Goal: Task Accomplishment & Management: Use online tool/utility

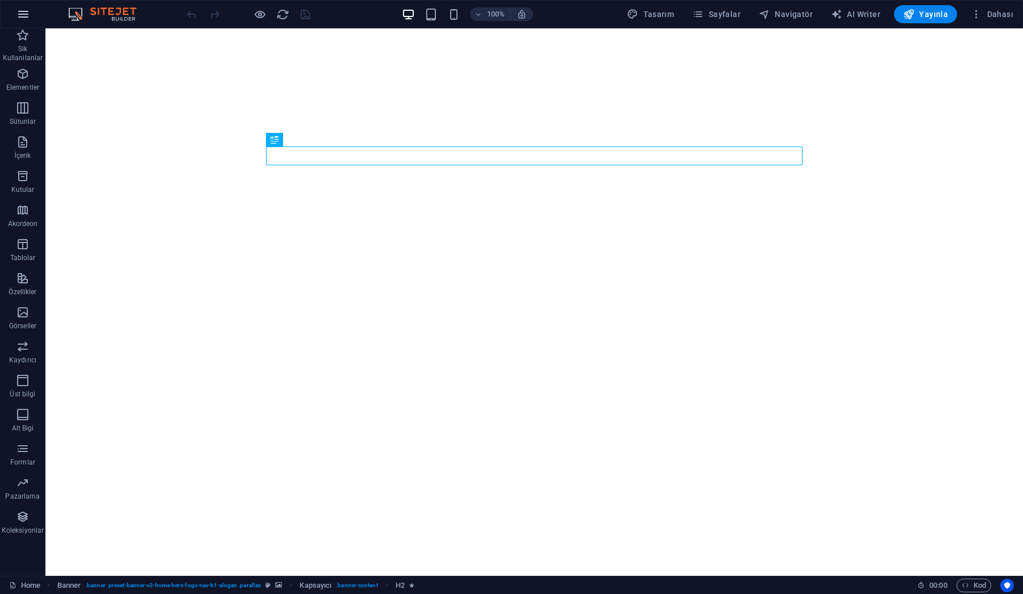
click at [25, 15] on icon "button" at bounding box center [23, 14] width 14 height 14
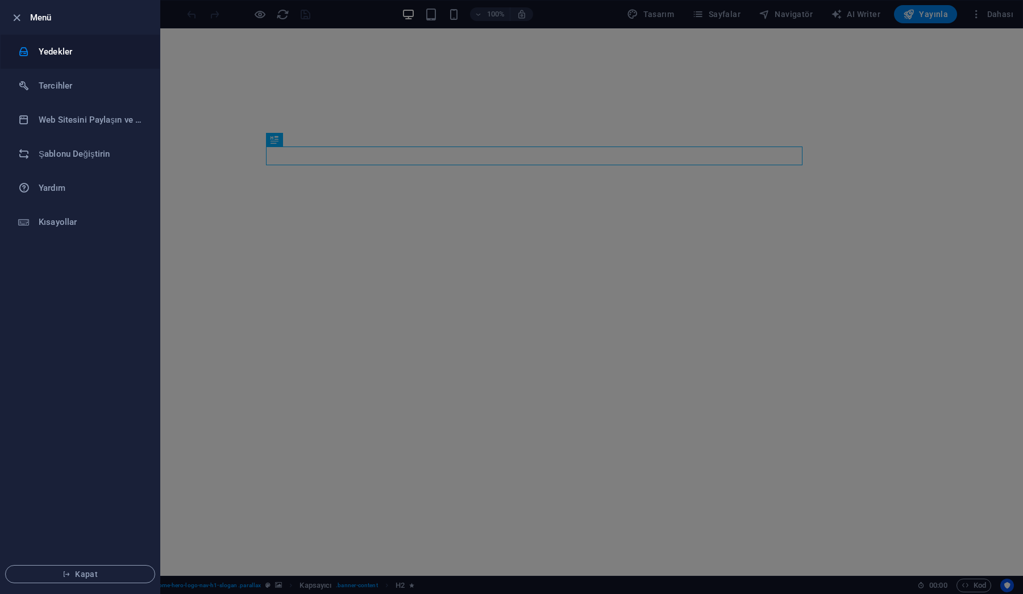
click at [55, 52] on h6 "Yedekler" at bounding box center [91, 52] width 105 height 14
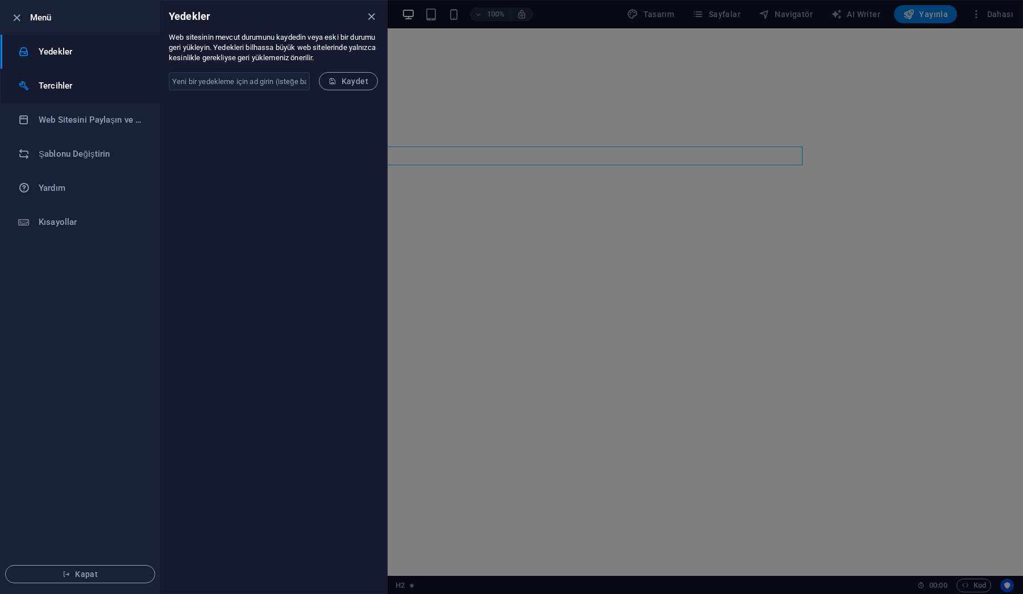
click at [57, 87] on h6 "Tercihler" at bounding box center [91, 86] width 105 height 14
select select "tr"
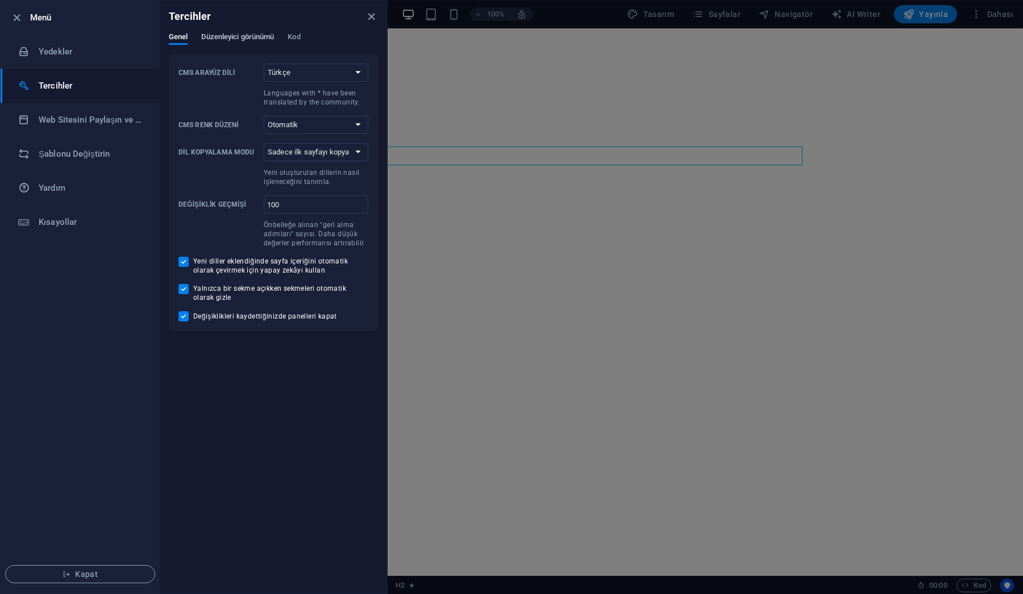
click at [230, 36] on span "Düzenleyici görünümü" at bounding box center [237, 38] width 73 height 16
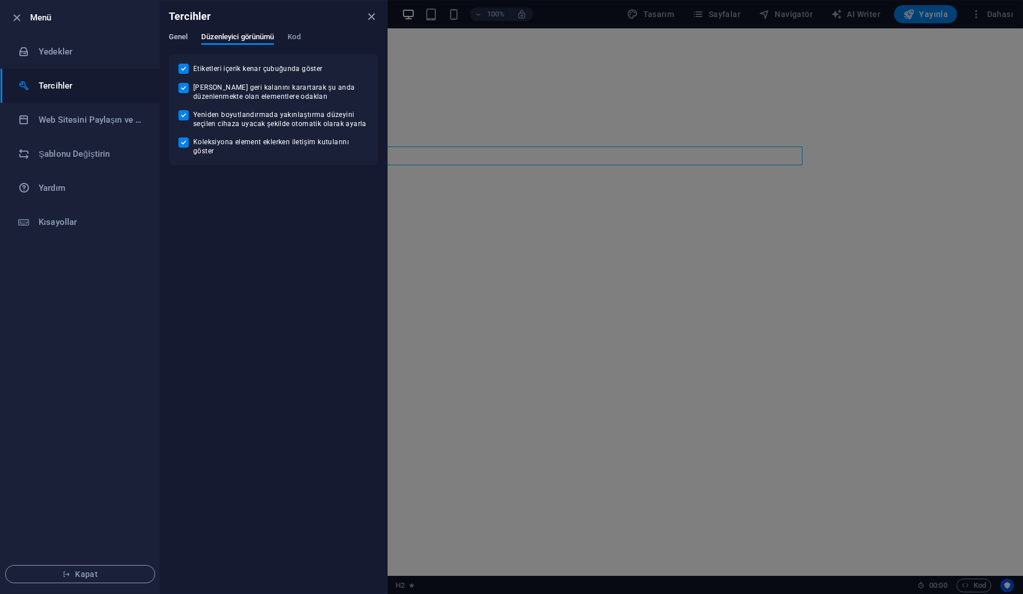
click at [178, 37] on span "Genel" at bounding box center [178, 38] width 19 height 16
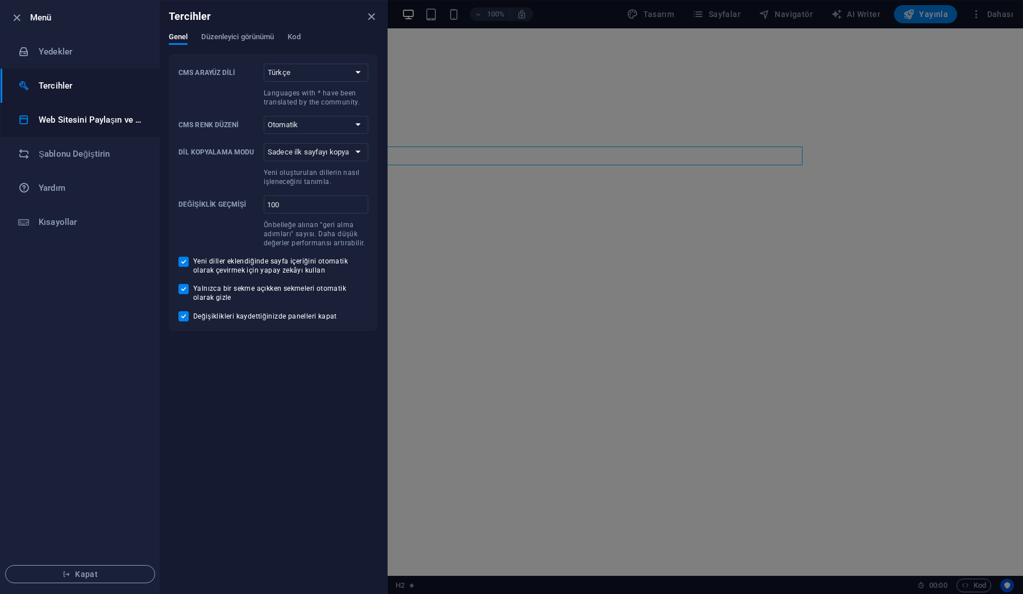
click at [66, 124] on h6 "Web Sitesini Paylaşın ve [GEOGRAPHIC_DATA]" at bounding box center [91, 120] width 105 height 14
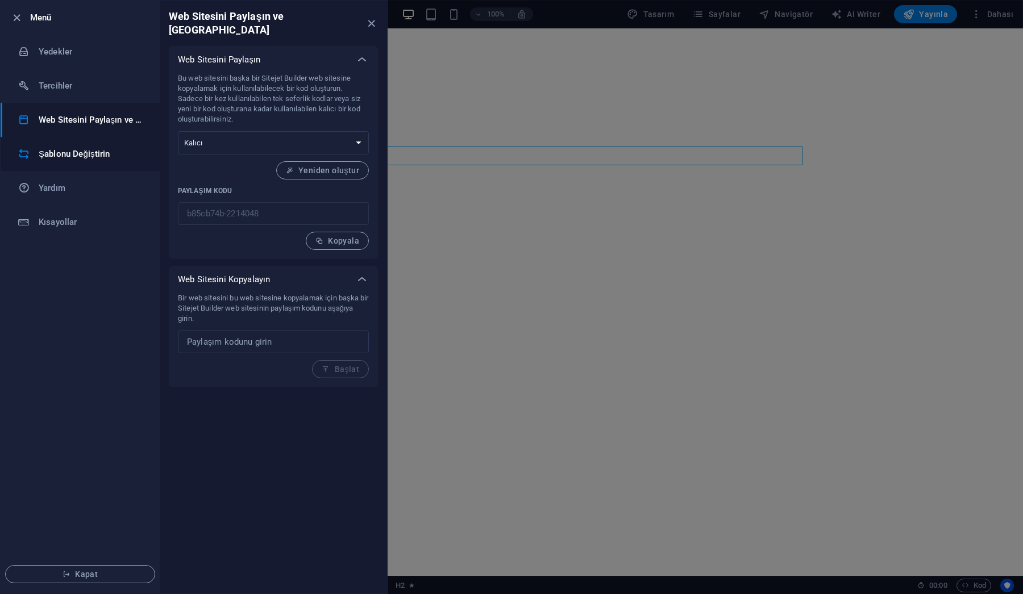
click at [56, 157] on h6 "Şablonu Değiştirin" at bounding box center [91, 154] width 105 height 14
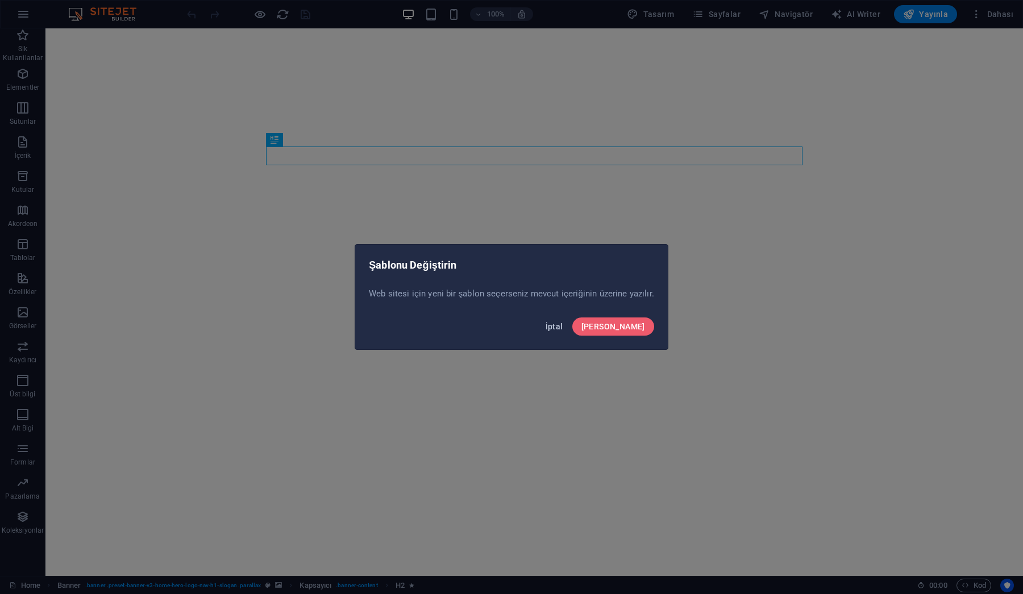
click at [563, 327] on span "İptal" at bounding box center [554, 326] width 18 height 9
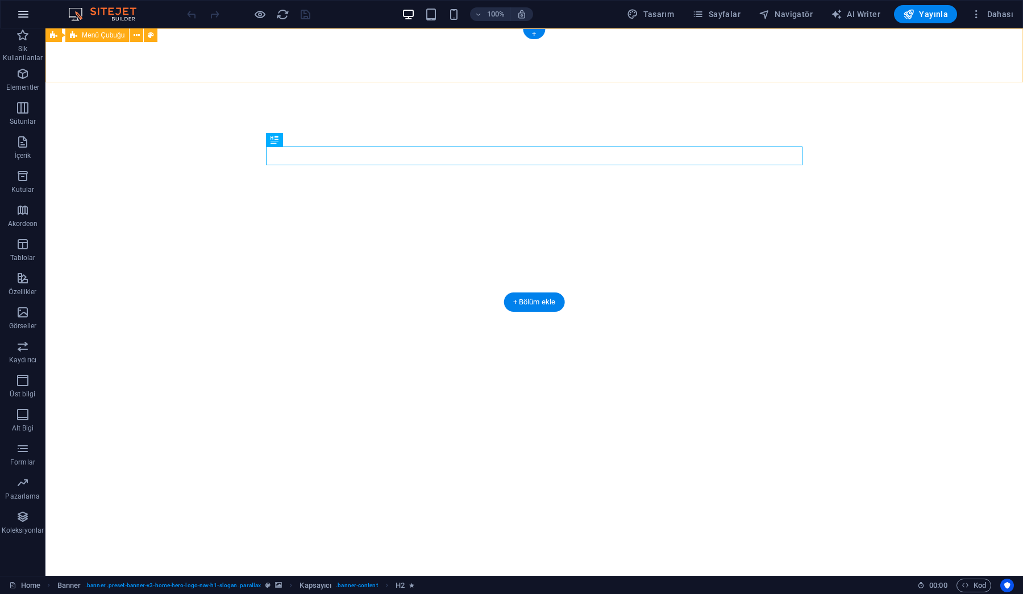
click at [26, 12] on icon "button" at bounding box center [23, 14] width 14 height 14
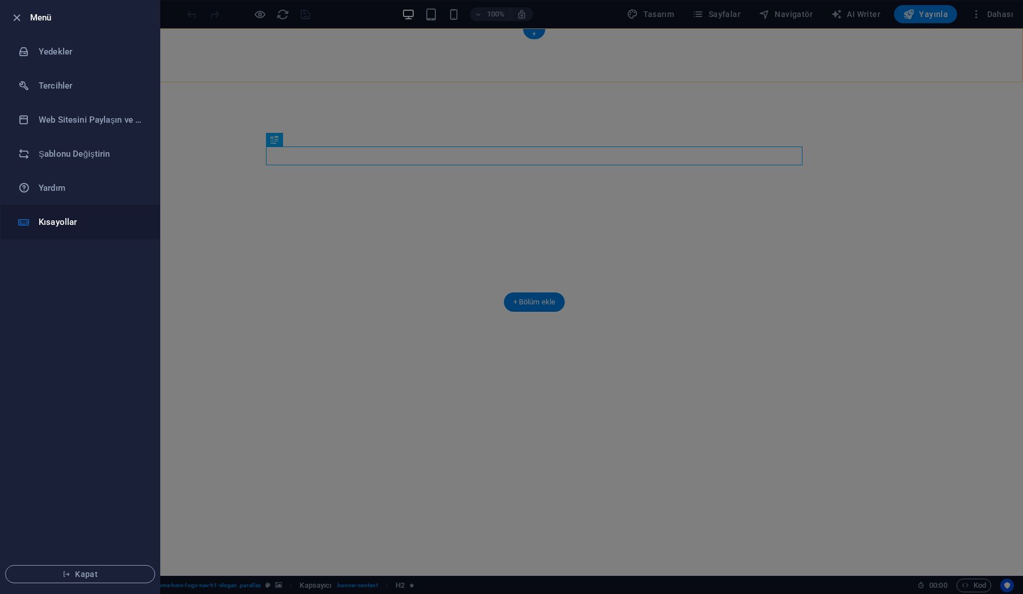
click at [52, 224] on h6 "Kısayollar" at bounding box center [91, 222] width 105 height 14
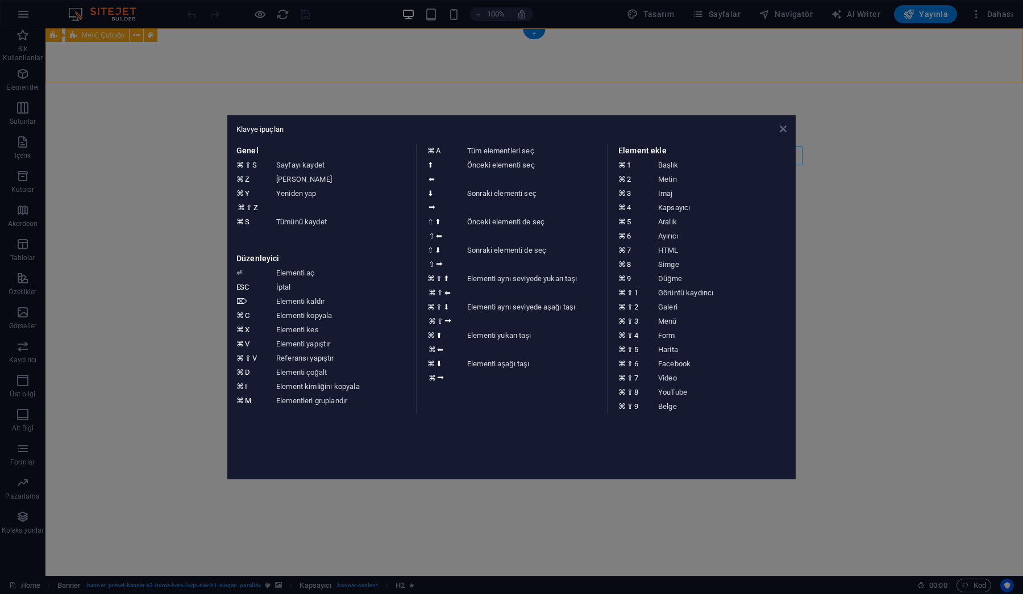
click at [782, 128] on icon at bounding box center [782, 128] width 7 height 9
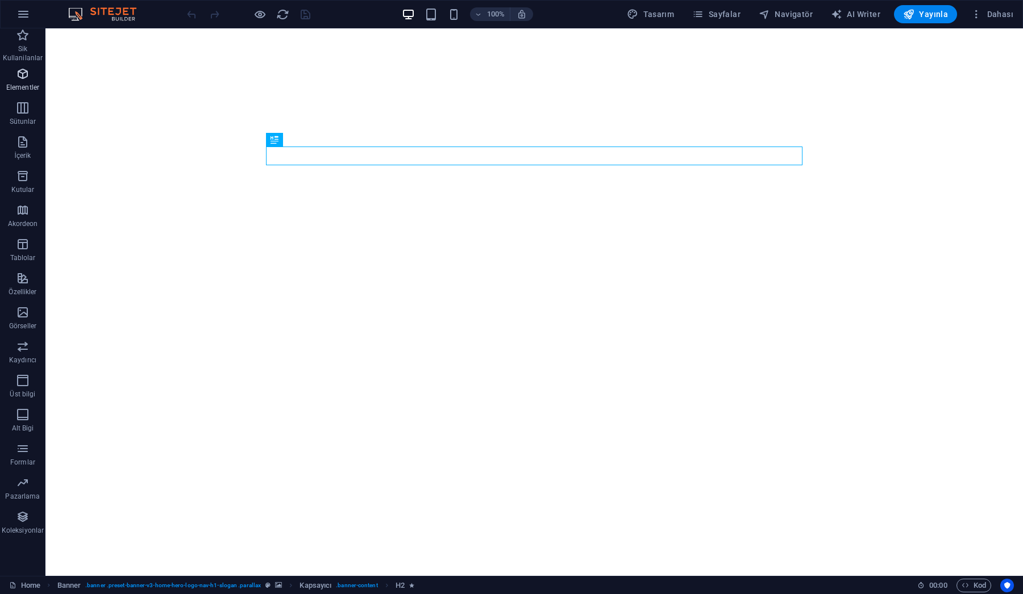
click at [18, 74] on icon "button" at bounding box center [23, 74] width 14 height 14
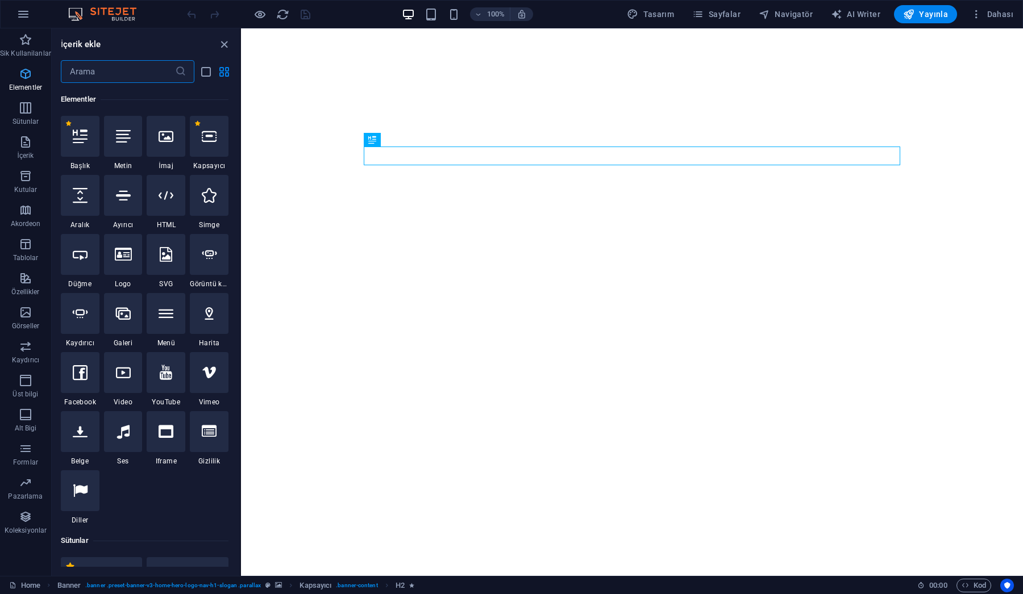
scroll to position [121, 0]
click at [19, 107] on icon "button" at bounding box center [26, 108] width 14 height 14
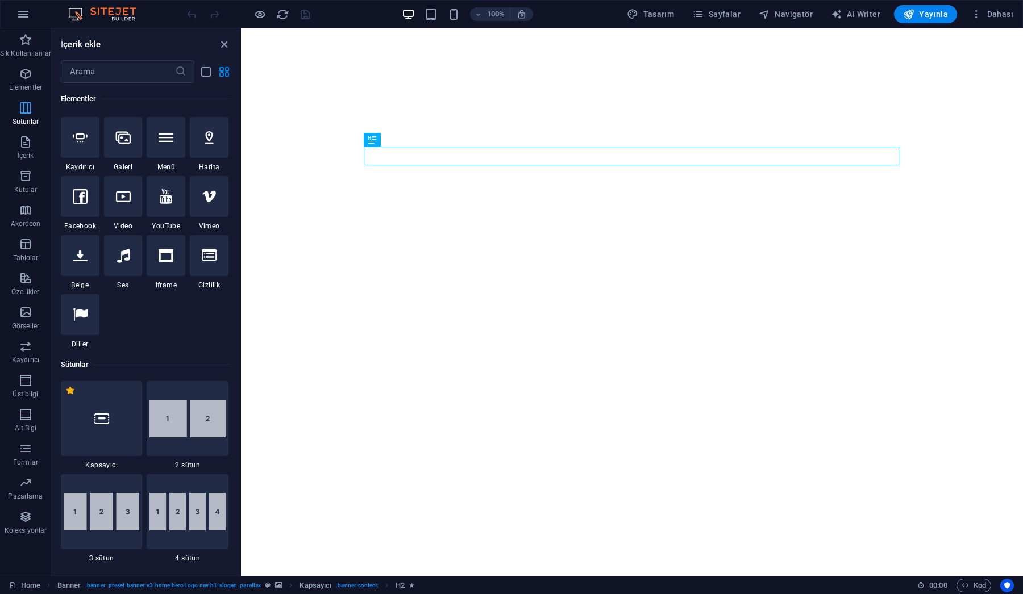
scroll to position [562, 0]
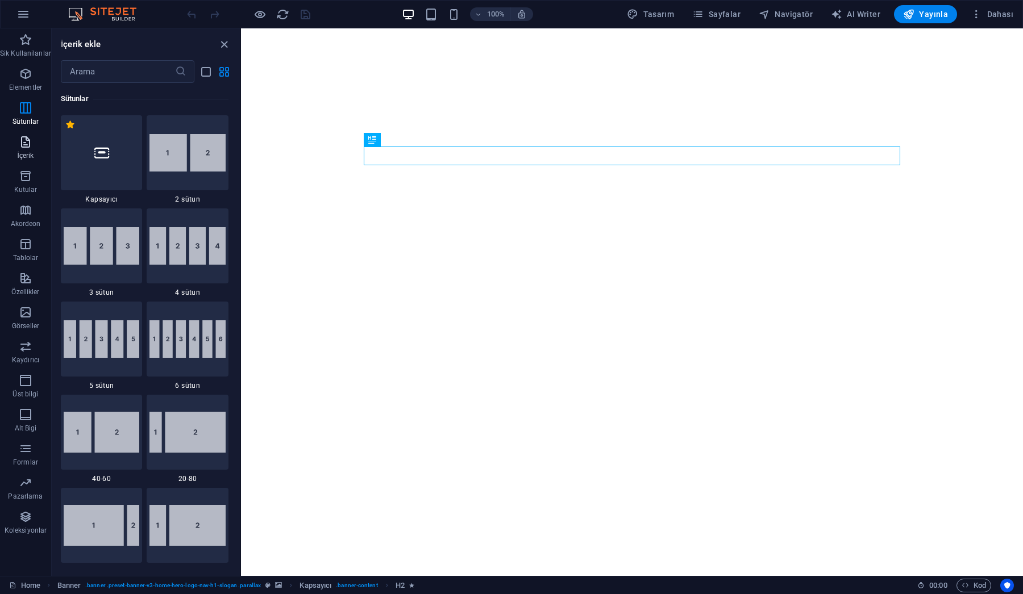
click at [22, 143] on icon "button" at bounding box center [26, 142] width 14 height 14
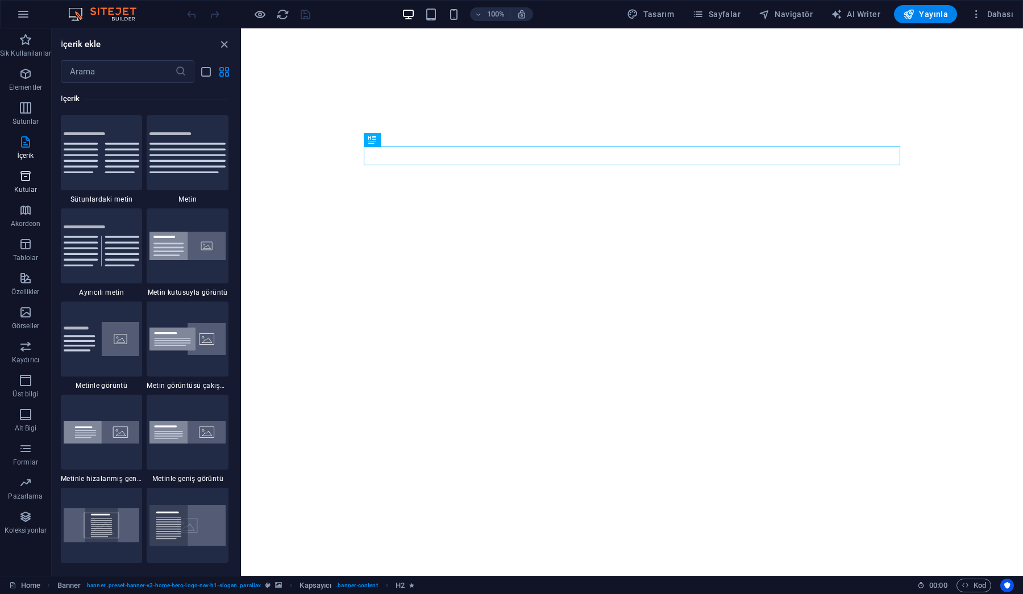
click at [18, 185] on span "Kutular" at bounding box center [25, 182] width 51 height 27
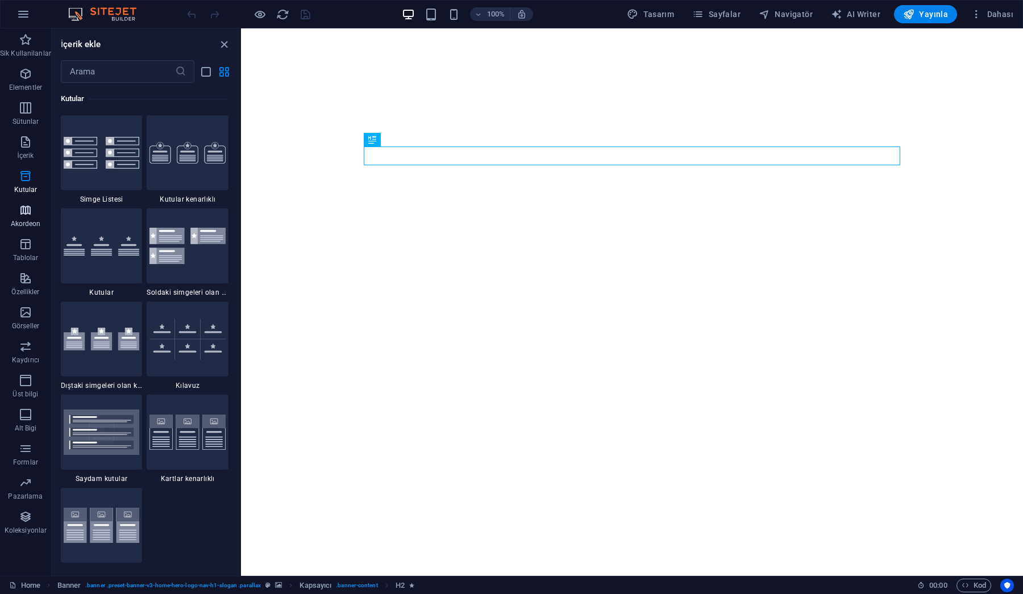
click at [19, 216] on icon "button" at bounding box center [26, 210] width 14 height 14
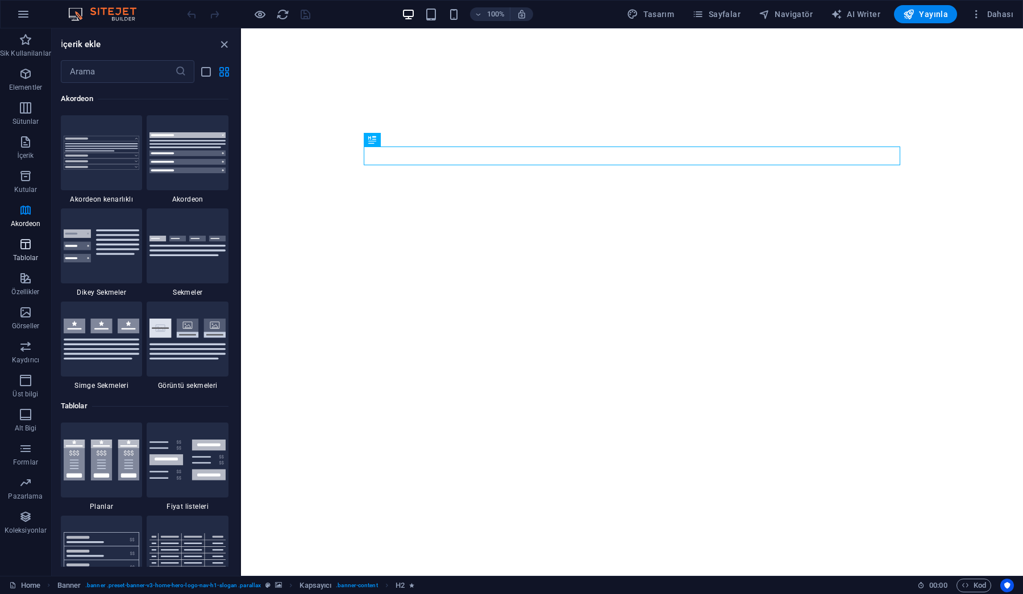
click at [17, 253] on p "Tablolar" at bounding box center [26, 257] width 26 height 9
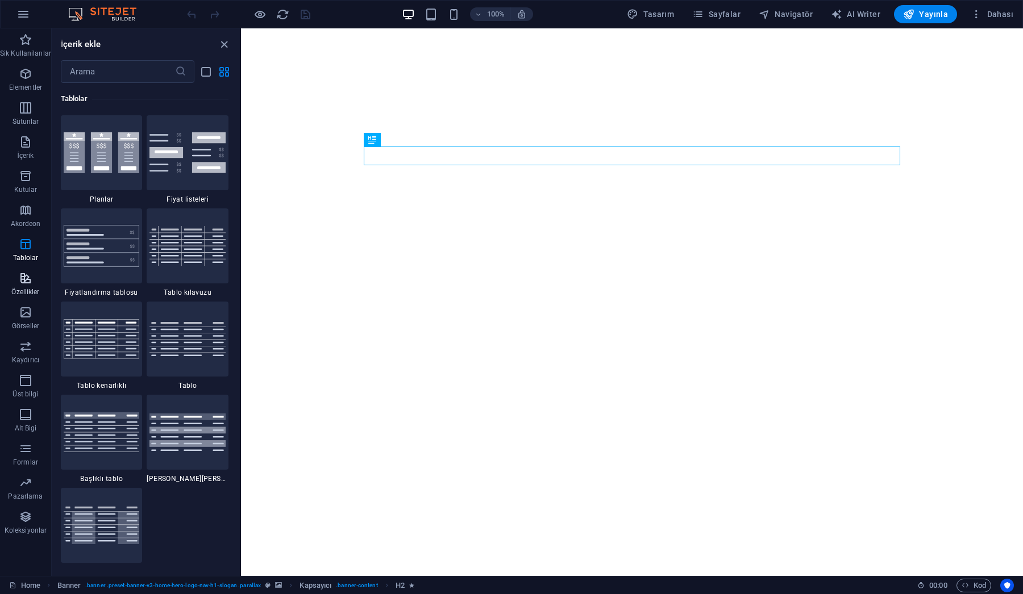
click at [27, 282] on icon "button" at bounding box center [26, 279] width 14 height 14
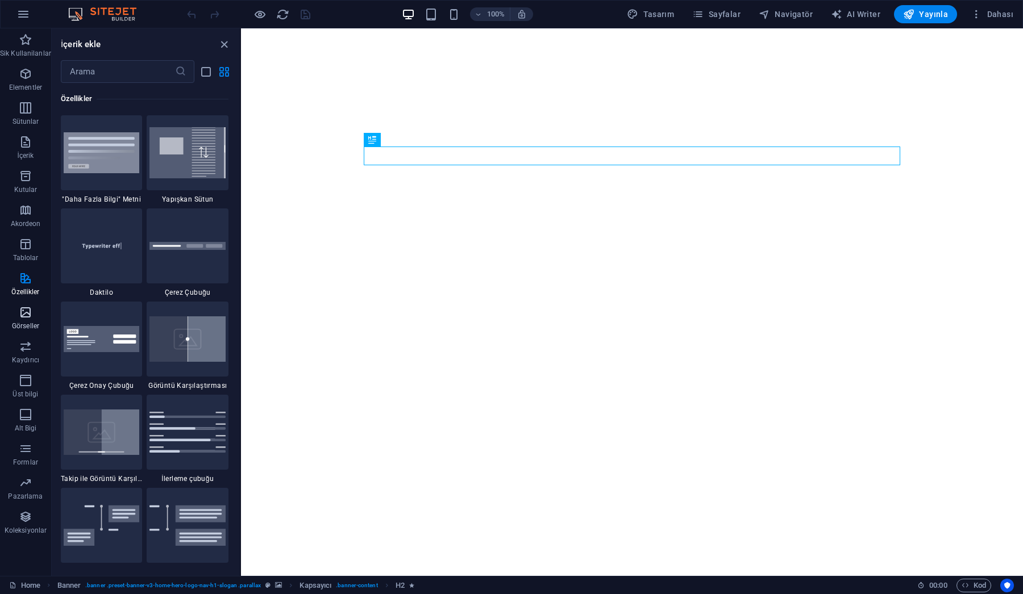
click at [24, 320] on span "Görseller" at bounding box center [25, 319] width 51 height 27
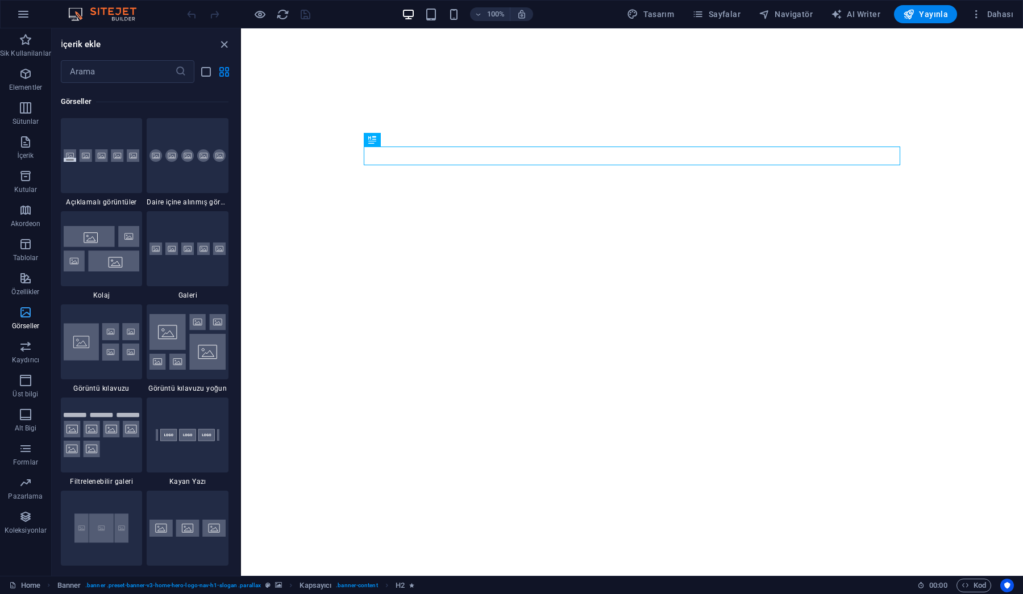
scroll to position [5760, 0]
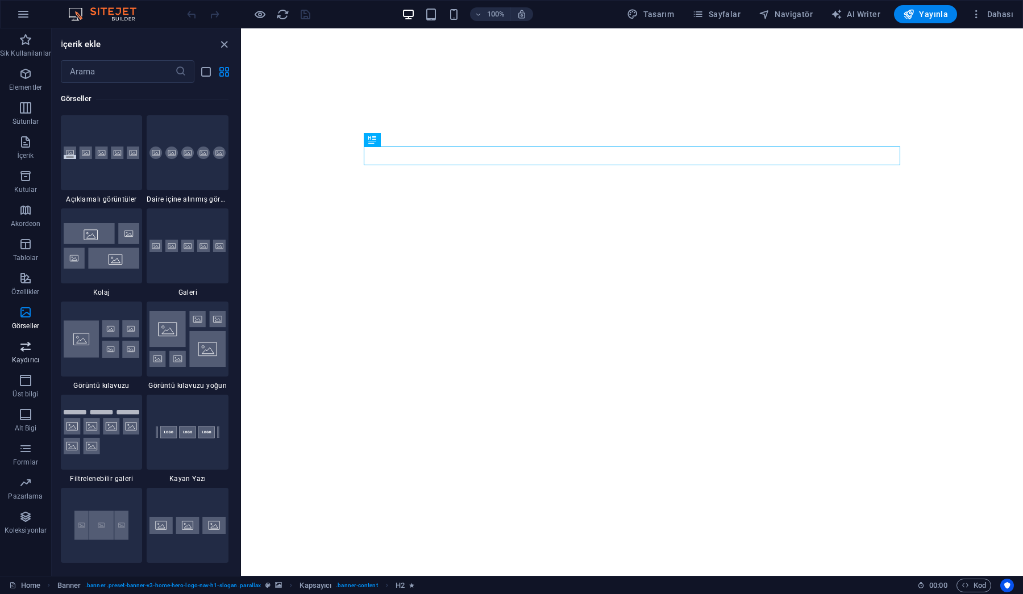
click at [25, 358] on p "Kaydırıcı" at bounding box center [25, 360] width 27 height 9
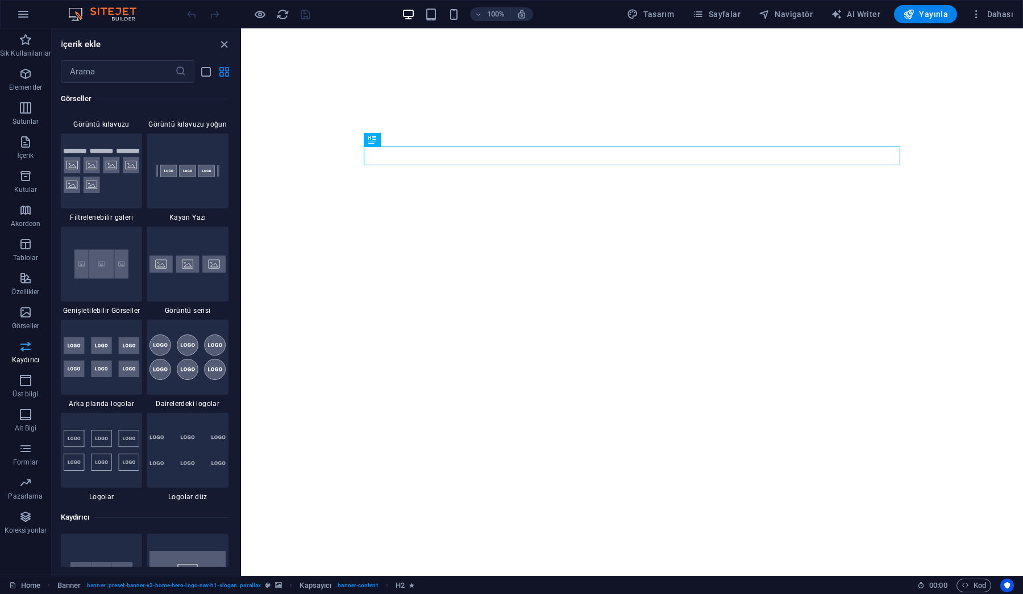
scroll to position [6440, 0]
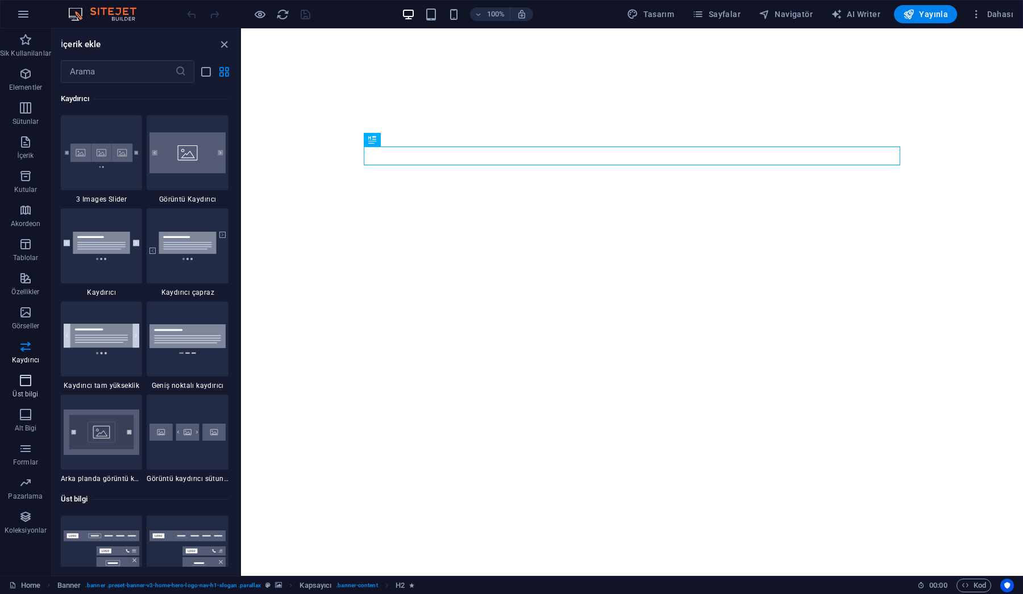
click at [23, 389] on span "Üst bilgi" at bounding box center [25, 387] width 51 height 27
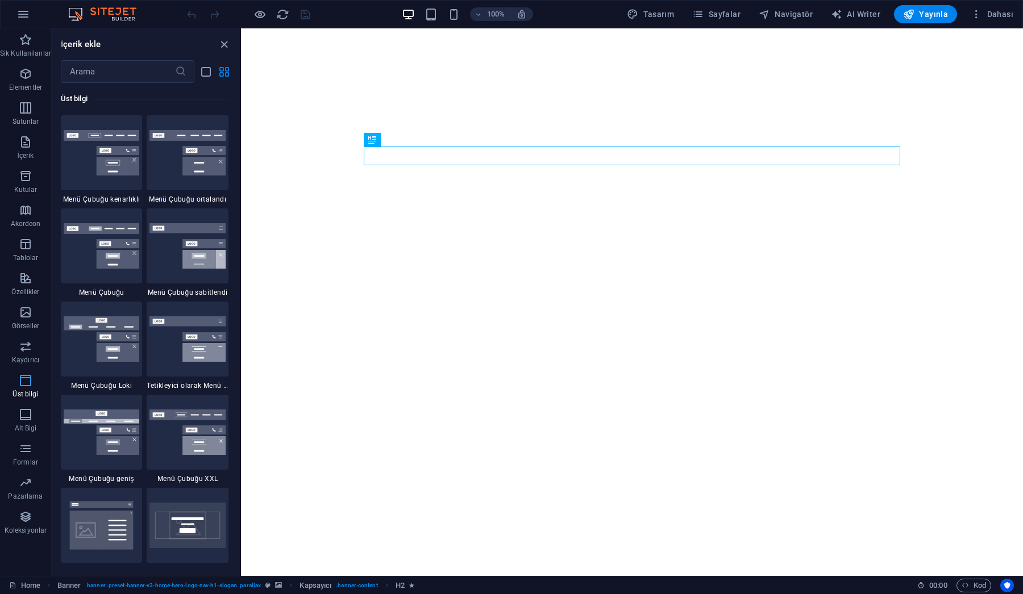
scroll to position [6841, 0]
click at [26, 418] on icon "button" at bounding box center [26, 415] width 14 height 14
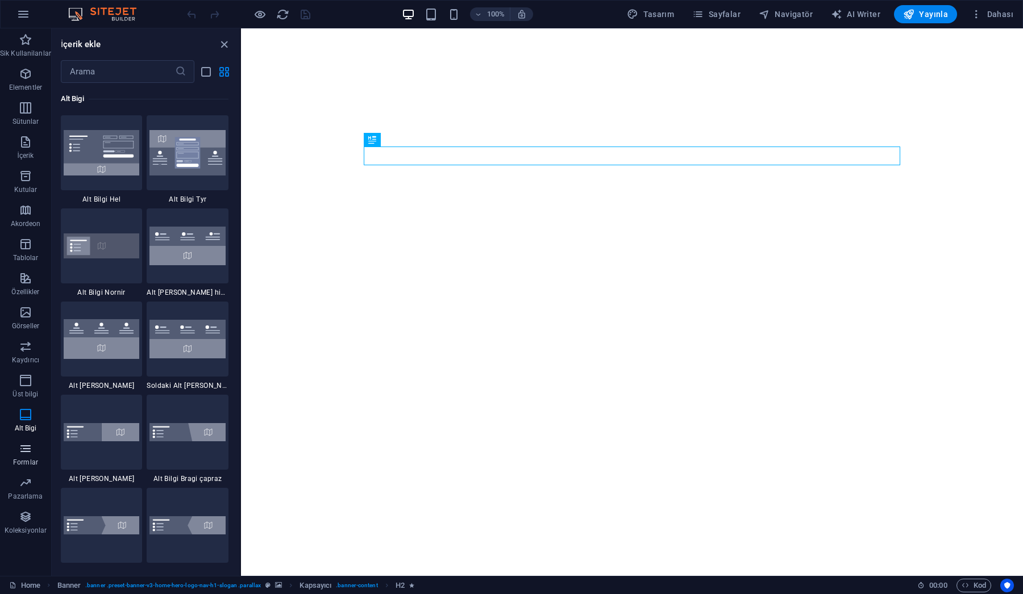
click at [26, 457] on span "Formlar" at bounding box center [25, 455] width 51 height 27
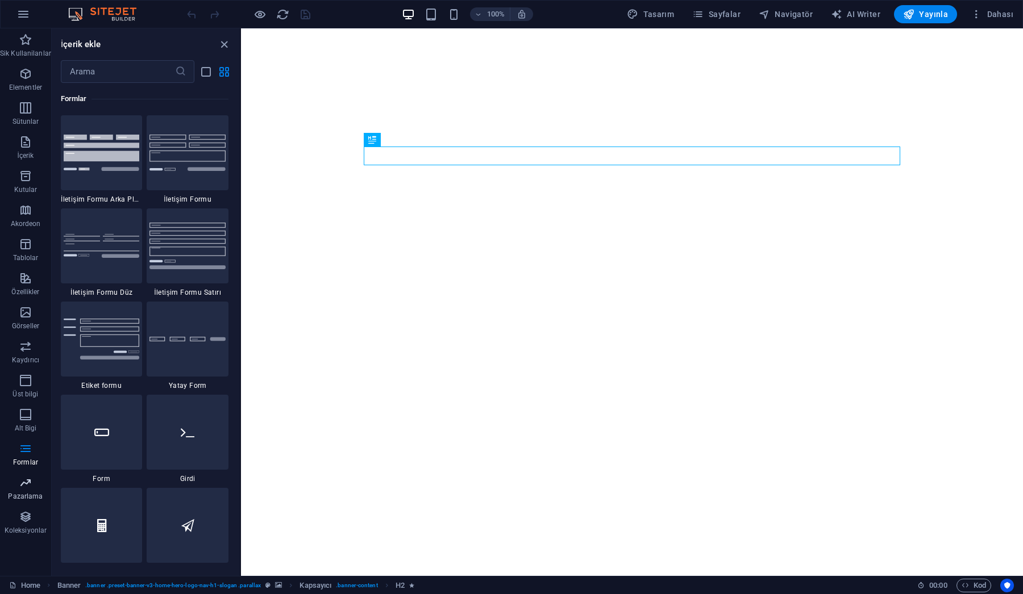
click at [22, 489] on icon "button" at bounding box center [26, 483] width 14 height 14
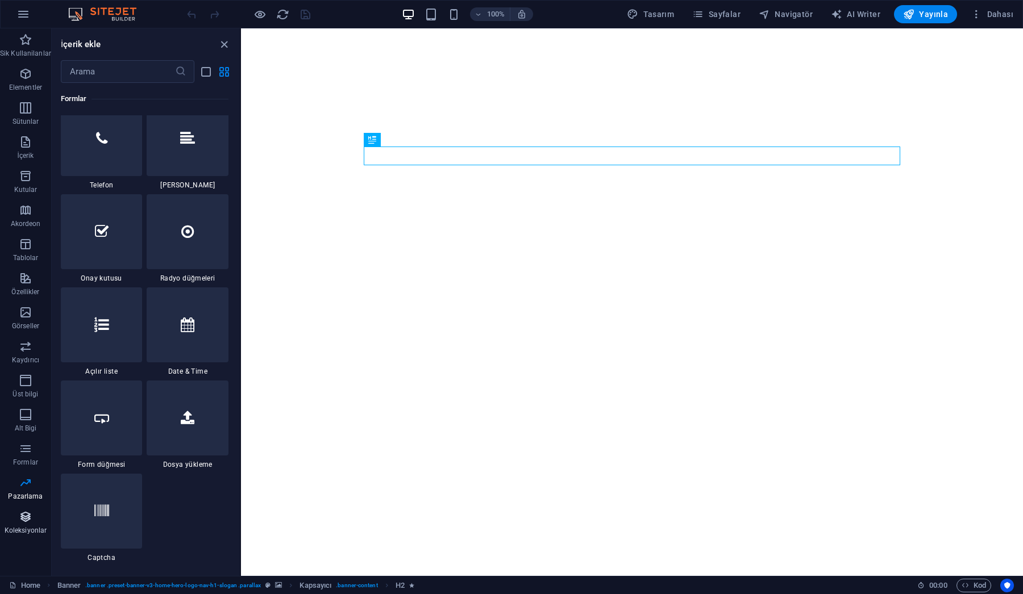
scroll to position [9253, 0]
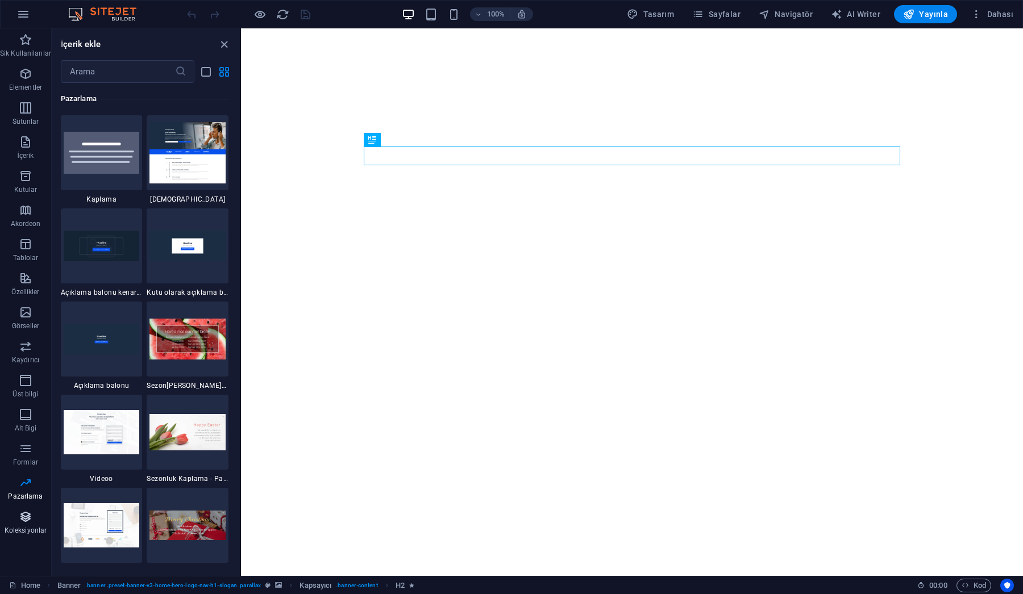
click at [27, 528] on p "Koleksiyonlar" at bounding box center [26, 530] width 42 height 9
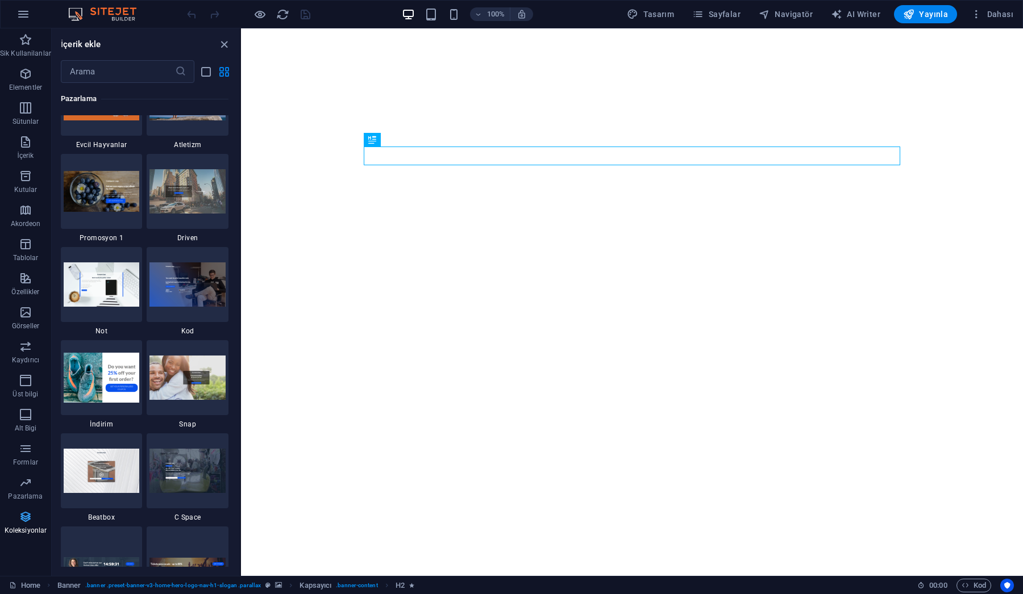
scroll to position [10399, 0]
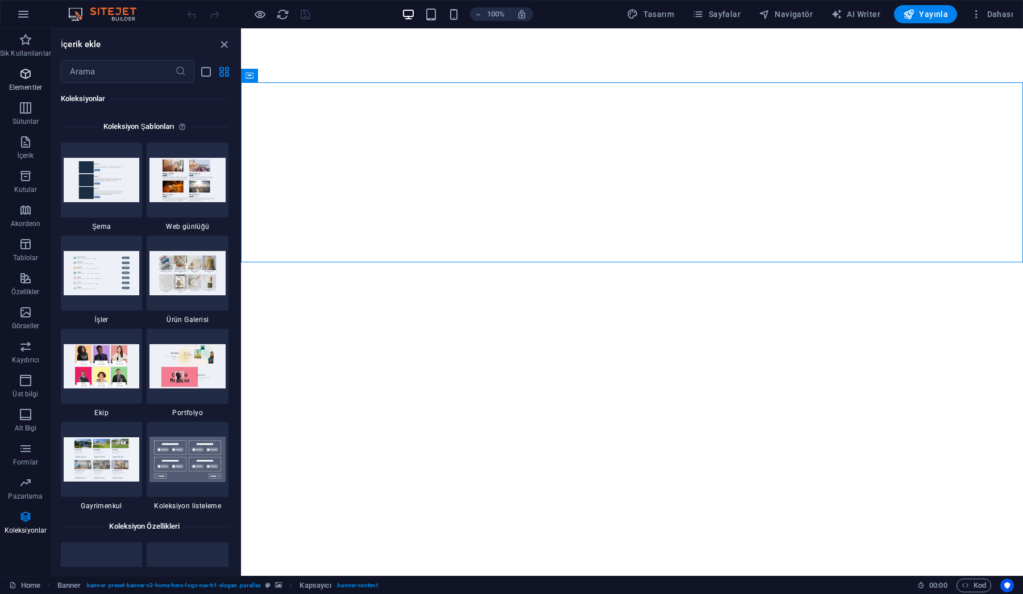
click at [24, 78] on icon "button" at bounding box center [26, 74] width 14 height 14
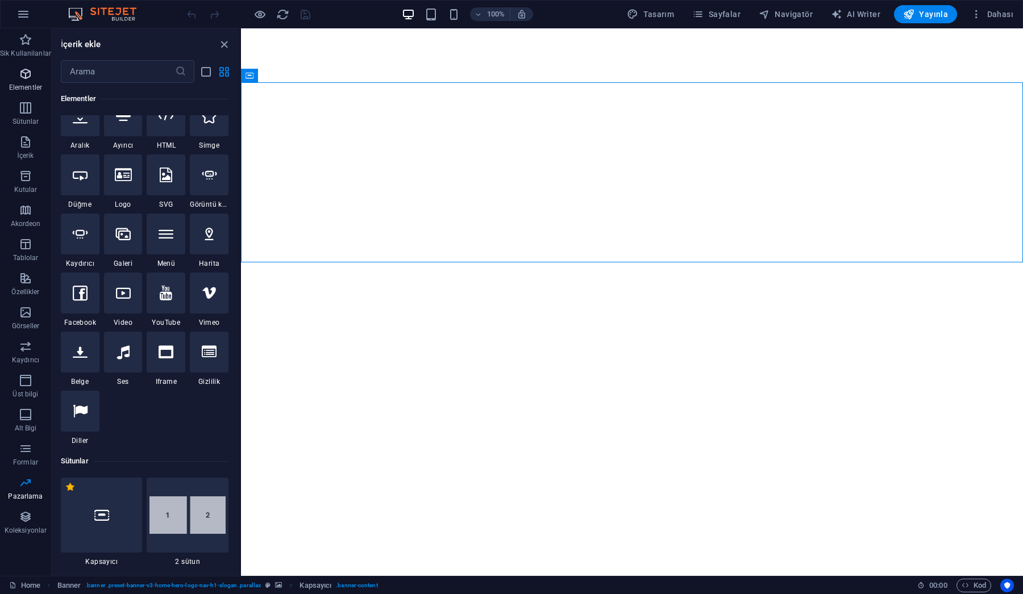
scroll to position [121, 0]
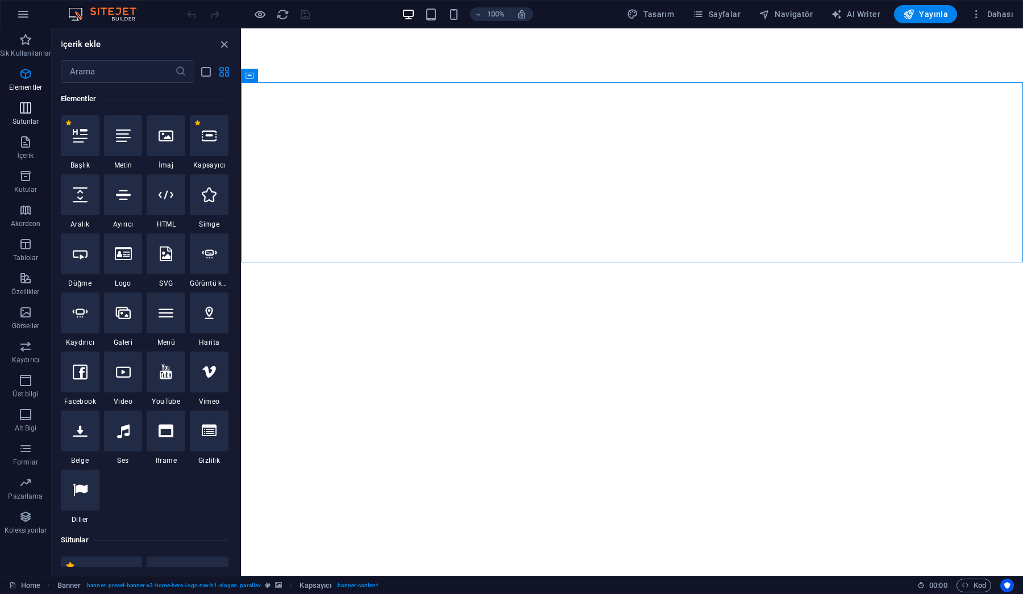
click at [24, 109] on icon "button" at bounding box center [26, 108] width 14 height 14
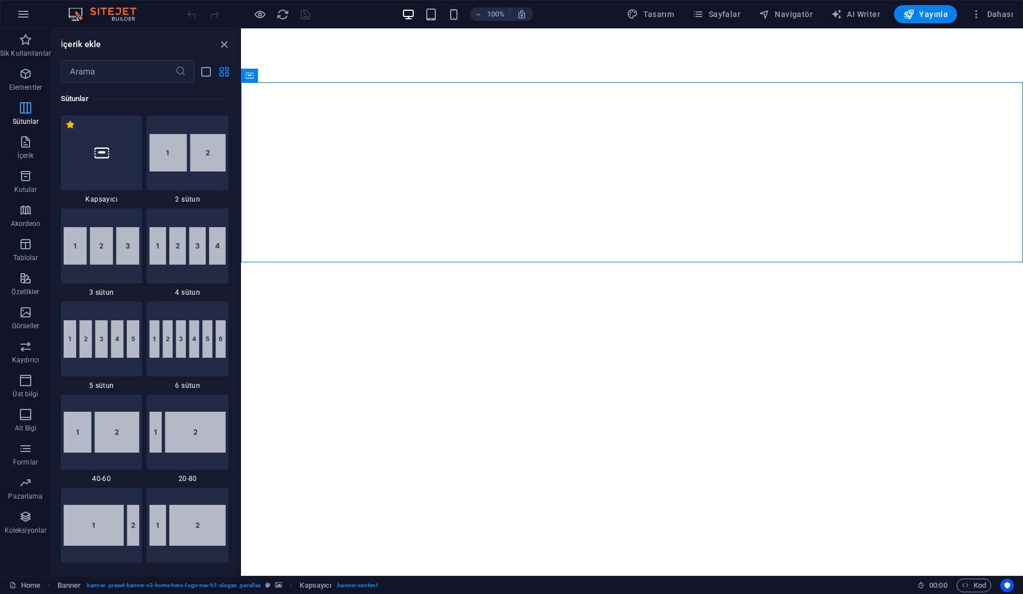
scroll to position [562, 0]
click at [658, 12] on span "Tasarım" at bounding box center [650, 14] width 47 height 11
select select "px"
select select "200"
select select "px"
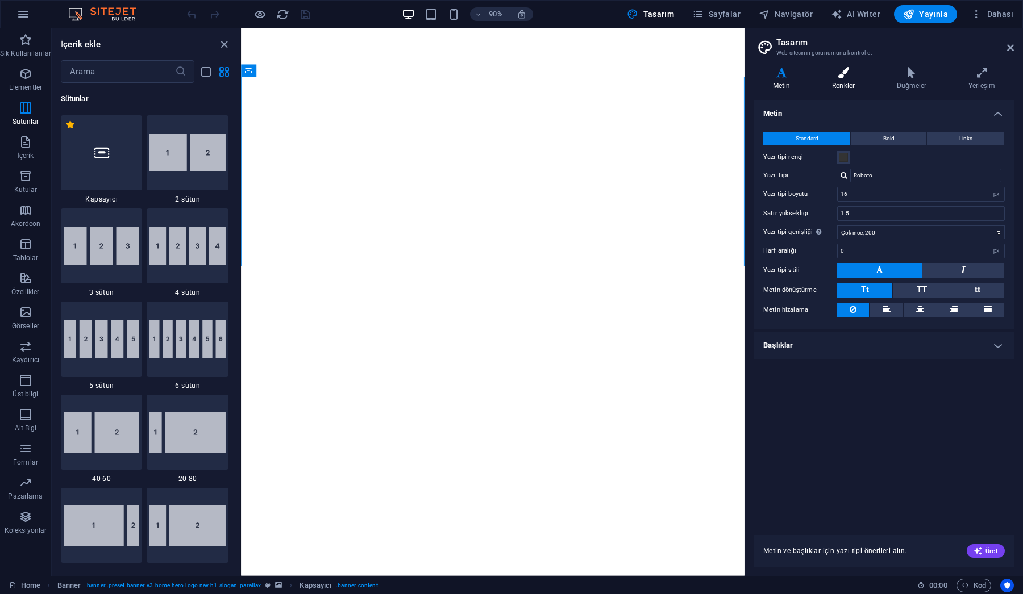
click at [843, 76] on icon at bounding box center [843, 72] width 60 height 11
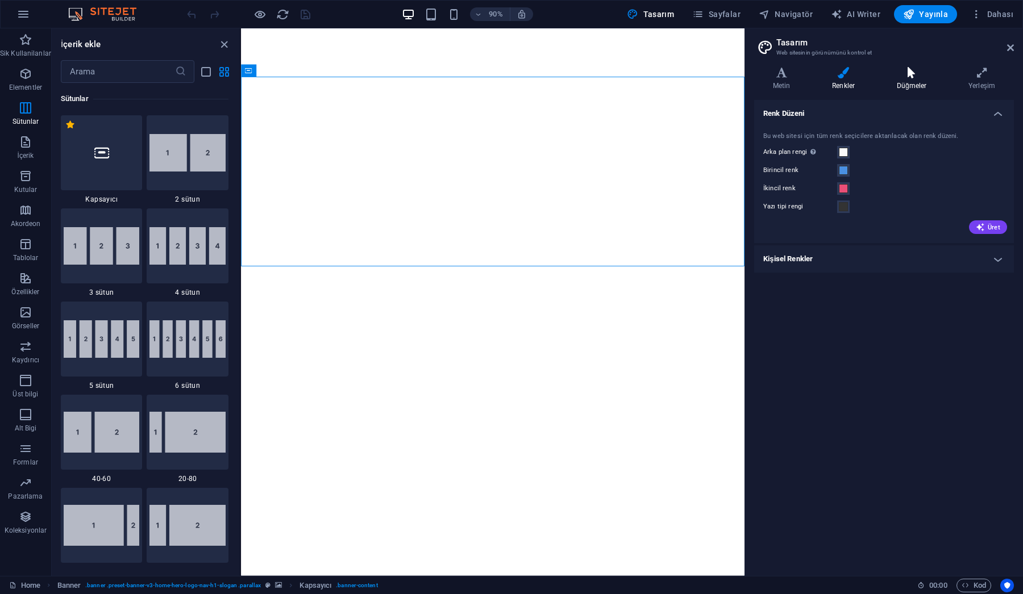
click at [905, 81] on h4 "Düğmeler" at bounding box center [914, 79] width 72 height 24
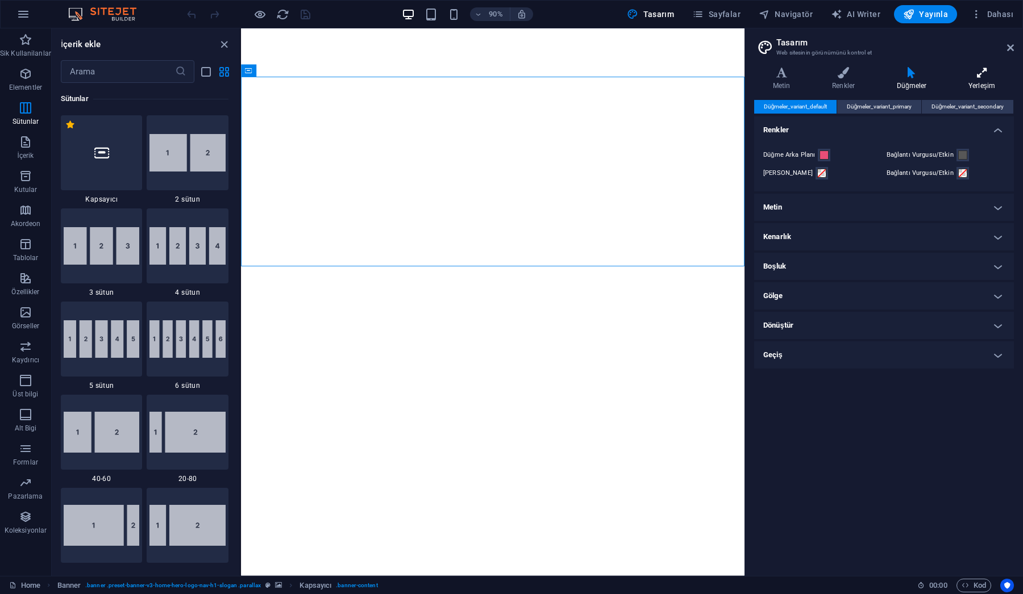
click at [983, 81] on h4 "Yerleşim" at bounding box center [981, 79] width 64 height 24
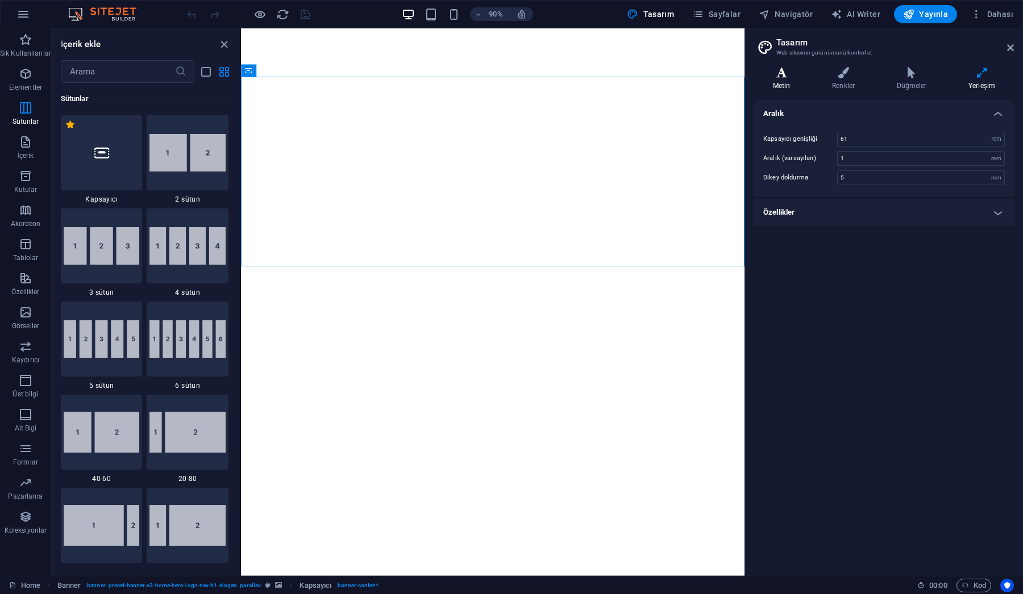
click at [784, 80] on h4 "Metin" at bounding box center [783, 79] width 59 height 24
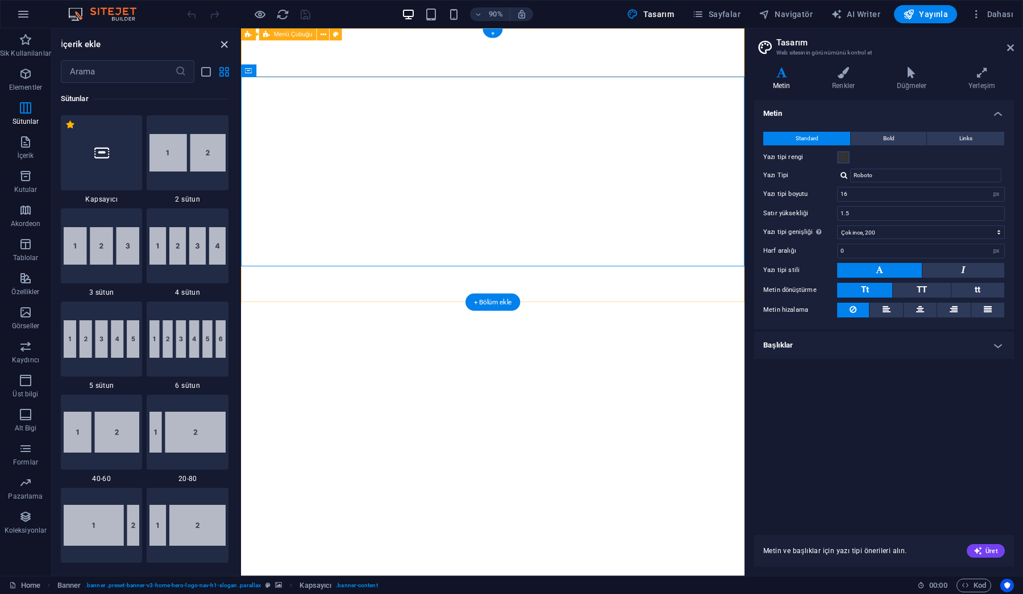
click at [225, 42] on icon "close panel" at bounding box center [224, 44] width 13 height 13
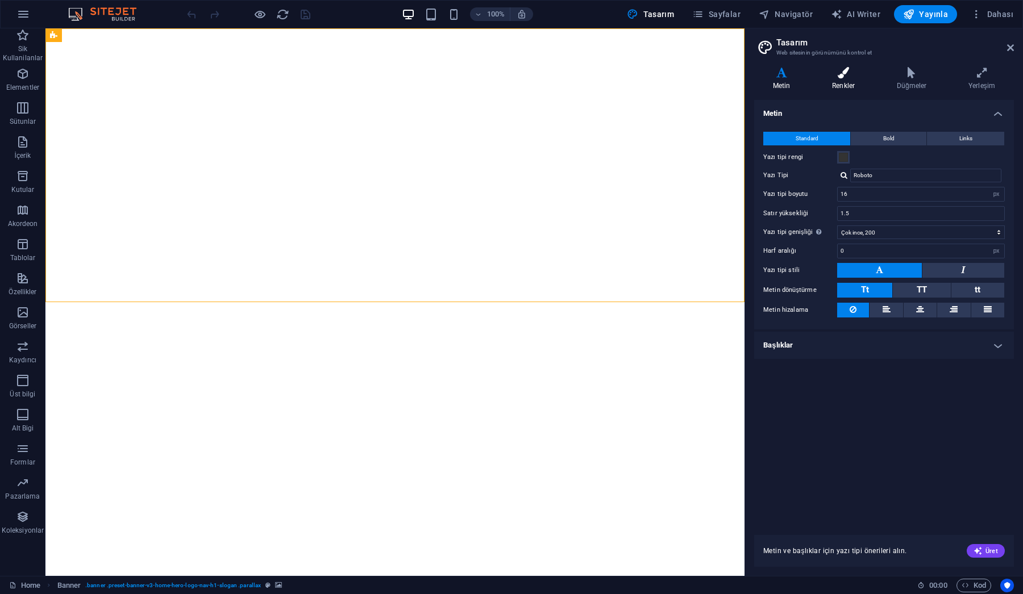
click at [844, 73] on icon at bounding box center [843, 72] width 60 height 11
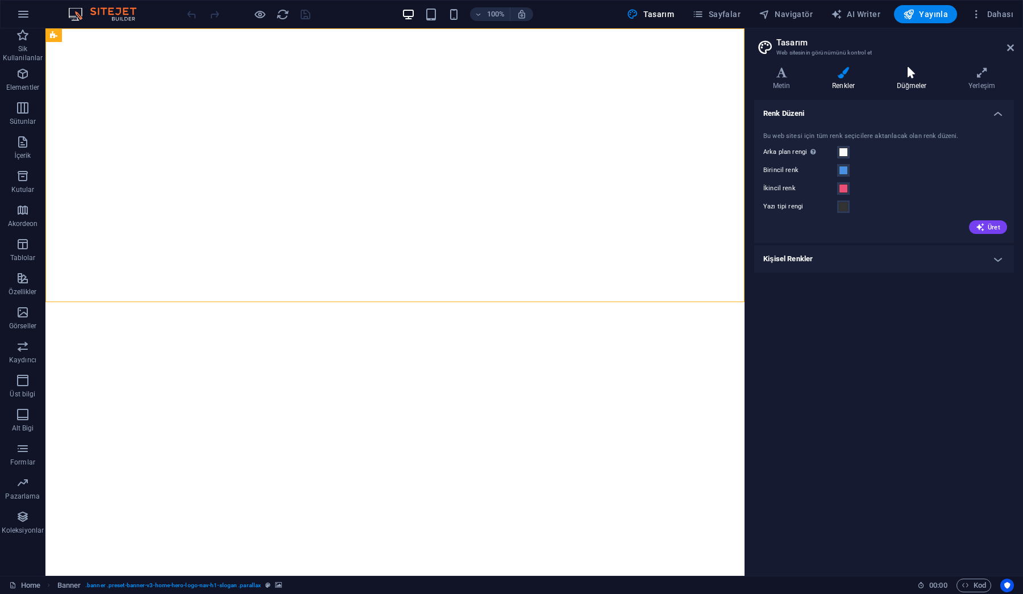
click at [904, 77] on icon at bounding box center [911, 72] width 67 height 11
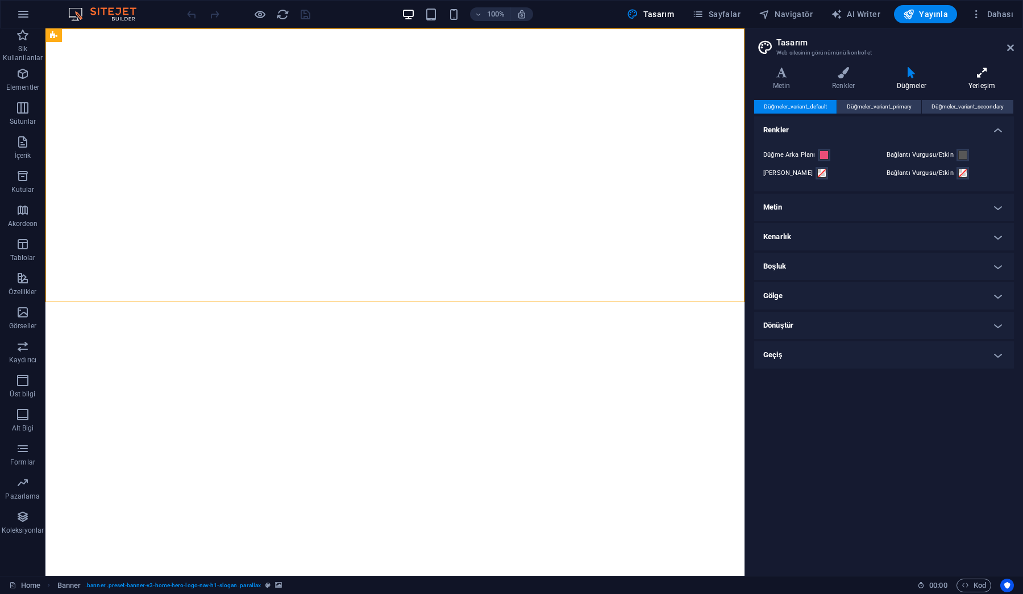
click at [984, 69] on icon at bounding box center [981, 72] width 64 height 11
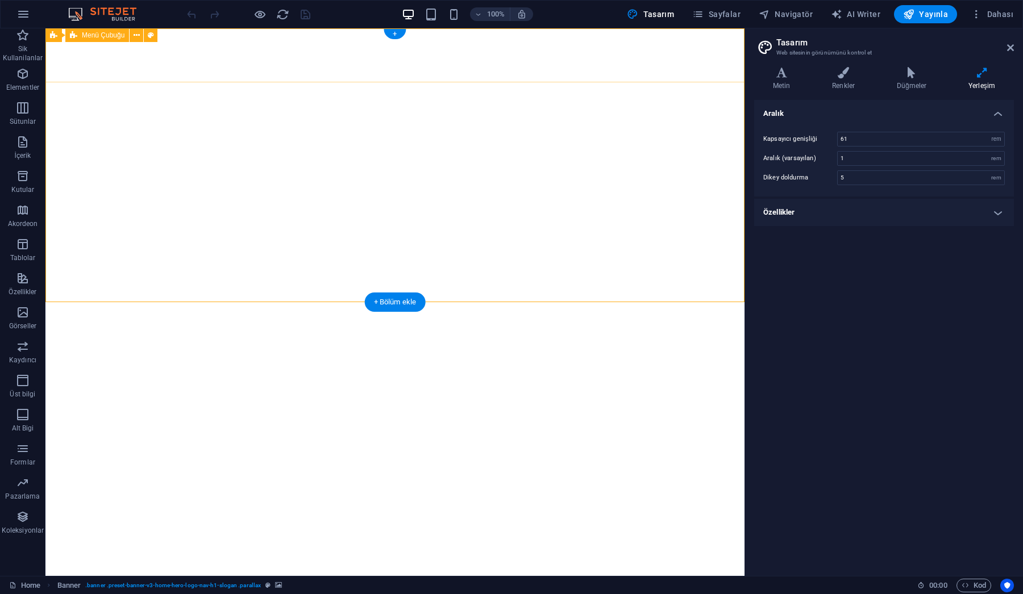
click at [93, 41] on div "Menü Çubuğu" at bounding box center [97, 35] width 64 height 14
click at [52, 36] on icon at bounding box center [53, 35] width 7 height 14
click at [109, 34] on icon at bounding box center [110, 36] width 6 height 12
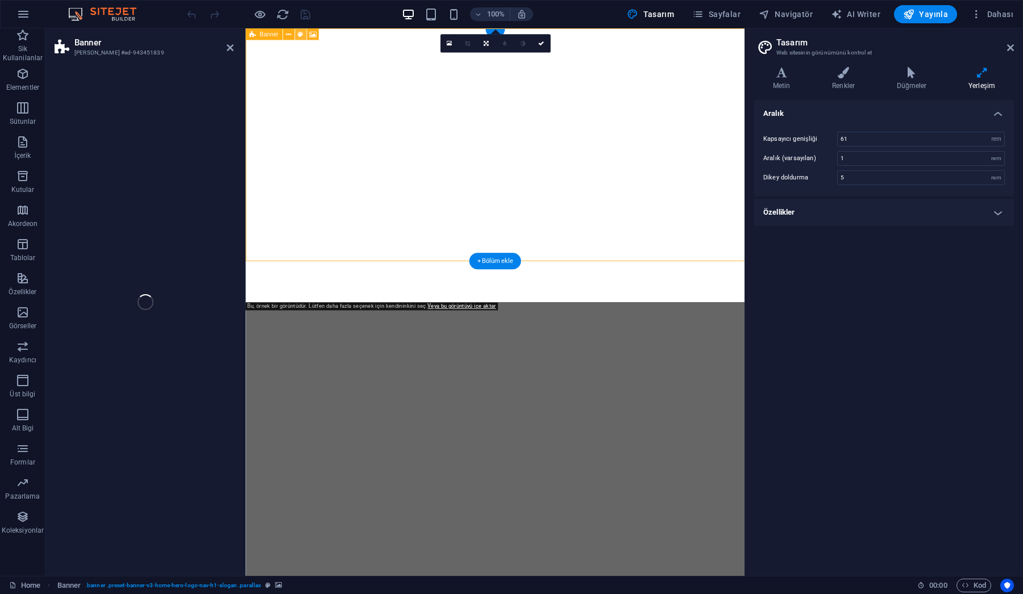
select select "preset-banner-v3-home-hero-logo-nav-h1-slogan"
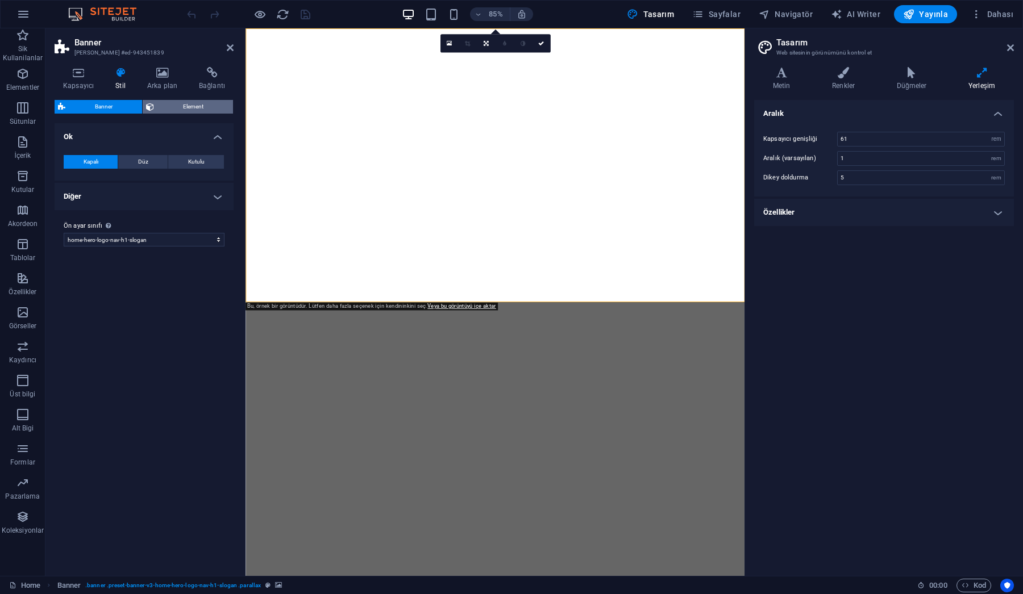
click at [146, 106] on icon at bounding box center [150, 107] width 8 height 14
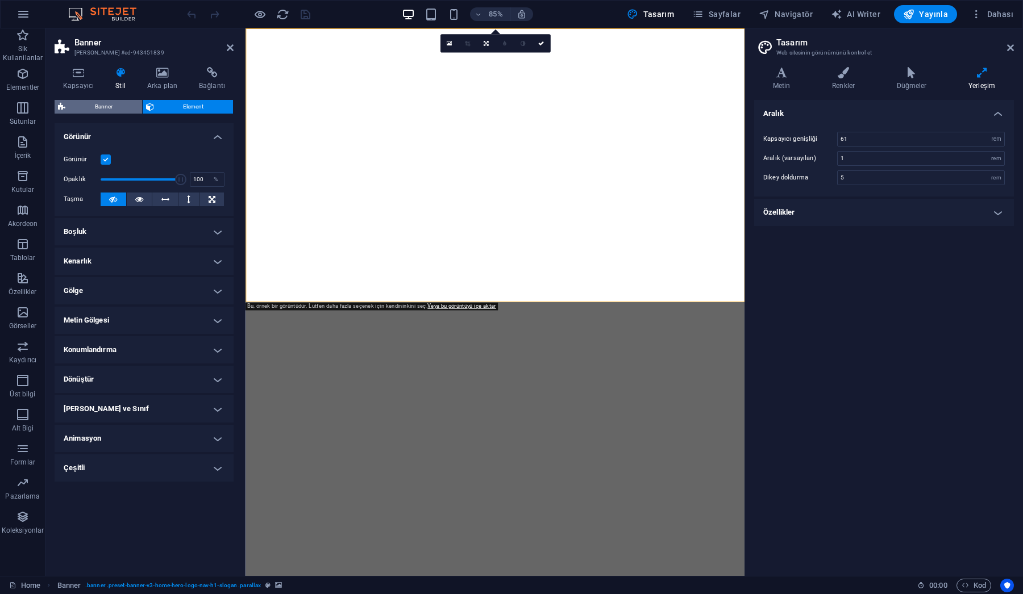
click at [89, 100] on span "Banner" at bounding box center [104, 107] width 70 height 14
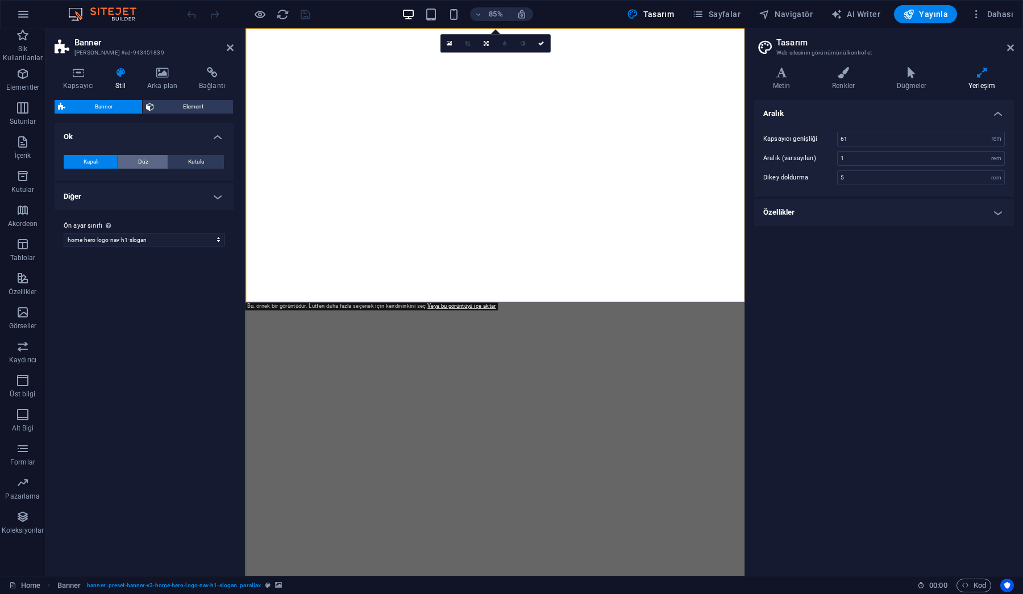
click at [146, 162] on span "Düz" at bounding box center [143, 162] width 10 height 14
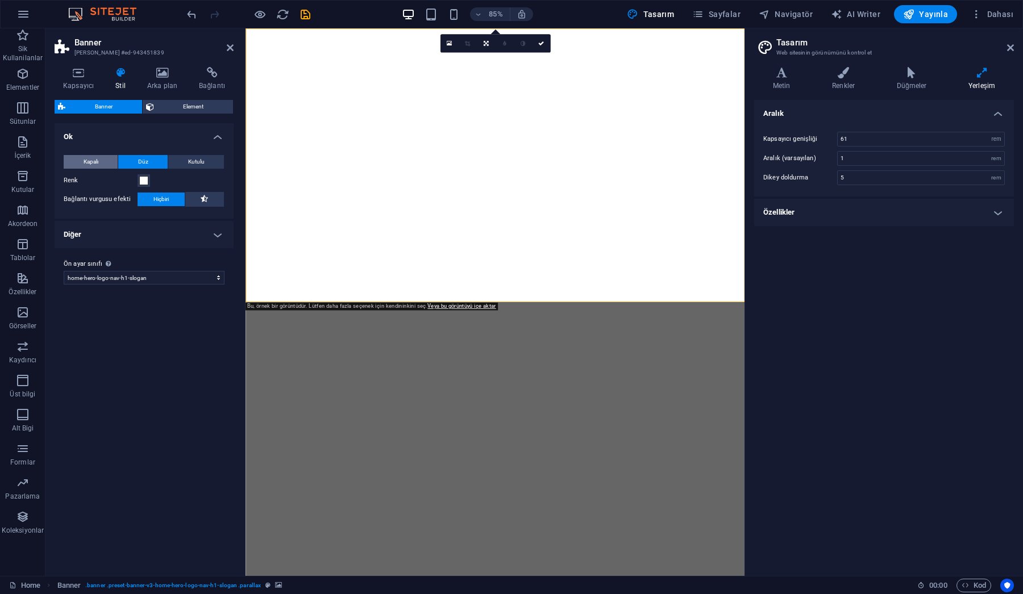
click at [97, 160] on span "Kapalı" at bounding box center [91, 162] width 15 height 14
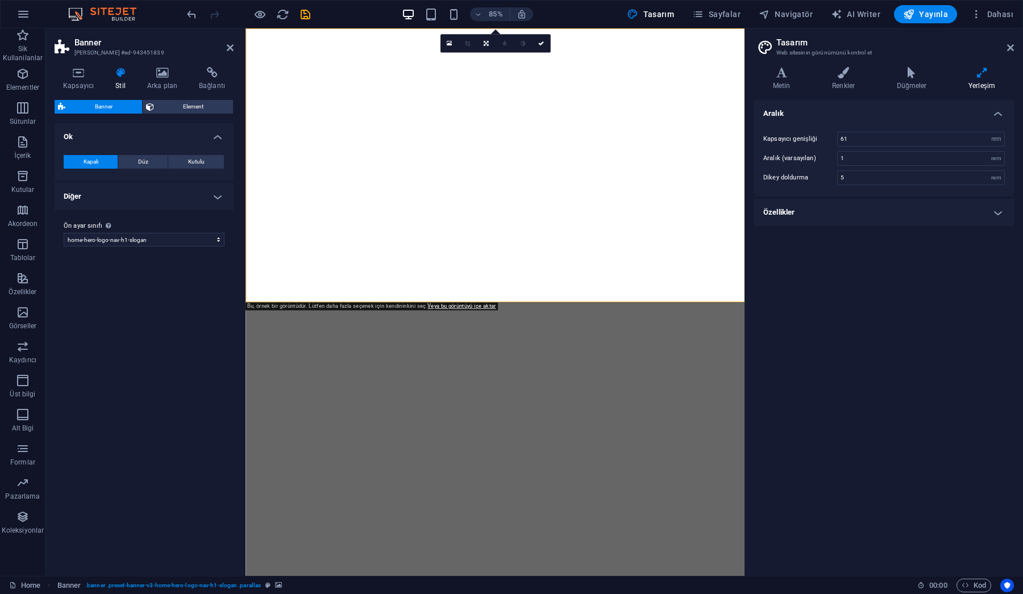
click at [210, 198] on h4 "Diğer" at bounding box center [144, 196] width 179 height 27
select select "move_vertical"
click at [165, 77] on icon at bounding box center [162, 72] width 47 height 11
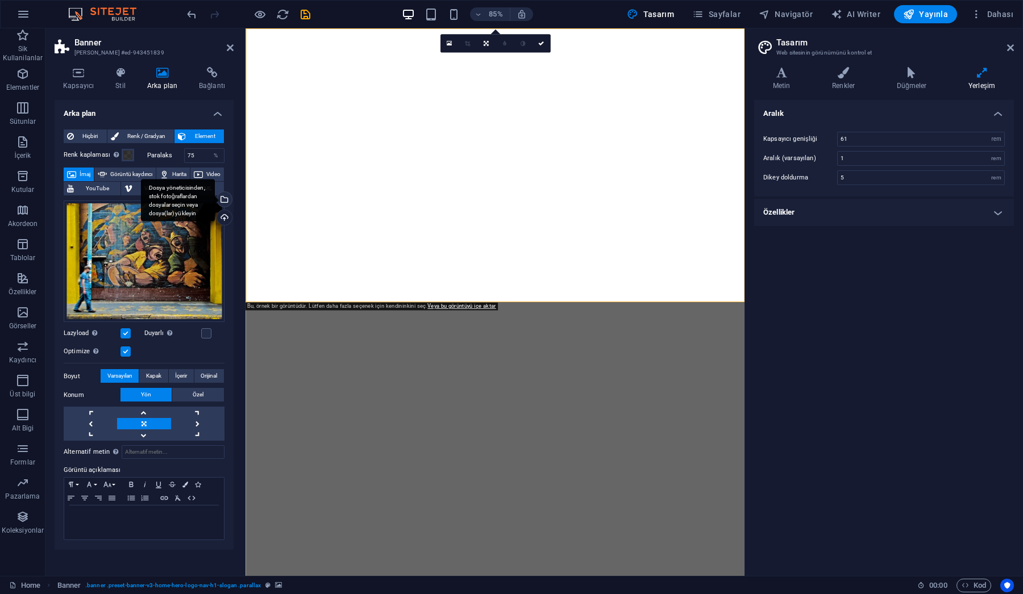
click at [224, 201] on div "Dosya yöneticisinden, stok fotoğraflardan dosyalar seçin veya dosya(lar) yükley…" at bounding box center [223, 200] width 17 height 17
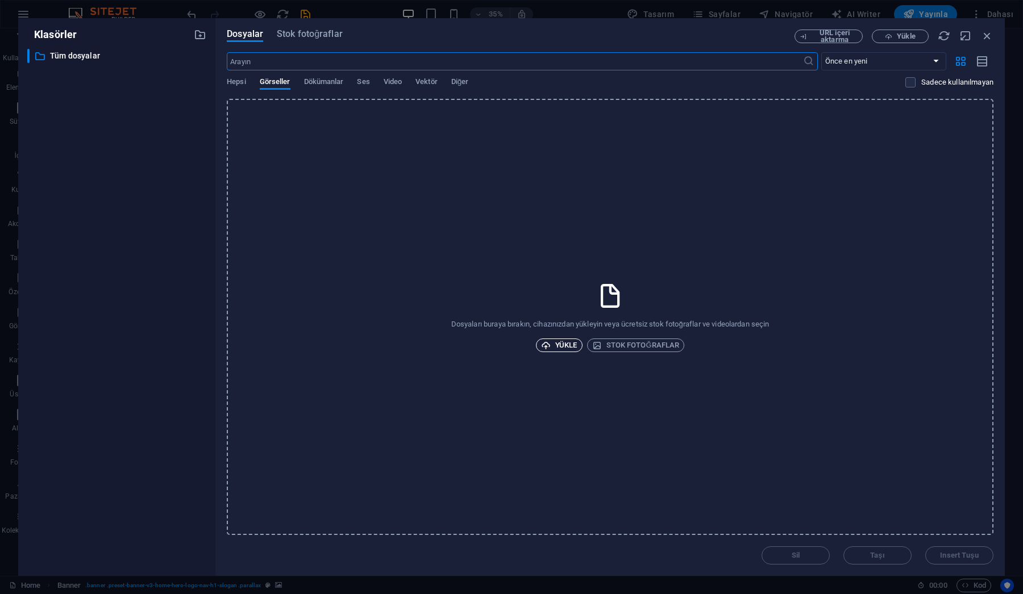
click at [559, 341] on span "Yükle" at bounding box center [559, 346] width 36 height 14
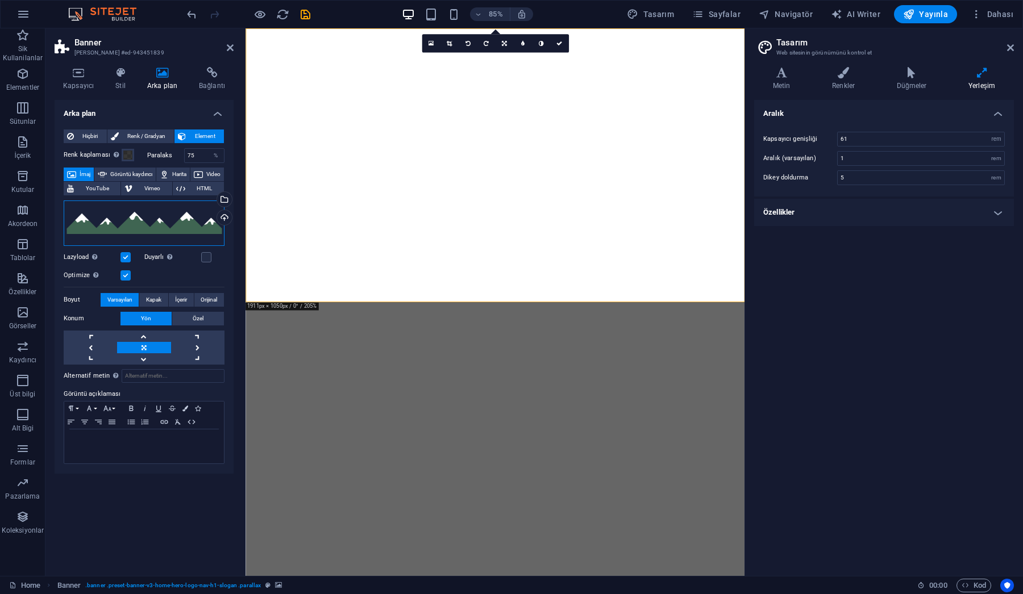
click at [164, 246] on div "Dosyaları buraya sürükleyin, dosyaları seçmek için tıklayın veya Dosyalardan ya…" at bounding box center [144, 223] width 161 height 45
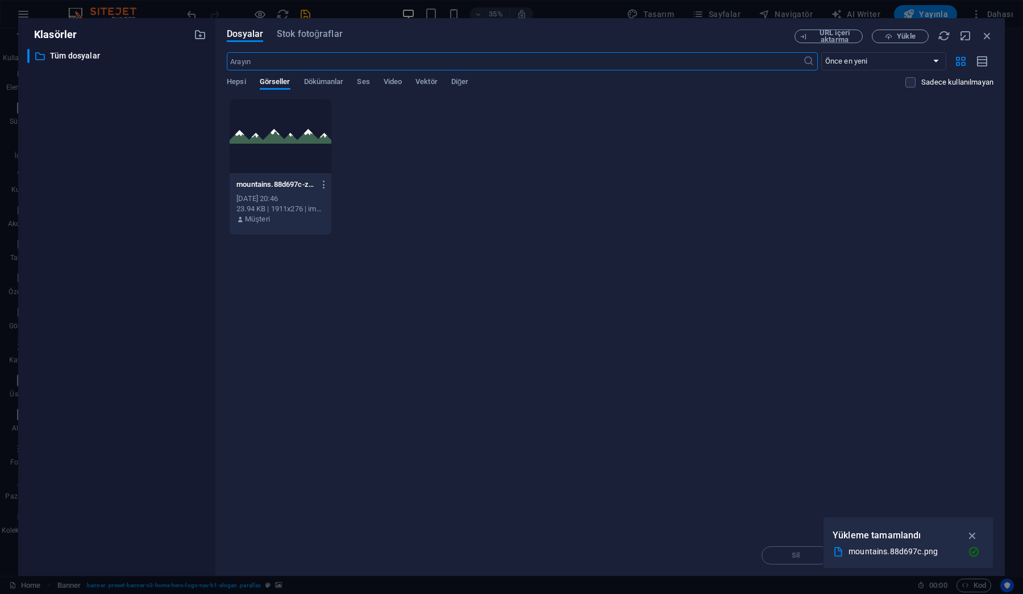
click at [265, 127] on div at bounding box center [281, 136] width 102 height 74
click at [973, 536] on icon "button" at bounding box center [972, 535] width 13 height 12
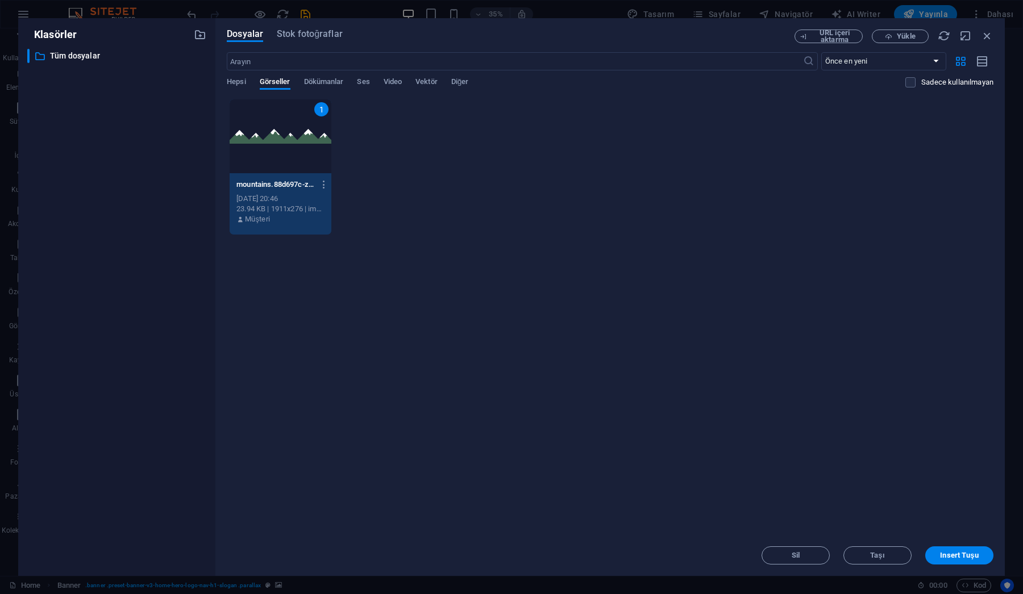
click at [949, 544] on div "Sil Taşı Insert Tuşu" at bounding box center [610, 550] width 766 height 30
click at [950, 553] on span "Insert Tuşu" at bounding box center [959, 555] width 38 height 7
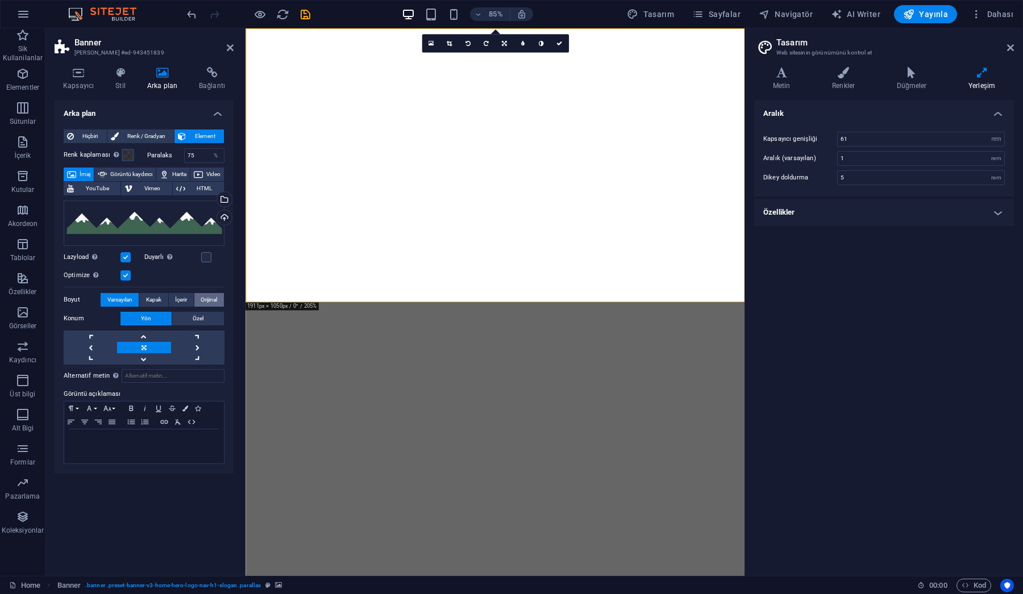
click at [211, 301] on span "Orijinal" at bounding box center [209, 300] width 16 height 14
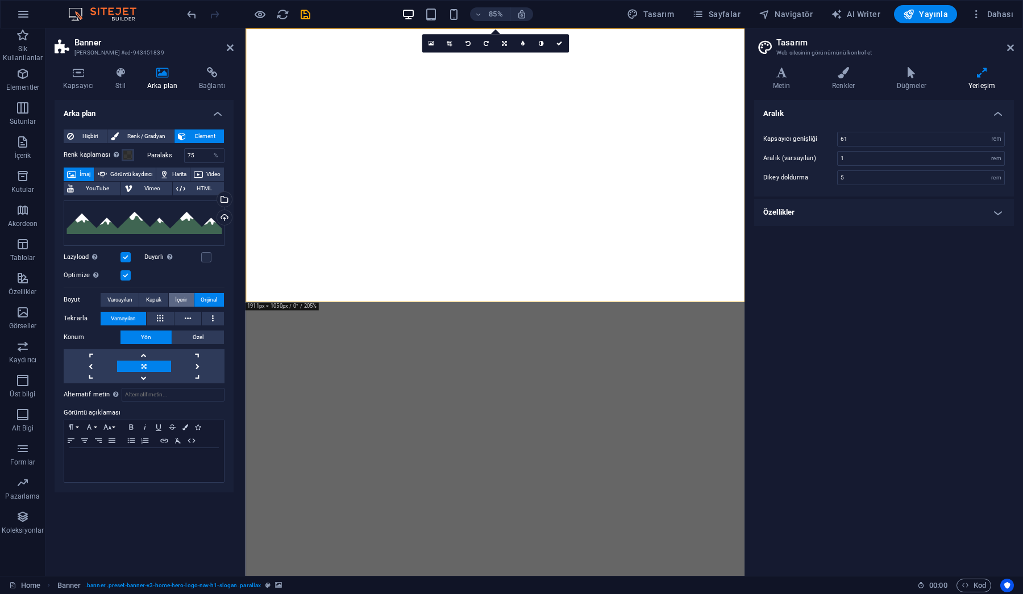
click at [181, 298] on span "İçerir" at bounding box center [181, 300] width 12 height 14
click at [161, 298] on span "Kapak" at bounding box center [153, 300] width 15 height 14
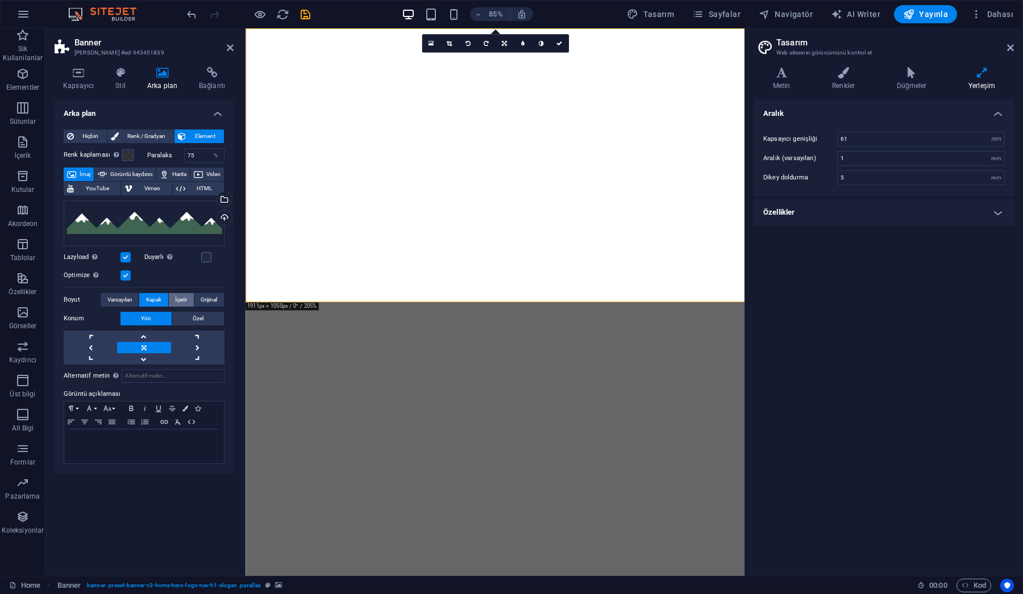
click at [186, 300] on span "İçerir" at bounding box center [181, 300] width 12 height 14
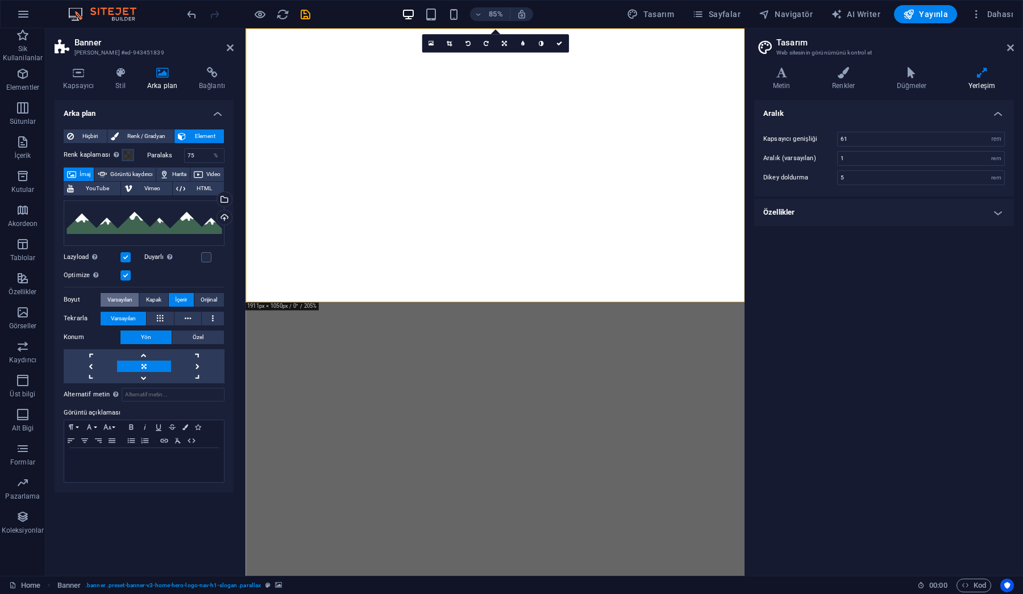
click at [121, 301] on span "Varsayılan" at bounding box center [119, 300] width 25 height 14
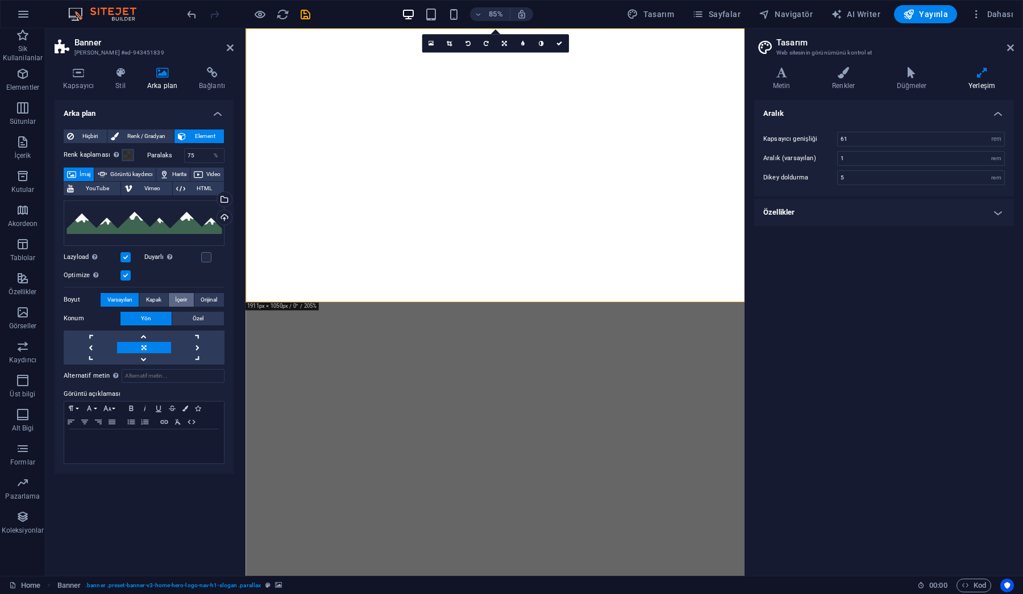
click at [183, 299] on span "İçerir" at bounding box center [181, 300] width 12 height 14
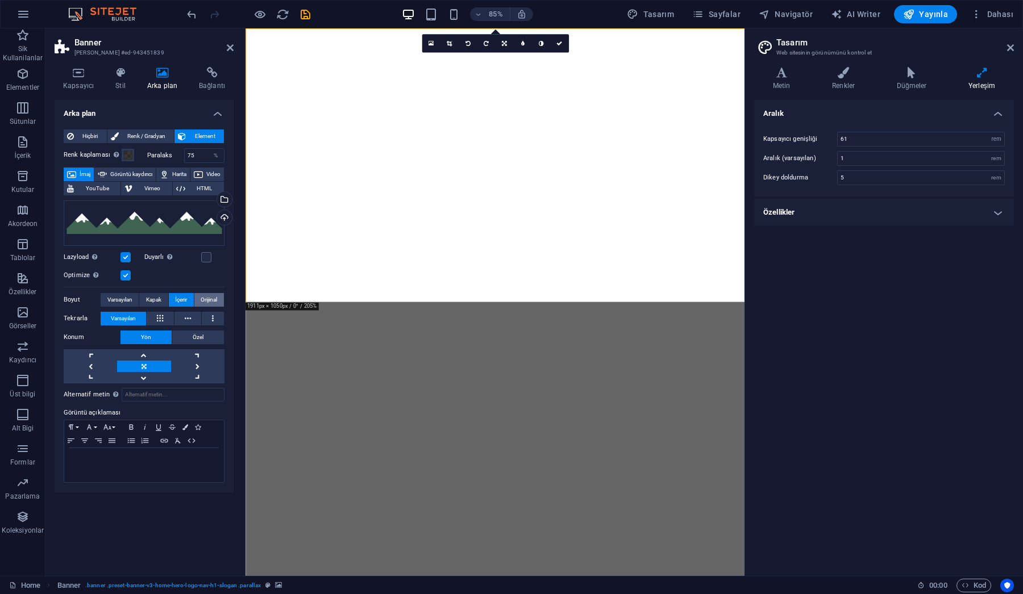
click at [210, 301] on span "Orijinal" at bounding box center [209, 300] width 16 height 14
click at [932, 12] on span "Yayınla" at bounding box center [925, 14] width 45 height 11
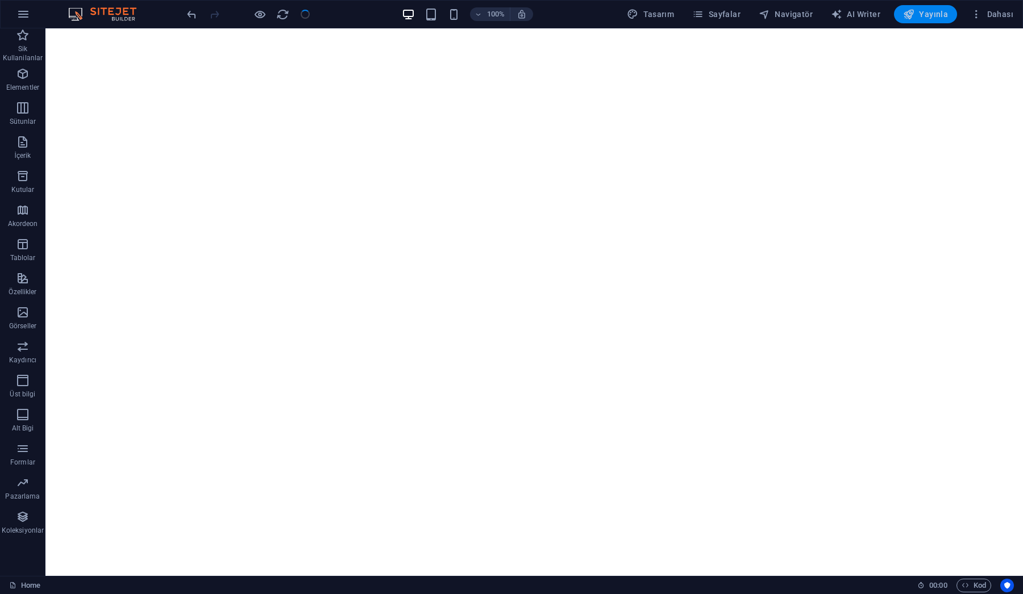
click at [929, 18] on span "Yayınla" at bounding box center [925, 14] width 45 height 11
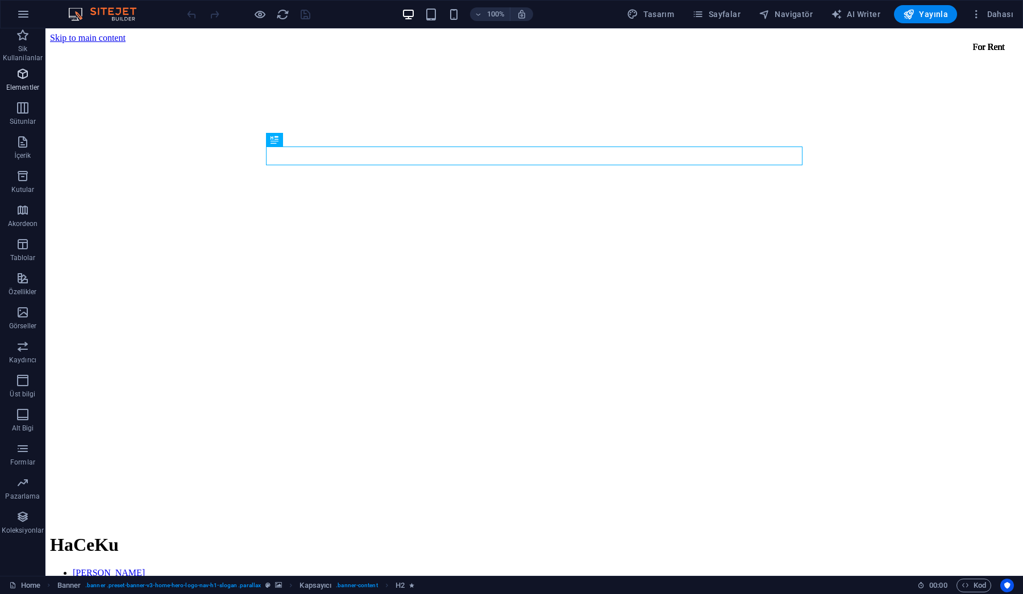
click at [27, 80] on icon "button" at bounding box center [23, 74] width 14 height 14
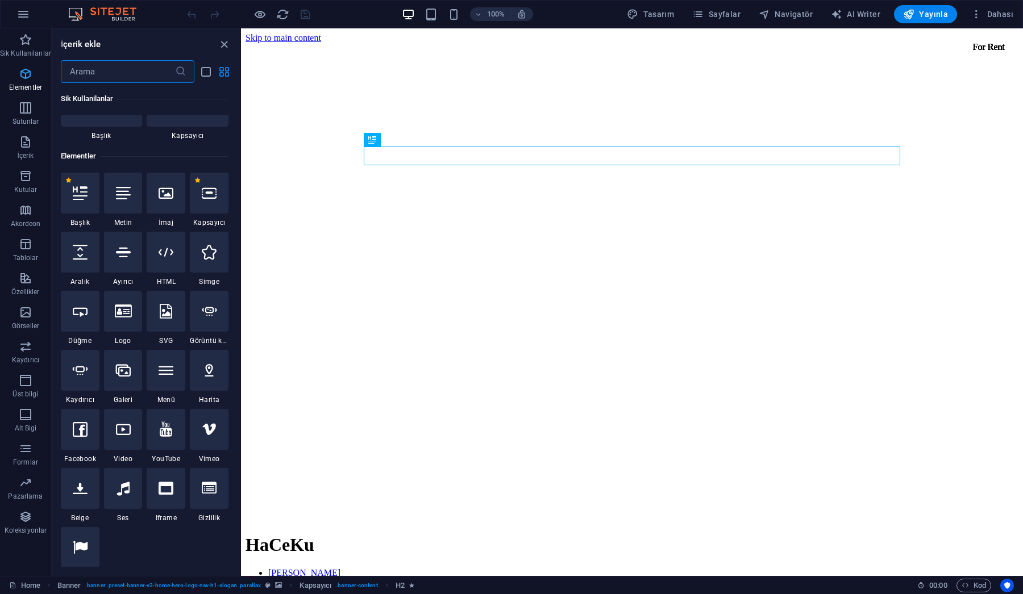
scroll to position [121, 0]
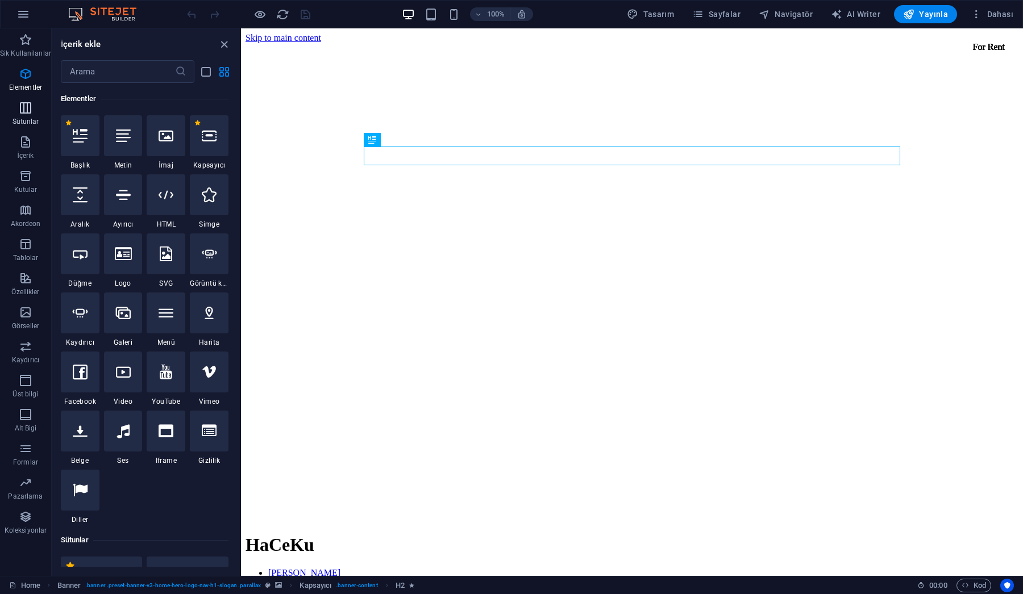
click at [20, 111] on icon "button" at bounding box center [26, 108] width 14 height 14
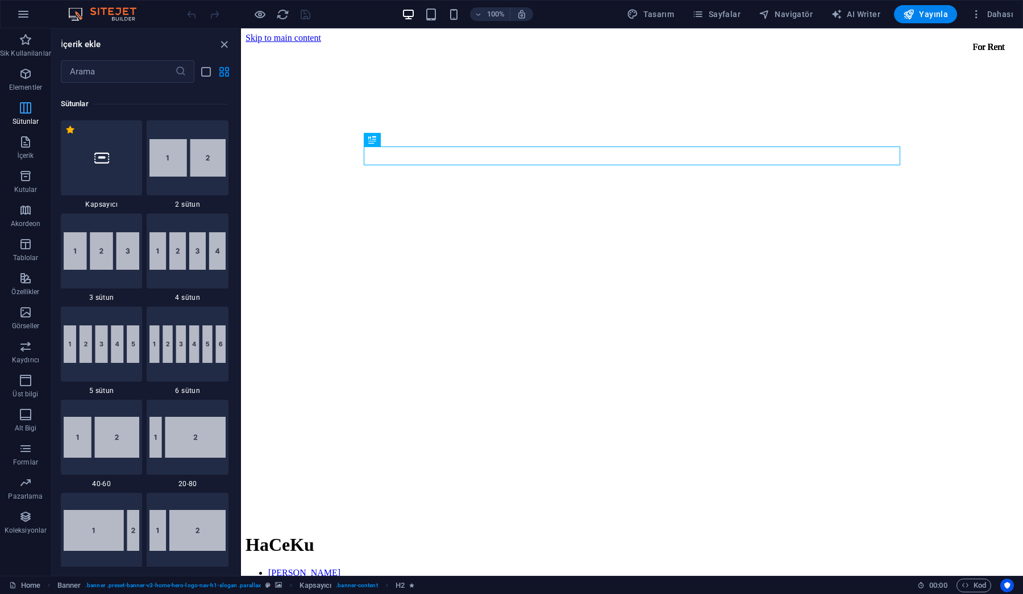
scroll to position [562, 0]
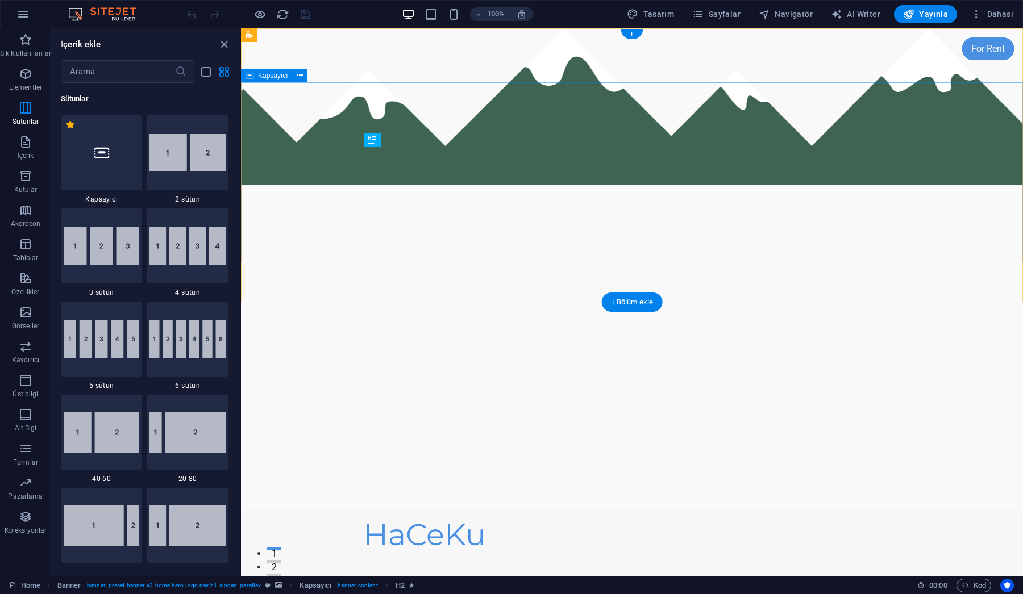
click at [316, 508] on div "HaCeKu Ana Sayfa Hakkında Hizmetler Fiyatlar İletişim" at bounding box center [632, 549] width 782 height 82
click at [226, 46] on icon "close panel" at bounding box center [224, 44] width 13 height 13
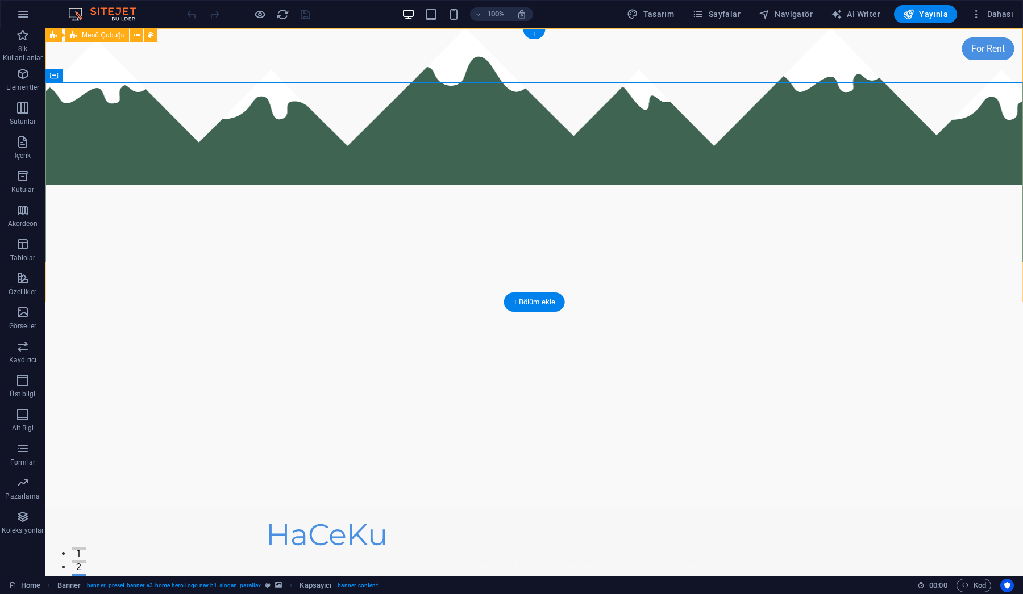
click at [120, 508] on div "HaCeKu Ana Sayfa Hakkında Hizmetler Fiyatlar İletişim" at bounding box center [533, 549] width 977 height 82
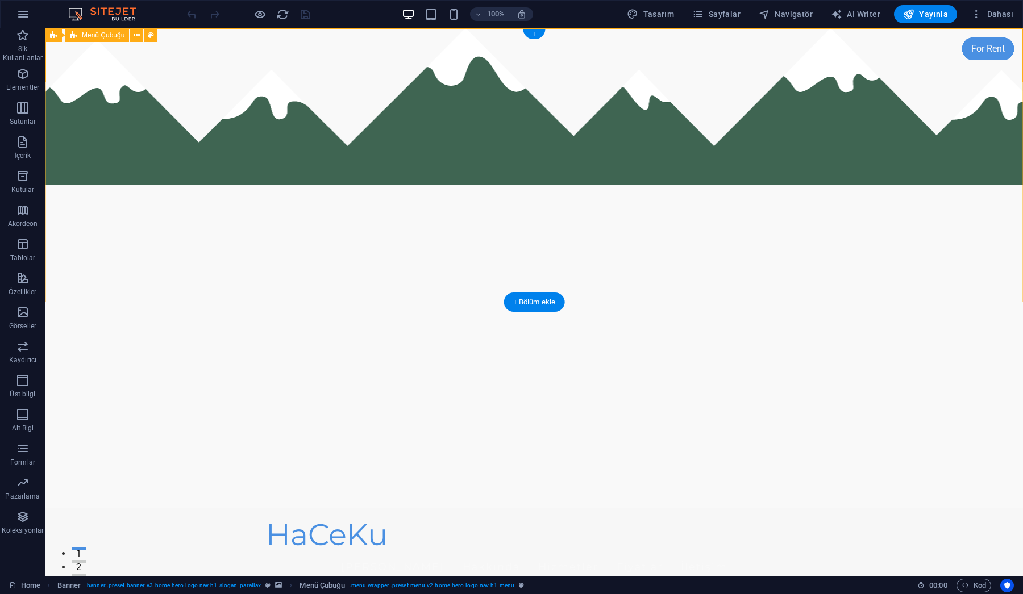
click at [84, 38] on span "Menü Çubuğu" at bounding box center [103, 35] width 43 height 7
click at [137, 35] on icon at bounding box center [136, 36] width 6 height 12
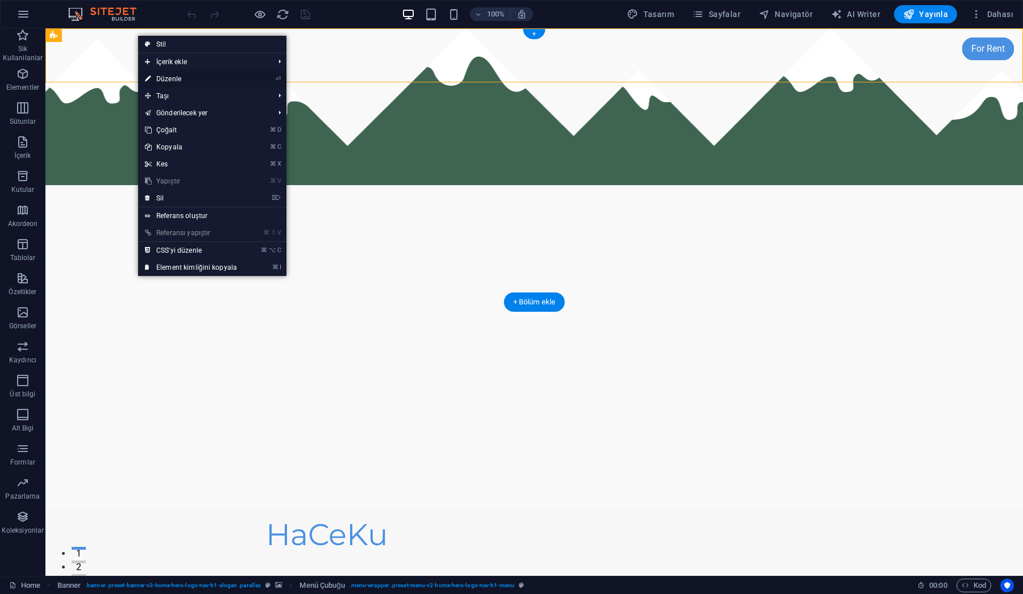
click at [177, 79] on link "⏎ Düzenle" at bounding box center [191, 78] width 106 height 17
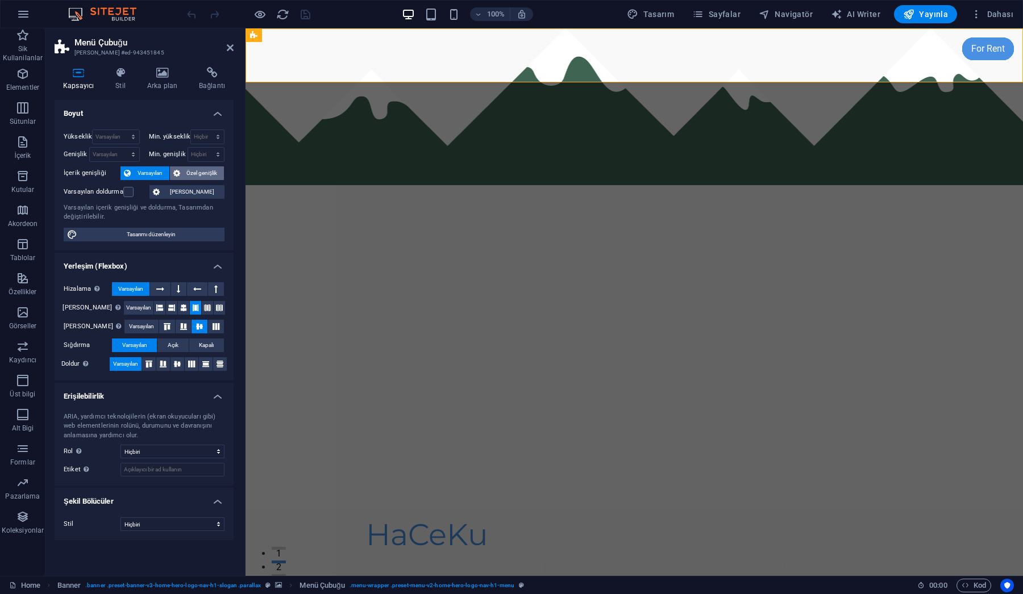
click at [200, 173] on span "Özel genişlik" at bounding box center [201, 173] width 37 height 14
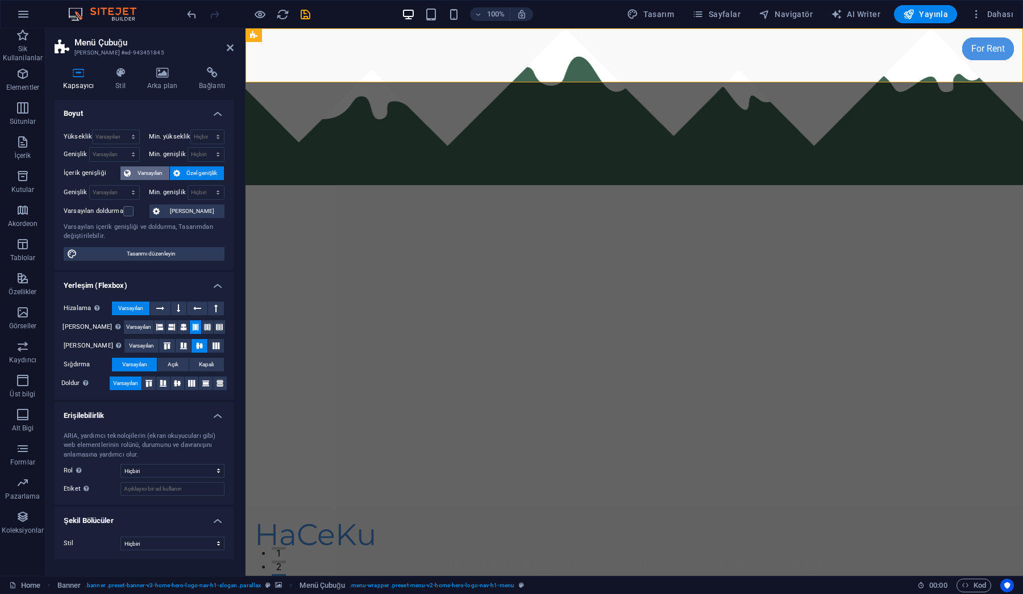
click at [142, 169] on span "Varsayılan" at bounding box center [150, 173] width 32 height 14
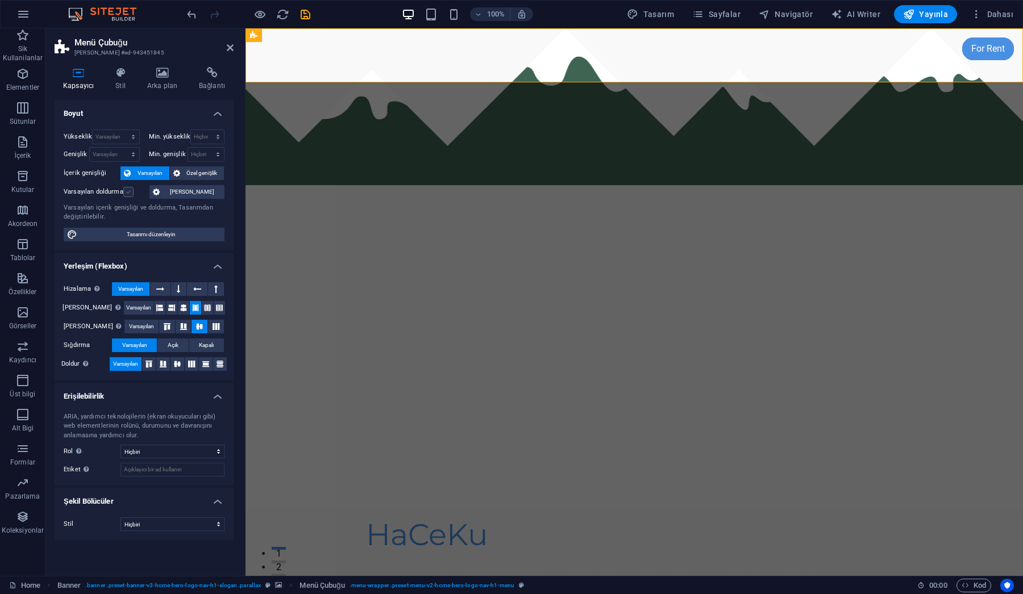
click at [131, 192] on label at bounding box center [128, 192] width 10 height 10
click at [0, 0] on input "Varsayılan doldurma" at bounding box center [0, 0] width 0 height 0
click at [131, 192] on label at bounding box center [128, 192] width 10 height 10
click at [0, 0] on input "Varsayılan doldurma" at bounding box center [0, 0] width 0 height 0
click at [118, 78] on icon at bounding box center [120, 72] width 27 height 11
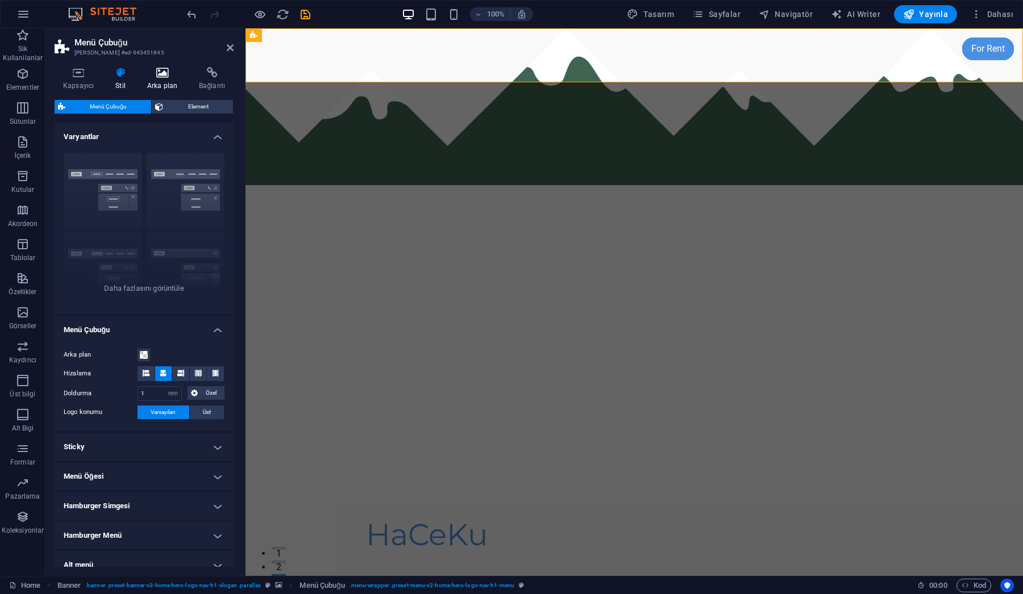
click at [162, 73] on icon at bounding box center [162, 72] width 47 height 11
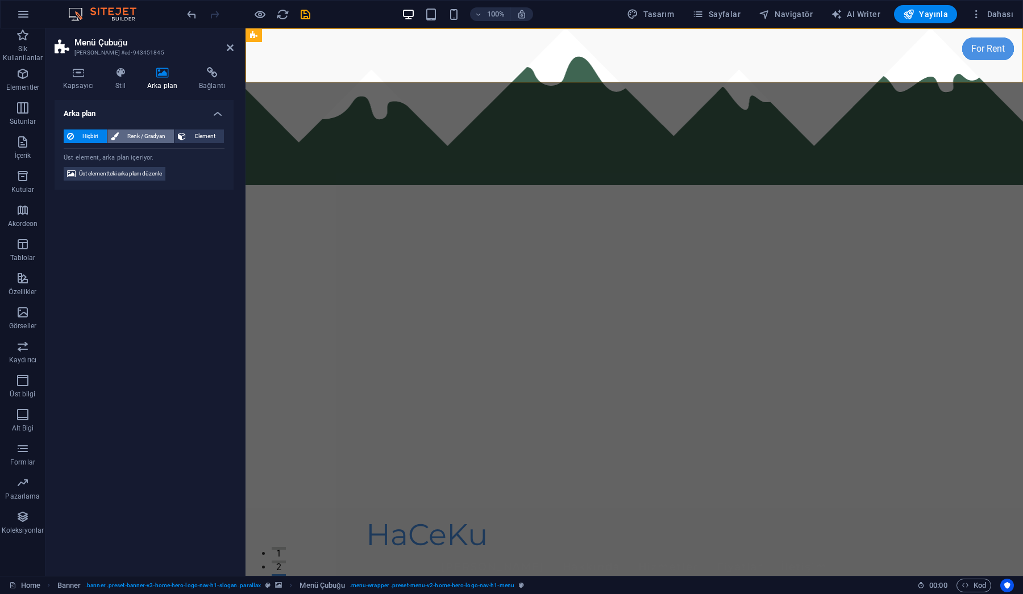
click at [144, 133] on span "Renk / Gradyan" at bounding box center [146, 137] width 49 height 14
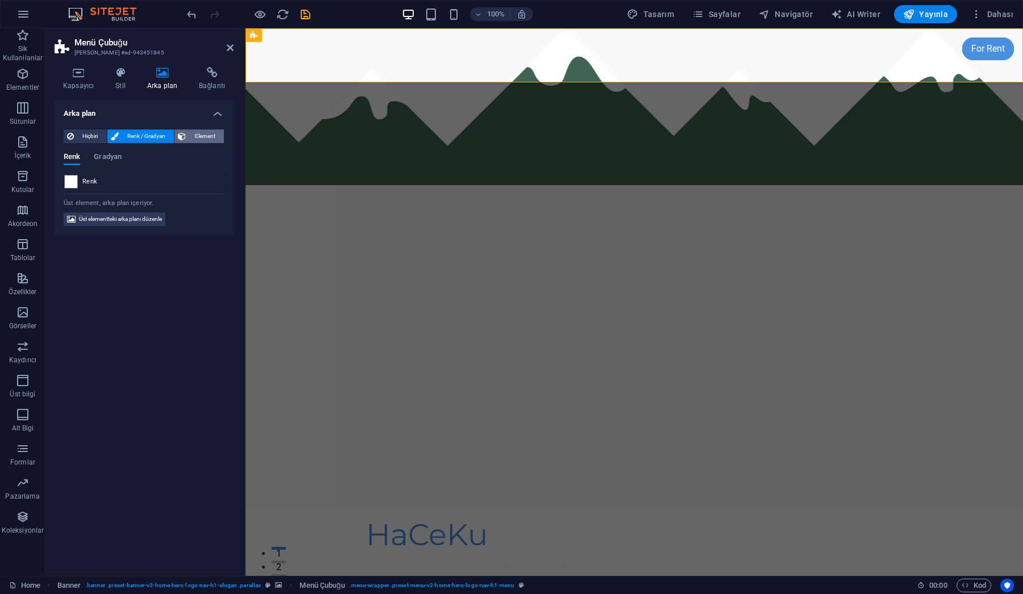
click at [205, 137] on span "Element" at bounding box center [204, 137] width 31 height 14
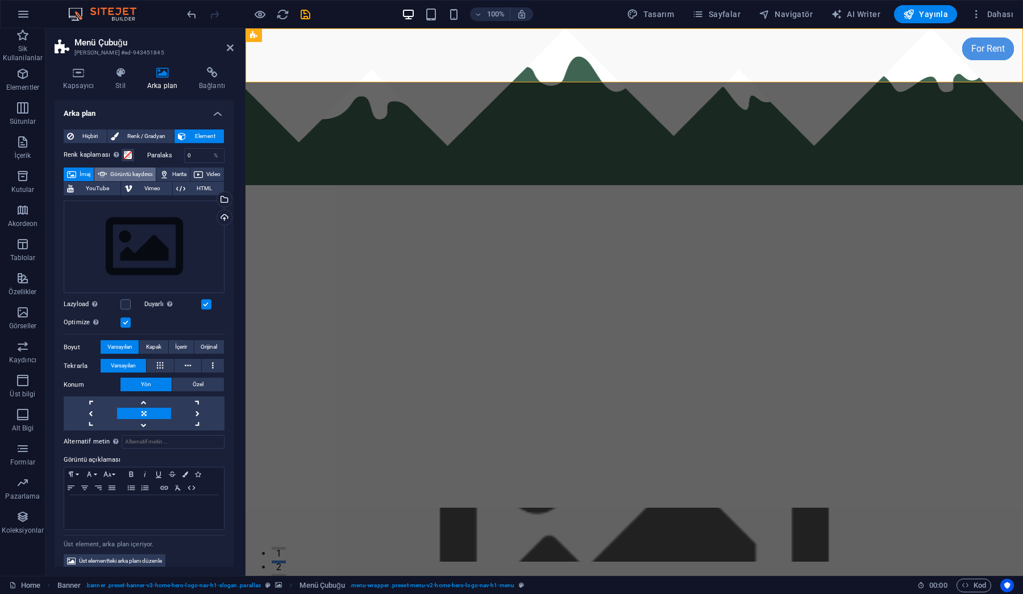
click at [142, 174] on span "Görüntü kaydırıcı" at bounding box center [131, 175] width 42 height 14
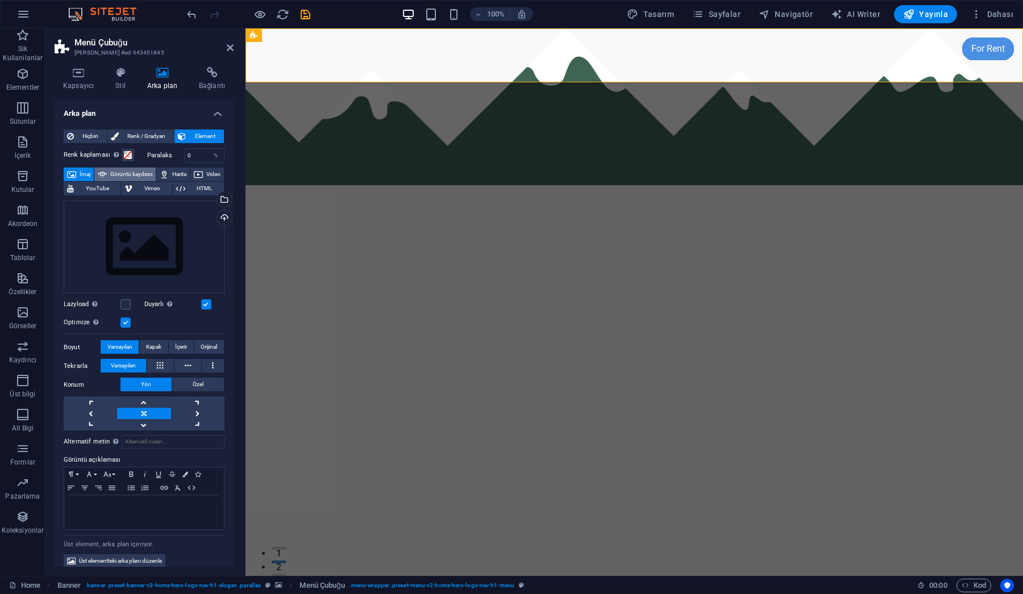
select select "ms"
select select "s"
select select "progressive"
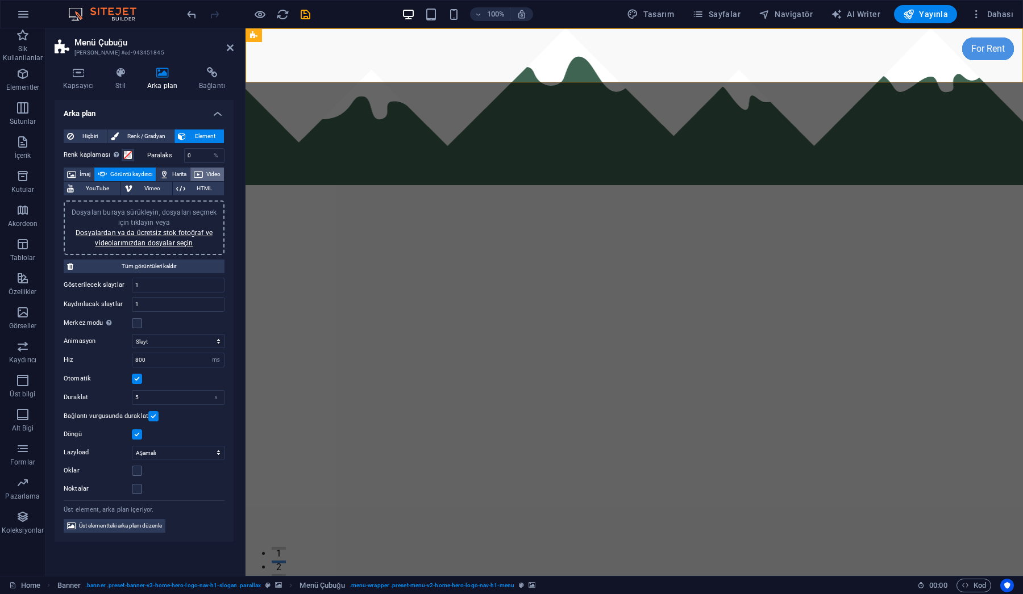
click at [206, 181] on span "Video" at bounding box center [213, 175] width 14 height 14
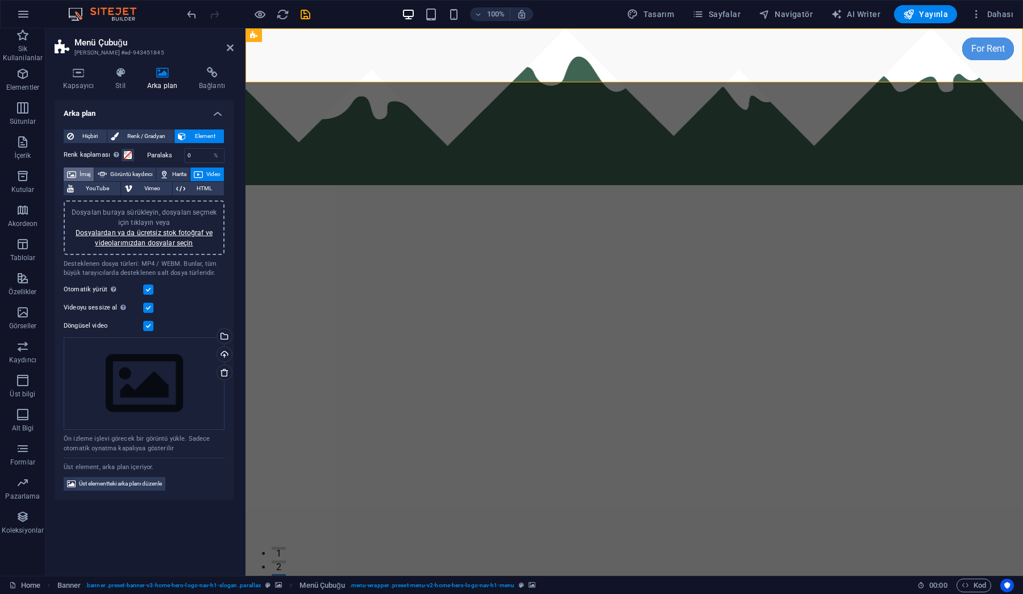
click at [82, 173] on span "İmaj" at bounding box center [85, 175] width 11 height 14
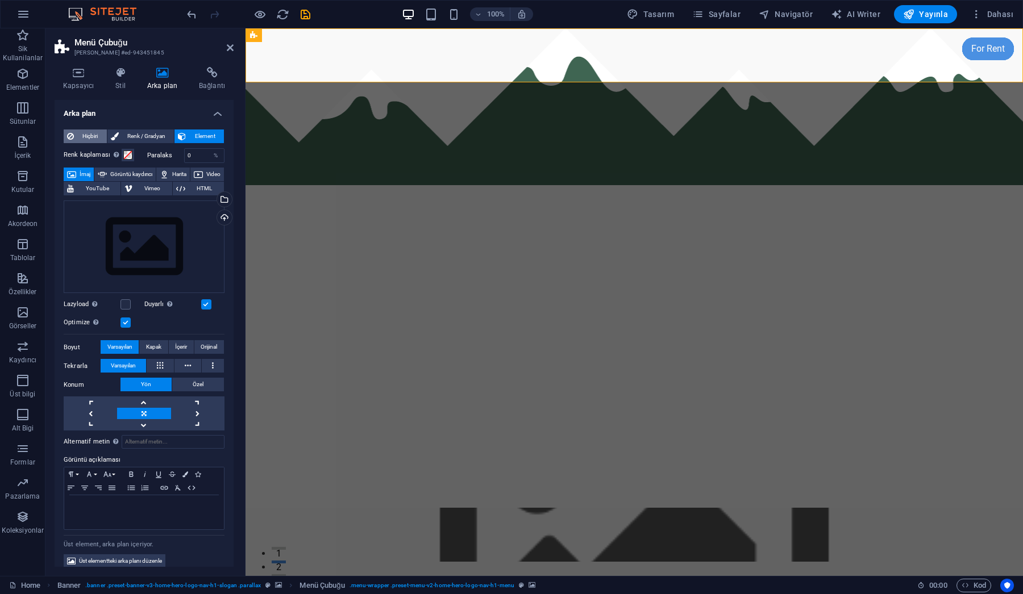
click at [85, 136] on span "Hiçbiri" at bounding box center [90, 137] width 26 height 14
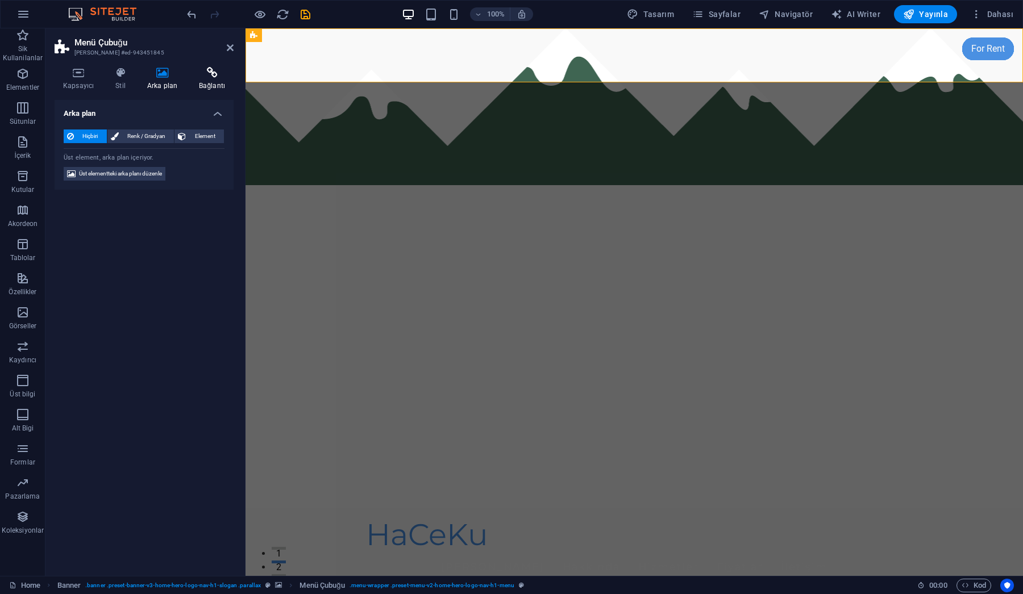
click at [211, 81] on h4 "Bağlantı" at bounding box center [211, 79] width 43 height 24
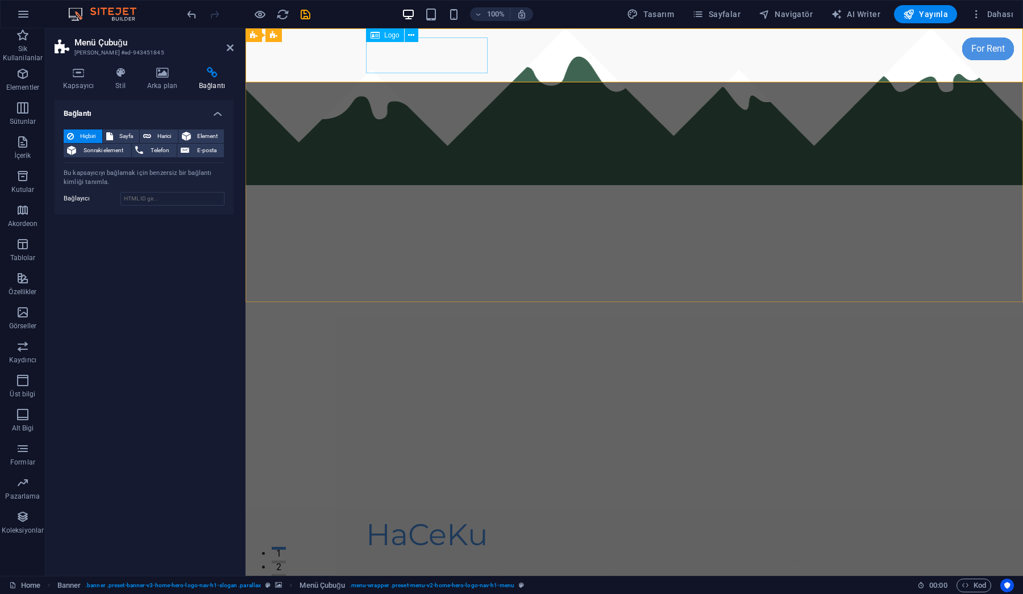
click at [405, 517] on div "HaCeKu" at bounding box center [634, 535] width 536 height 36
click at [391, 40] on div "Logo" at bounding box center [385, 35] width 38 height 14
click at [410, 34] on icon at bounding box center [411, 36] width 6 height 12
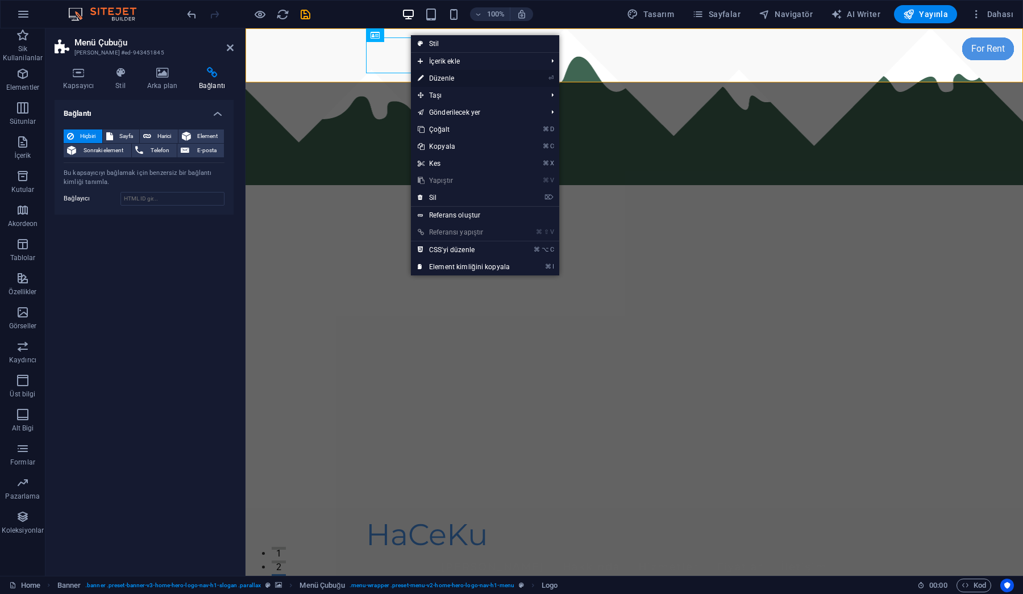
click at [447, 78] on link "⏎ Düzenle" at bounding box center [464, 78] width 106 height 17
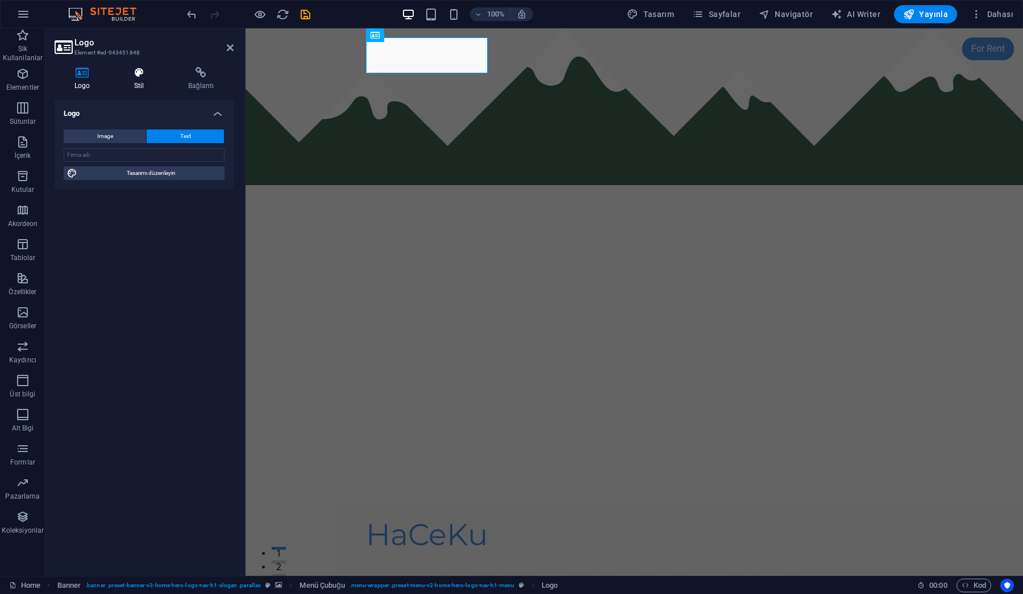
click at [145, 76] on icon at bounding box center [138, 72] width 49 height 11
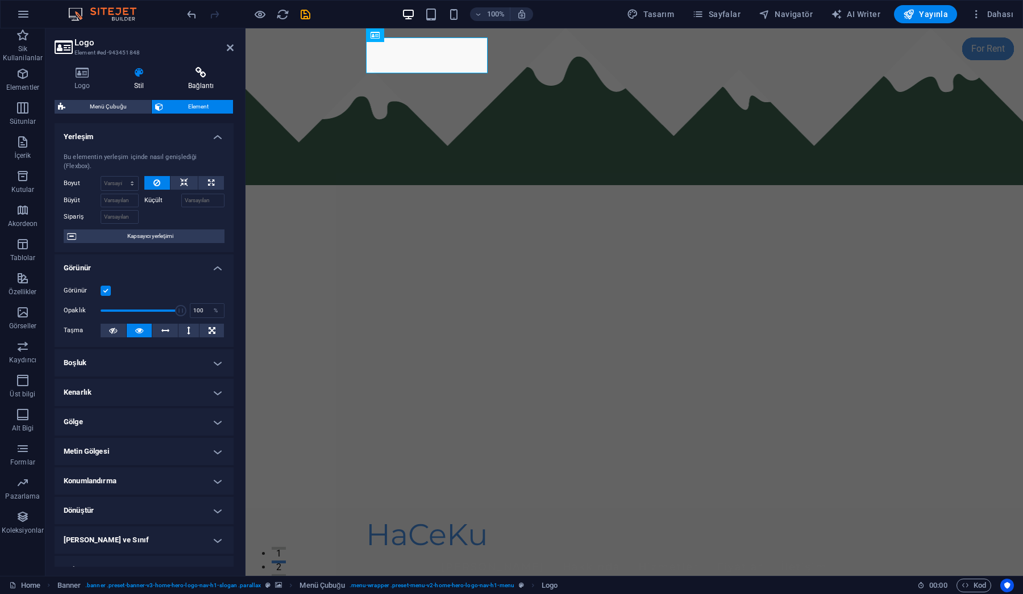
click at [200, 77] on icon at bounding box center [200, 72] width 65 height 11
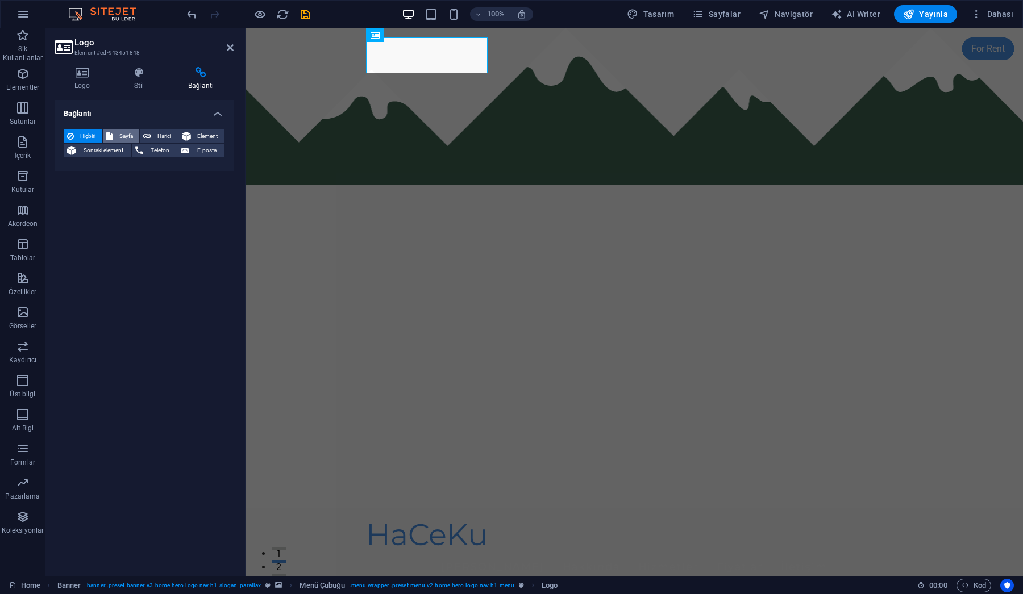
click at [123, 136] on span "Sayfa" at bounding box center [126, 137] width 20 height 14
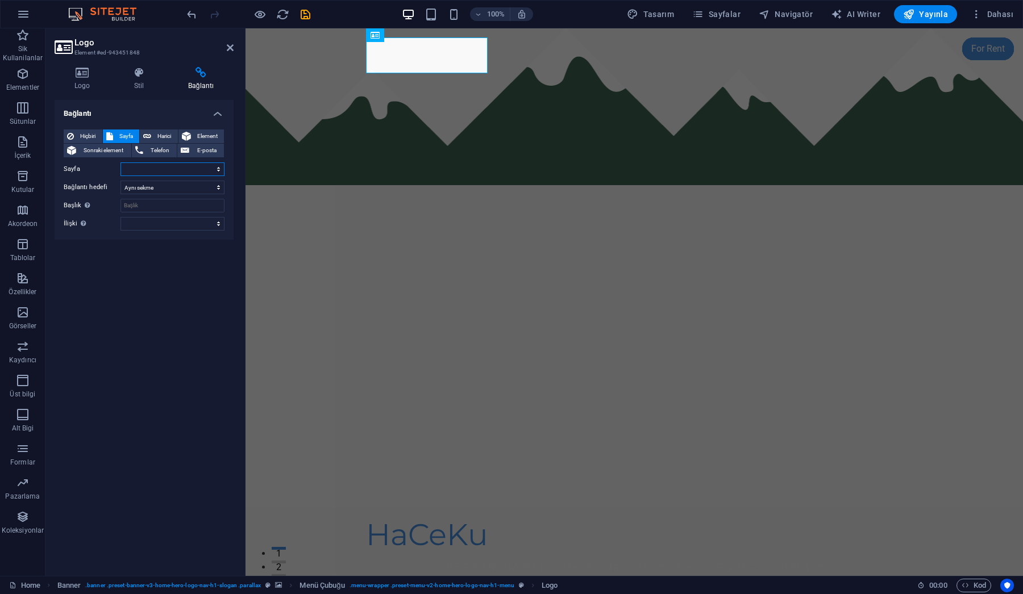
drag, startPoint x: 207, startPoint y: 172, endPoint x: 182, endPoint y: 292, distance: 122.6
click at [182, 292] on div "Bağlantı Hiçbiri Sayfa Harici Element Sonraki element Telefon E-posta Sayfa Hom…" at bounding box center [144, 333] width 179 height 467
select select "0"
click at [152, 208] on input "Başlık Ek bağlantı tanımının bağlantı metniyle aynı olmaması gerekir. Başlık, g…" at bounding box center [172, 206] width 104 height 14
type input "HaCeKu"
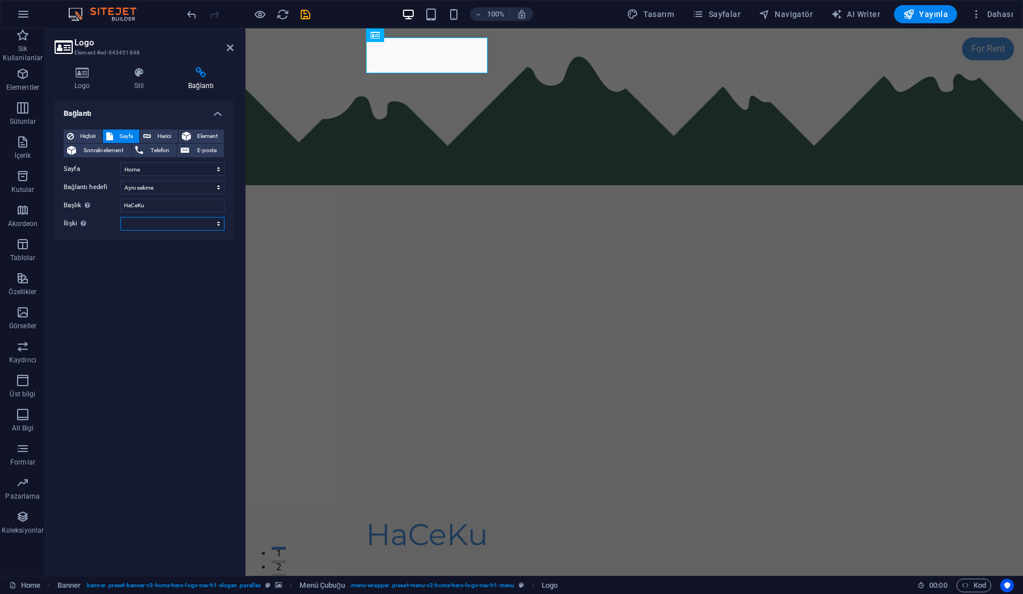
drag, startPoint x: 203, startPoint y: 225, endPoint x: 159, endPoint y: 441, distance: 220.8
click at [159, 441] on div "Bağlantı Hiçbiri Sayfa Harici Element Sonraki element Telefon E-posta Sayfa Hom…" at bounding box center [144, 333] width 179 height 467
click at [532, 36] on icon at bounding box center [534, 36] width 6 height 12
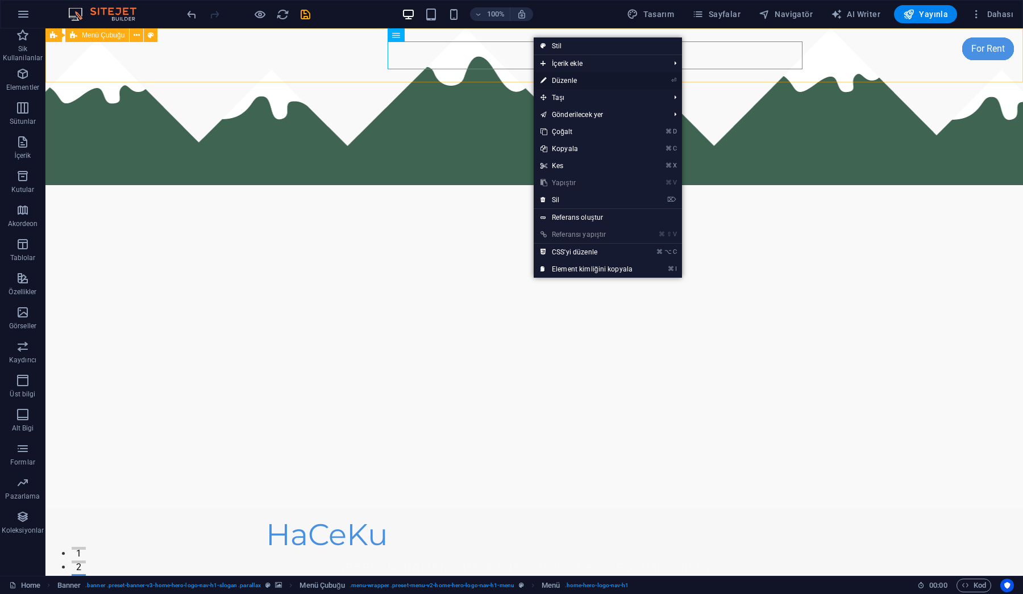
click at [573, 82] on link "⏎ Düzenle" at bounding box center [586, 80] width 106 height 17
select select
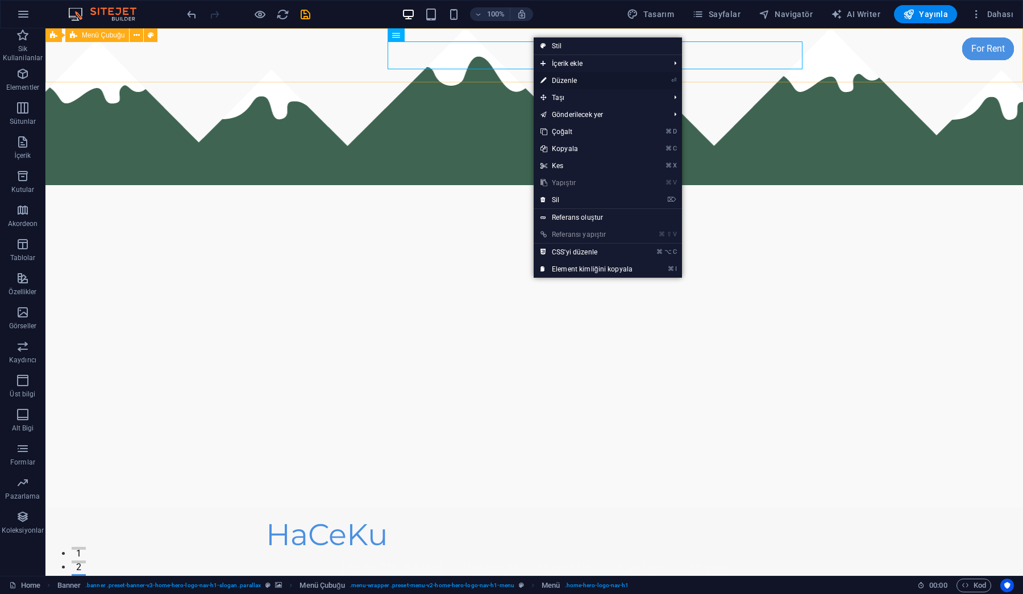
select select
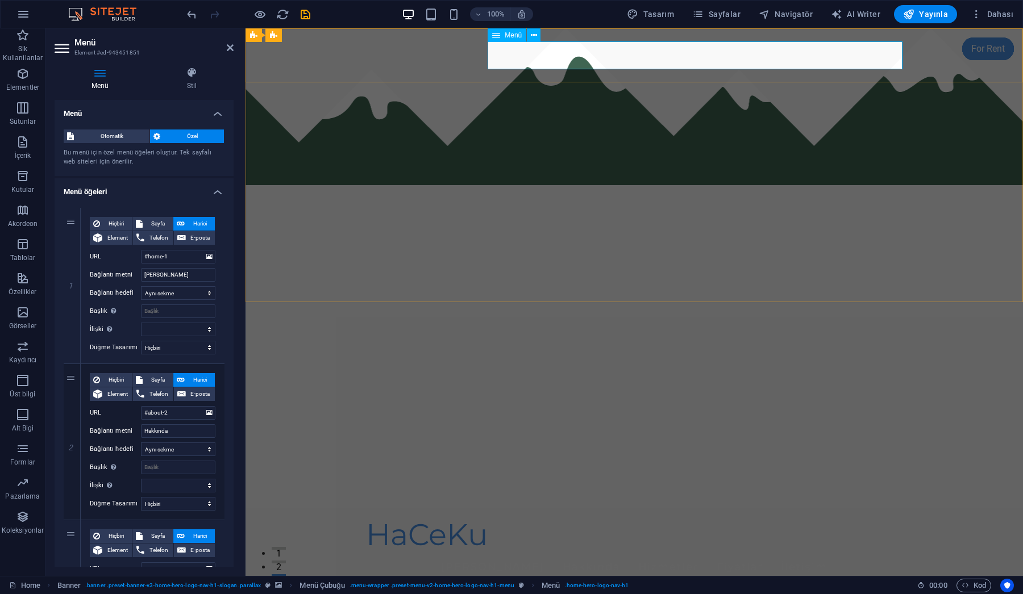
click at [552, 553] on nav "Ana Sayfa Hakkında Hizmetler Fiyatlar İletişim" at bounding box center [634, 567] width 536 height 28
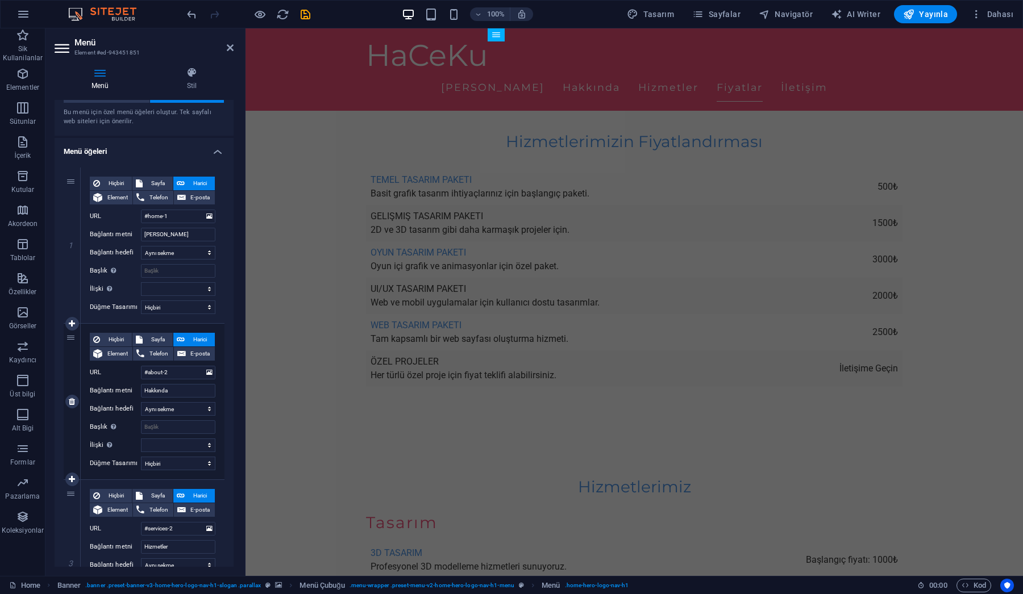
scroll to position [40, 0]
select select "primary"
select select
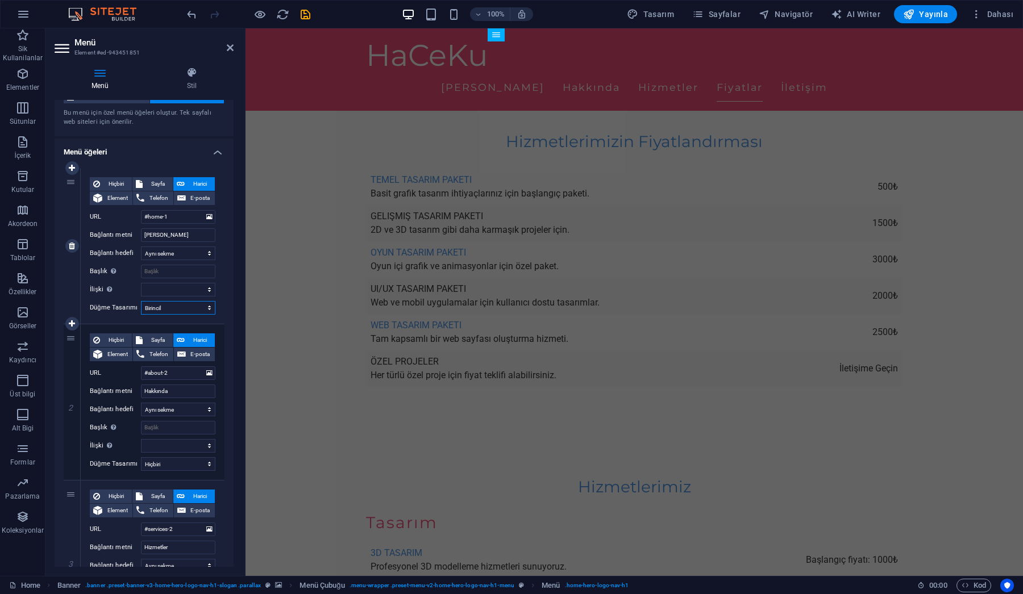
select select
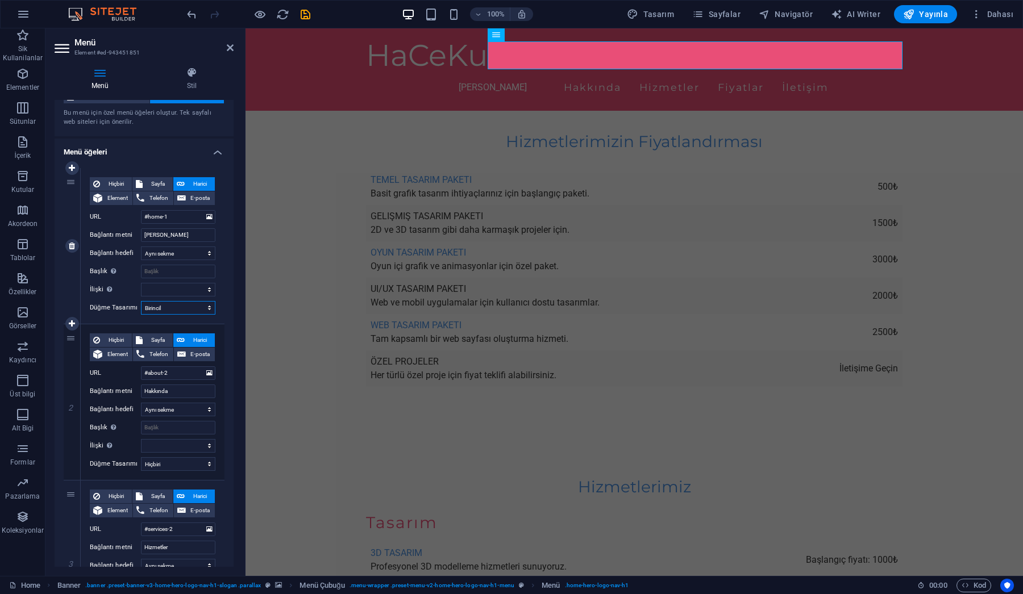
select select "secondary"
select select
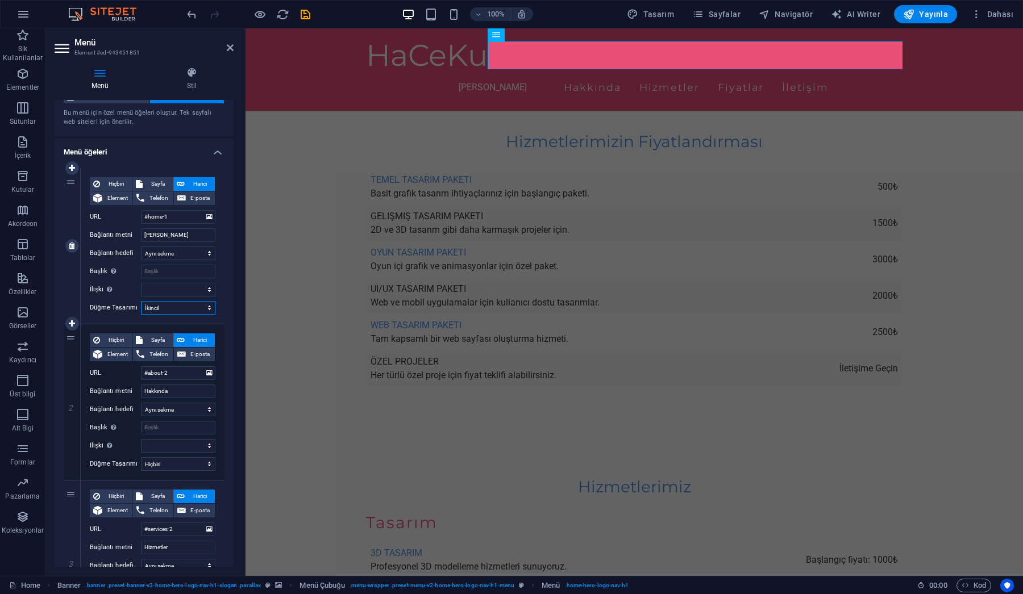
select select
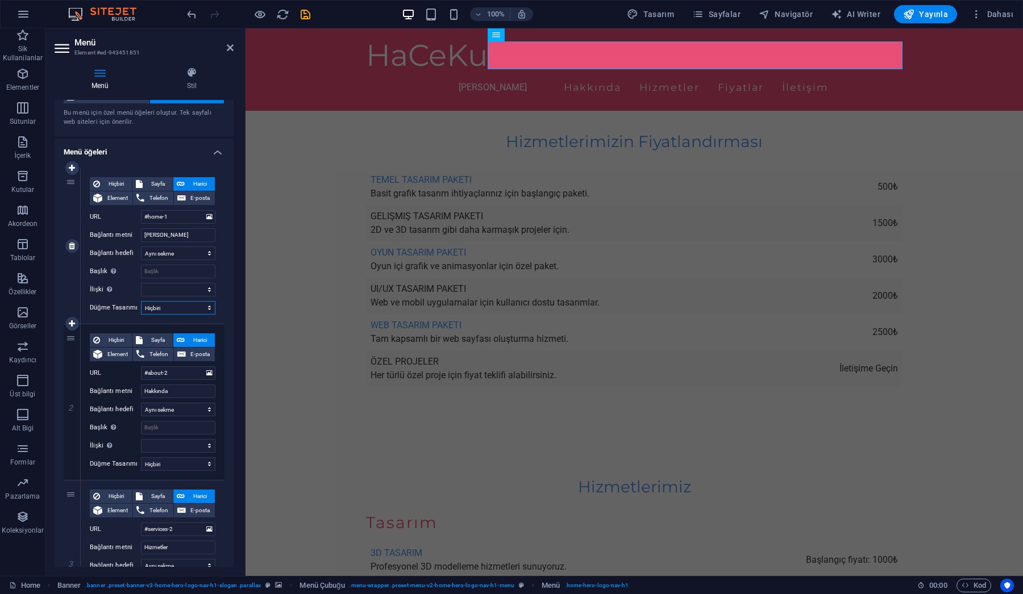
select select
click at [115, 181] on span "Hiçbiri" at bounding box center [115, 184] width 25 height 14
select select
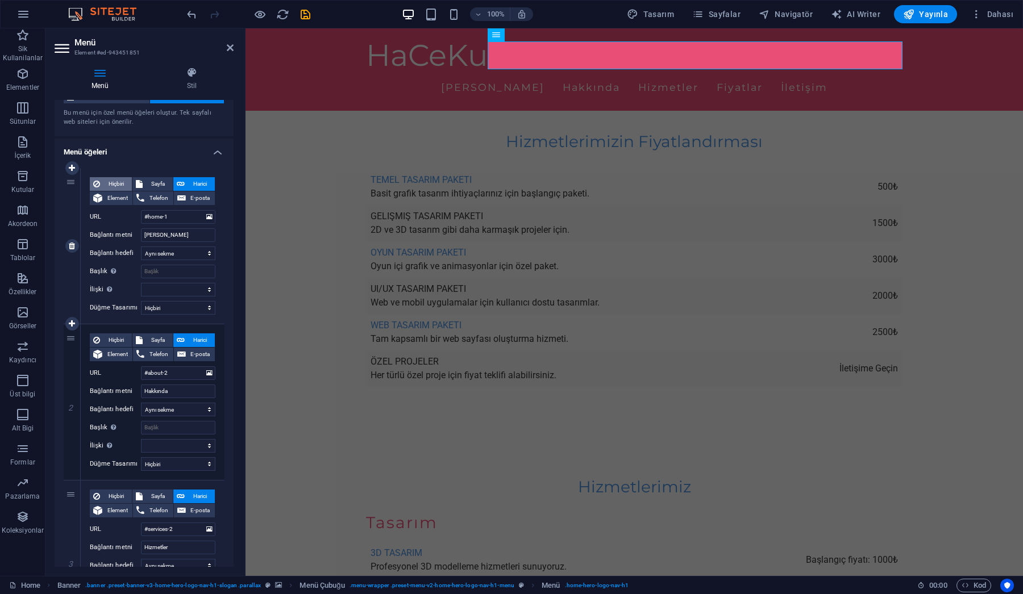
select select
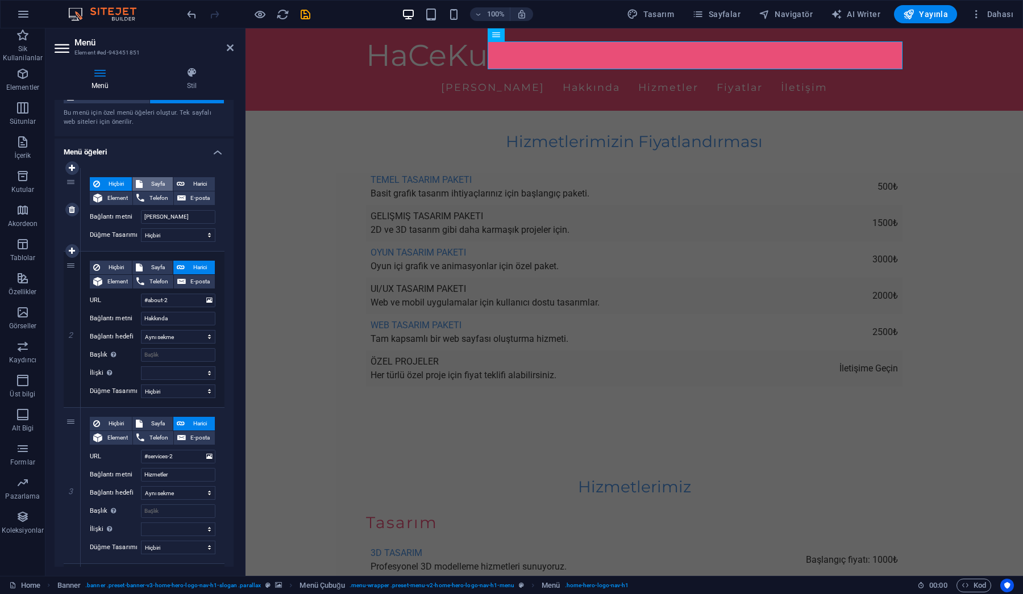
click at [155, 182] on span "Sayfa" at bounding box center [157, 184] width 23 height 14
select select
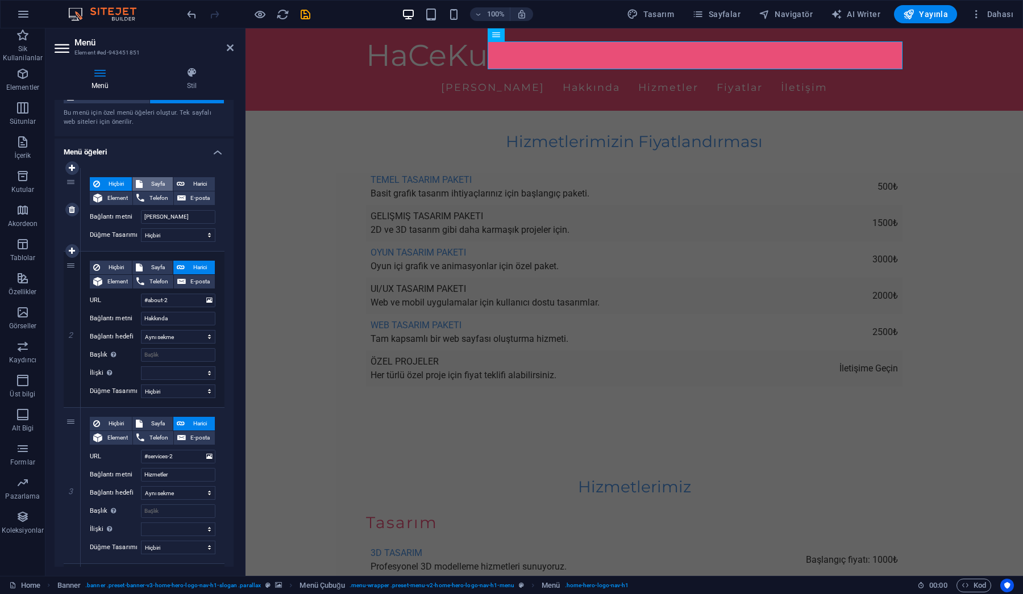
select select
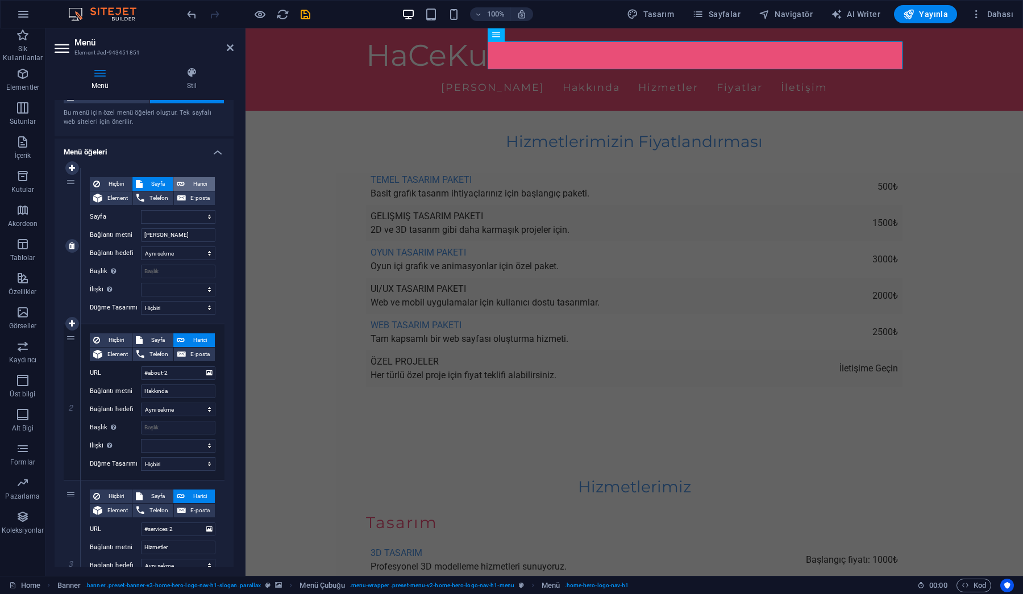
click at [201, 182] on span "Harici" at bounding box center [199, 184] width 23 height 14
select select "blank"
select select
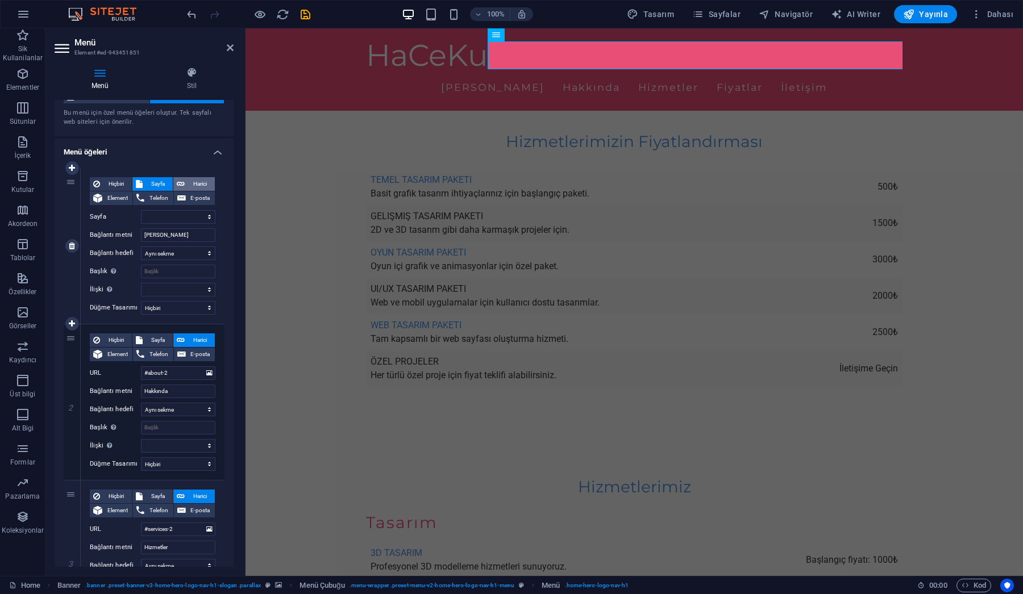
select select
click at [117, 195] on span "Element" at bounding box center [117, 198] width 23 height 14
select select
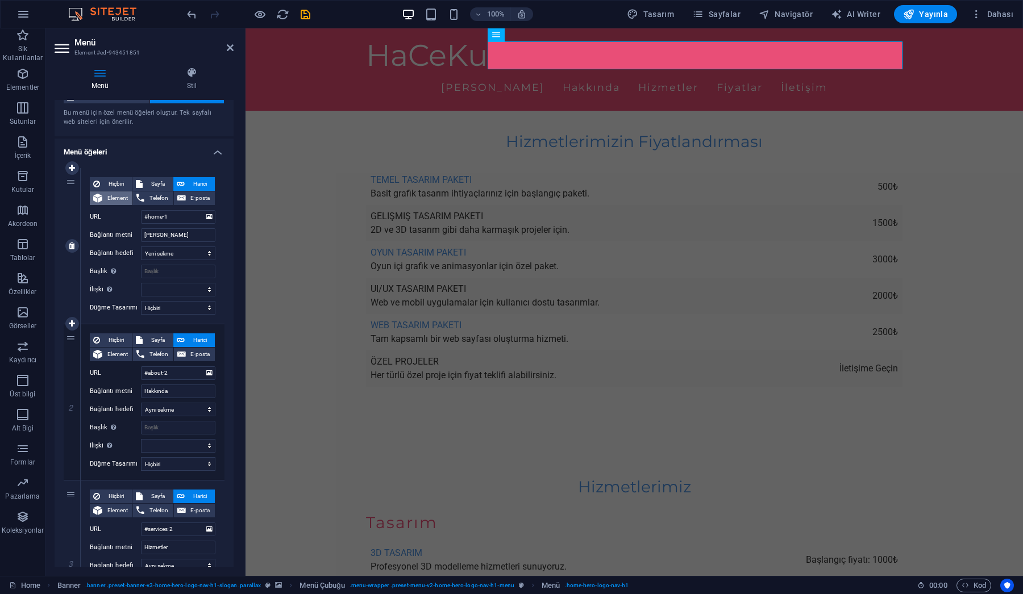
select select
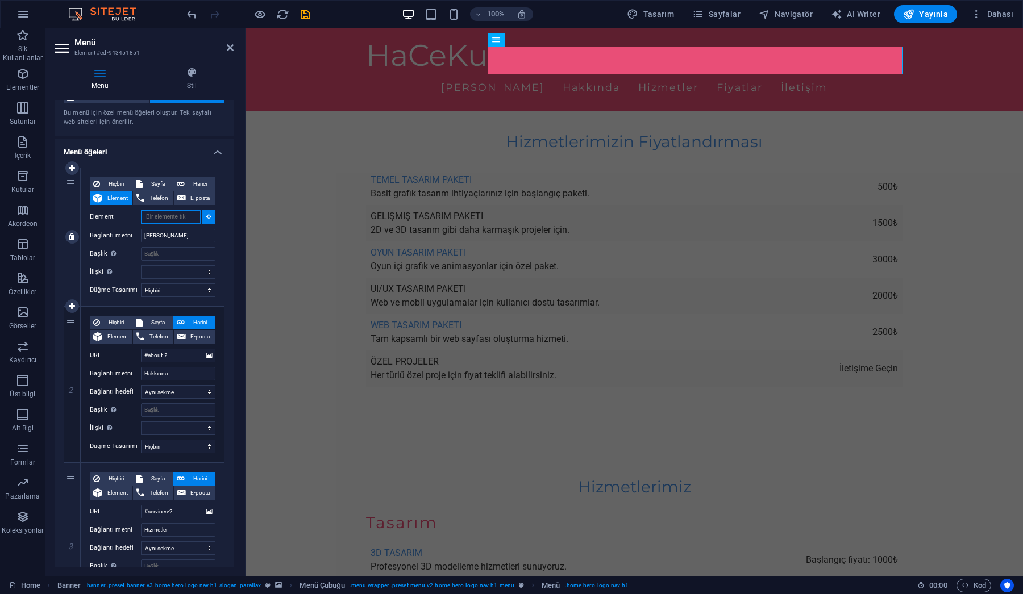
scroll to position [2164, 0]
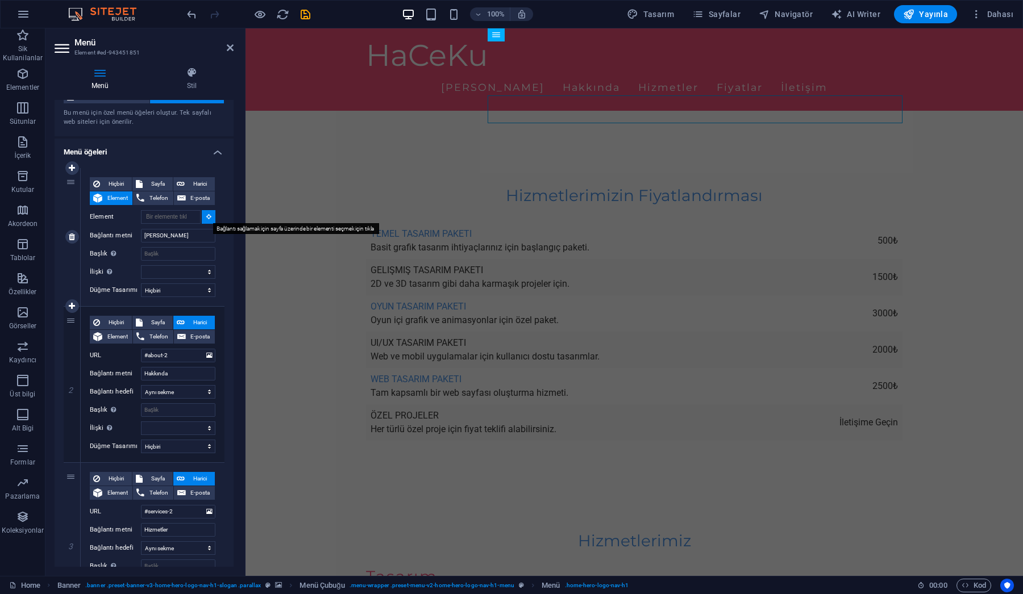
click at [206, 216] on icon at bounding box center [208, 217] width 5 height 6
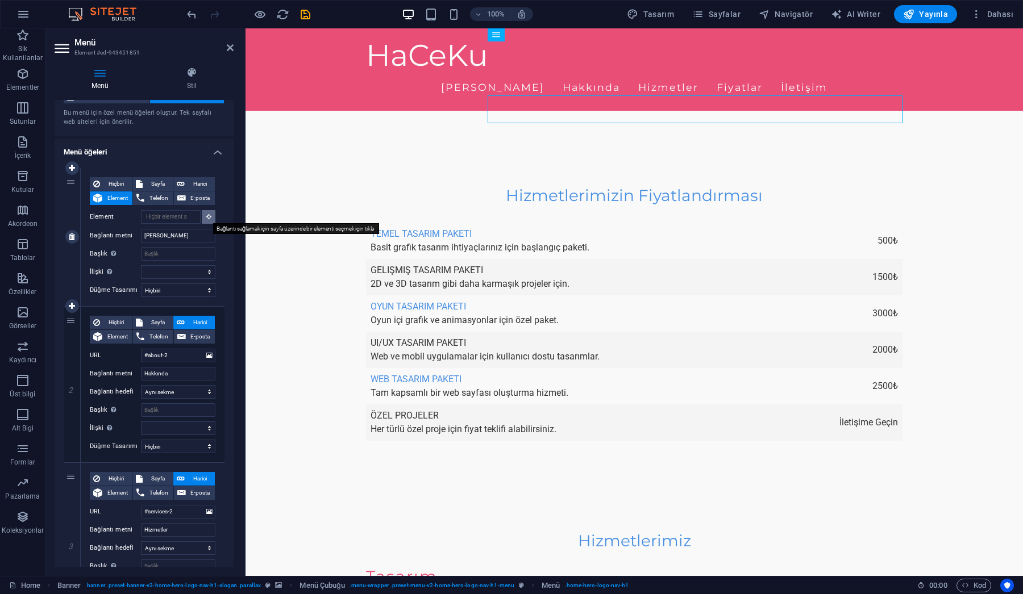
click at [206, 216] on icon at bounding box center [208, 217] width 5 height 6
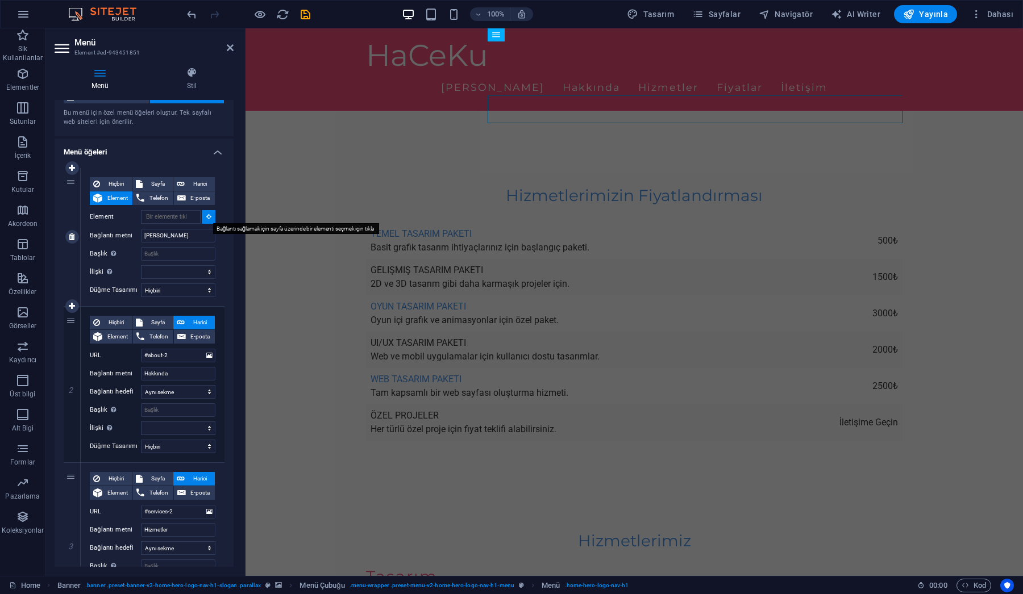
click at [206, 216] on icon at bounding box center [208, 217] width 5 height 6
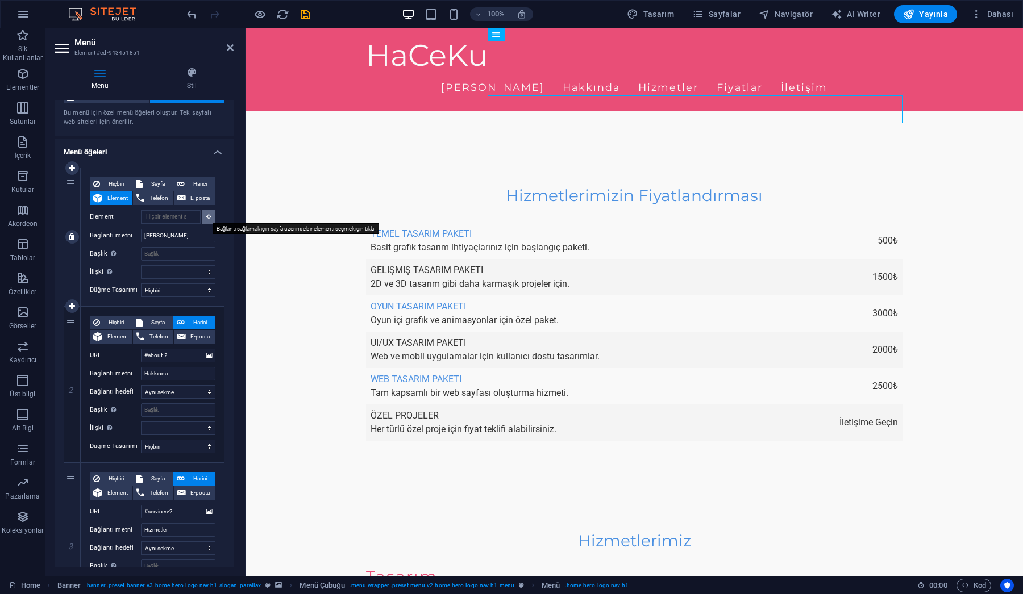
click at [206, 216] on icon at bounding box center [208, 217] width 5 height 6
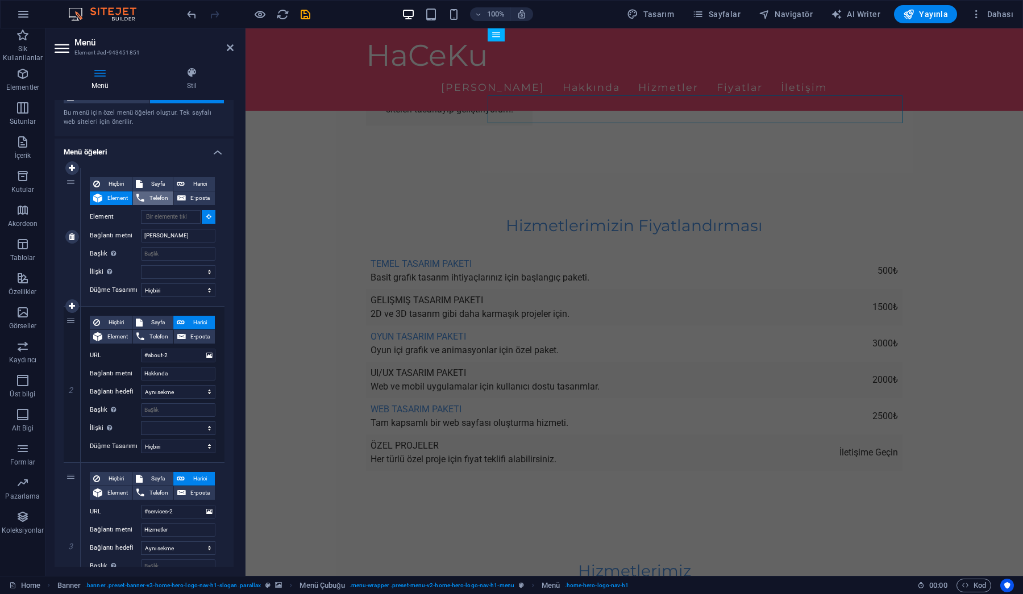
scroll to position [2110, 0]
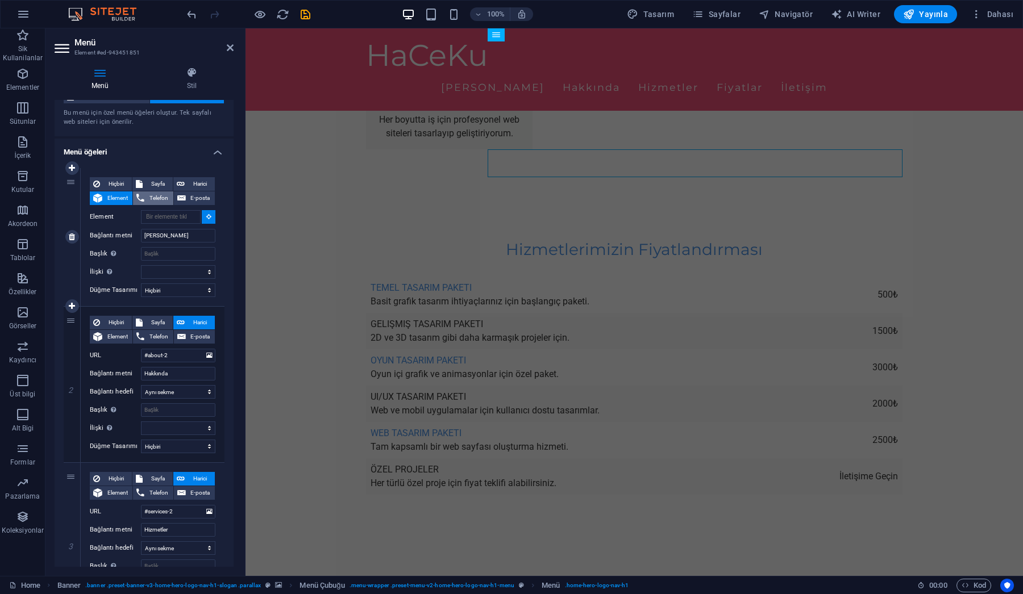
click at [158, 197] on span "Telefon" at bounding box center [159, 198] width 22 height 14
select select
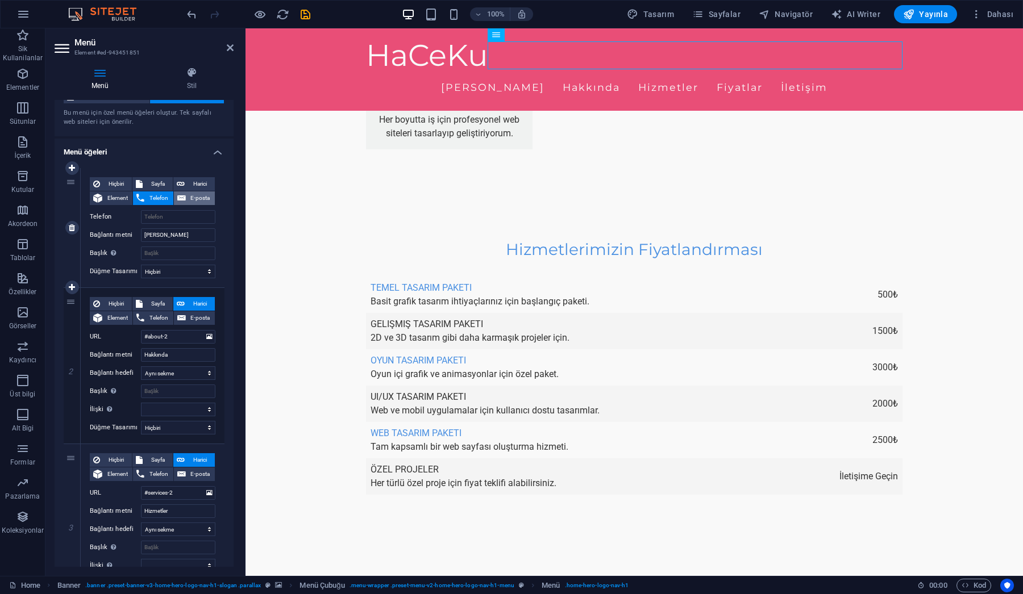
click at [198, 193] on span "E-posta" at bounding box center [200, 198] width 22 height 14
select select
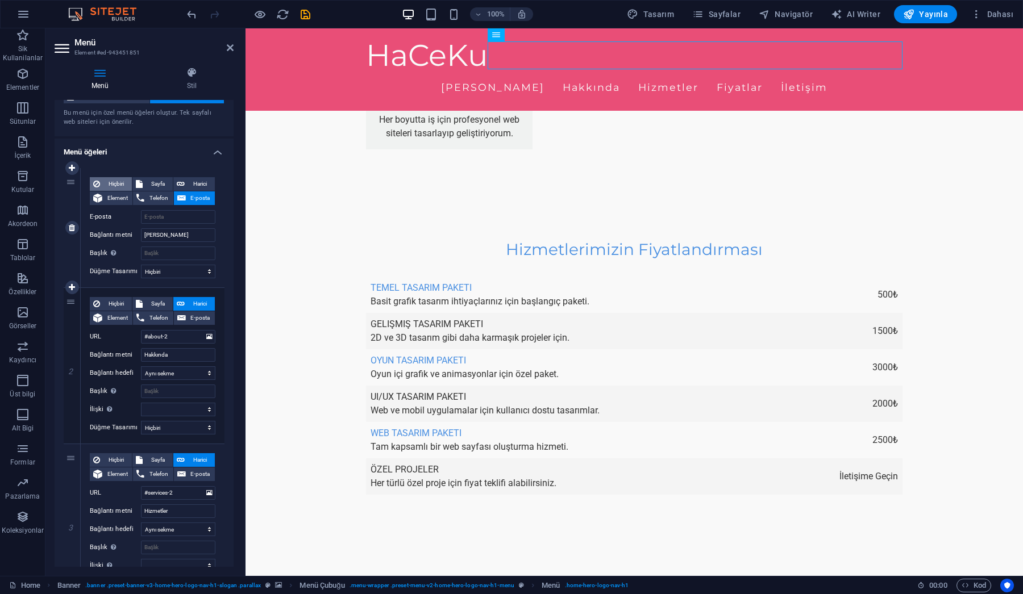
click at [116, 182] on span "Hiçbiri" at bounding box center [115, 184] width 25 height 14
select select
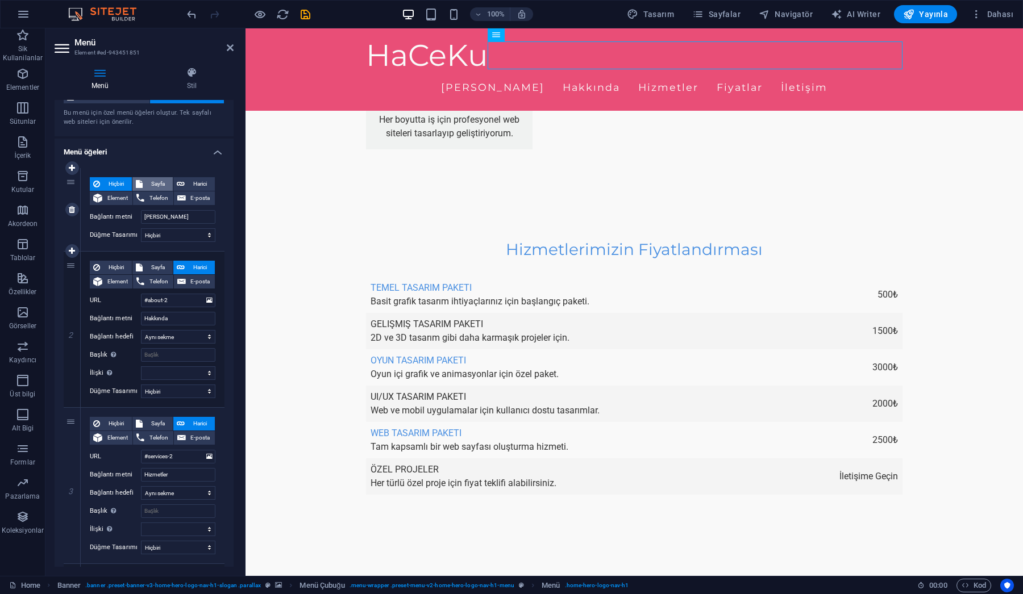
click at [159, 182] on span "Sayfa" at bounding box center [157, 184] width 23 height 14
select select
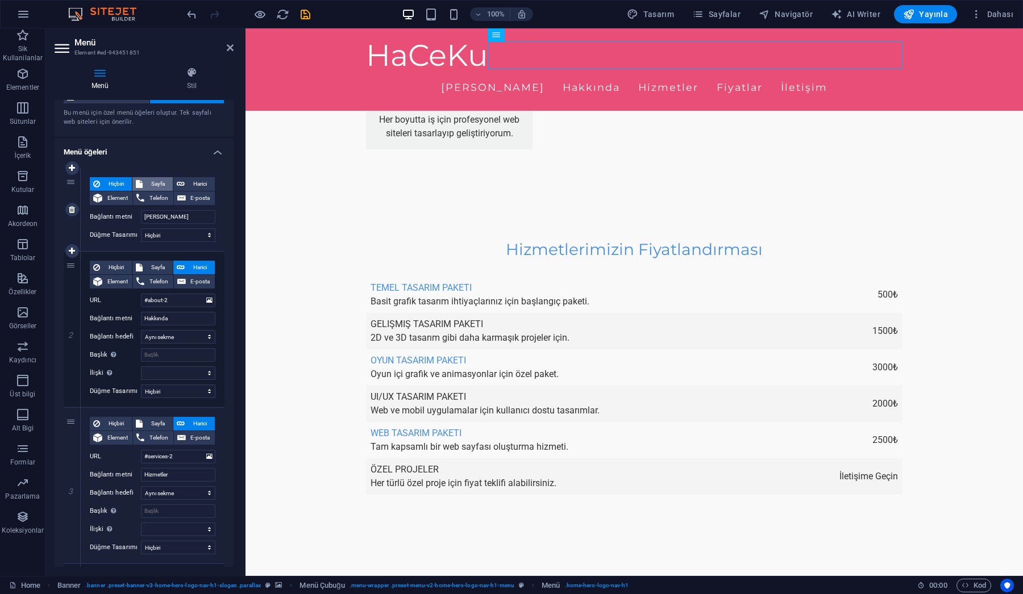
select select
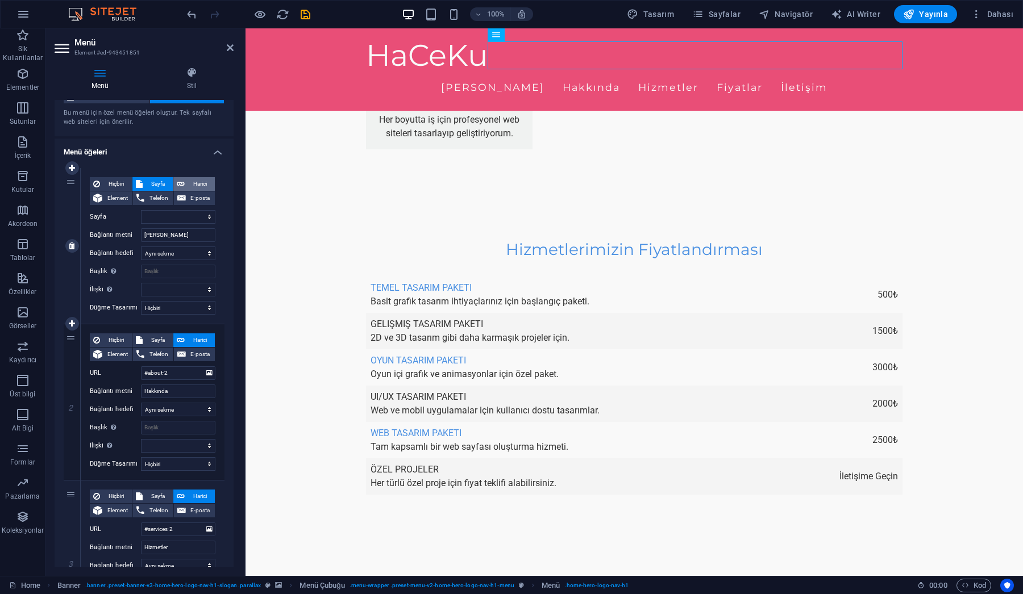
click at [198, 184] on span "Harici" at bounding box center [199, 184] width 23 height 14
select select "blank"
select select
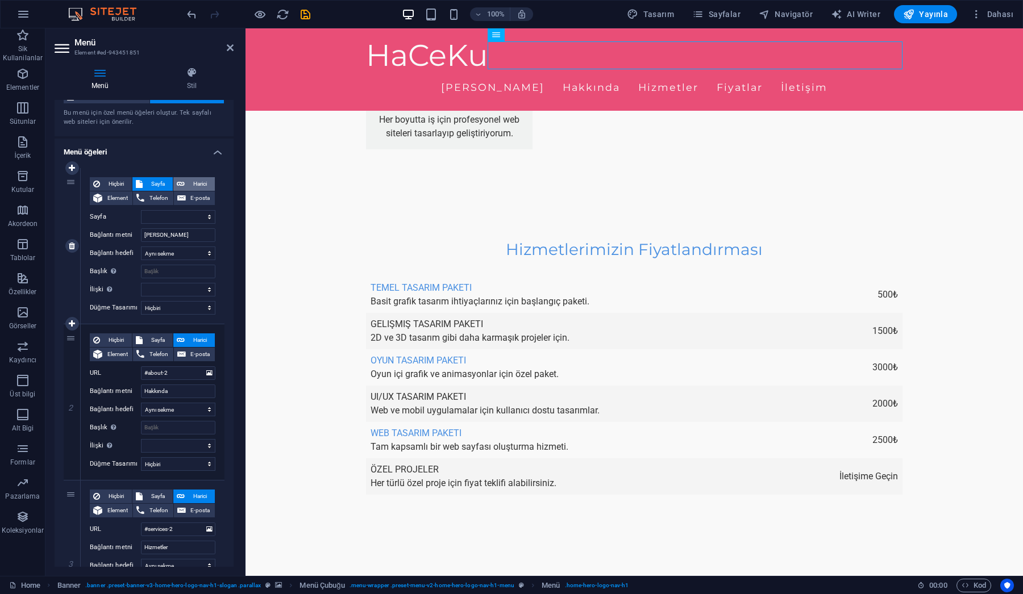
select select
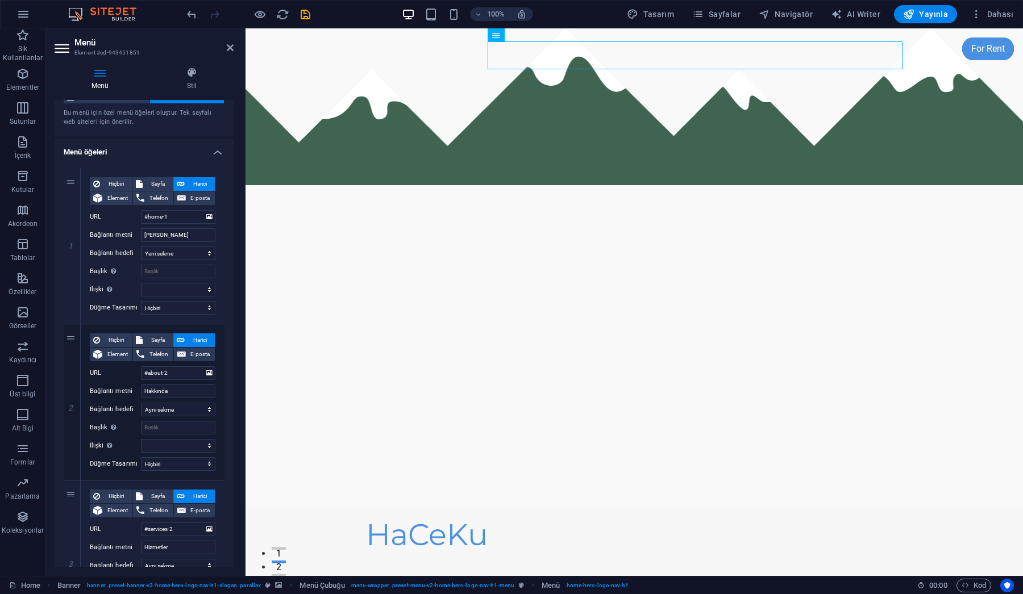
scroll to position [0, 0]
click at [114, 308] on label "Düğme Tasarımı" at bounding box center [115, 308] width 51 height 14
click at [141, 308] on select "Hiçbiri Varsayılan Birincil İkincil" at bounding box center [178, 308] width 74 height 14
select select "default"
select select
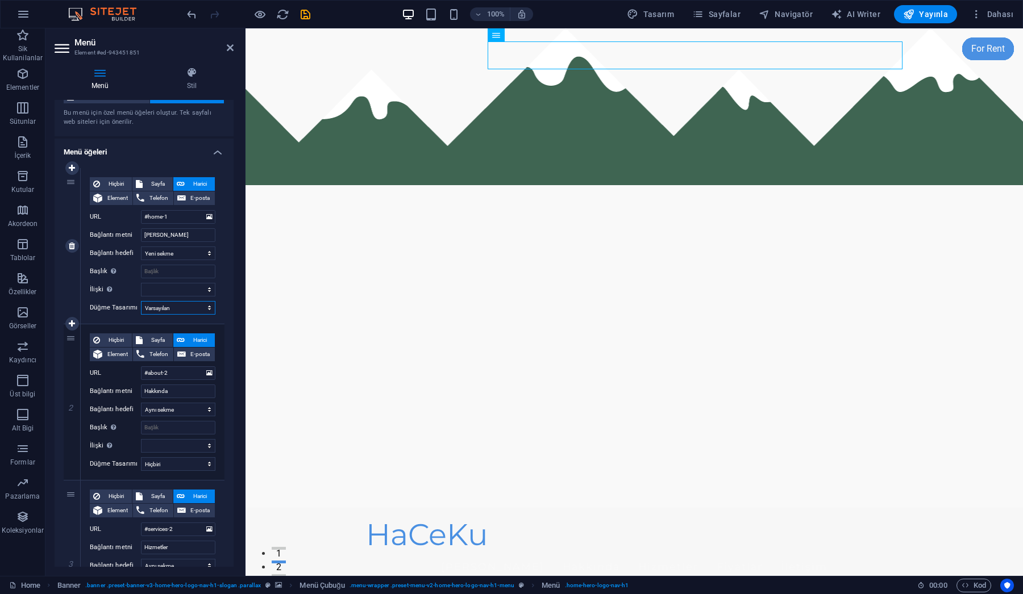
select select
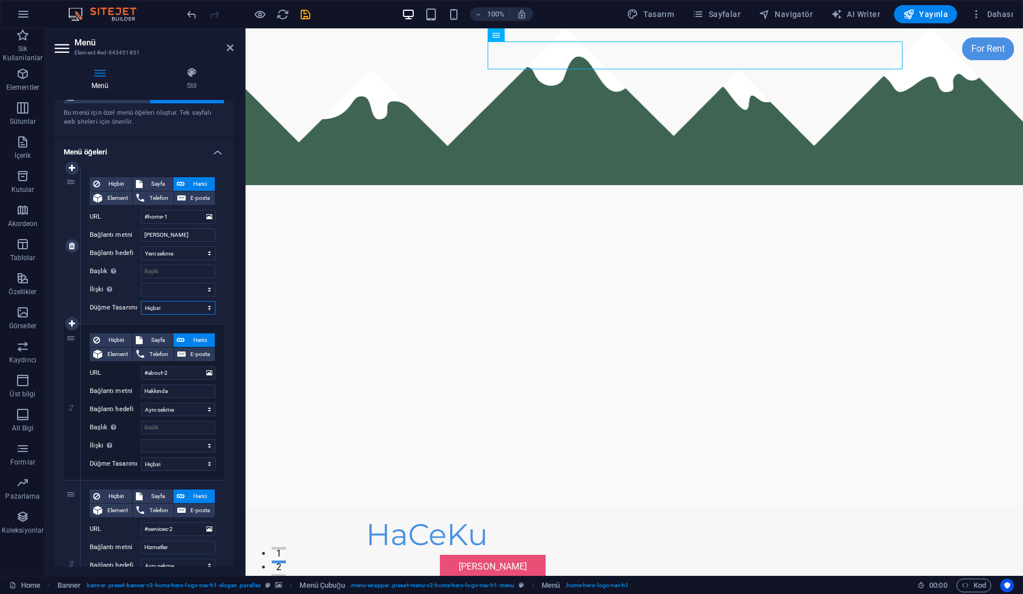
select select
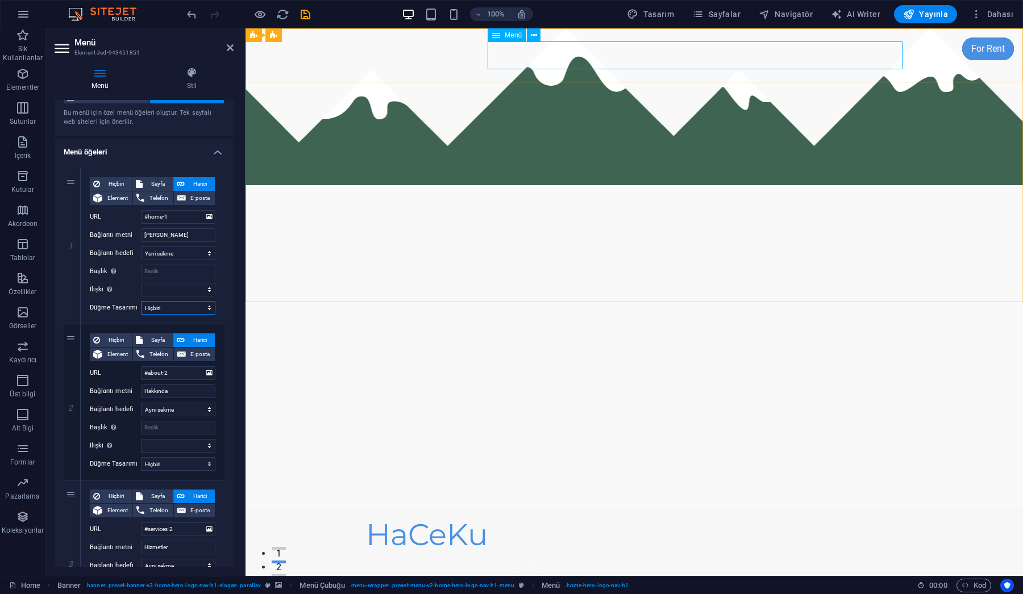
click at [502, 37] on div "Menü" at bounding box center [506, 35] width 39 height 14
click at [499, 37] on icon at bounding box center [496, 35] width 8 height 14
click at [533, 35] on icon at bounding box center [534, 36] width 6 height 12
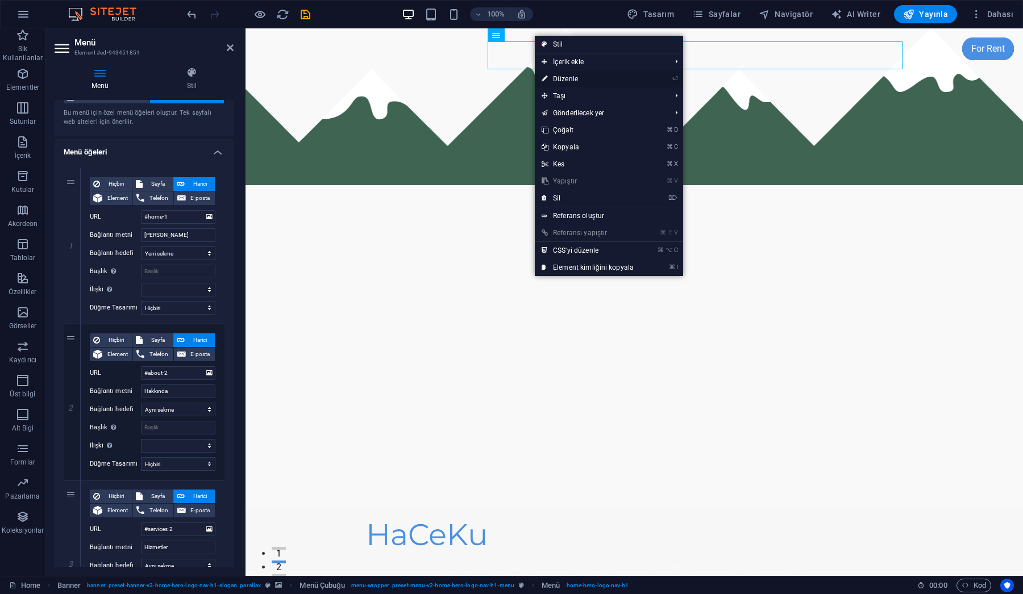
click at [566, 80] on link "⏎ Düzenle" at bounding box center [588, 78] width 106 height 17
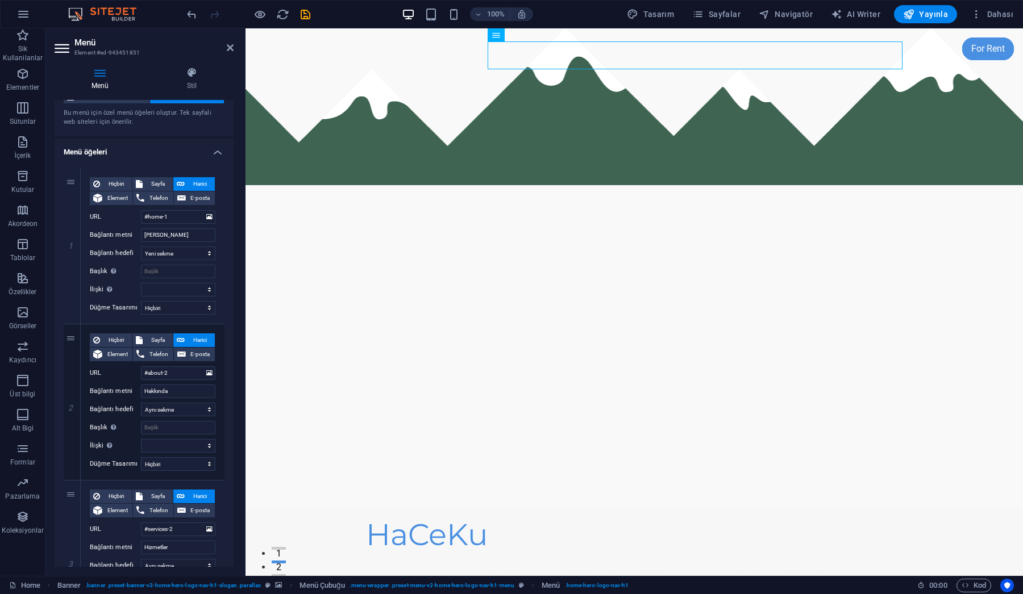
click at [103, 77] on icon at bounding box center [100, 72] width 91 height 11
click at [99, 81] on h4 "Menü" at bounding box center [102, 79] width 95 height 24
click at [193, 81] on h4 "Stil" at bounding box center [192, 79] width 84 height 24
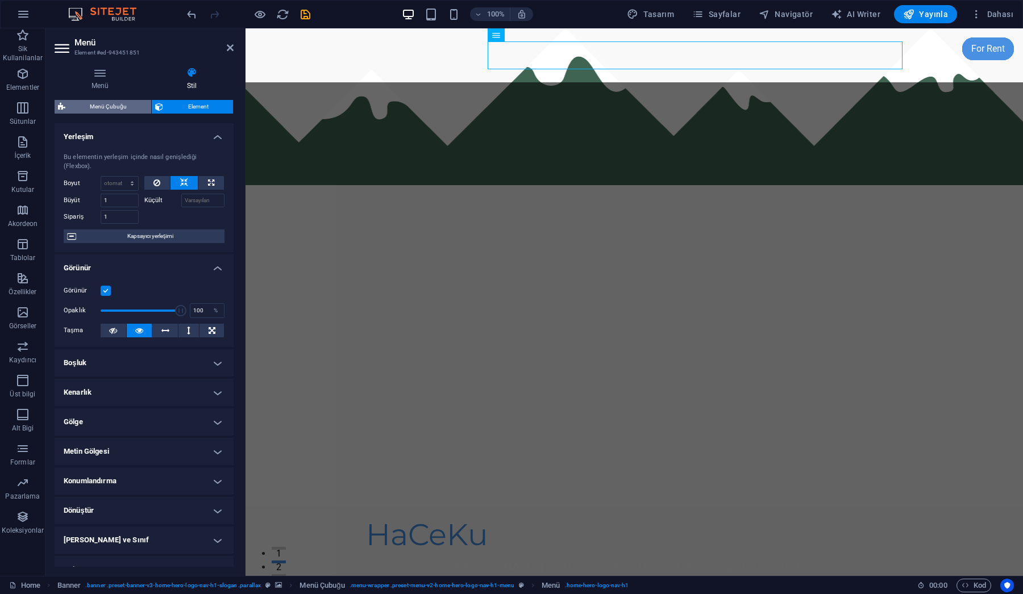
click at [109, 104] on span "Menü Çubuğu" at bounding box center [108, 107] width 79 height 14
select select "rem"
select select "preset-menu-v2-home-hero-logo-nav-h1-menu"
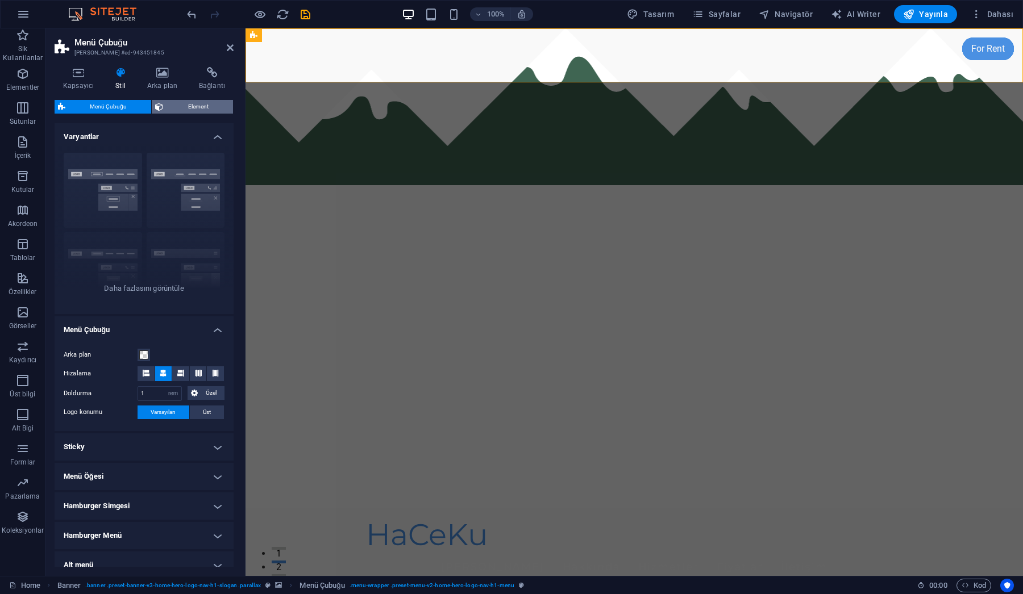
click at [199, 106] on span "Element" at bounding box center [197, 107] width 63 height 14
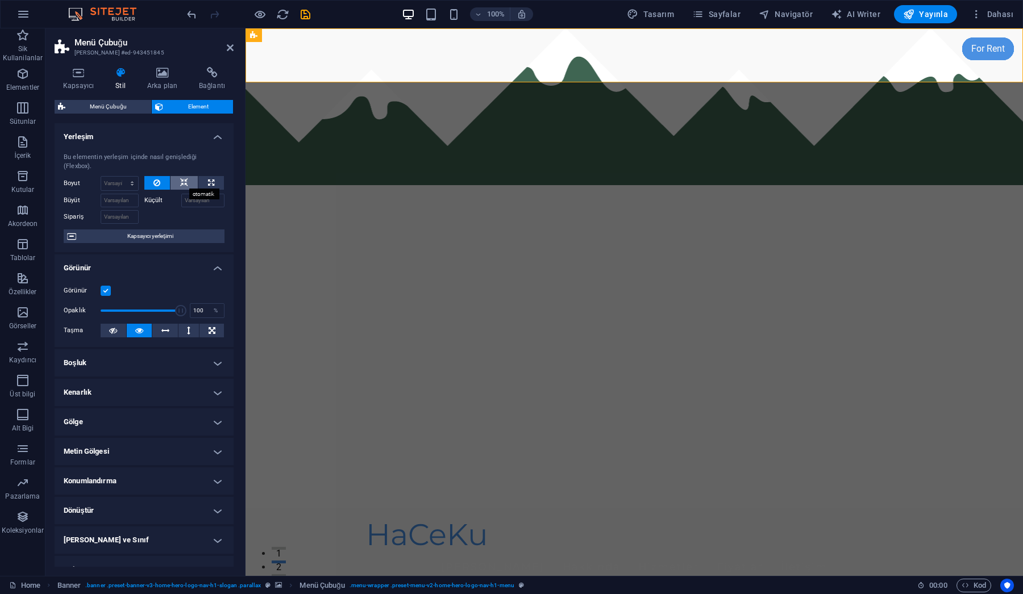
click at [184, 184] on icon at bounding box center [184, 183] width 8 height 14
click at [157, 180] on icon at bounding box center [156, 183] width 7 height 14
click at [104, 290] on label at bounding box center [106, 291] width 10 height 10
click at [0, 0] on input "Görünür" at bounding box center [0, 0] width 0 height 0
click at [104, 290] on label at bounding box center [106, 291] width 10 height 10
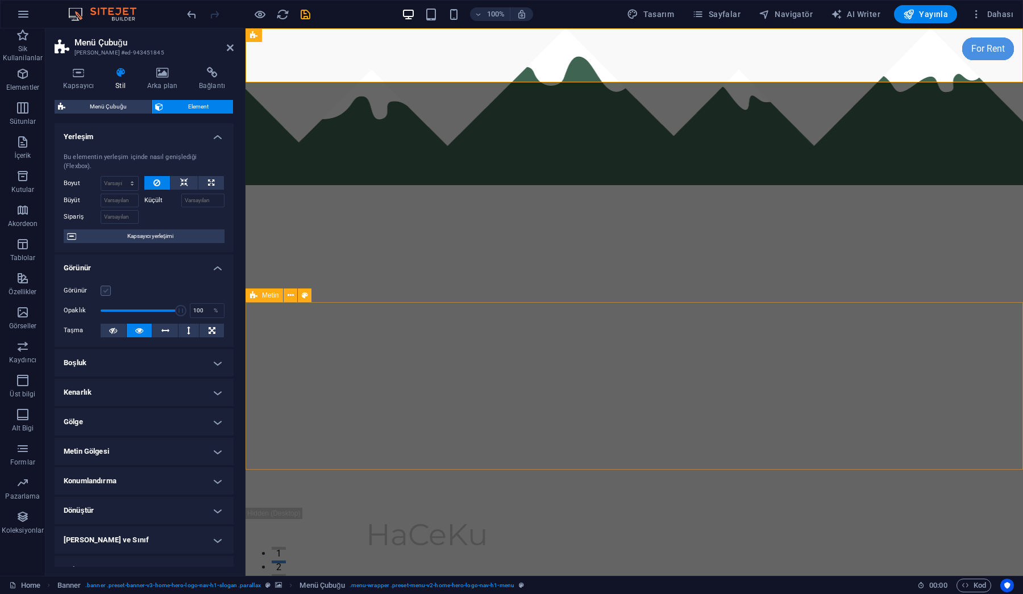
click at [0, 0] on input "Görünür" at bounding box center [0, 0] width 0 height 0
click at [104, 290] on label at bounding box center [106, 291] width 10 height 10
click at [0, 0] on input "Görünür" at bounding box center [0, 0] width 0 height 0
click at [104, 290] on label at bounding box center [106, 291] width 10 height 10
click at [0, 0] on input "Görünür" at bounding box center [0, 0] width 0 height 0
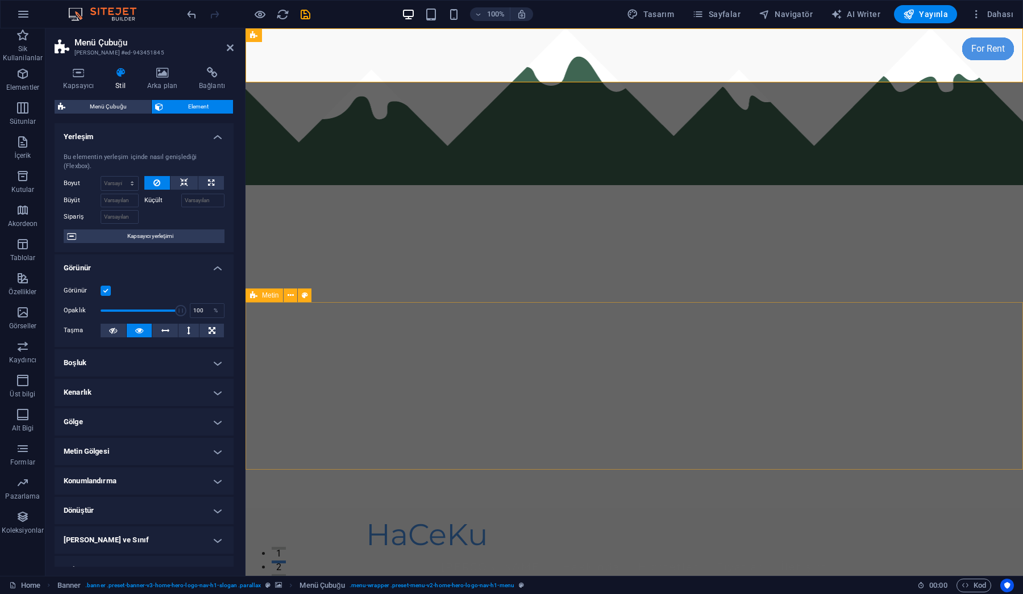
click at [211, 362] on h4 "Boşluk" at bounding box center [144, 362] width 179 height 27
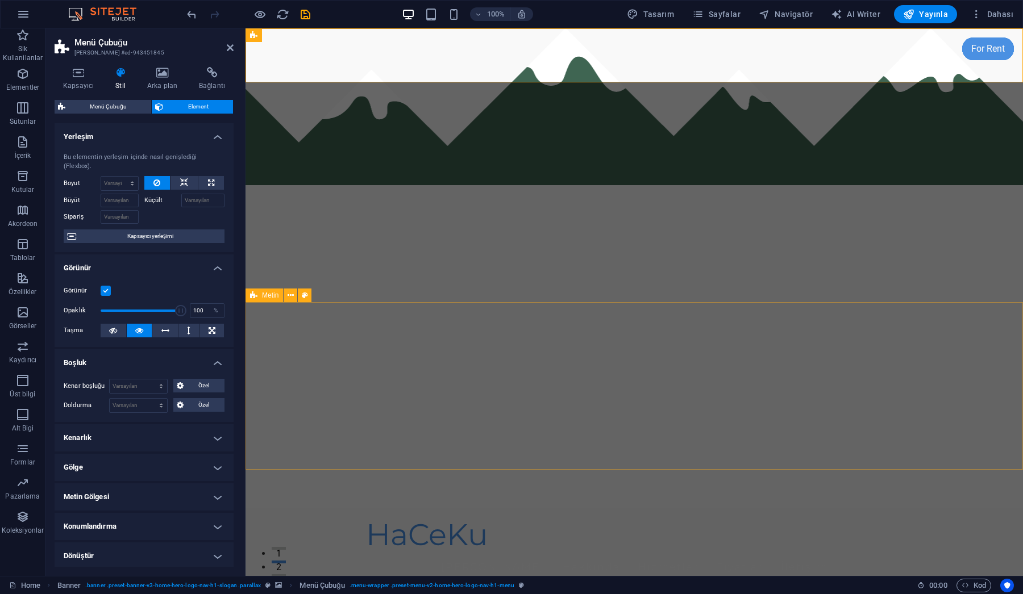
click at [211, 362] on h4 "Boşluk" at bounding box center [144, 359] width 179 height 20
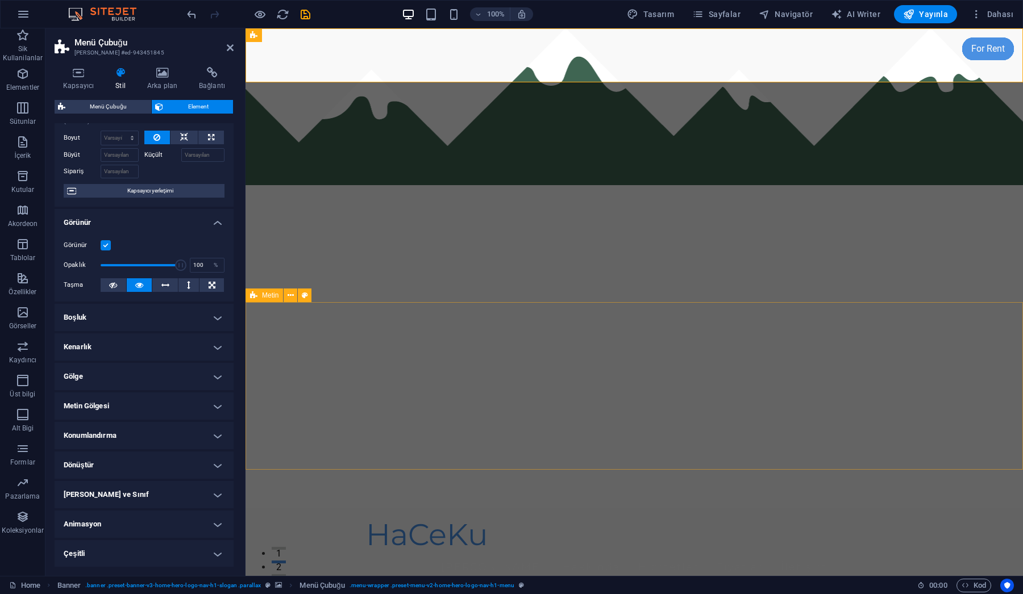
scroll to position [45, 0]
click at [216, 557] on h4 "Çeşitli" at bounding box center [144, 554] width 179 height 27
click at [216, 557] on h4 "Çeşitli" at bounding box center [144, 551] width 179 height 20
click at [115, 483] on h4 "[PERSON_NAME] ve Sınıf" at bounding box center [144, 495] width 179 height 27
click at [137, 495] on h4 "[PERSON_NAME] ve Sınıf" at bounding box center [144, 492] width 179 height 20
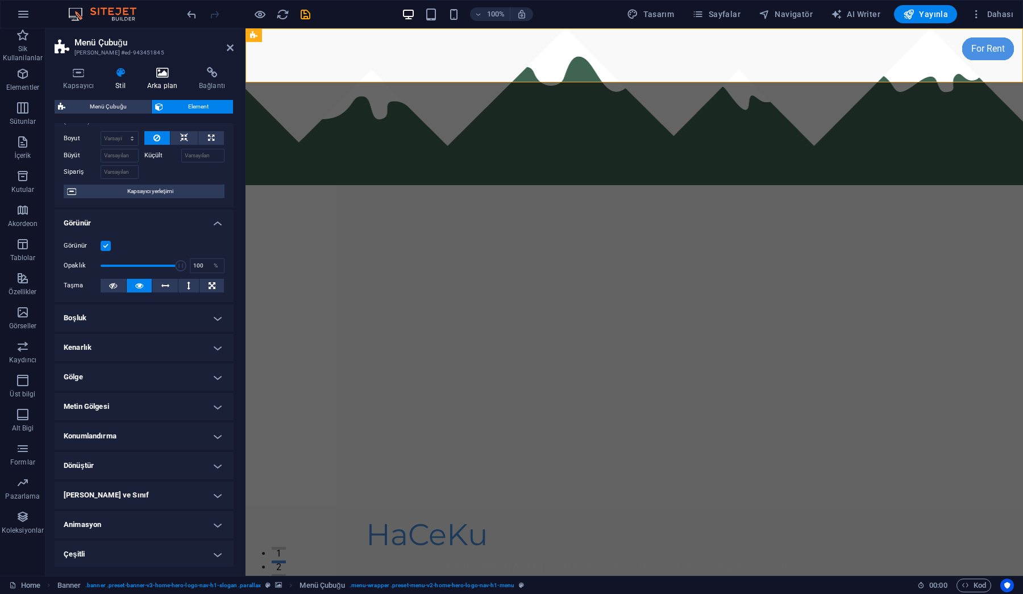
click at [166, 73] on icon at bounding box center [162, 72] width 47 height 11
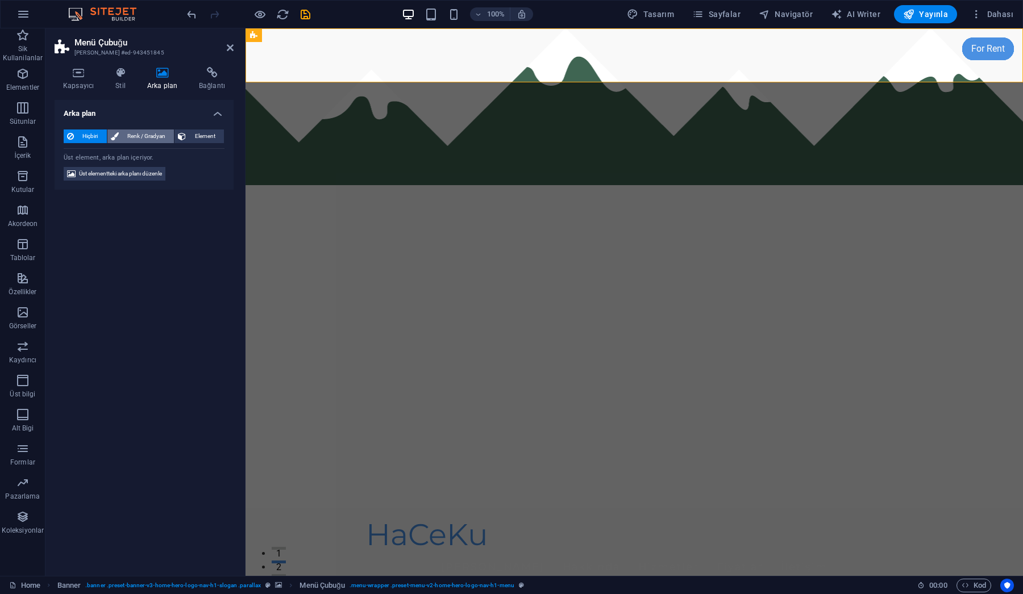
click at [137, 139] on span "Renk / Gradyan" at bounding box center [146, 137] width 49 height 14
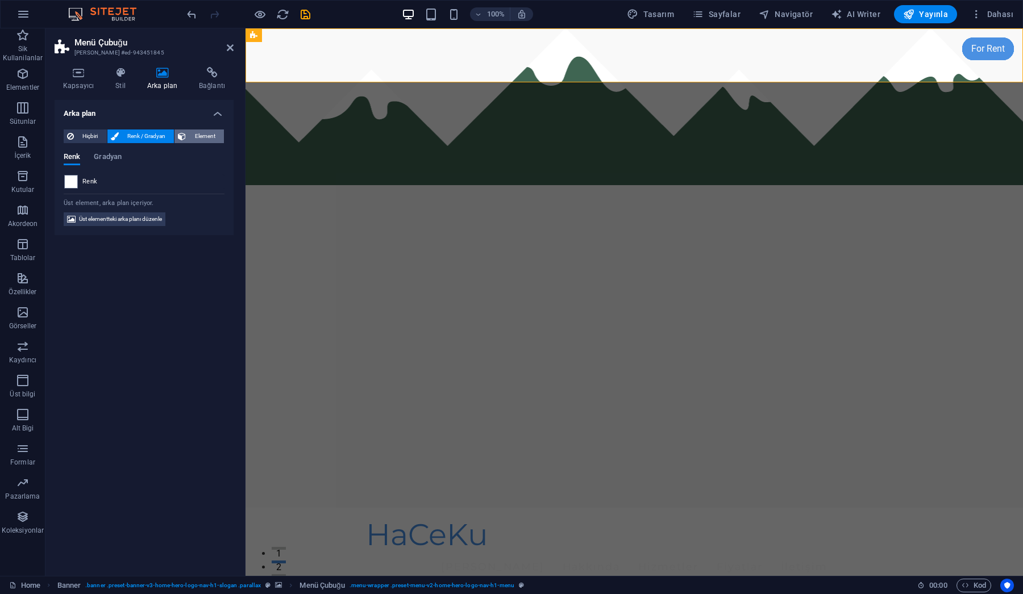
click at [200, 132] on span "Element" at bounding box center [204, 137] width 31 height 14
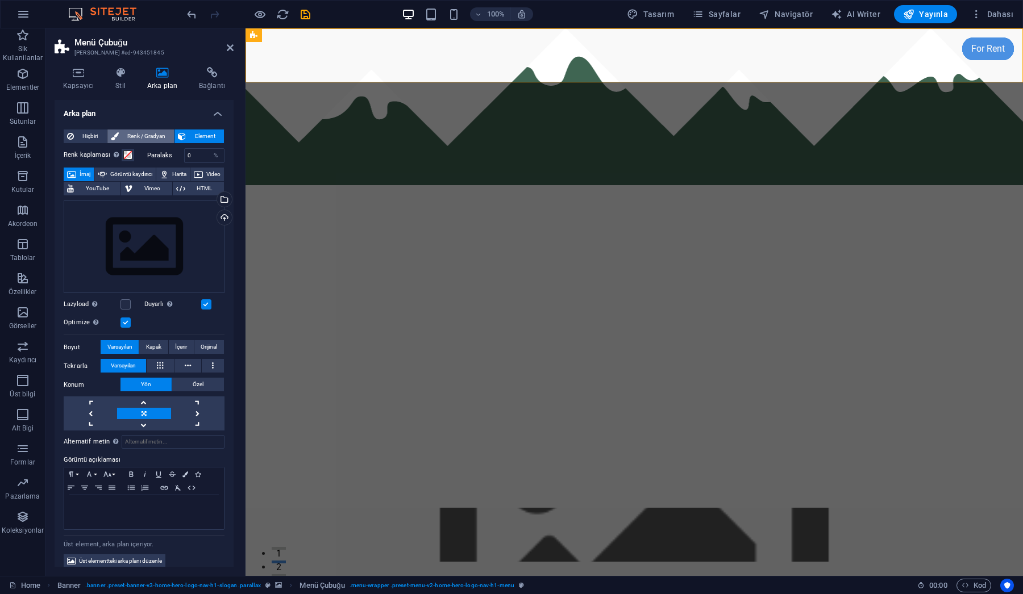
click at [143, 135] on span "Renk / Gradyan" at bounding box center [146, 137] width 49 height 14
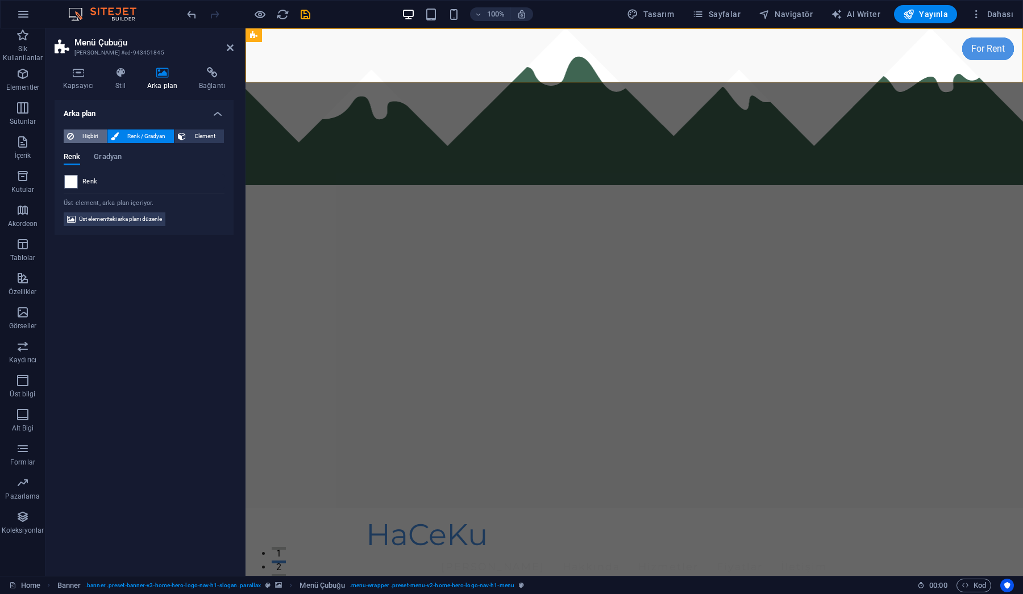
click at [87, 133] on span "Hiçbiri" at bounding box center [90, 137] width 26 height 14
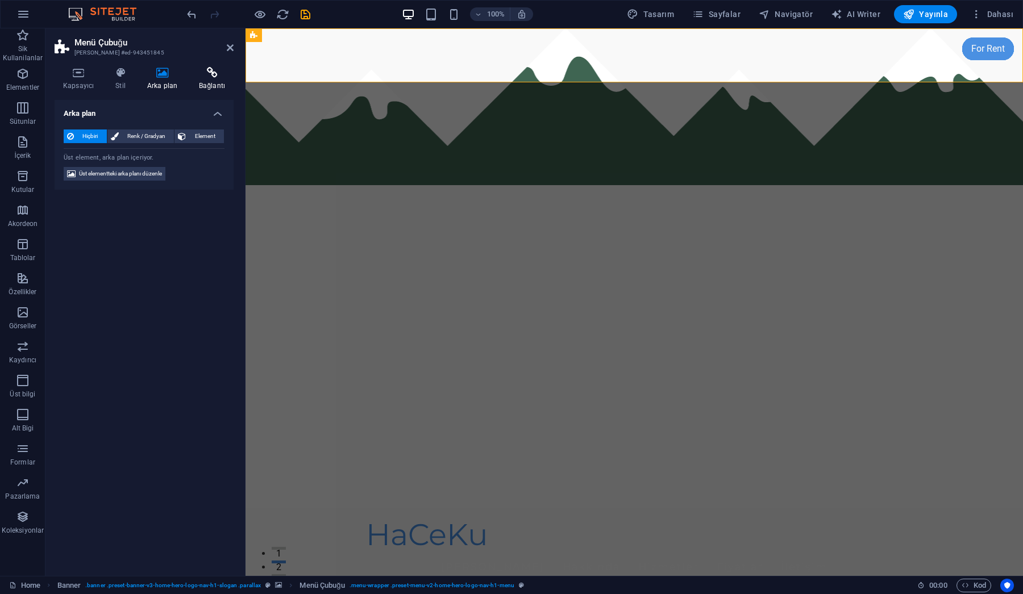
click at [210, 80] on h4 "Bağlantı" at bounding box center [211, 79] width 43 height 24
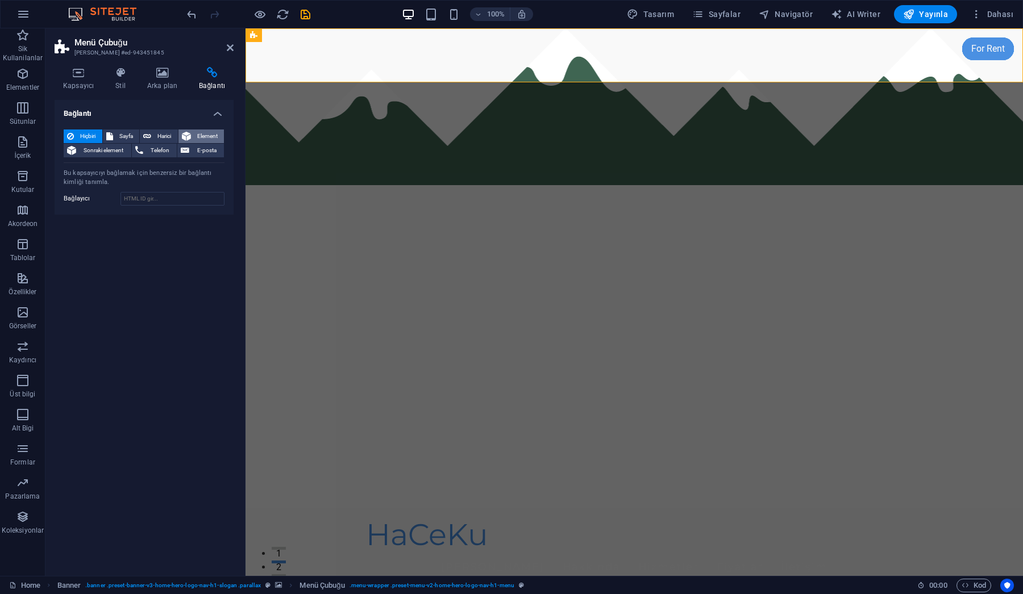
click at [208, 132] on span "Element" at bounding box center [207, 137] width 27 height 14
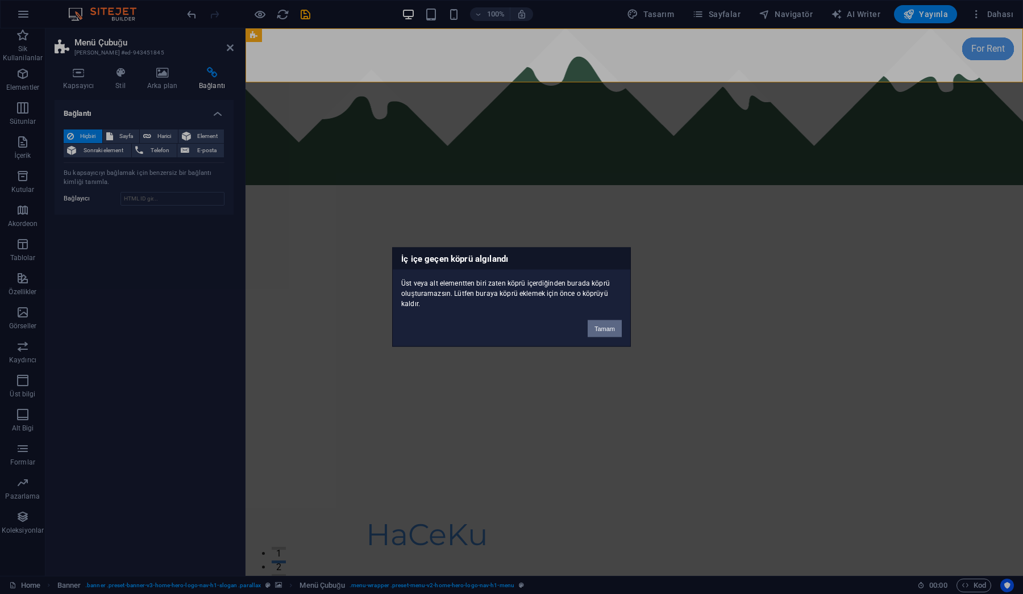
click at [599, 329] on button "Tamam" at bounding box center [604, 328] width 34 height 17
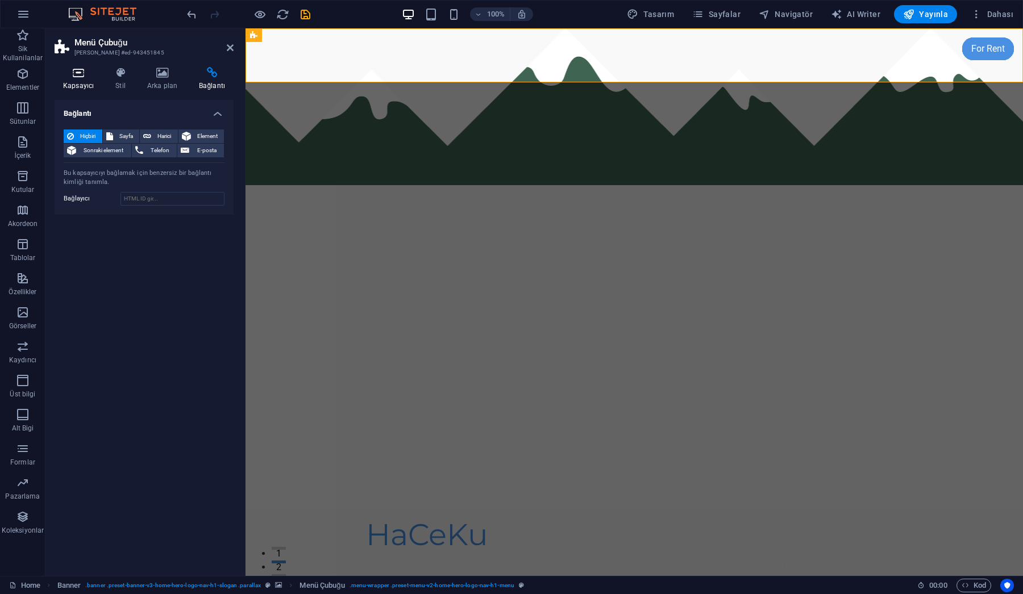
click at [77, 75] on icon at bounding box center [79, 72] width 48 height 11
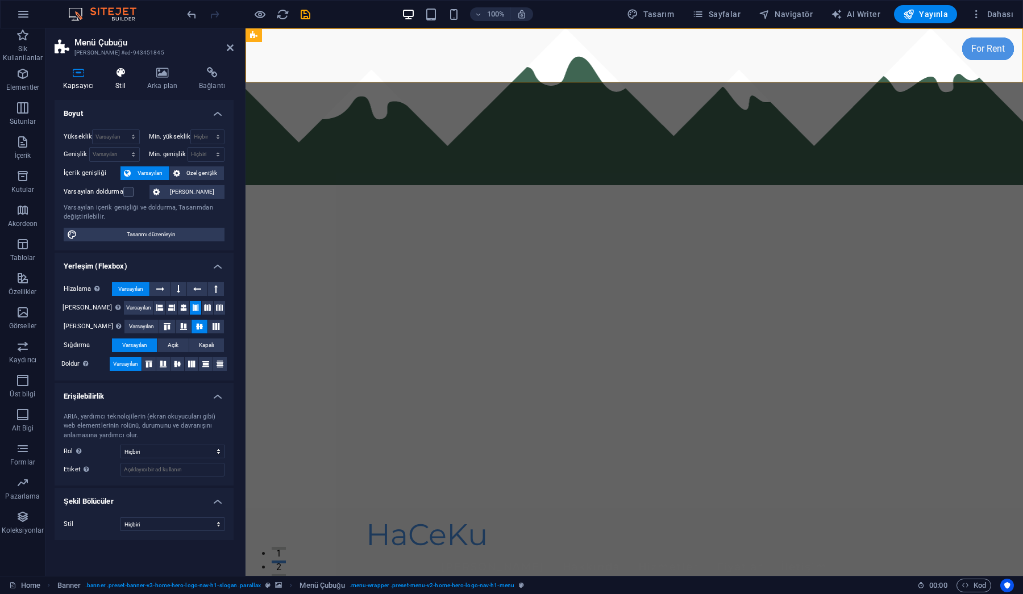
click at [118, 74] on icon at bounding box center [120, 72] width 27 height 11
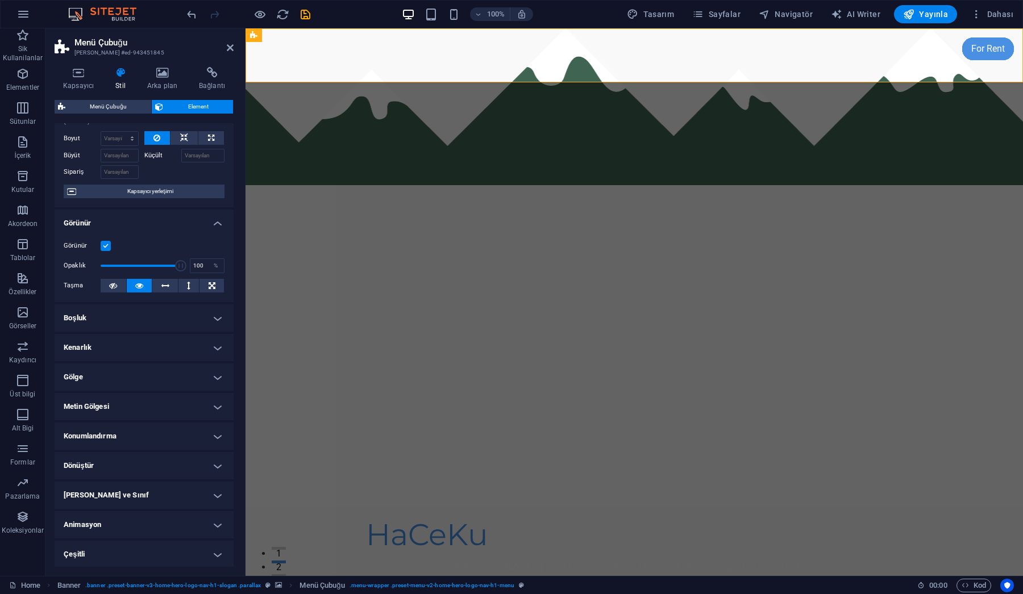
scroll to position [36, 0]
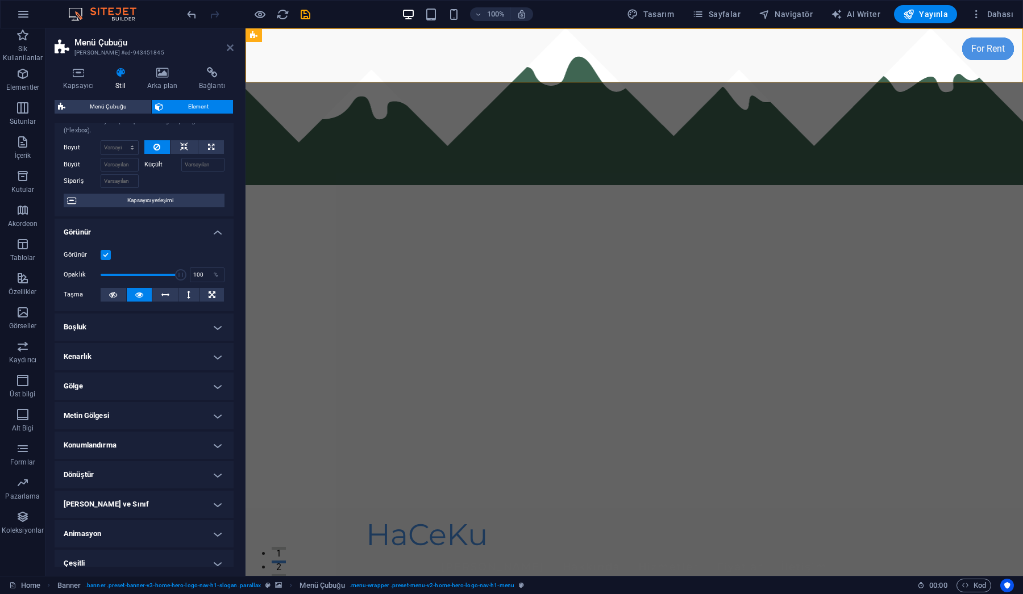
drag, startPoint x: 230, startPoint y: 48, endPoint x: 199, endPoint y: 57, distance: 32.4
click at [230, 48] on icon at bounding box center [230, 47] width 7 height 9
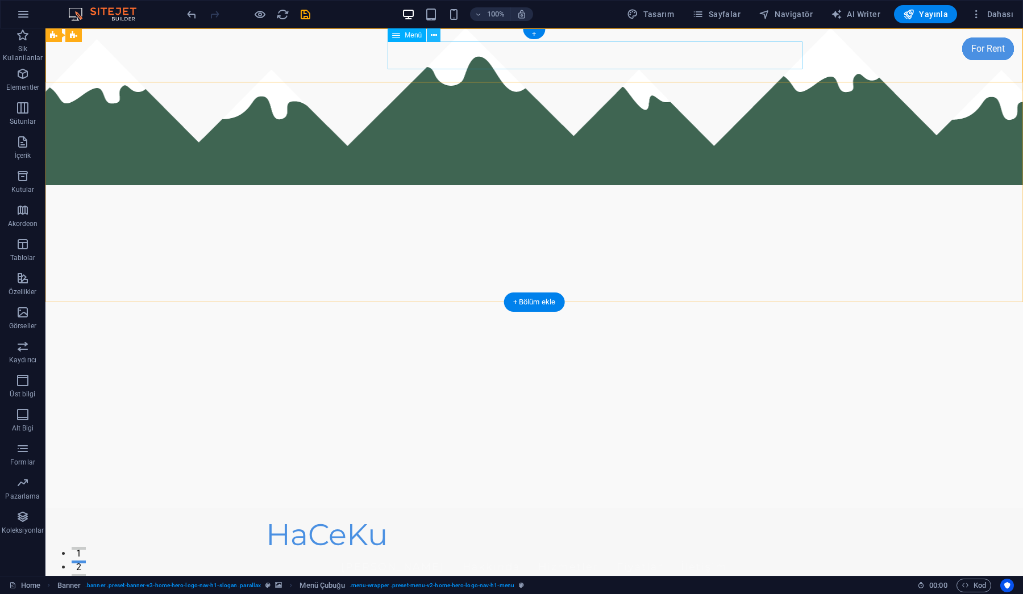
click at [433, 35] on icon at bounding box center [434, 36] width 6 height 12
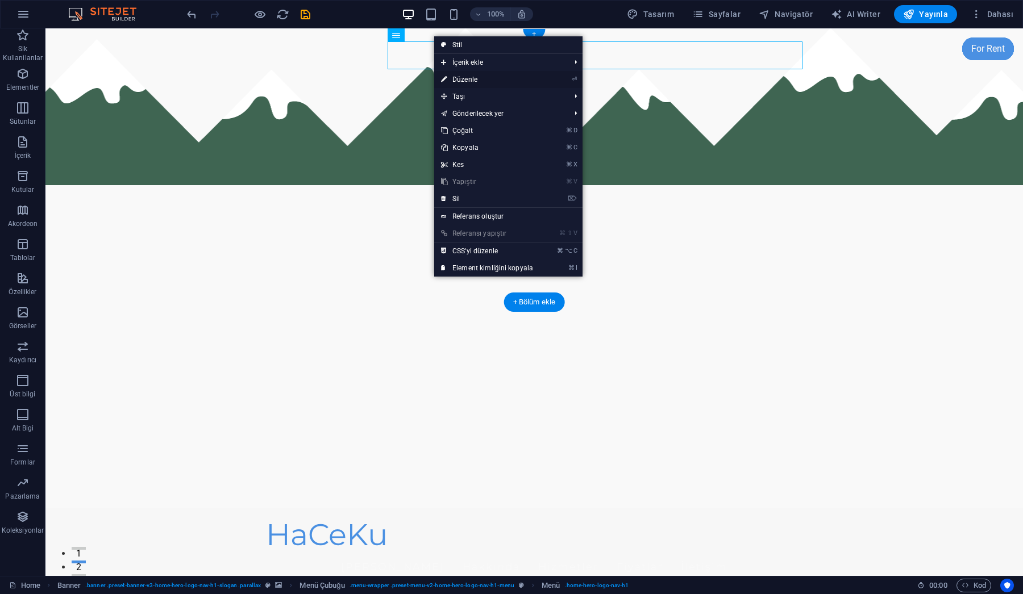
click at [471, 80] on link "⏎ Düzenle" at bounding box center [487, 79] width 106 height 17
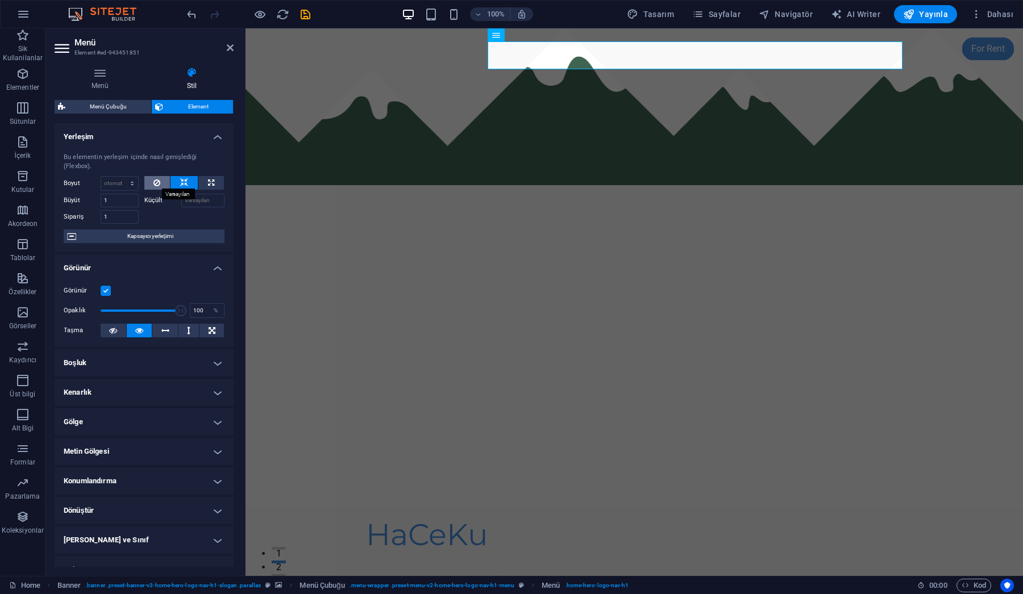
scroll to position [0, 0]
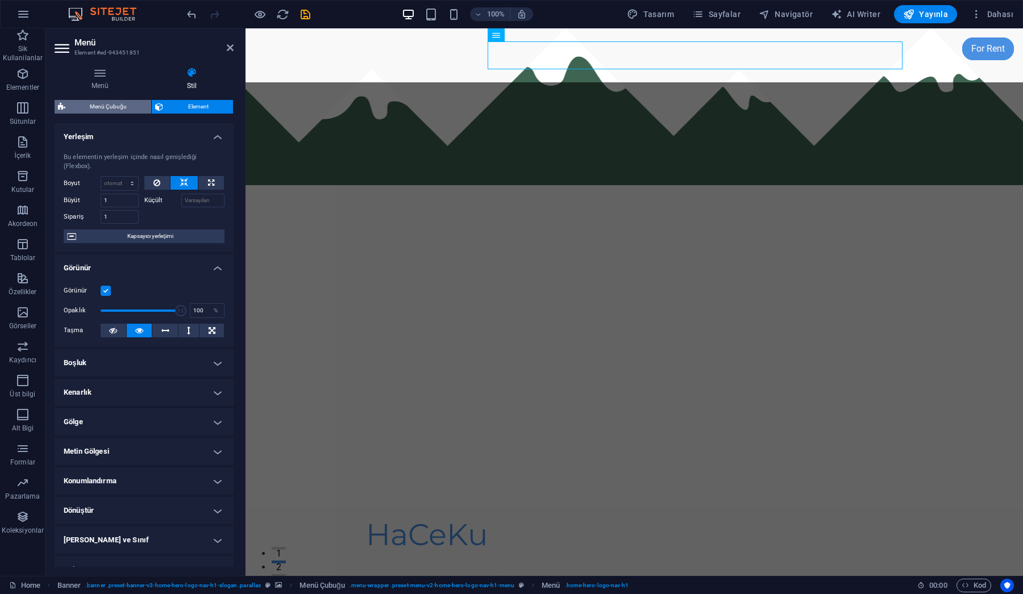
click at [122, 109] on span "Menü Çubuğu" at bounding box center [108, 107] width 79 height 14
select select "rem"
select select "preset-menu-v2-home-hero-logo-nav-h1-menu"
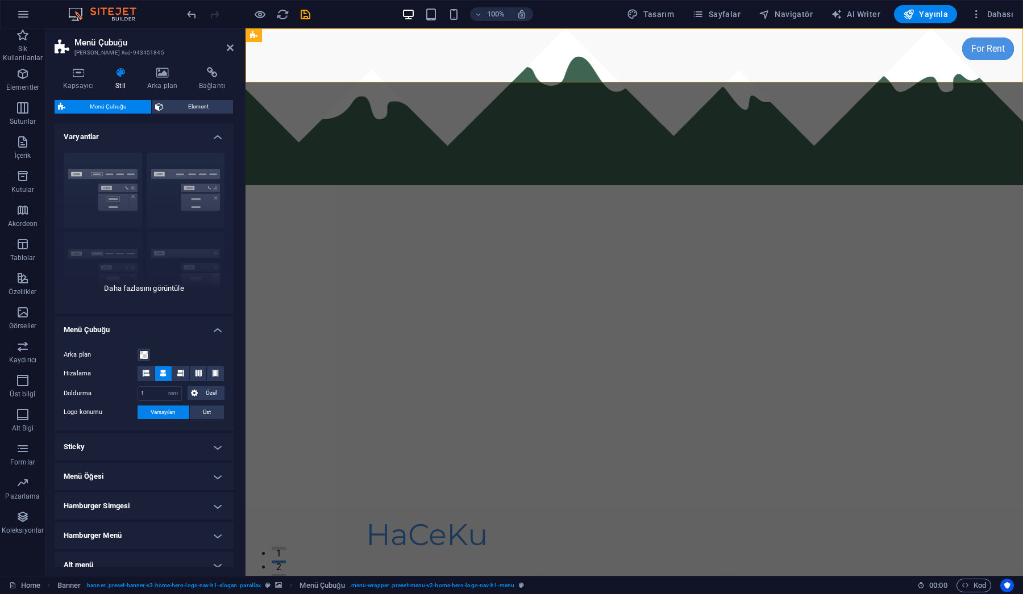
click at [151, 287] on div "Kenarlık Ortalandı Varsayılan Sabit Loki Tetikleyici Geniş XXL" at bounding box center [144, 229] width 179 height 170
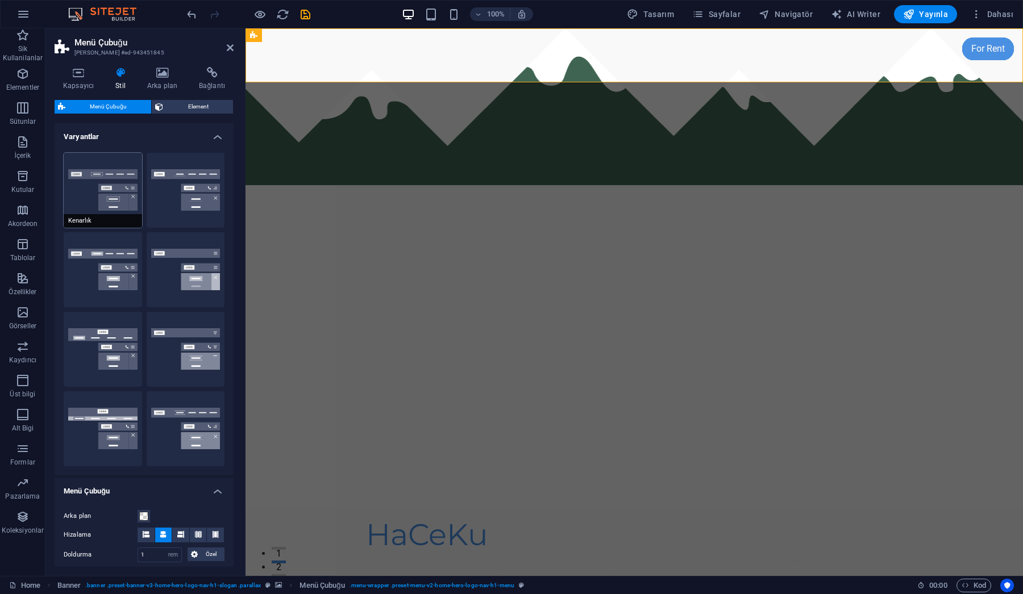
click at [104, 182] on button "Kenarlık" at bounding box center [103, 190] width 78 height 75
click at [196, 195] on button "Ortalandı" at bounding box center [186, 190] width 78 height 75
click at [110, 258] on button "Varsayılan" at bounding box center [103, 269] width 78 height 75
click at [174, 275] on button "Sabit" at bounding box center [186, 269] width 78 height 75
click at [103, 343] on button "Loki" at bounding box center [103, 349] width 78 height 75
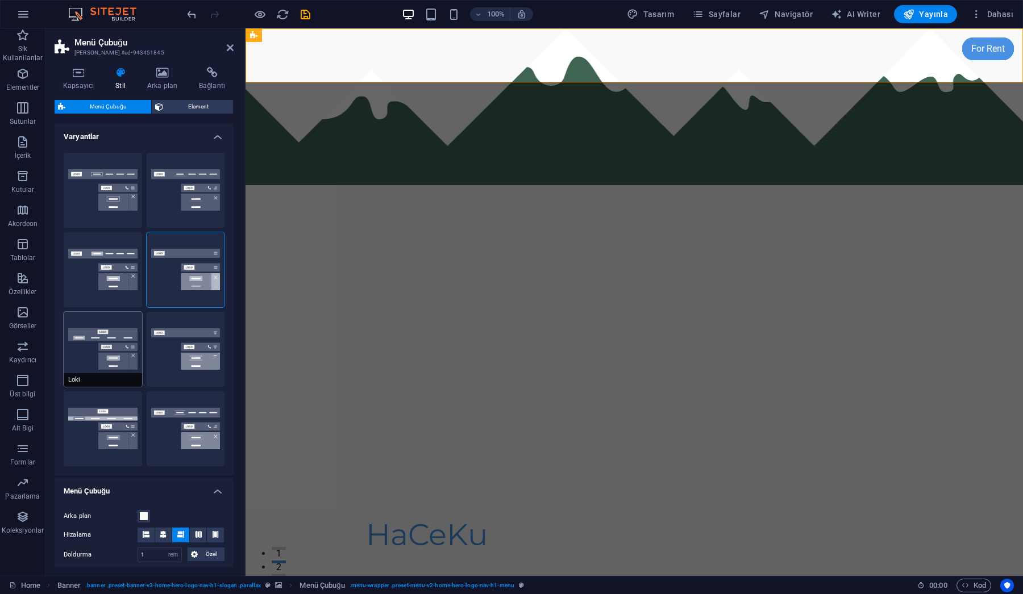
type input "0"
select select "DISABLED_OPTION_VALUE"
type input "2"
type input "1"
click at [185, 343] on button "Tetikleyici" at bounding box center [186, 349] width 78 height 75
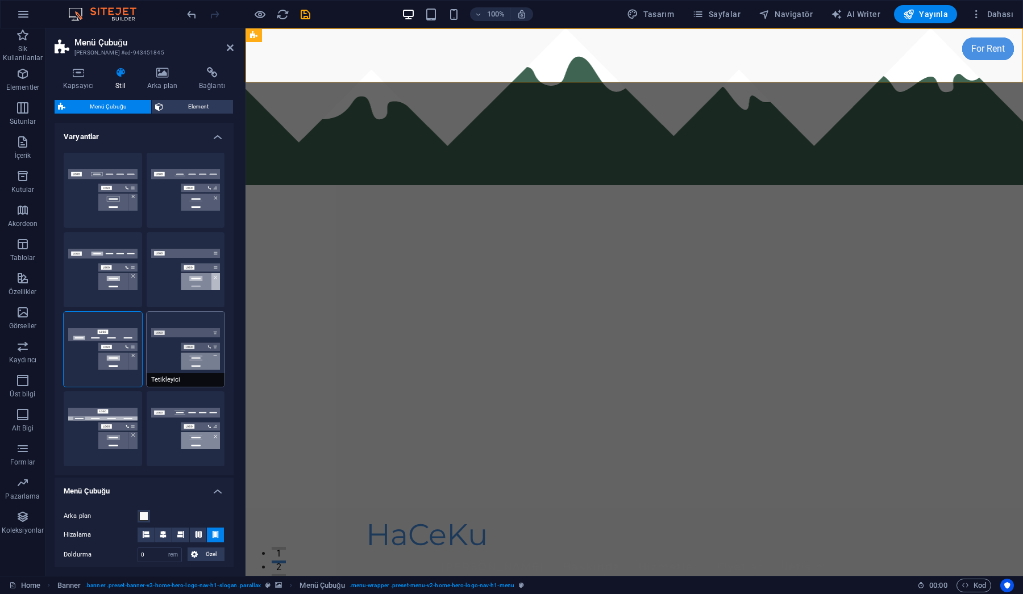
type input "1"
select select "rem"
type input "1"
type input "0"
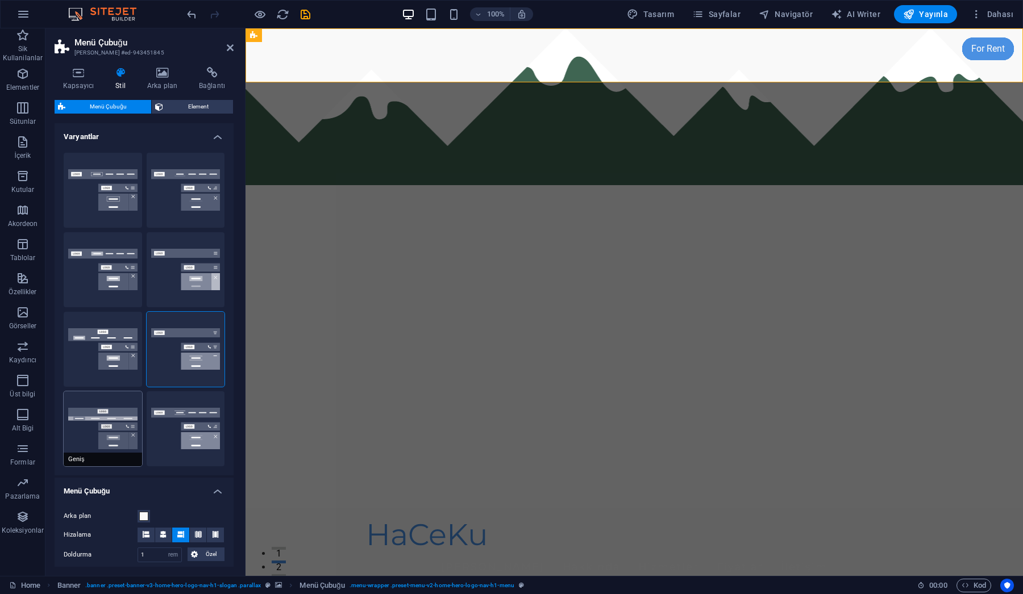
click at [121, 425] on button "Geniş" at bounding box center [103, 428] width 78 height 75
type input "0"
type input "2"
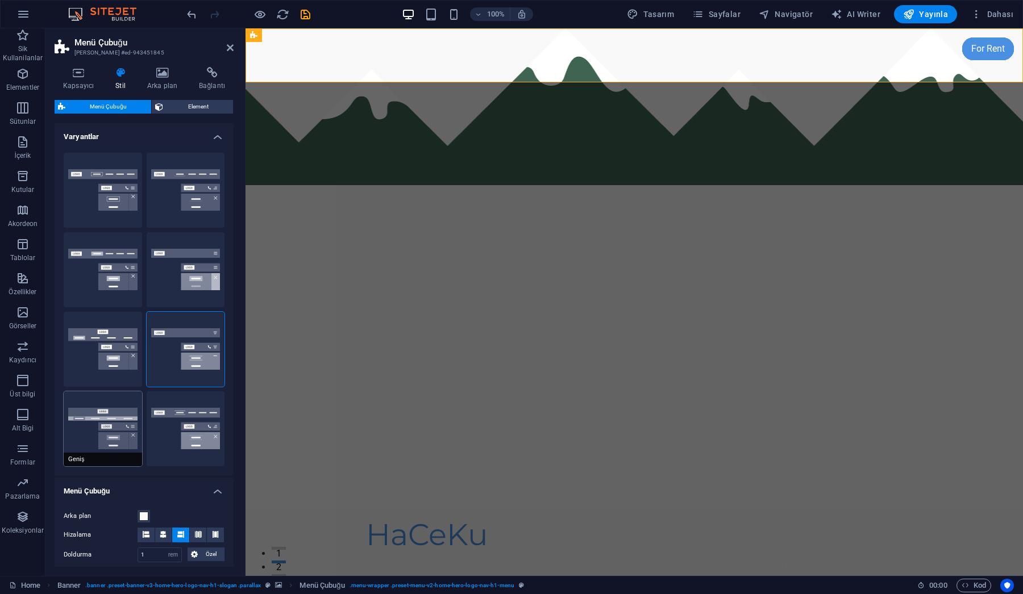
type input "2"
click at [197, 425] on button "XXL" at bounding box center [186, 428] width 78 height 75
type input "1"
click at [95, 182] on button "Kenarlık" at bounding box center [103, 190] width 78 height 75
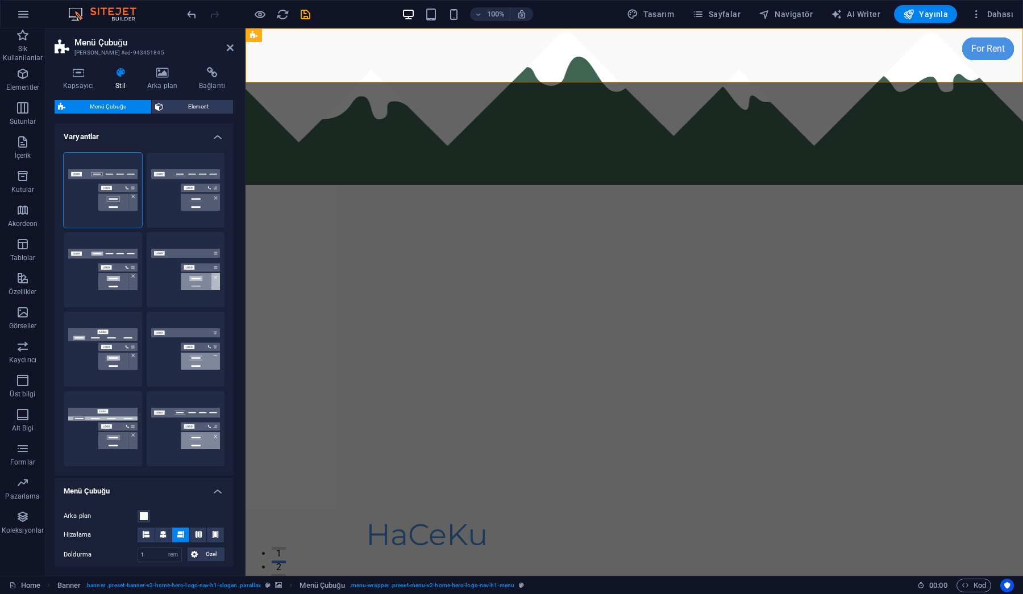
click at [216, 133] on h4 "Varyantlar" at bounding box center [144, 133] width 179 height 20
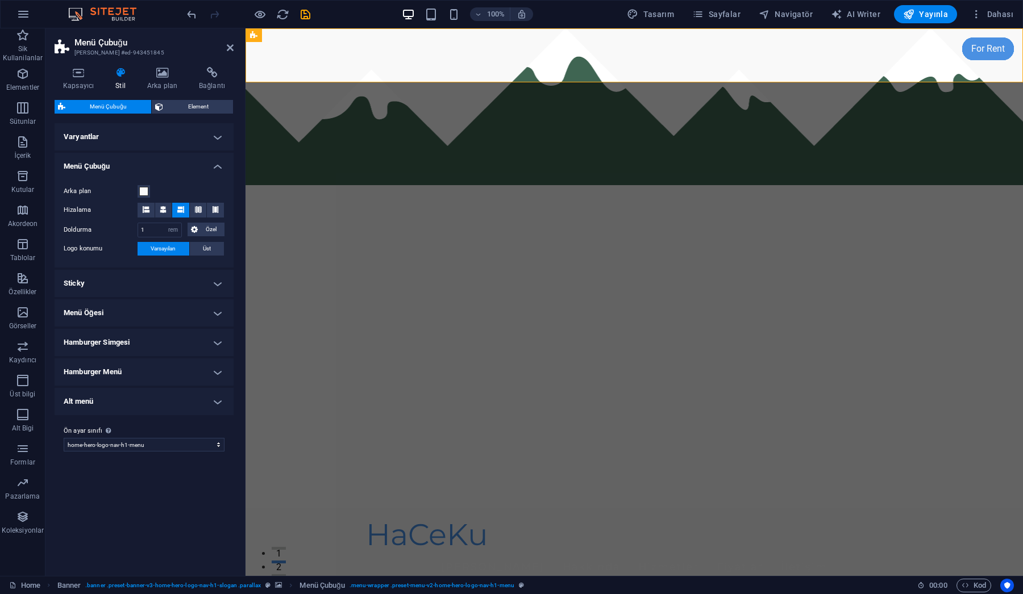
click at [218, 137] on h4 "Varyantlar" at bounding box center [144, 136] width 179 height 27
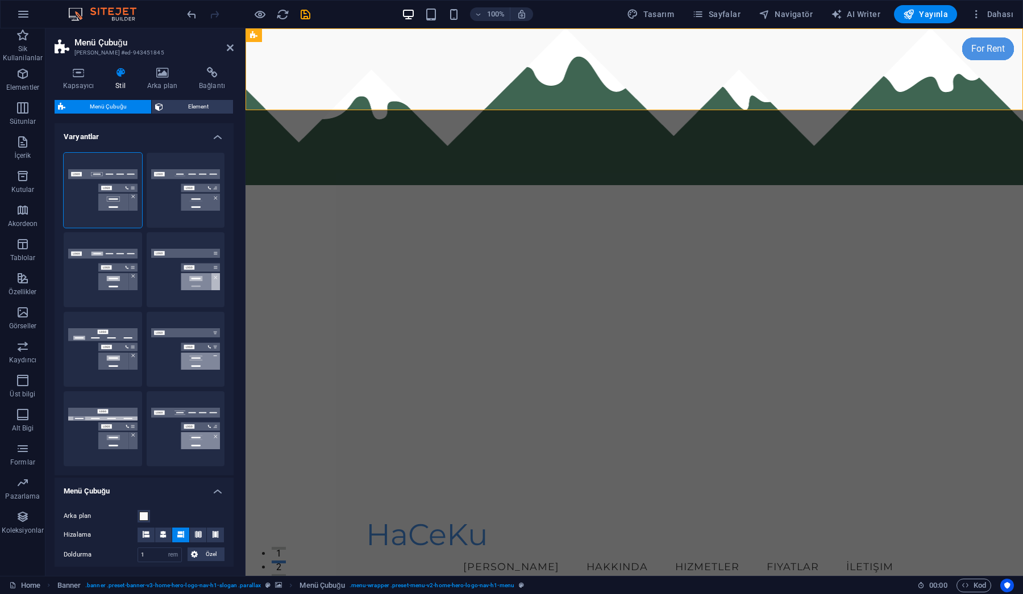
click at [219, 137] on h4 "Varyantlar" at bounding box center [144, 133] width 179 height 20
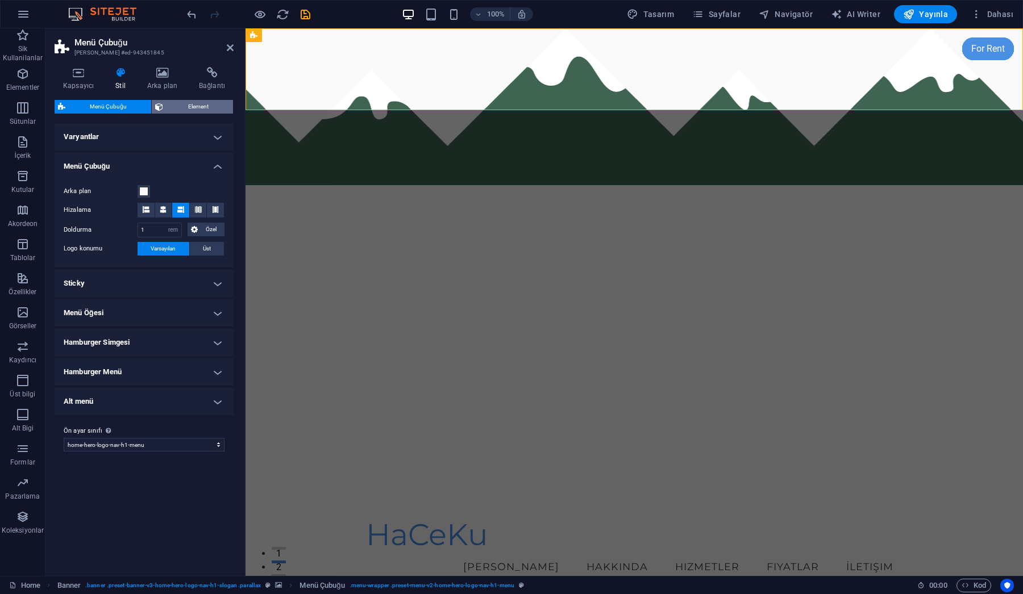
click at [198, 107] on span "Element" at bounding box center [197, 107] width 63 height 14
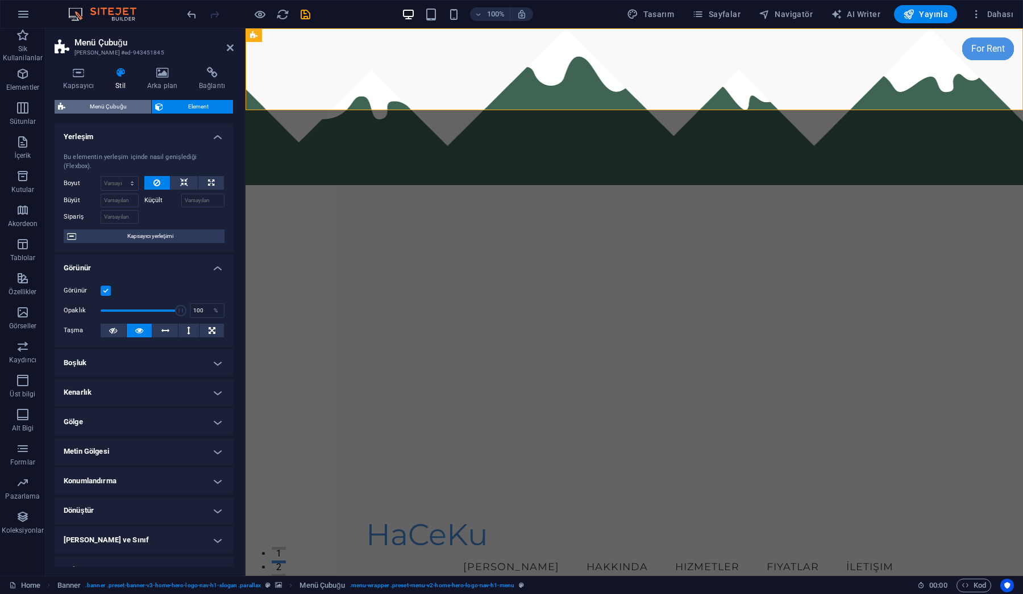
click at [102, 105] on span "Menü Çubuğu" at bounding box center [108, 107] width 79 height 14
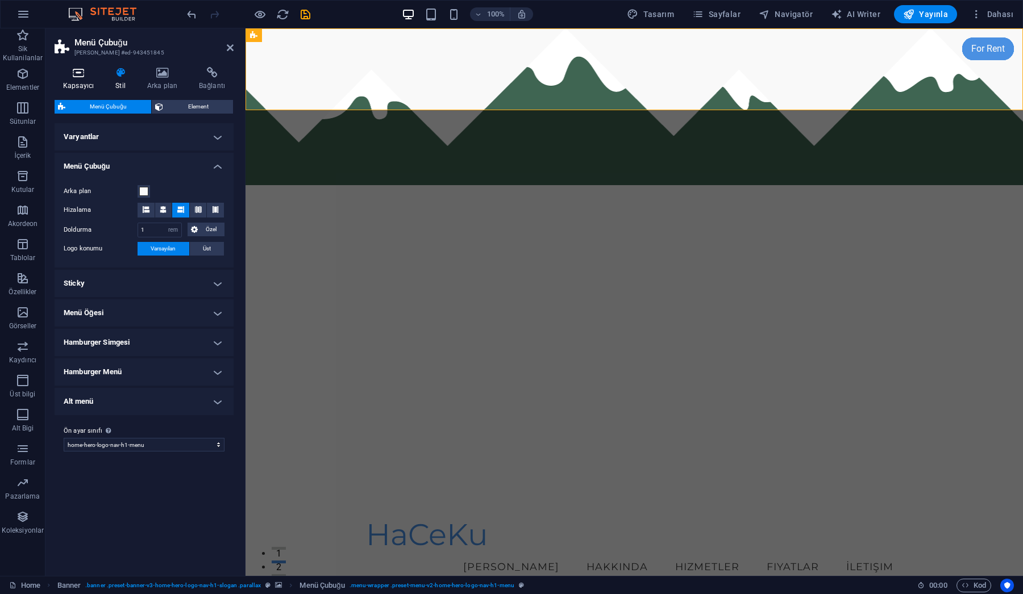
click at [80, 77] on icon at bounding box center [79, 72] width 48 height 11
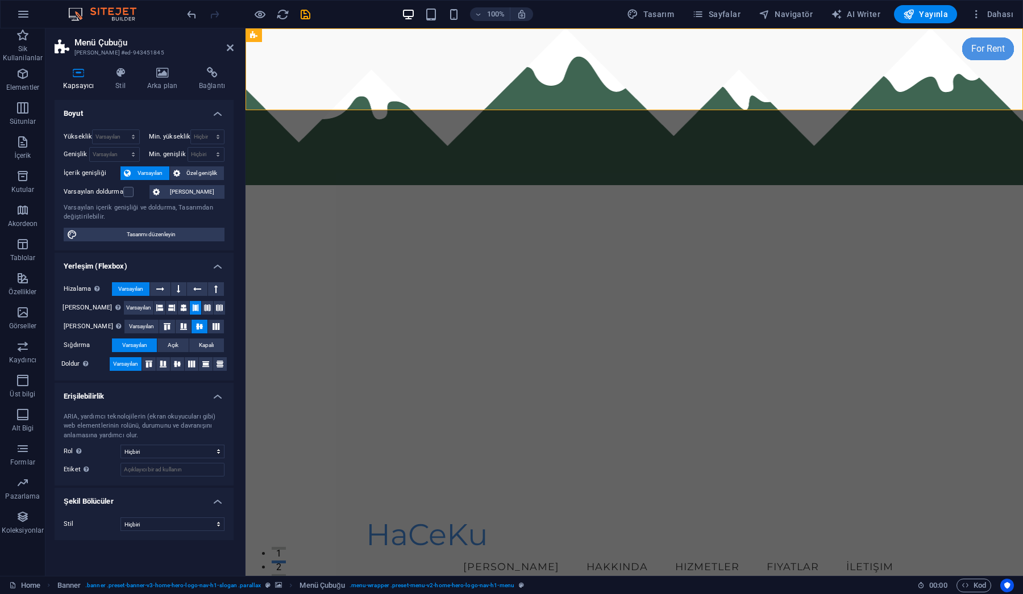
click at [98, 44] on h2 "Menü Çubuğu" at bounding box center [153, 42] width 159 height 10
click at [668, 12] on span "Tasarım" at bounding box center [650, 14] width 47 height 11
select select "px"
select select "200"
select select "px"
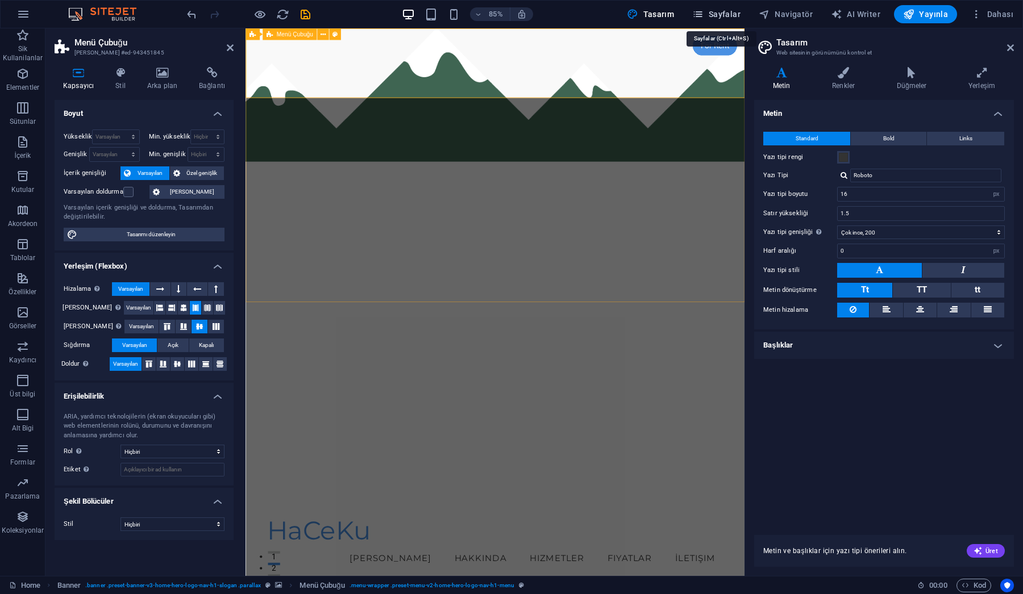
click at [728, 17] on span "Sayfalar" at bounding box center [716, 14] width 48 height 11
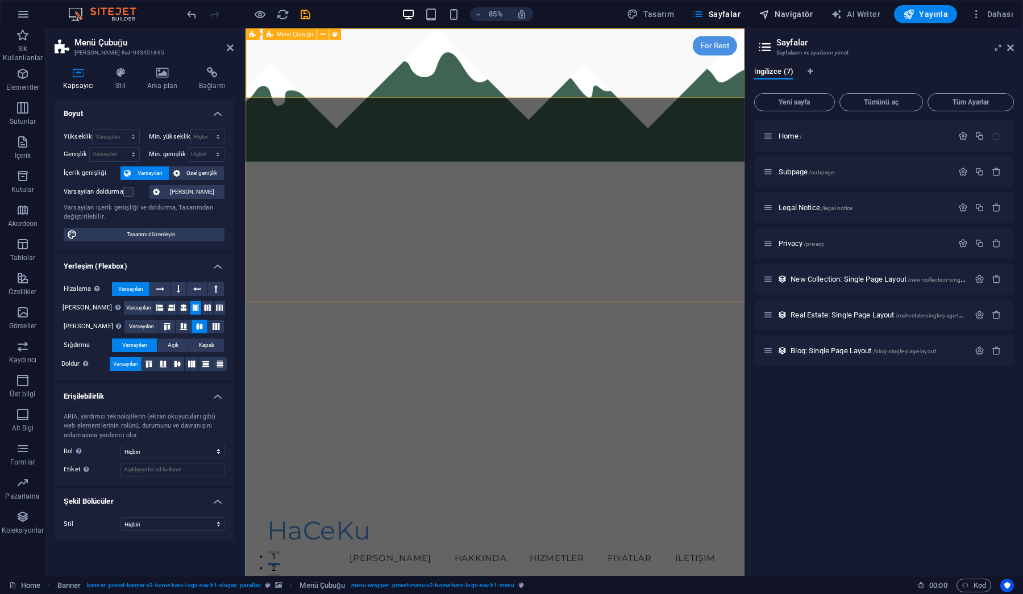
click at [794, 15] on span "Navigatör" at bounding box center [785, 14] width 54 height 11
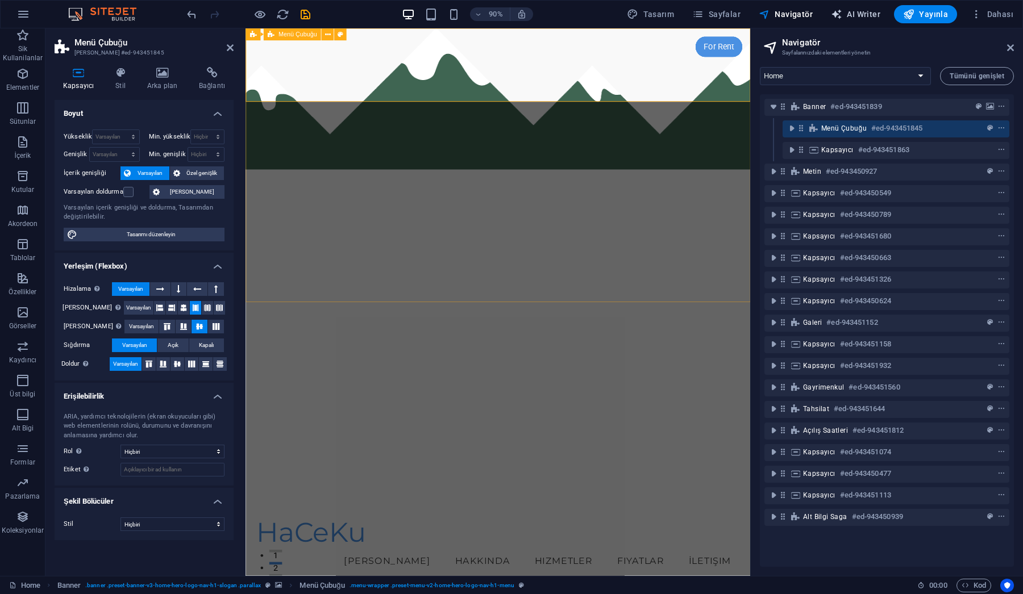
click at [873, 15] on span "AI Writer" at bounding box center [855, 14] width 49 height 11
select select "English"
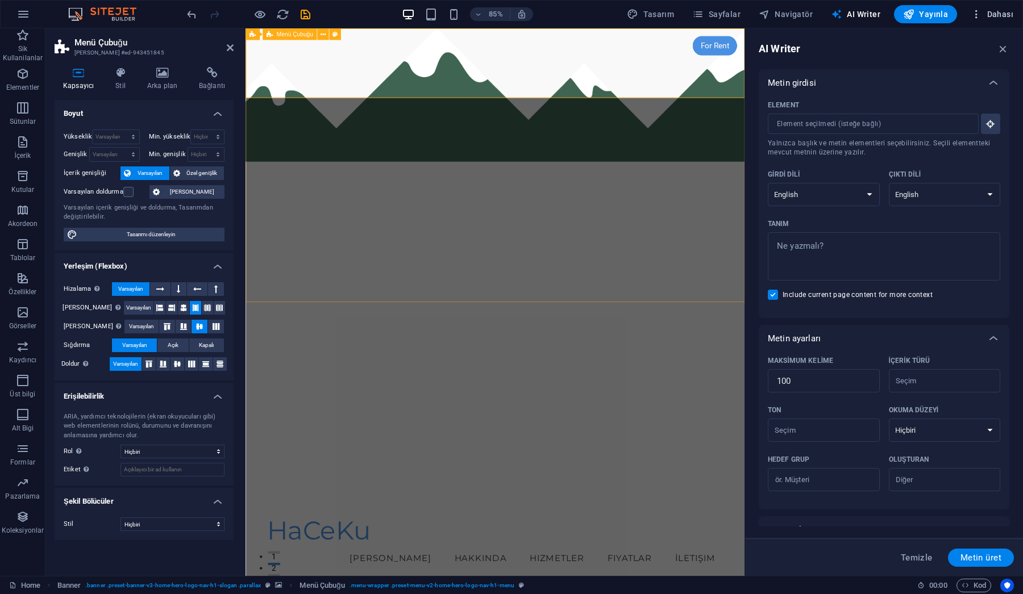
click at [998, 17] on span "Dahası" at bounding box center [991, 14] width 43 height 11
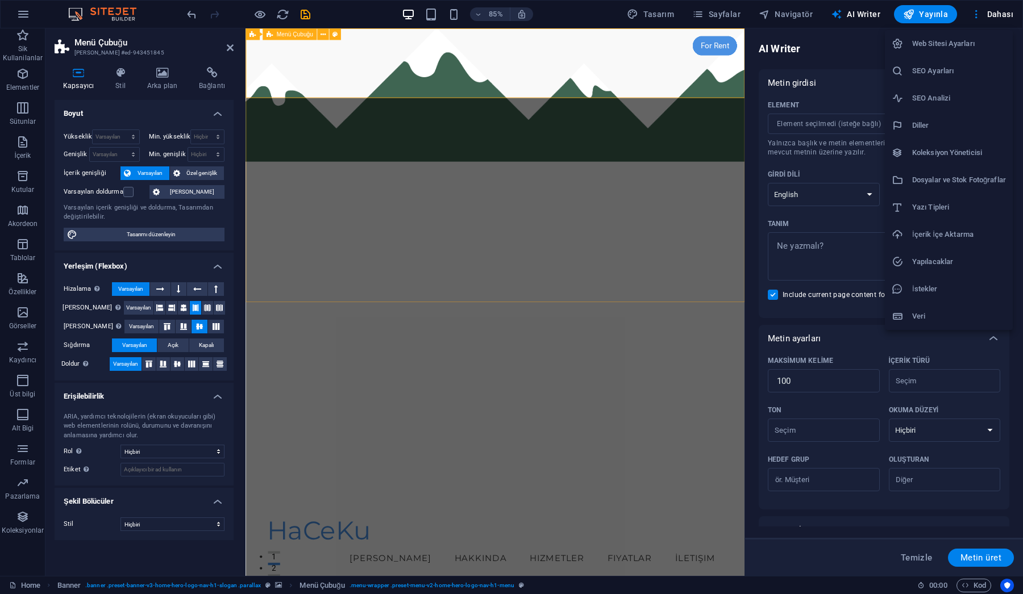
click at [653, 16] on div at bounding box center [511, 297] width 1023 height 594
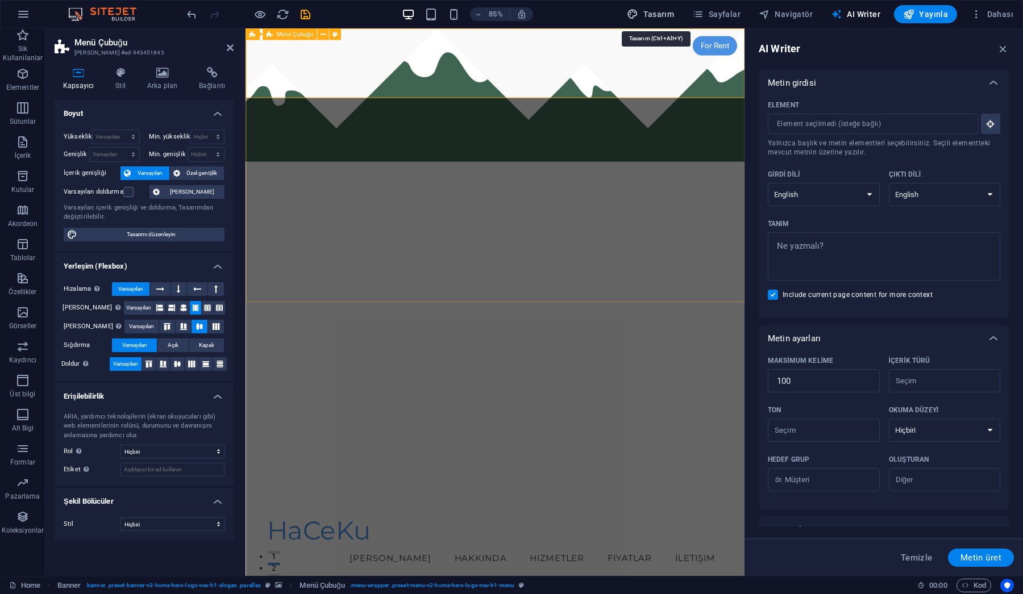
click at [667, 15] on span "Tasarım" at bounding box center [650, 14] width 47 height 11
select select "px"
select select "200"
select select "px"
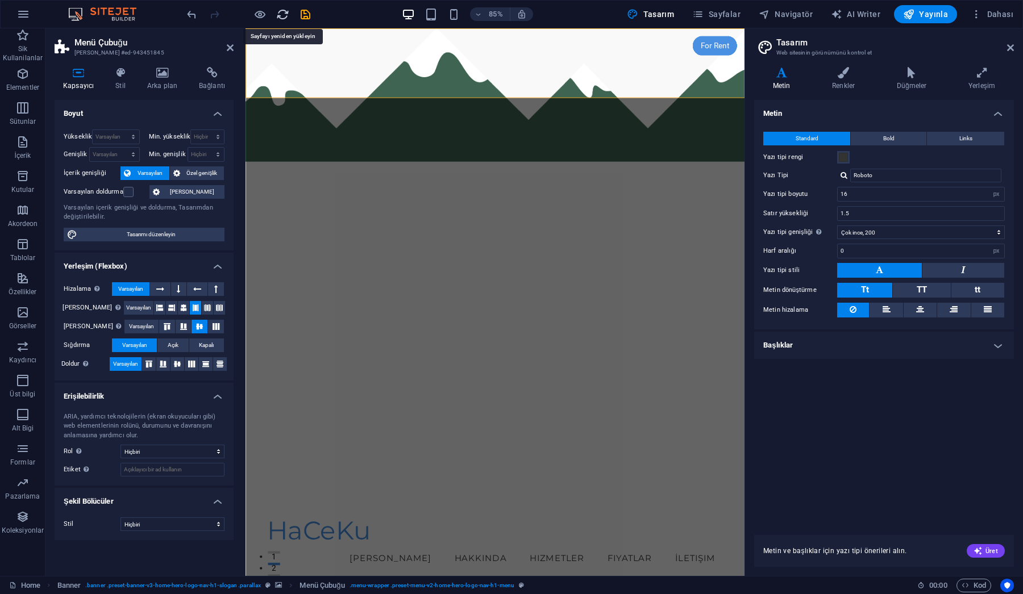
click at [282, 12] on icon "reload" at bounding box center [282, 14] width 13 height 13
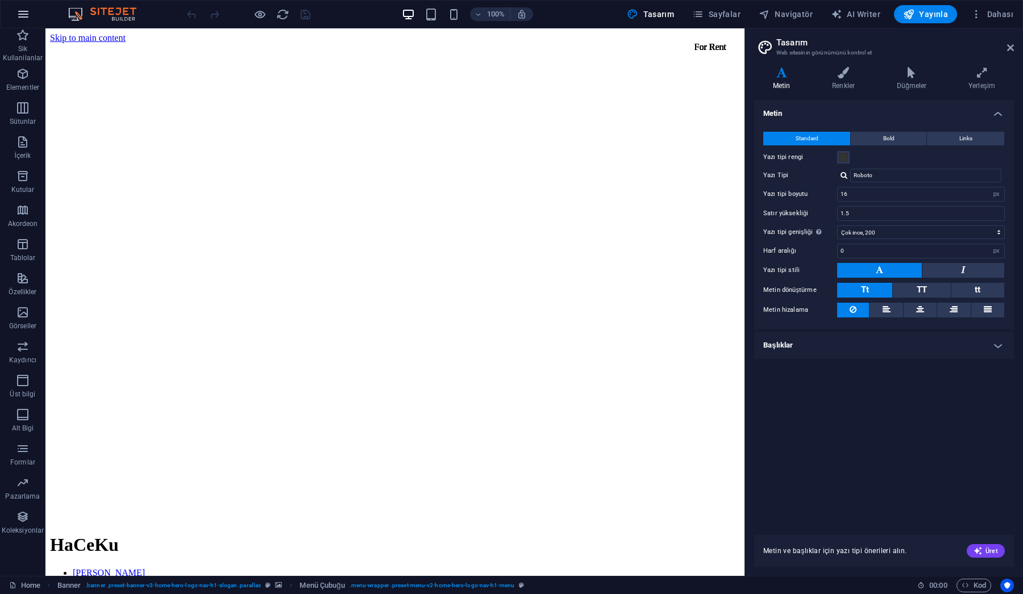
click at [25, 16] on icon "button" at bounding box center [23, 14] width 14 height 14
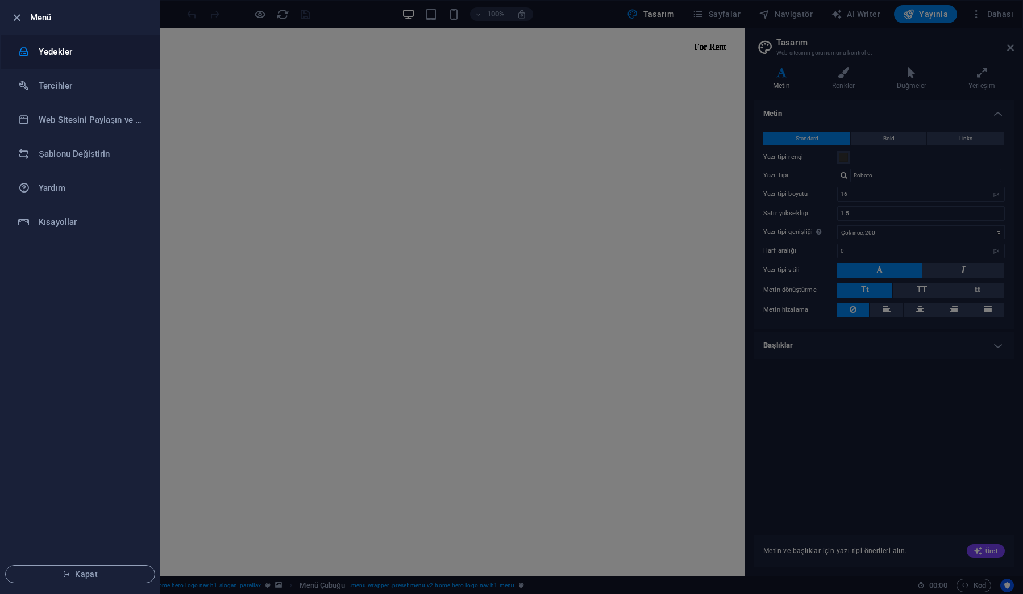
click at [53, 51] on h6 "Yedekler" at bounding box center [91, 52] width 105 height 14
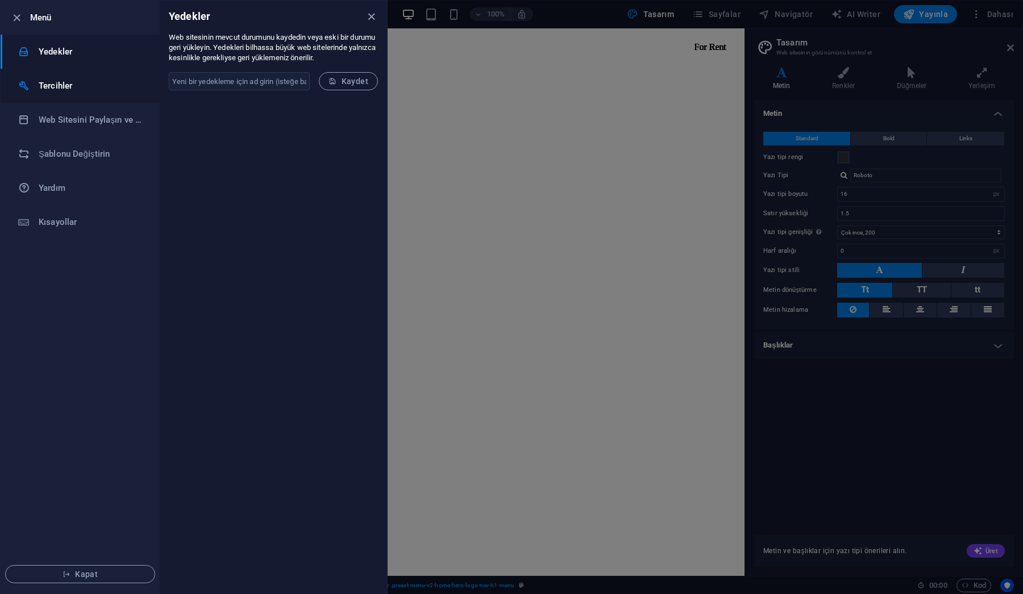
click at [55, 83] on h6 "Tercihler" at bounding box center [91, 86] width 105 height 14
select select "tr"
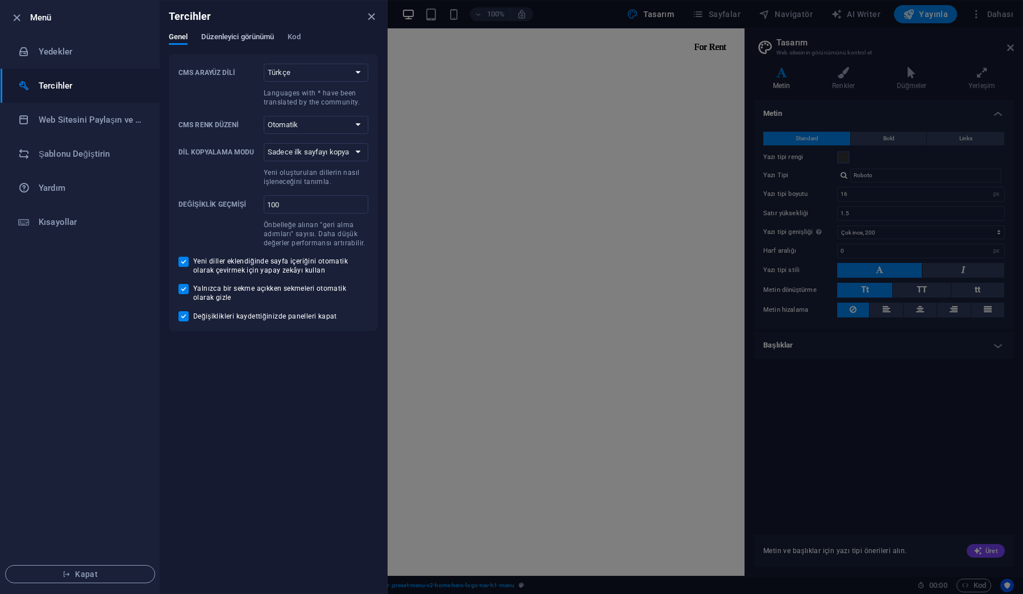
click at [231, 36] on span "Düzenleyici görünümü" at bounding box center [237, 38] width 73 height 16
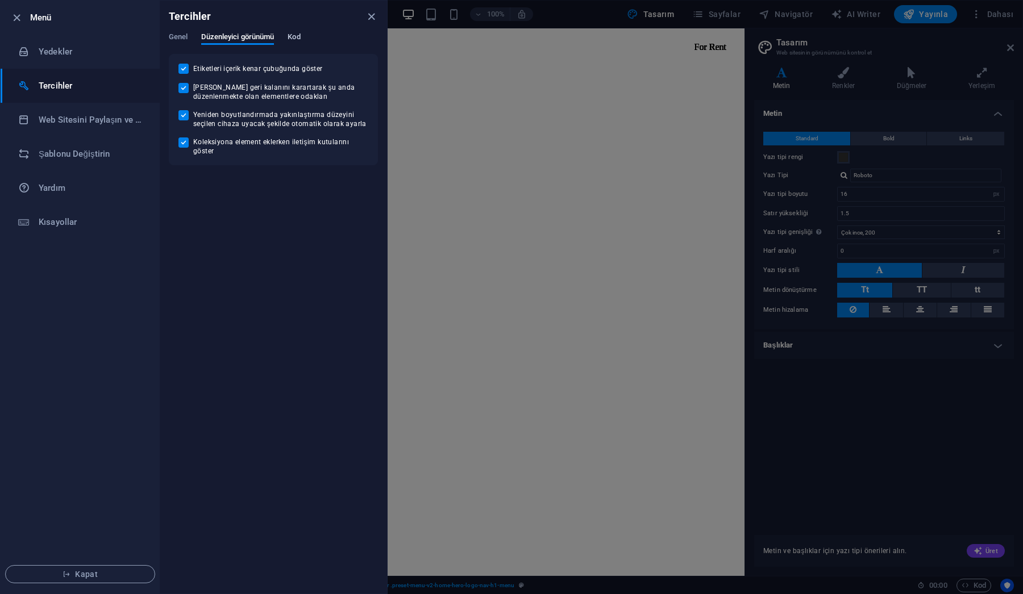
click at [298, 39] on span "Kod" at bounding box center [293, 38] width 12 height 16
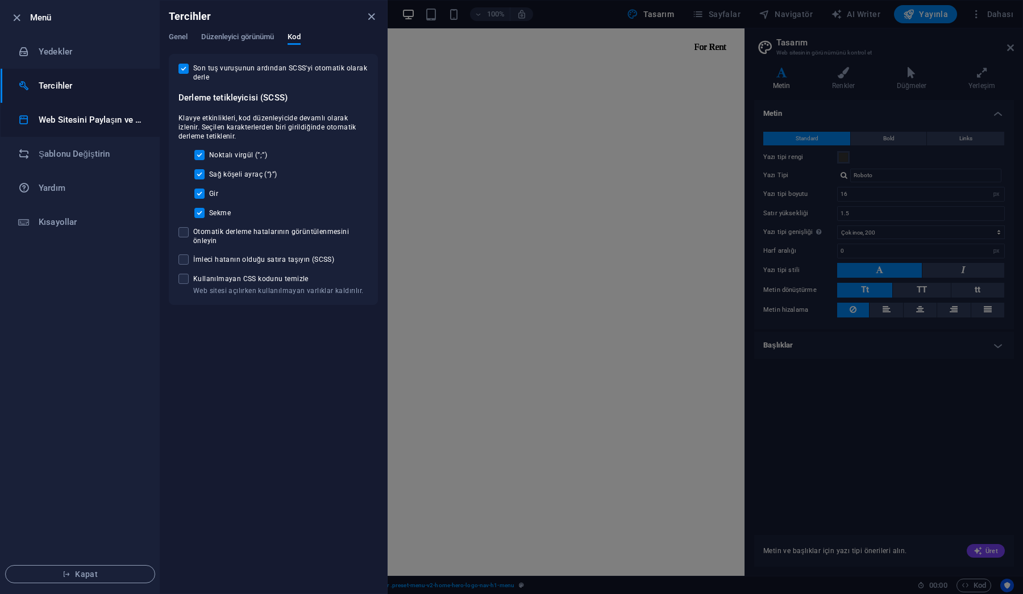
click at [72, 120] on h6 "Web Sitesini Paylaşın ve [GEOGRAPHIC_DATA]" at bounding box center [91, 120] width 105 height 14
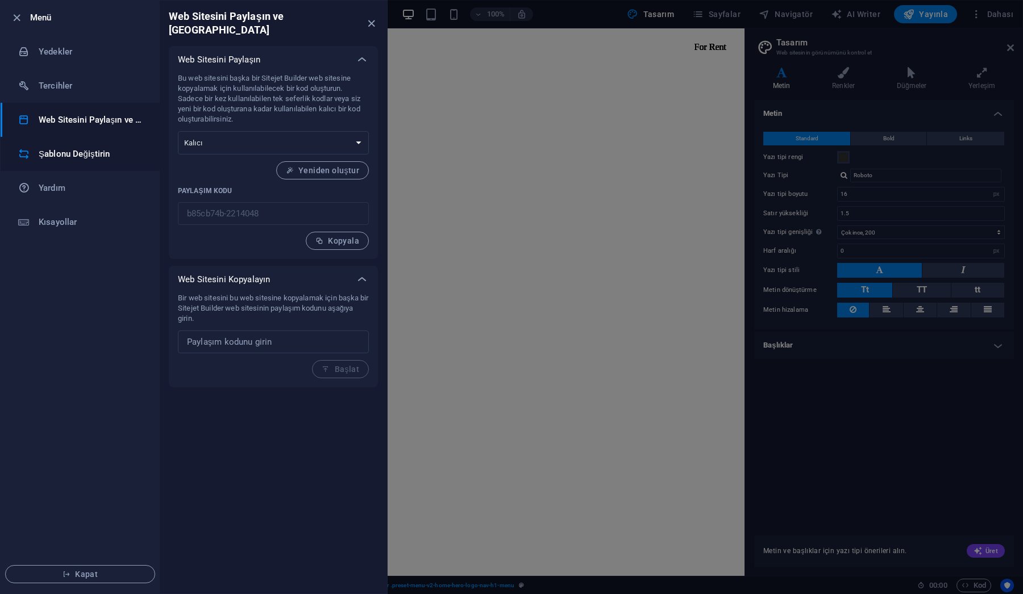
click at [84, 156] on h6 "Şablonu Değiştirin" at bounding box center [91, 154] width 105 height 14
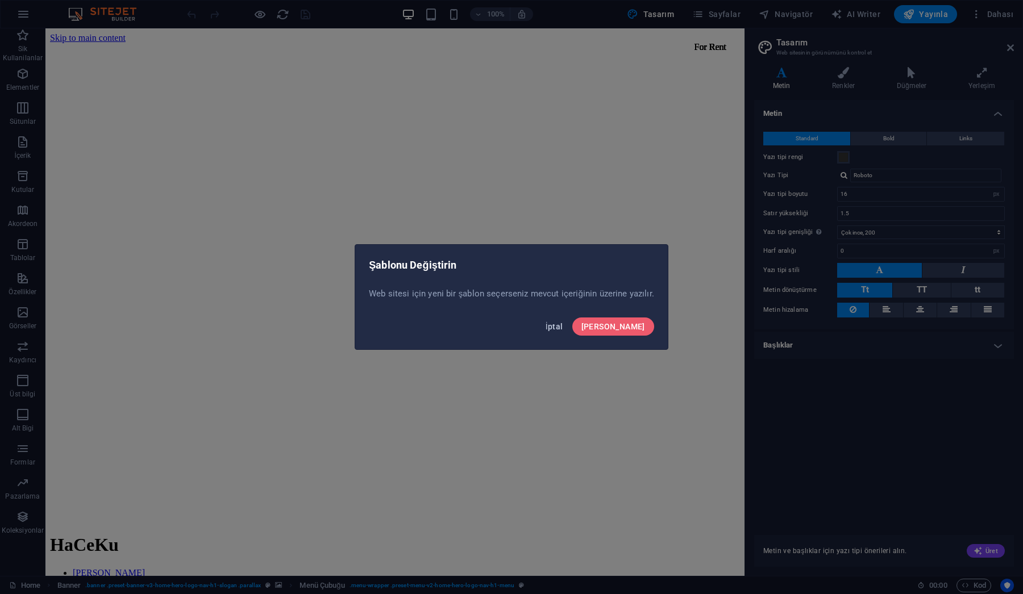
click at [563, 328] on span "İptal" at bounding box center [554, 326] width 18 height 9
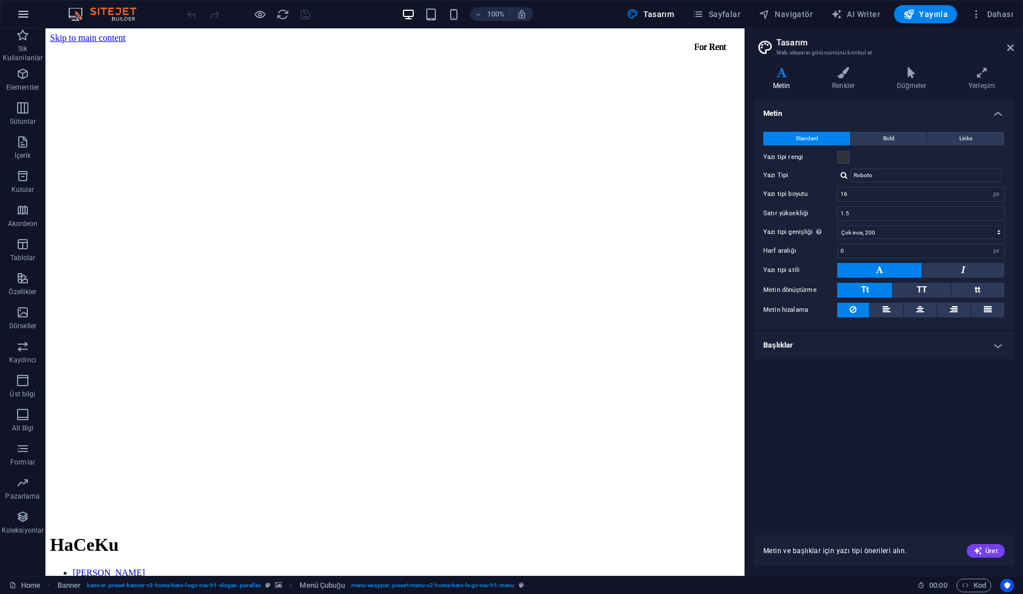
click at [24, 18] on icon "button" at bounding box center [23, 14] width 14 height 14
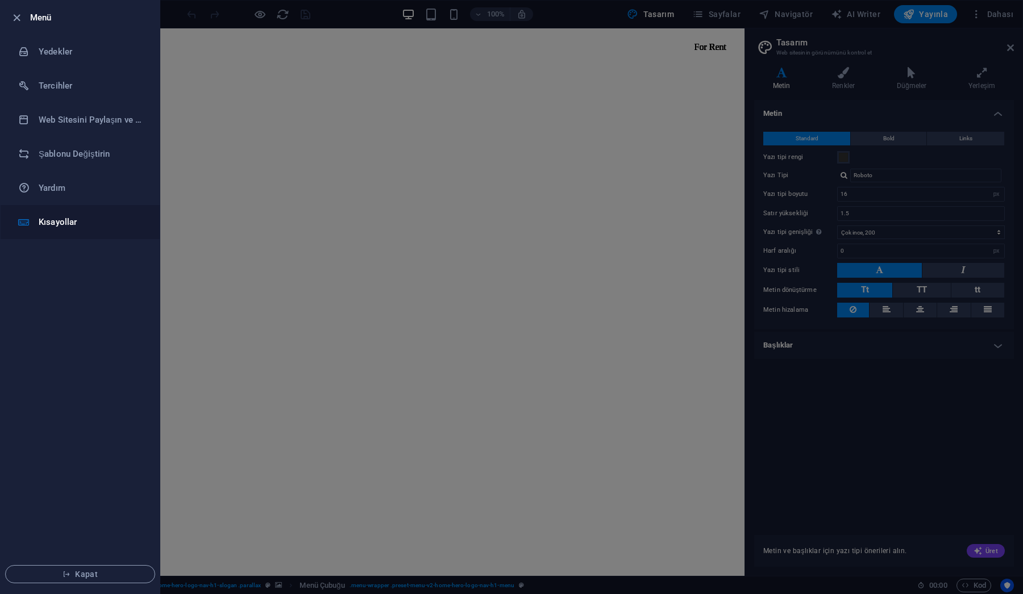
click at [55, 223] on h6 "Kısayollar" at bounding box center [91, 222] width 105 height 14
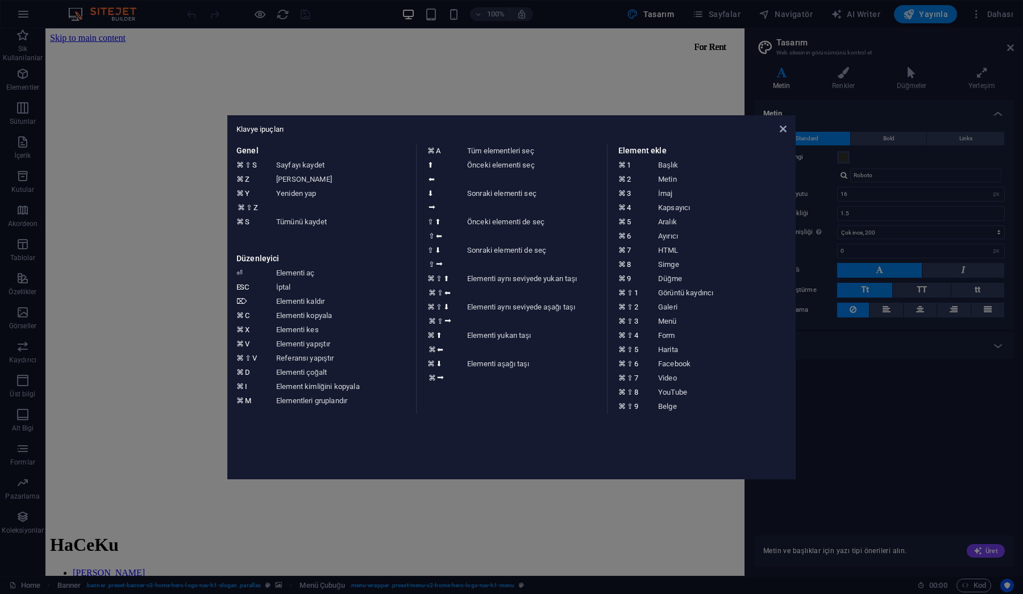
click at [57, 42] on aside "Klavye ipuçları Genel ⌘ ⇧ S Sayfayı kaydet ⌘ Z Geri Al ⌘ Y ⌘ ⇧ Z Yeniden yap ⌘ …" at bounding box center [511, 297] width 1023 height 594
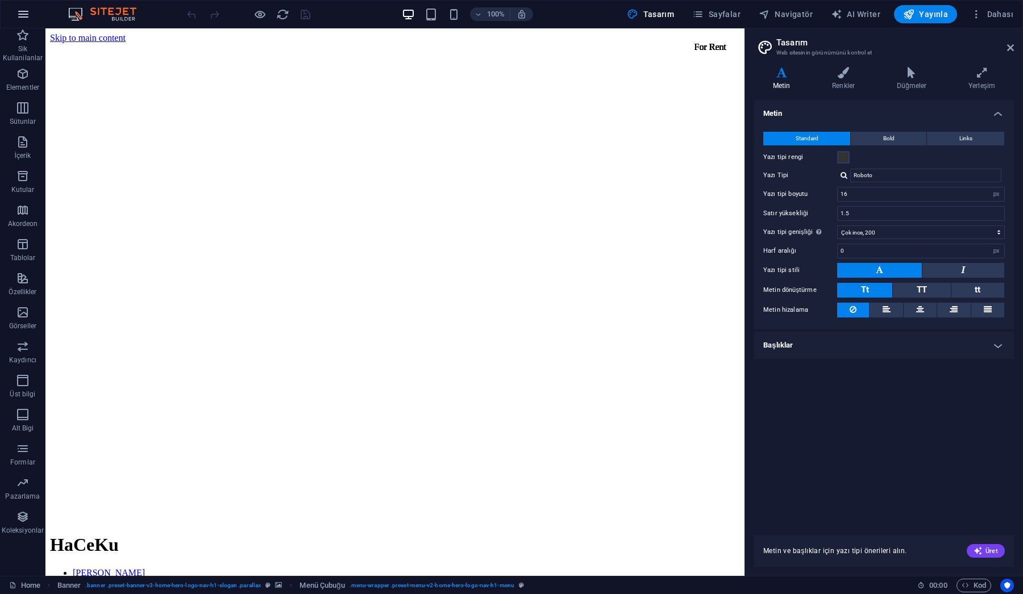
click at [25, 9] on icon "button" at bounding box center [23, 14] width 14 height 14
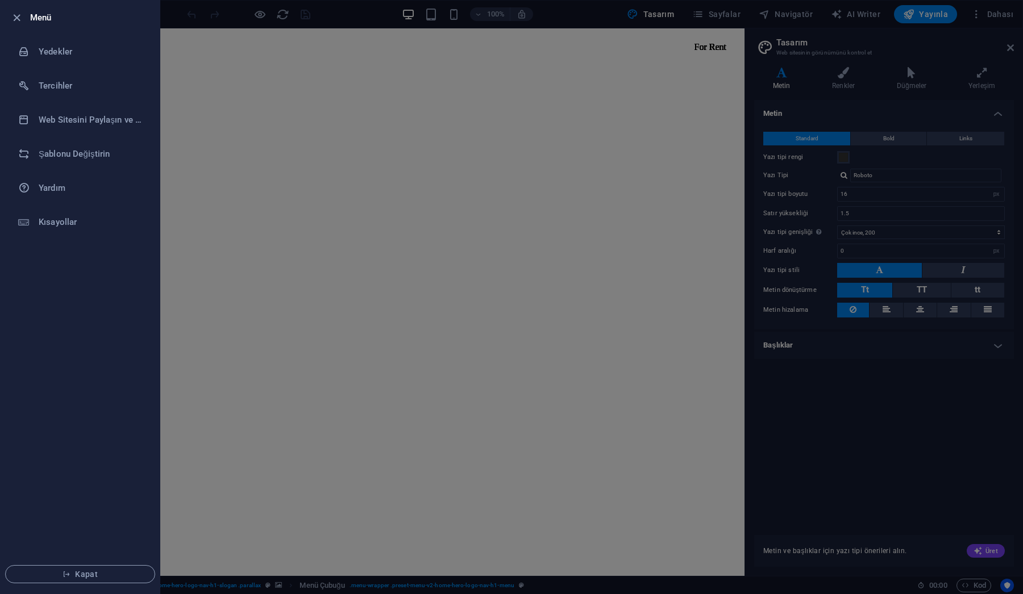
click at [25, 9] on li "Menü" at bounding box center [80, 18] width 159 height 34
click at [15, 22] on icon "button" at bounding box center [16, 17] width 13 height 13
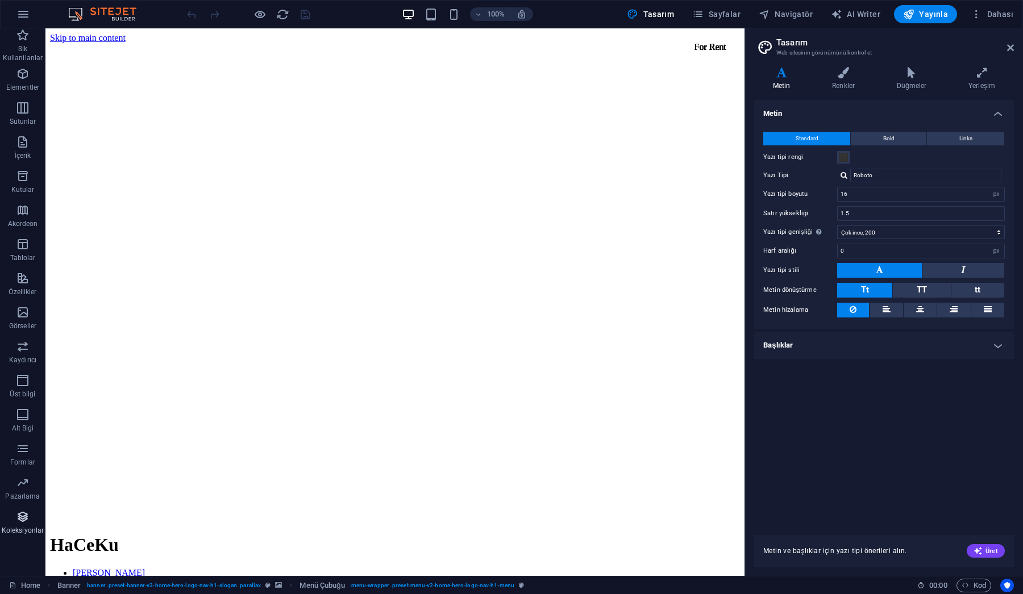
click at [23, 523] on icon "button" at bounding box center [23, 517] width 14 height 14
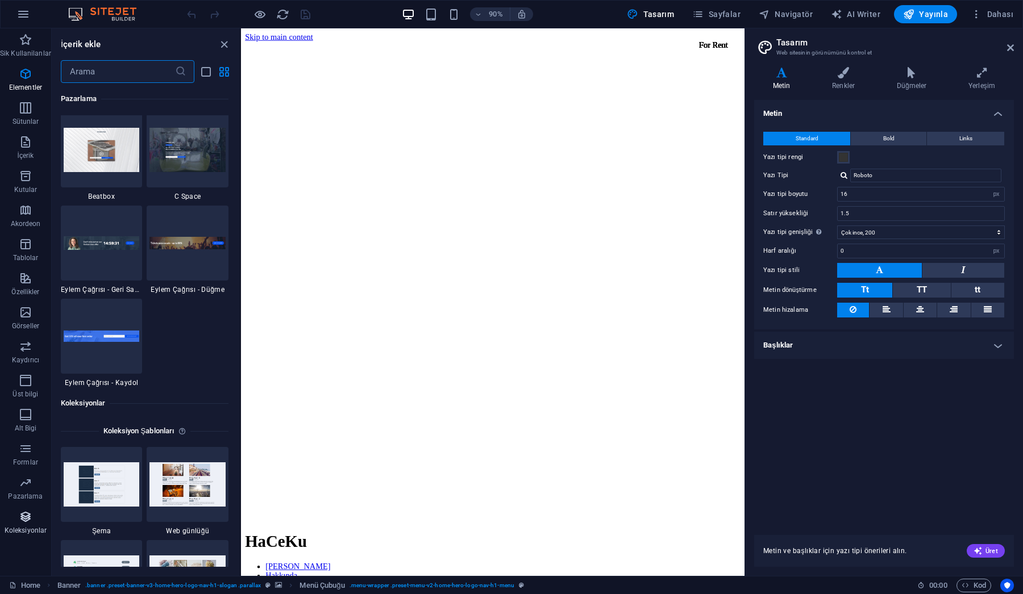
scroll to position [10399, 0]
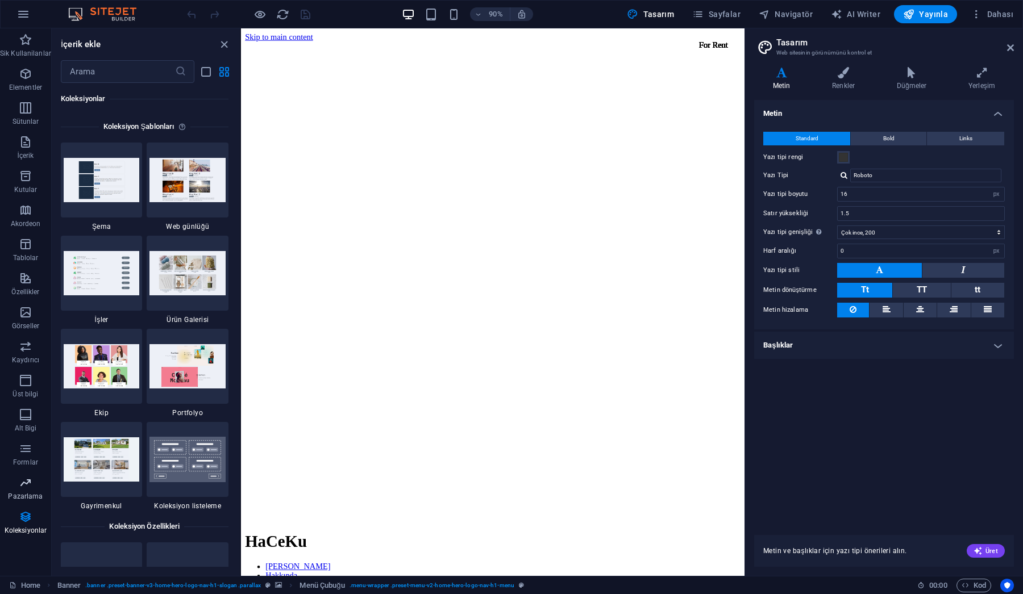
click at [27, 483] on icon "button" at bounding box center [26, 483] width 14 height 14
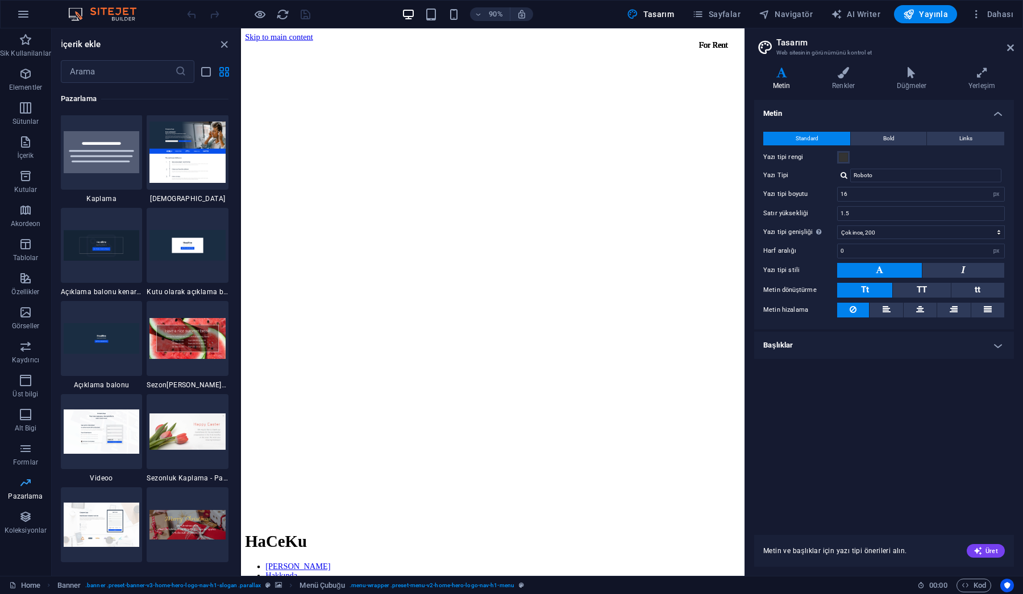
scroll to position [9253, 0]
click at [23, 447] on icon "button" at bounding box center [26, 449] width 14 height 14
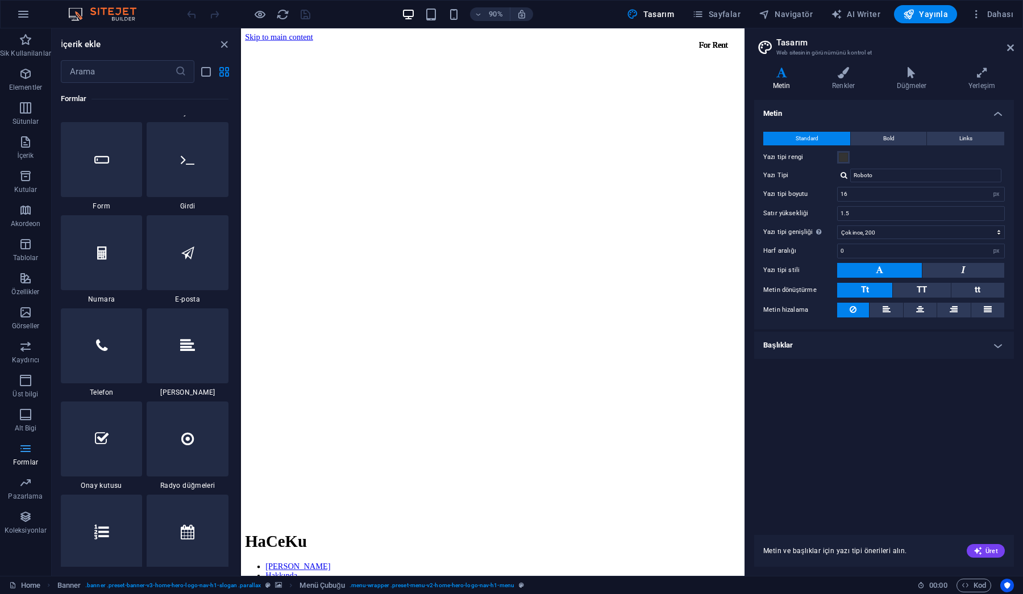
scroll to position [8294, 0]
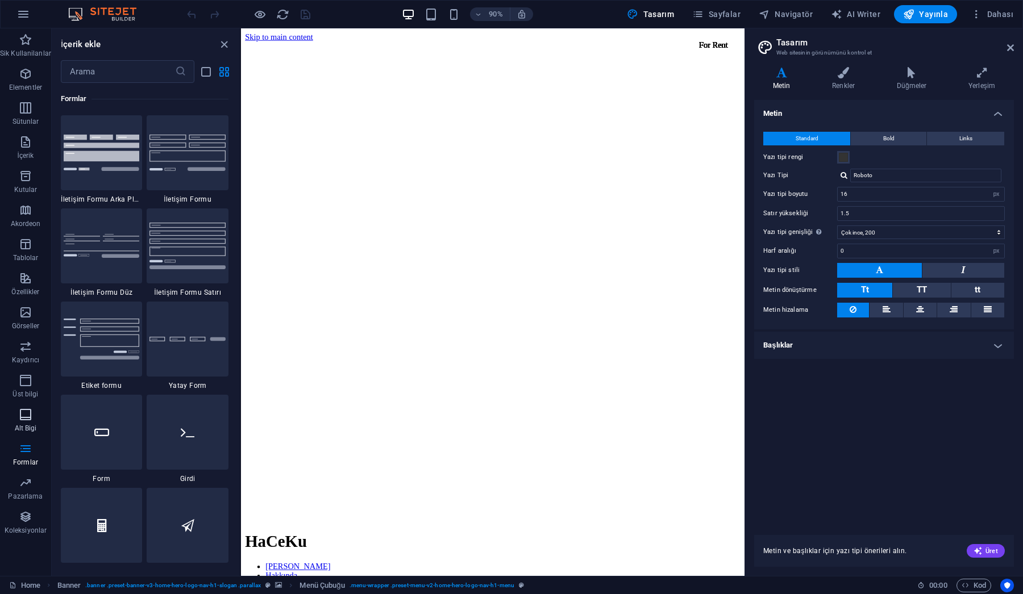
click at [24, 421] on icon "button" at bounding box center [26, 415] width 14 height 14
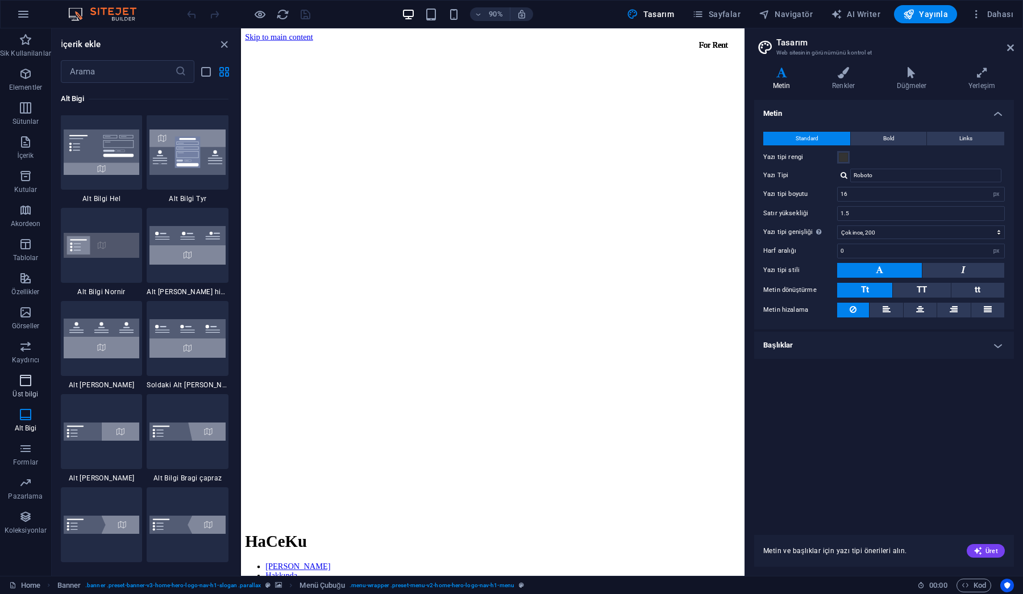
scroll to position [7521, 0]
click at [26, 383] on icon "button" at bounding box center [26, 381] width 14 height 14
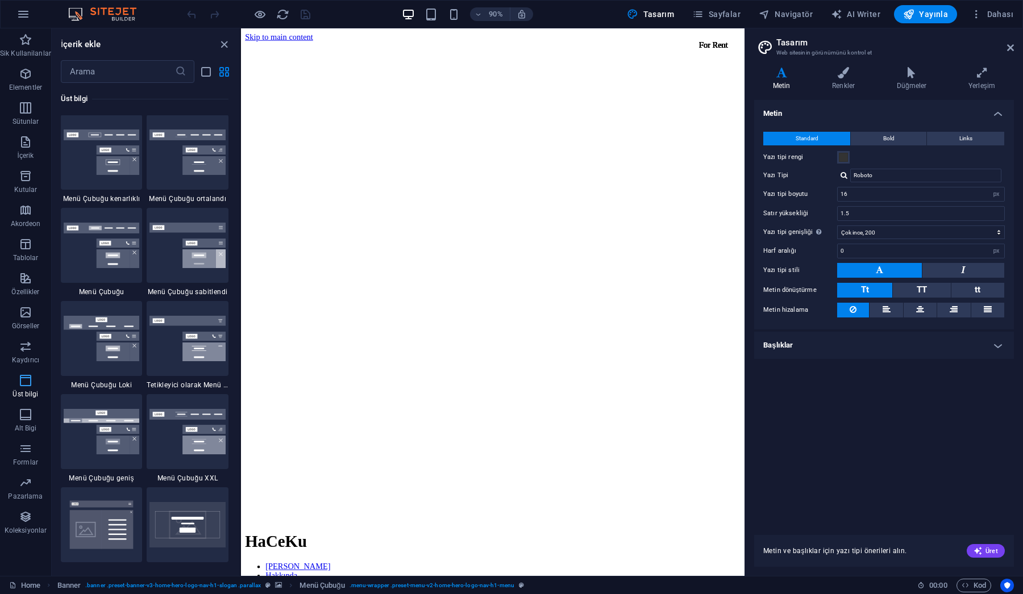
scroll to position [6841, 0]
click at [23, 350] on icon "button" at bounding box center [26, 347] width 14 height 14
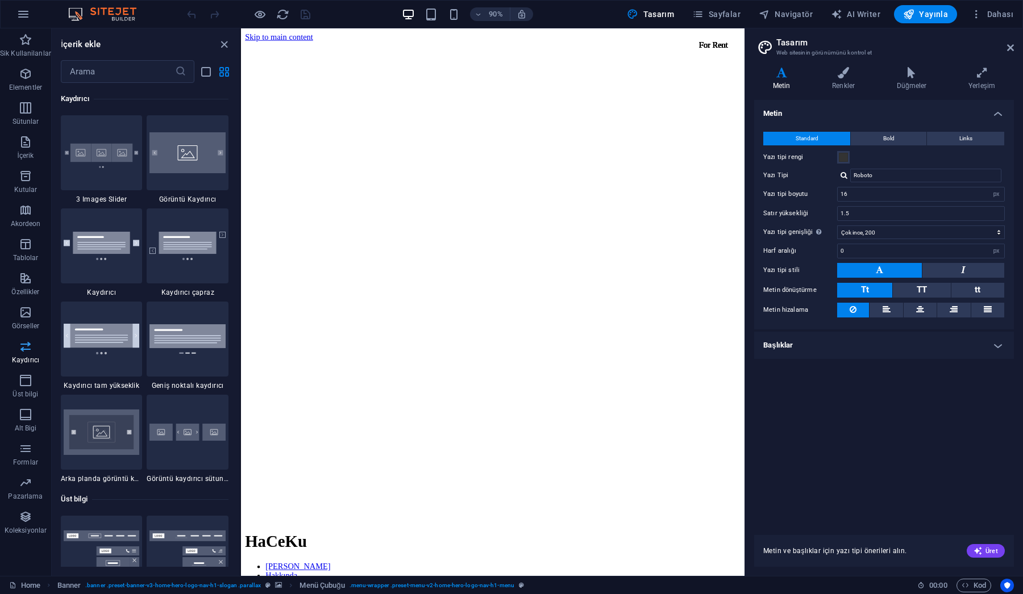
scroll to position [6440, 0]
click at [27, 314] on icon "button" at bounding box center [26, 313] width 14 height 14
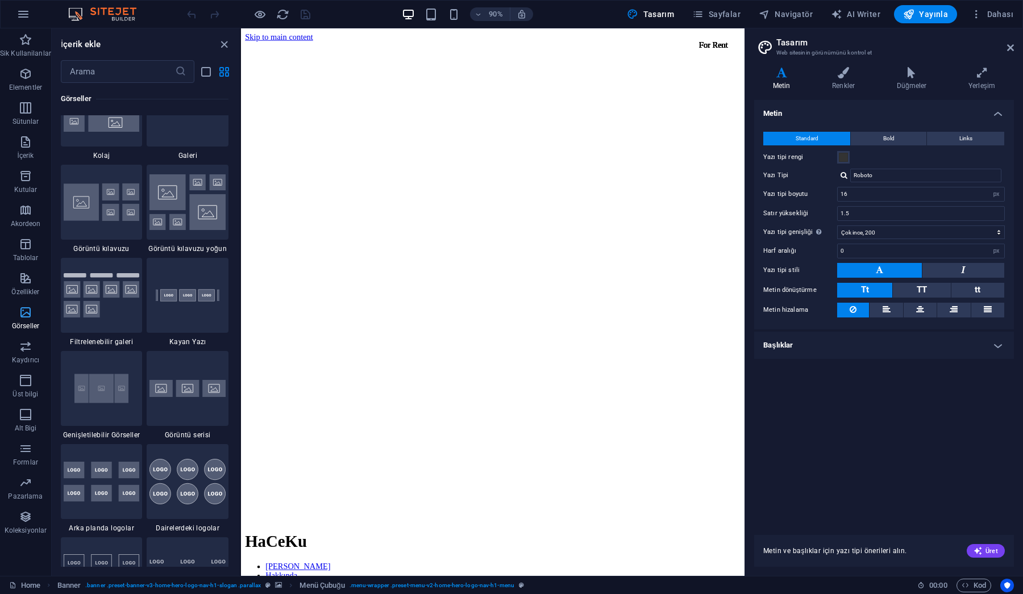
scroll to position [5760, 0]
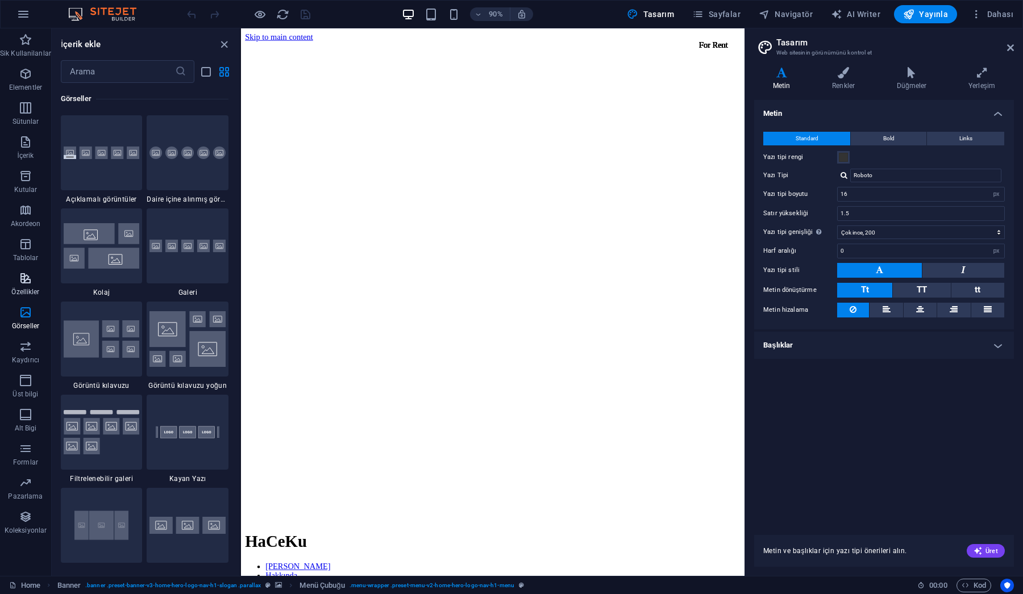
click at [22, 281] on icon "button" at bounding box center [26, 279] width 14 height 14
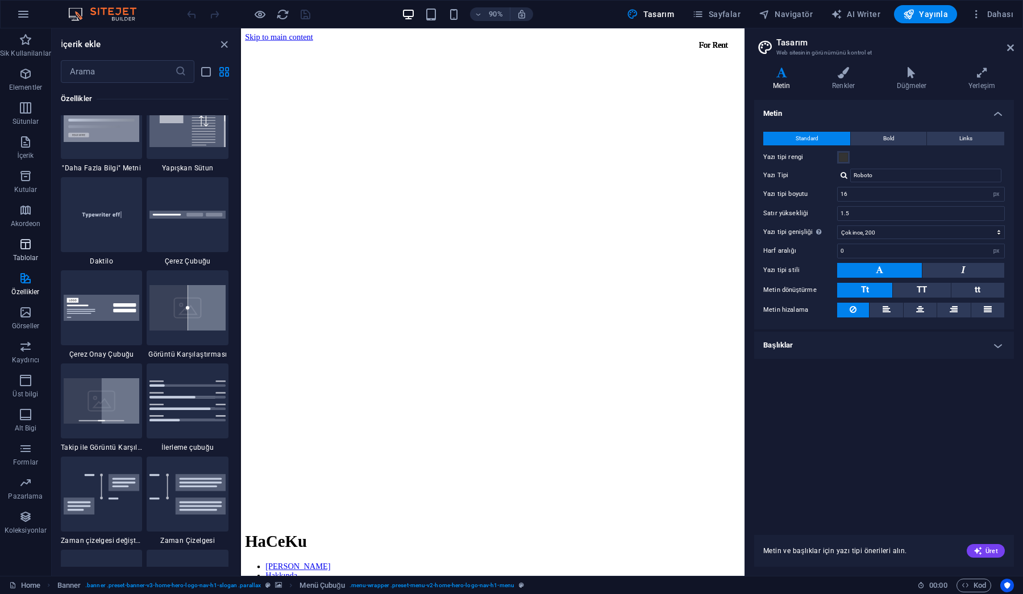
scroll to position [4428, 0]
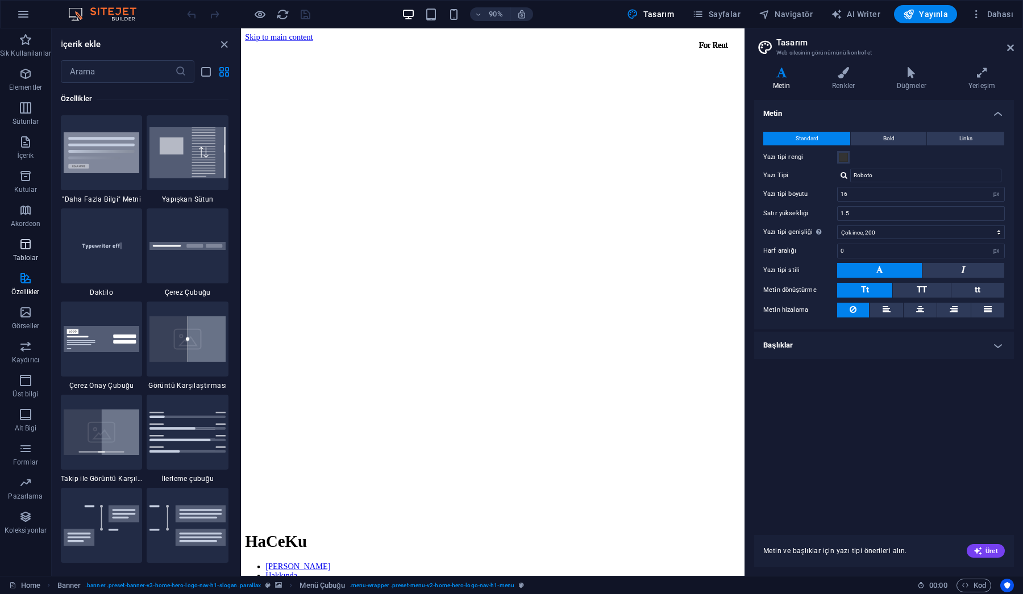
click at [24, 248] on icon "button" at bounding box center [26, 244] width 14 height 14
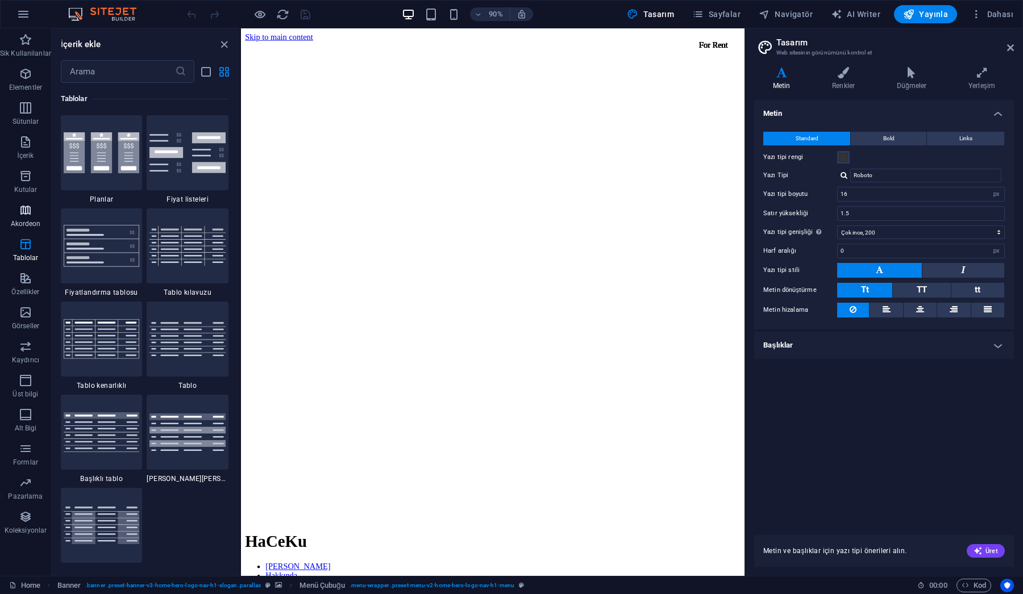
click at [28, 211] on icon "button" at bounding box center [26, 210] width 14 height 14
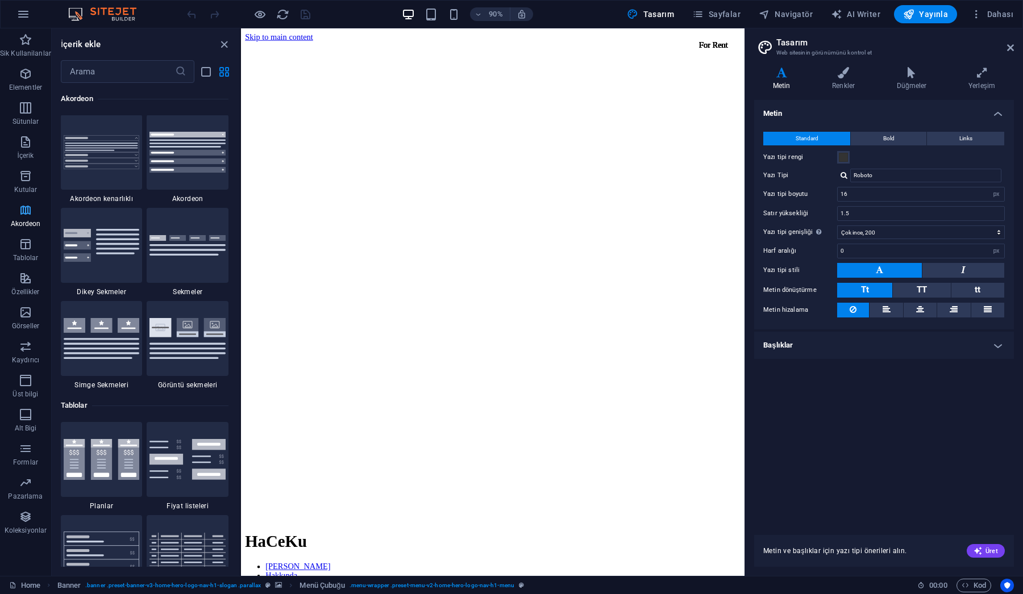
scroll to position [3627, 0]
click at [24, 175] on icon "button" at bounding box center [26, 176] width 14 height 14
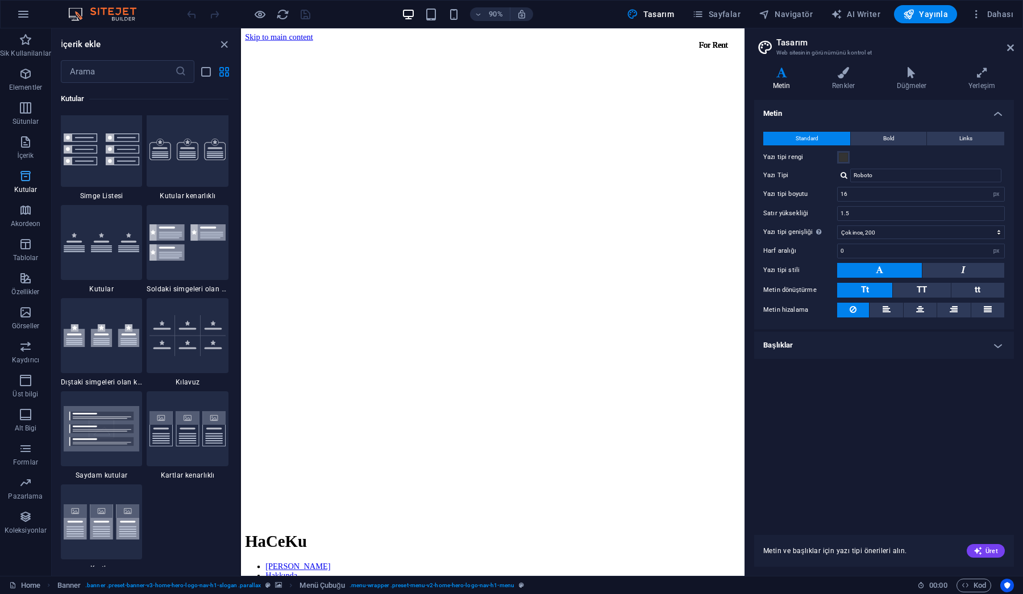
scroll to position [3133, 0]
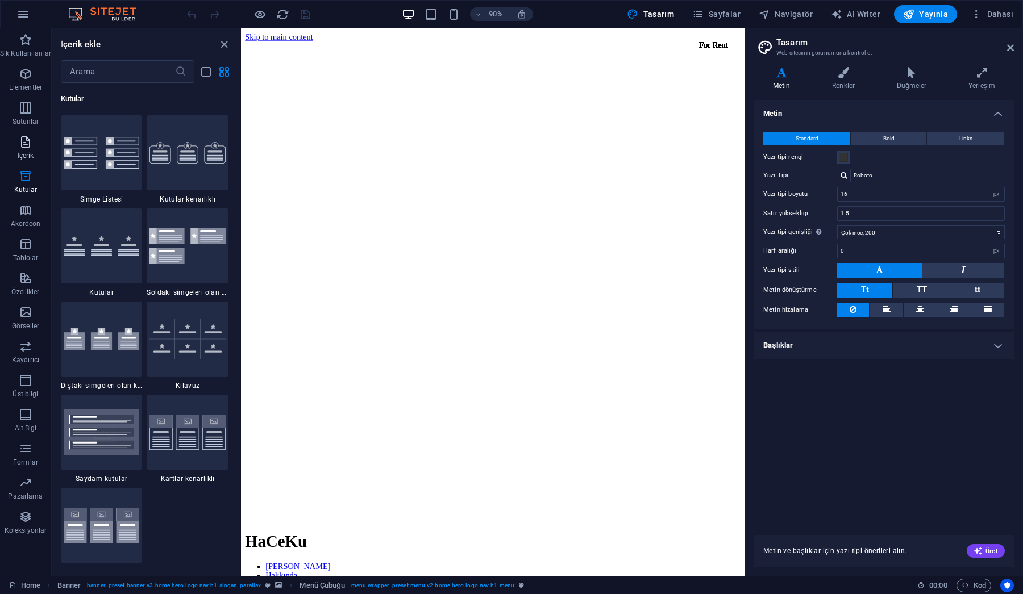
click at [24, 144] on icon "button" at bounding box center [26, 142] width 14 height 14
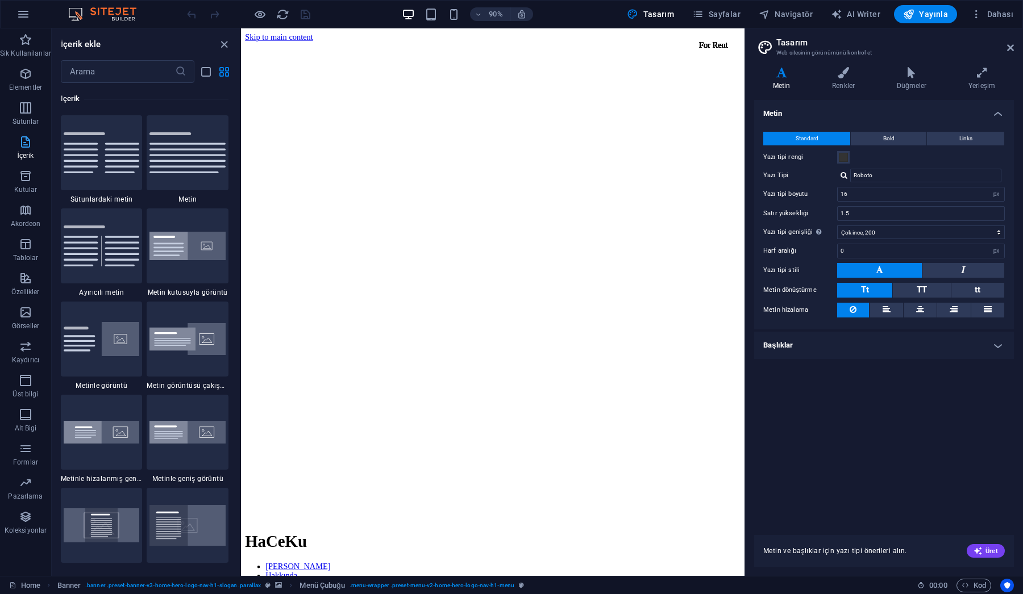
scroll to position [1988, 0]
click at [27, 106] on icon "button" at bounding box center [26, 108] width 14 height 14
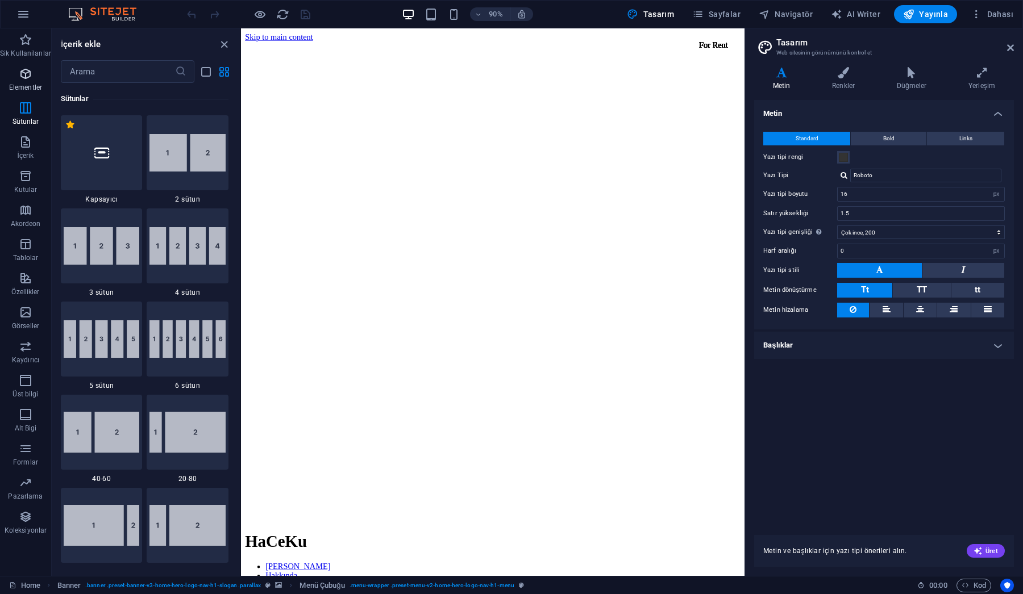
click at [26, 78] on icon "button" at bounding box center [26, 74] width 14 height 14
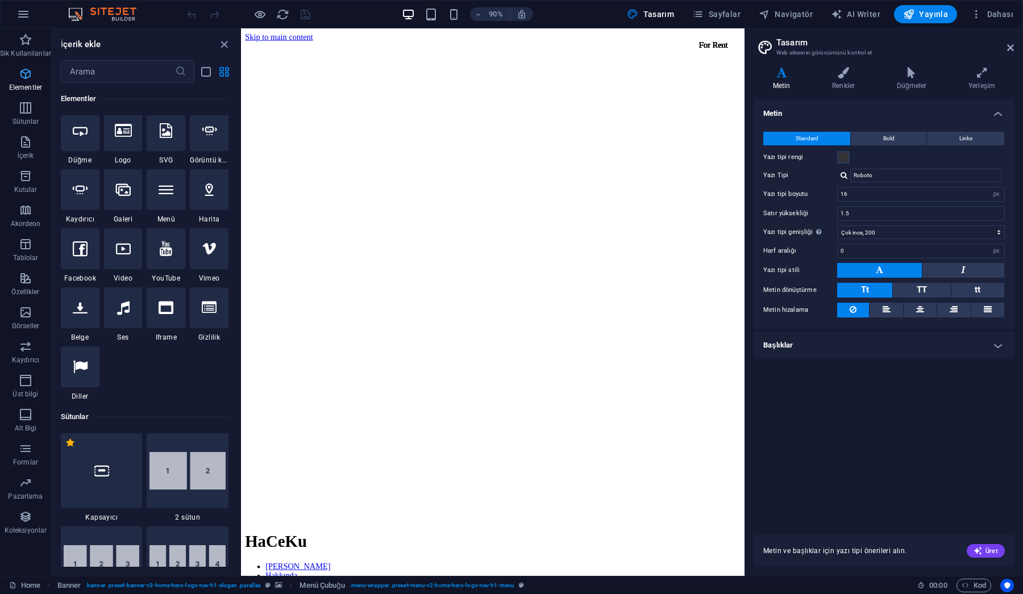
scroll to position [121, 0]
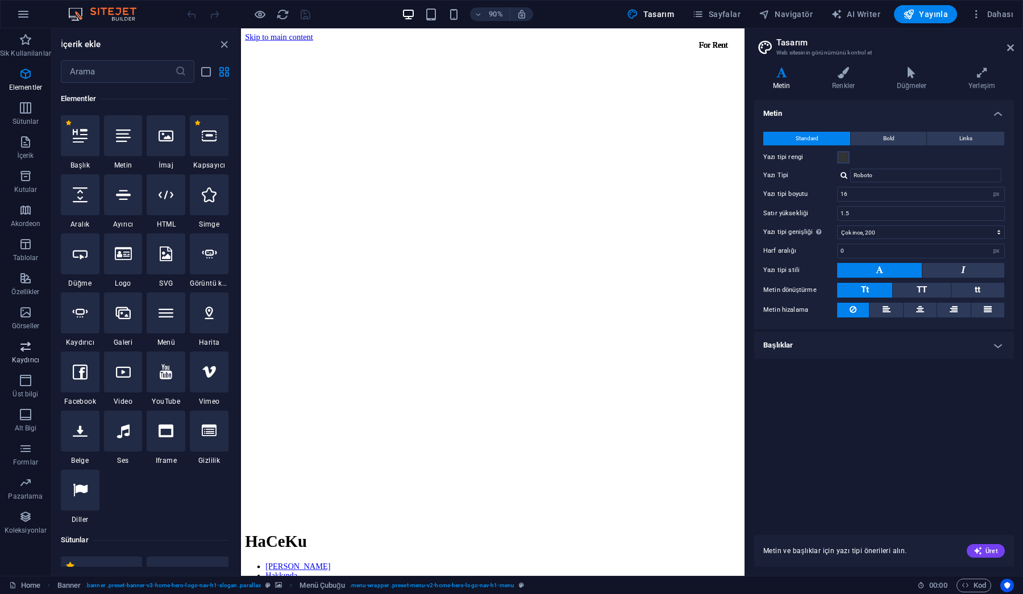
click at [24, 348] on icon "button" at bounding box center [26, 347] width 14 height 14
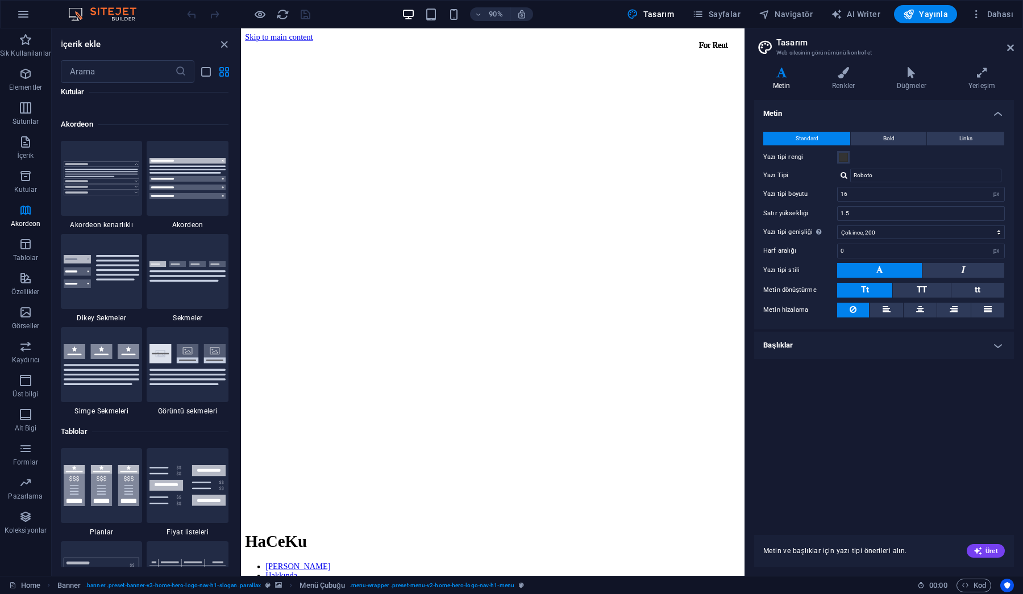
scroll to position [3599, 0]
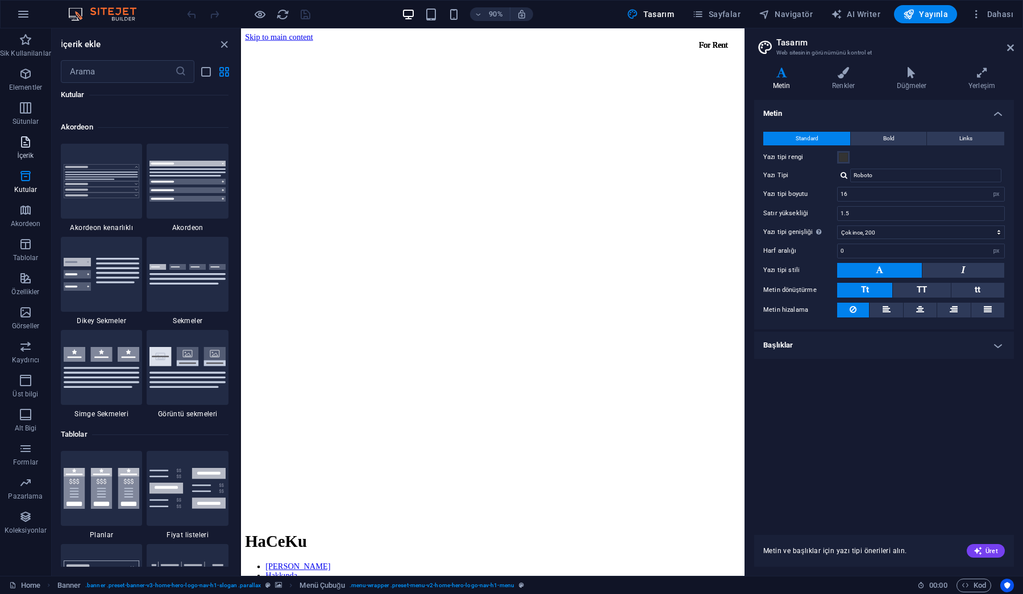
click at [26, 149] on span "İçerik" at bounding box center [25, 148] width 51 height 27
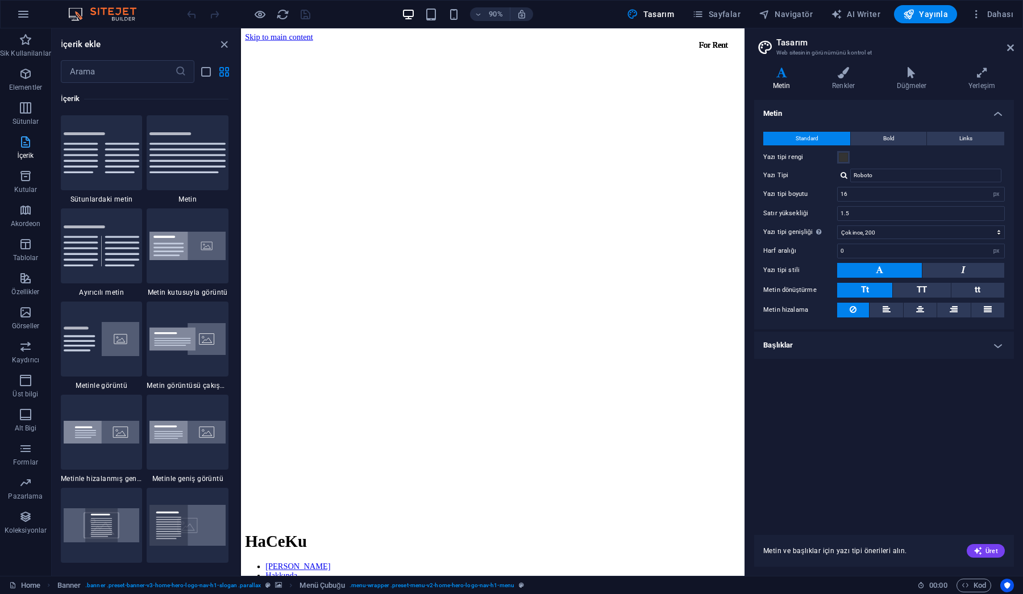
scroll to position [1988, 0]
click at [25, 113] on icon "button" at bounding box center [26, 108] width 14 height 14
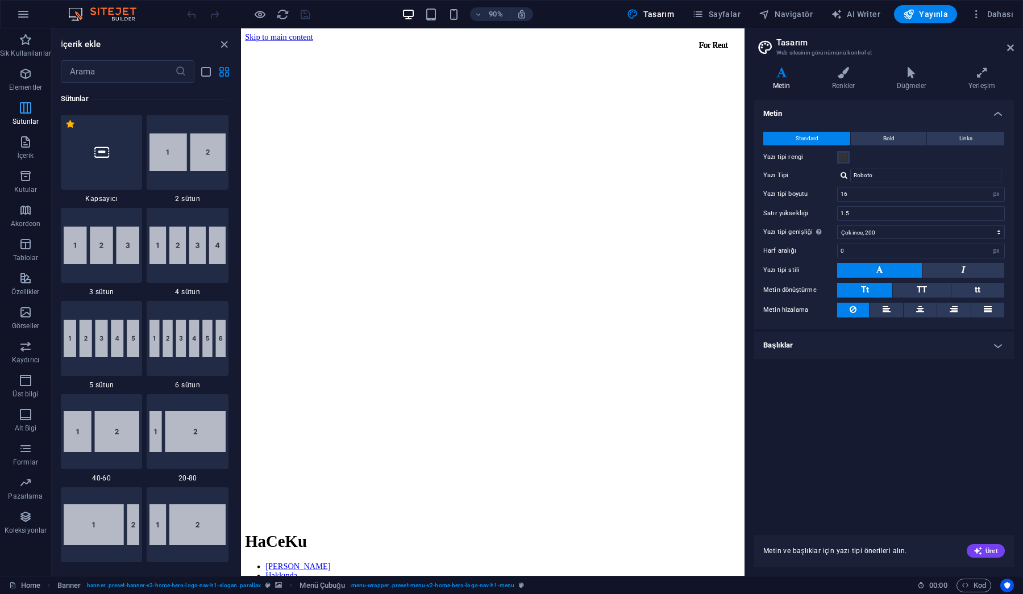
scroll to position [562, 0]
click at [26, 77] on icon "button" at bounding box center [26, 74] width 14 height 14
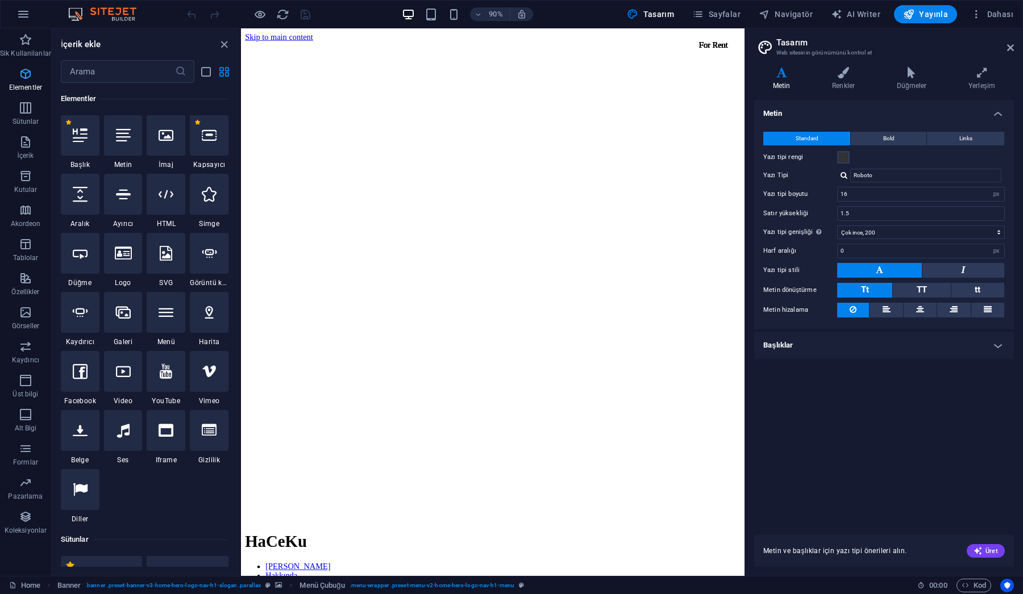
scroll to position [121, 0]
click at [25, 43] on icon "button" at bounding box center [26, 40] width 14 height 14
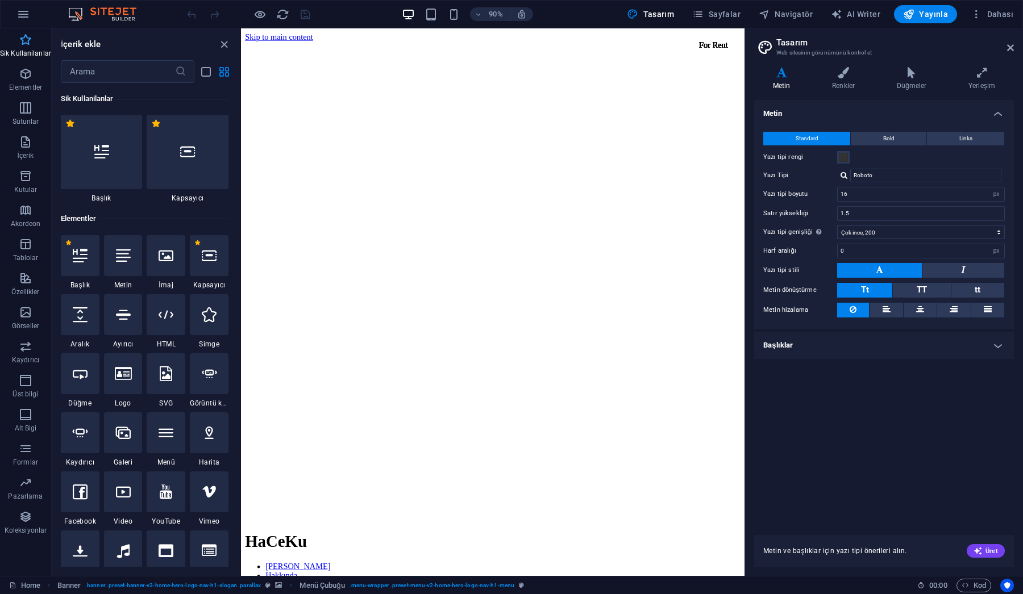
scroll to position [0, 0]
click at [324, 35] on icon at bounding box center [327, 34] width 6 height 11
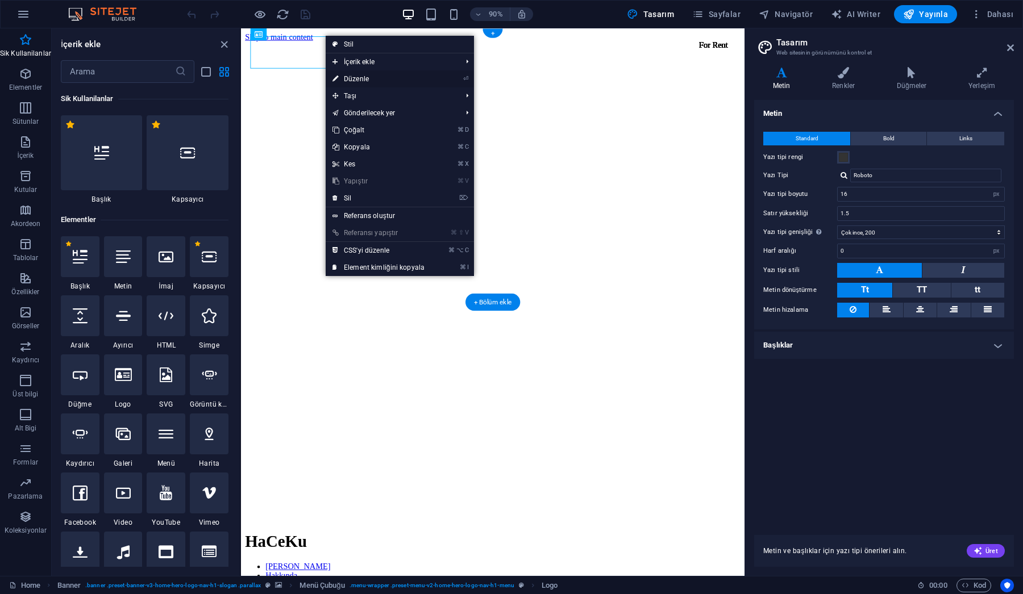
click at [360, 80] on link "⏎ Düzenle" at bounding box center [379, 78] width 106 height 17
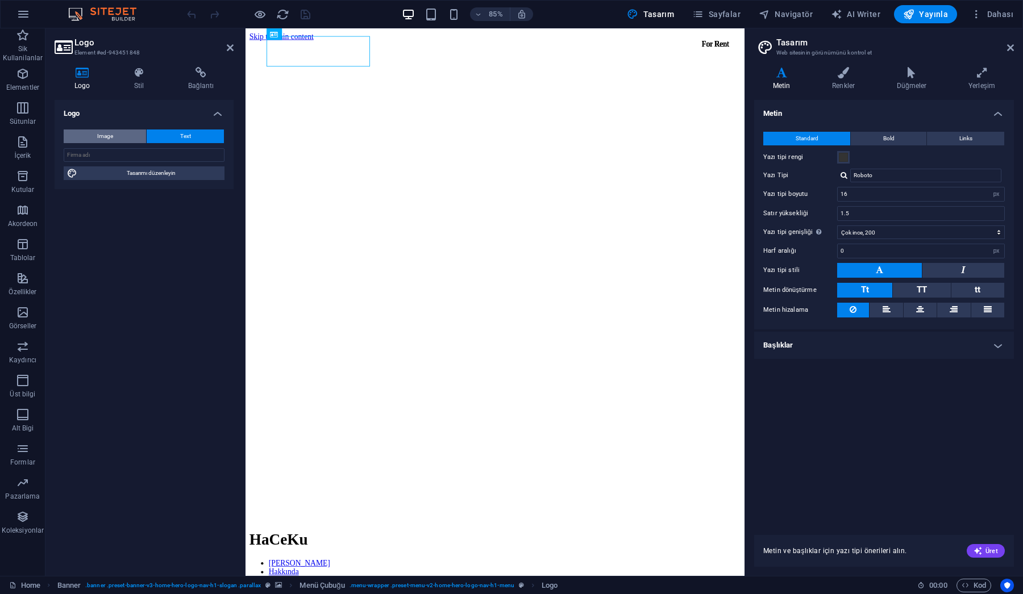
click at [112, 132] on span "Image" at bounding box center [105, 137] width 16 height 14
select select "DISABLED_OPTION_VALUE"
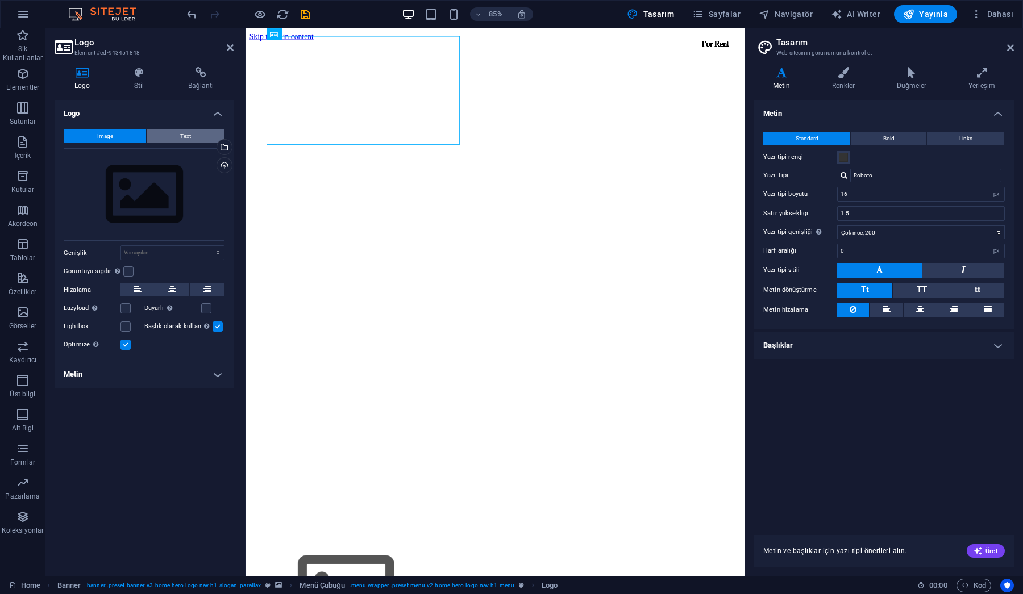
click at [186, 137] on span "Text" at bounding box center [185, 137] width 11 height 14
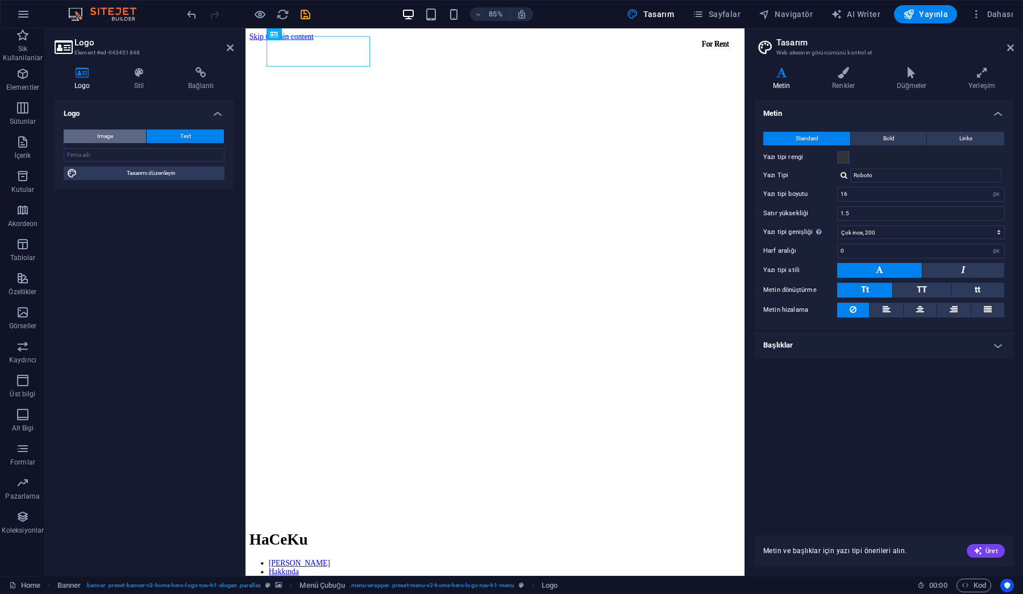
click at [126, 135] on button "Image" at bounding box center [105, 137] width 82 height 14
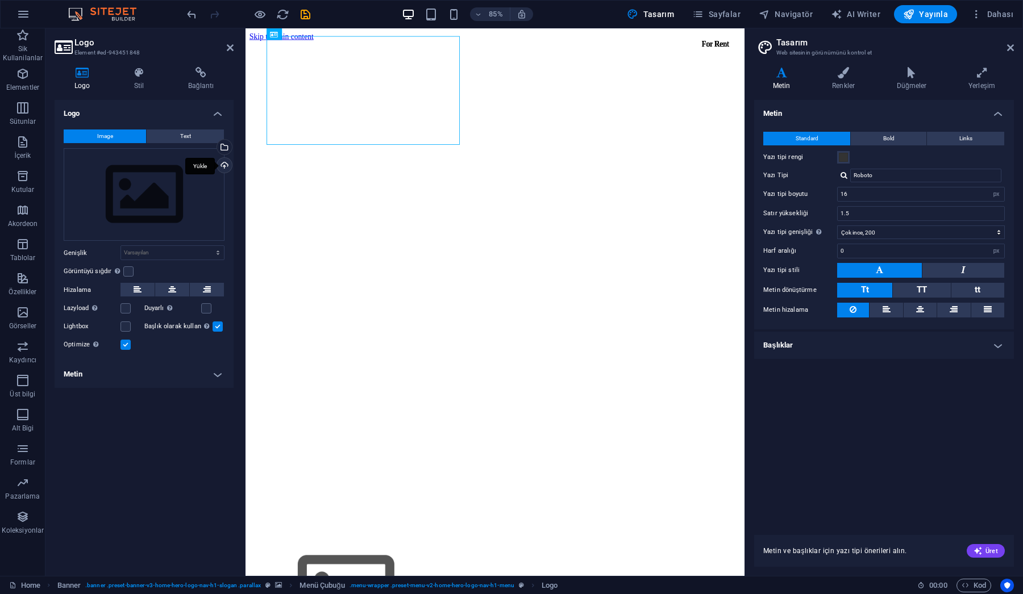
click at [224, 164] on div "Yükle" at bounding box center [223, 166] width 17 height 17
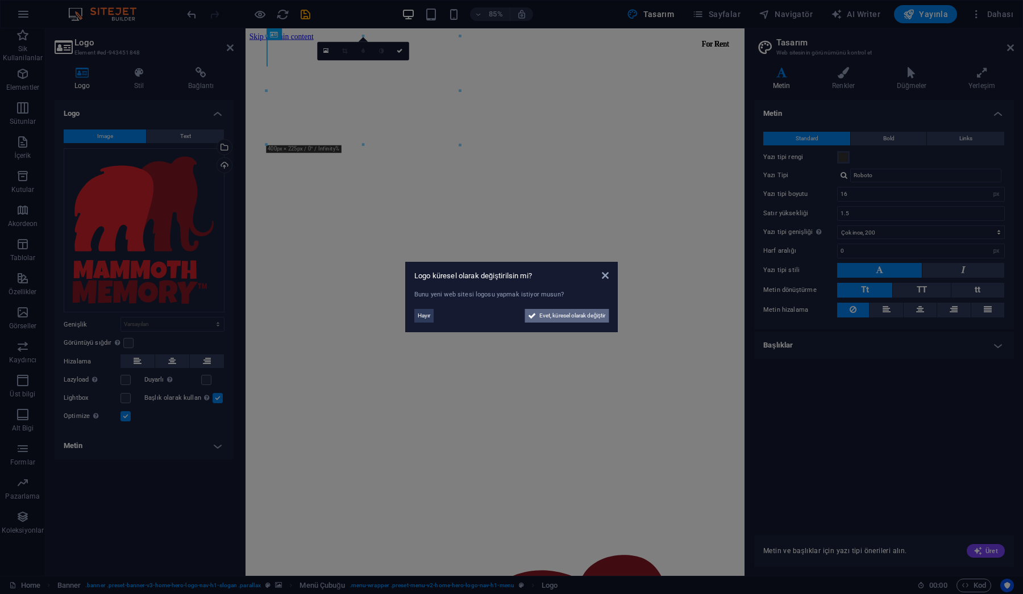
click at [571, 313] on span "Evet, küresel olarak değiştir" at bounding box center [572, 316] width 66 height 14
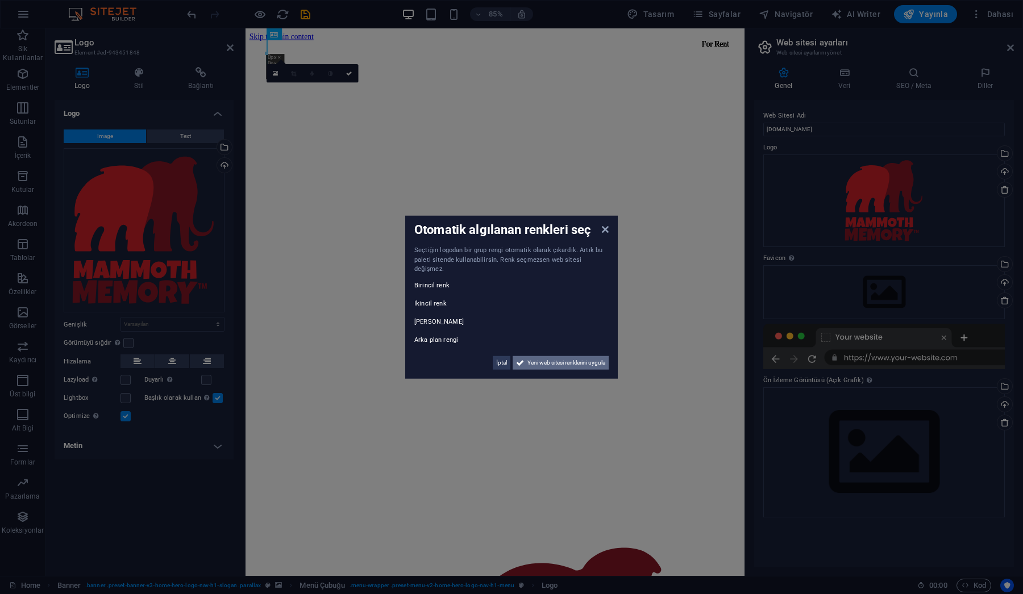
click at [546, 359] on span "Yeni web sitesi renklerini uygula" at bounding box center [566, 363] width 78 height 14
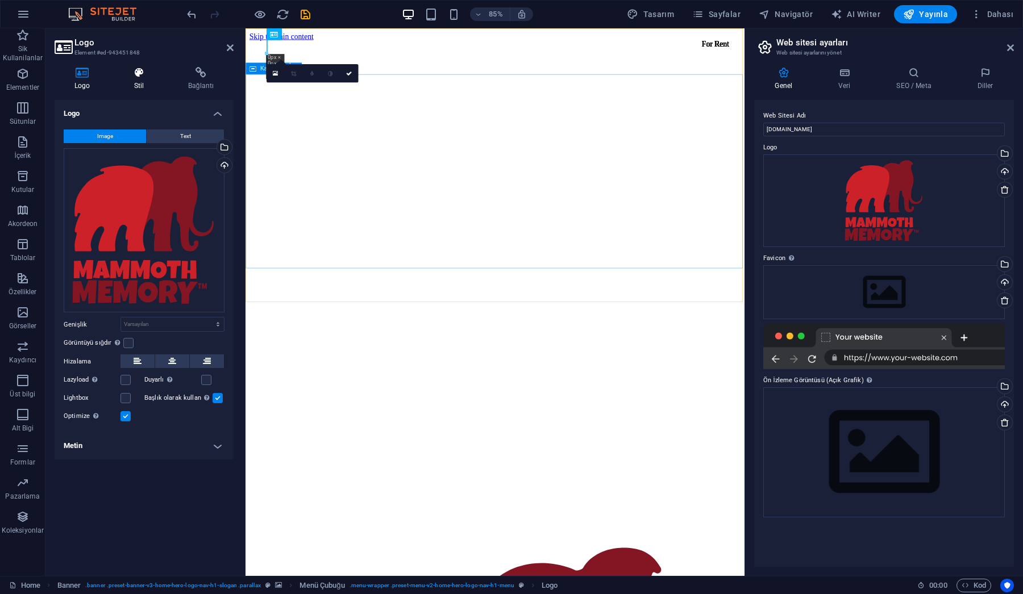
click at [140, 79] on h4 "Stil" at bounding box center [141, 79] width 54 height 24
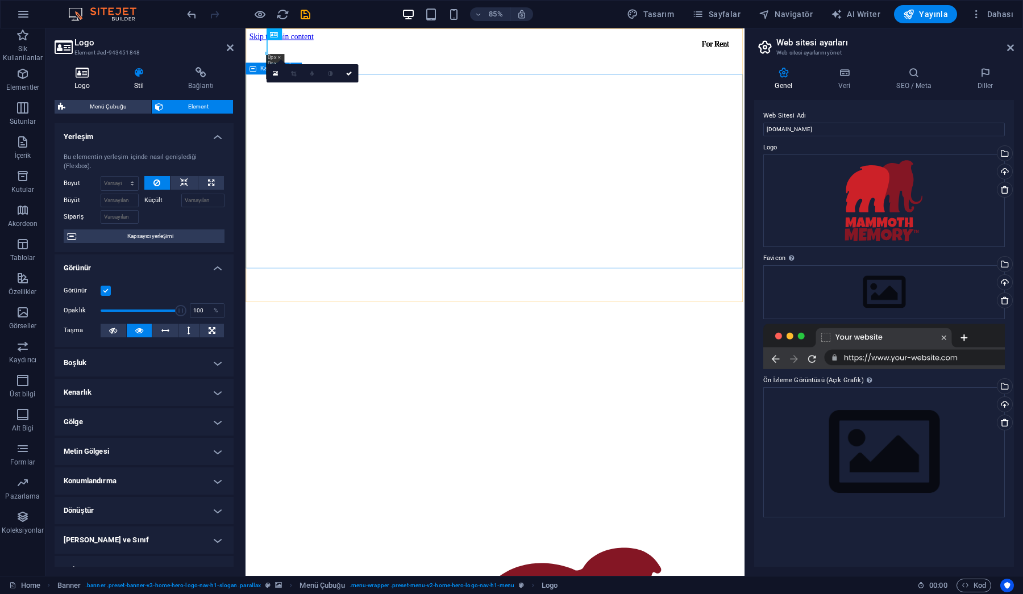
click at [81, 78] on icon at bounding box center [82, 72] width 55 height 11
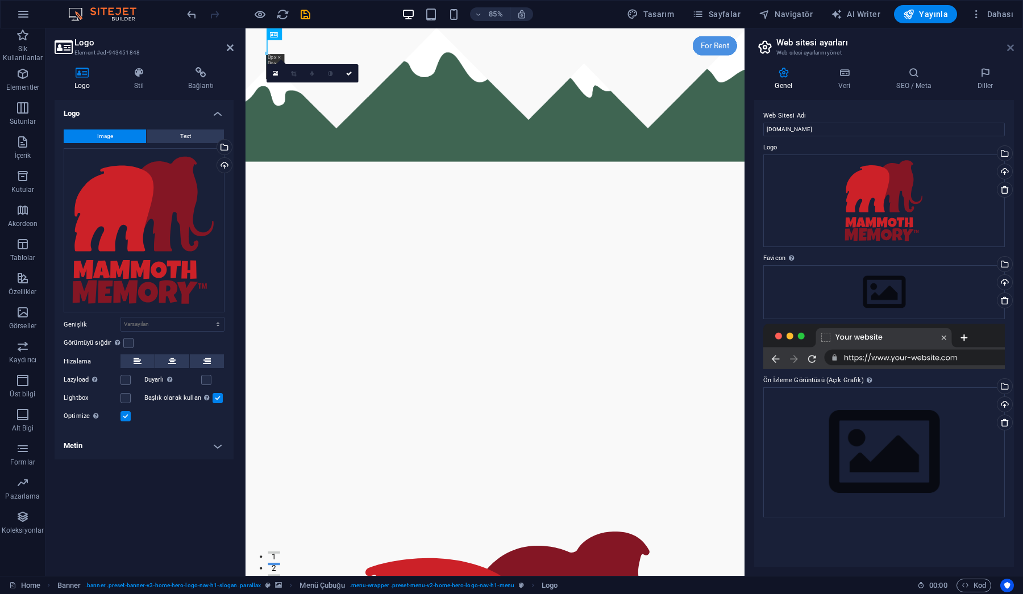
click at [1011, 49] on icon at bounding box center [1010, 47] width 7 height 9
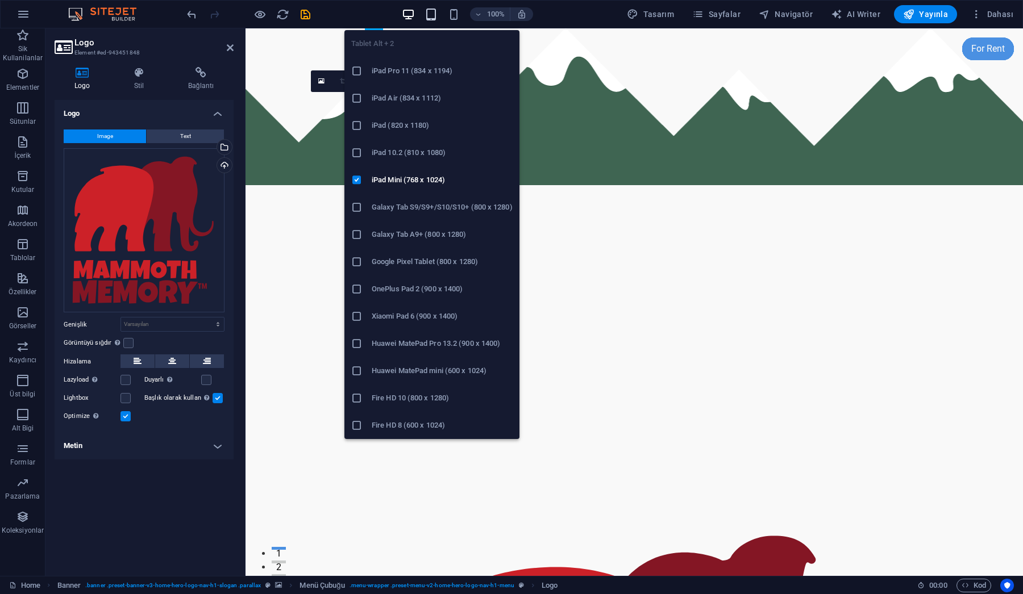
click at [432, 16] on icon "button" at bounding box center [430, 14] width 13 height 13
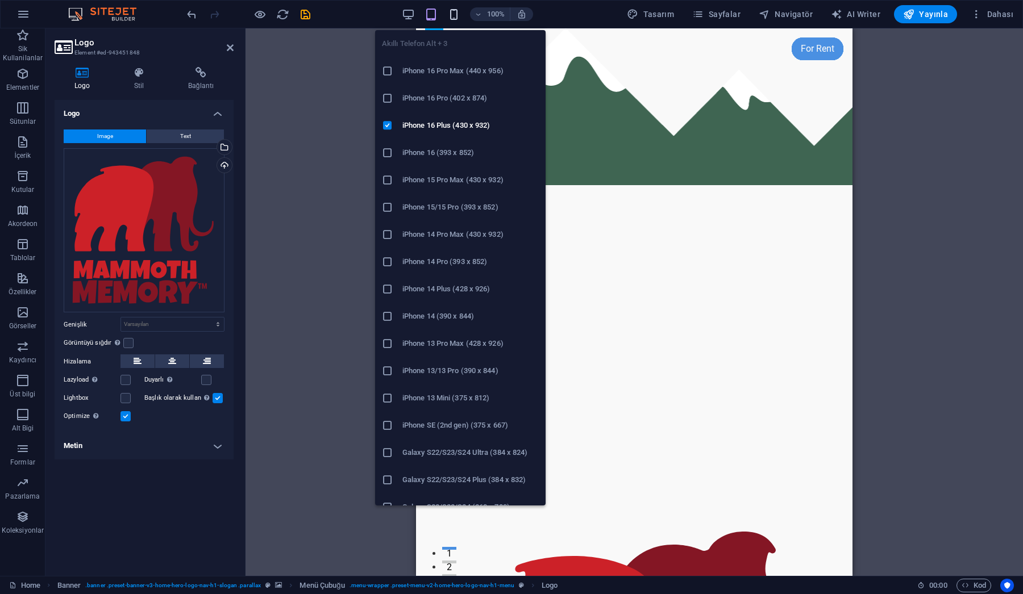
click at [457, 15] on icon "button" at bounding box center [453, 14] width 13 height 13
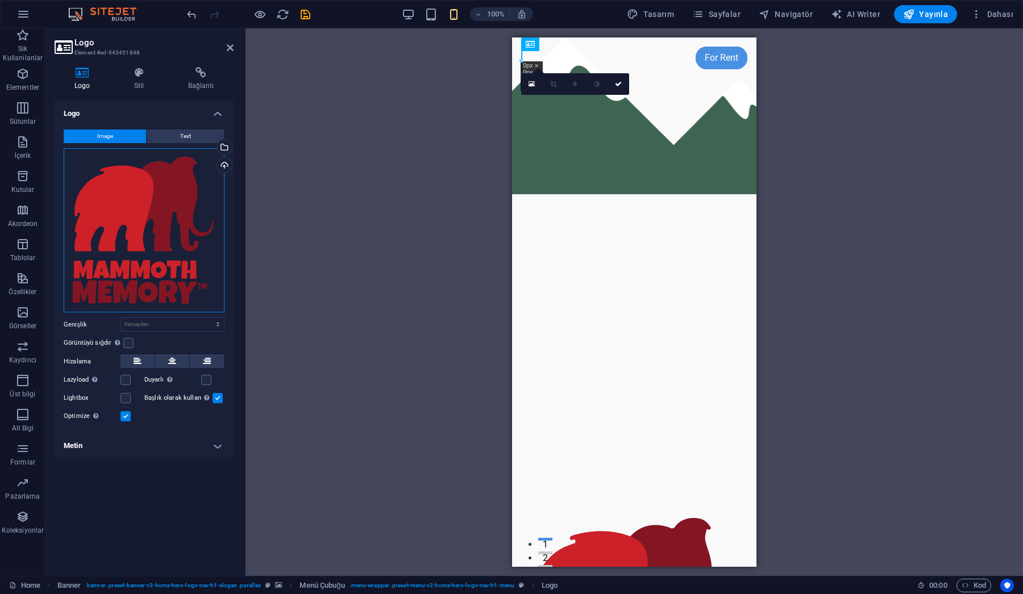
click at [183, 273] on div "Dosyaları buraya sürükleyin, dosyaları seçmek için tıklayın veya Dosyalardan ya…" at bounding box center [144, 230] width 161 height 165
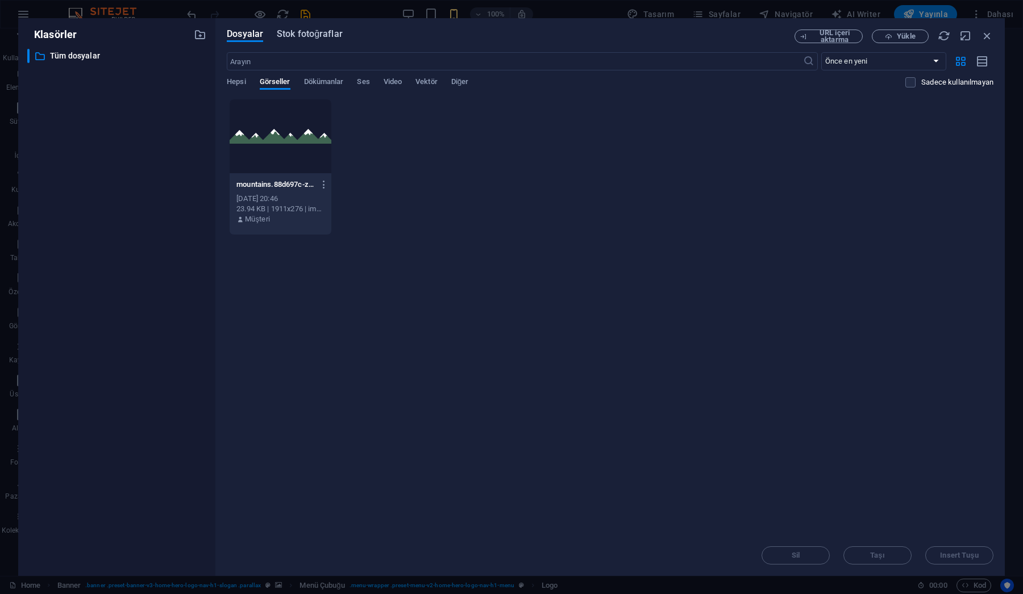
click at [308, 36] on span "Stok fotoğraflar" at bounding box center [310, 34] width 66 height 14
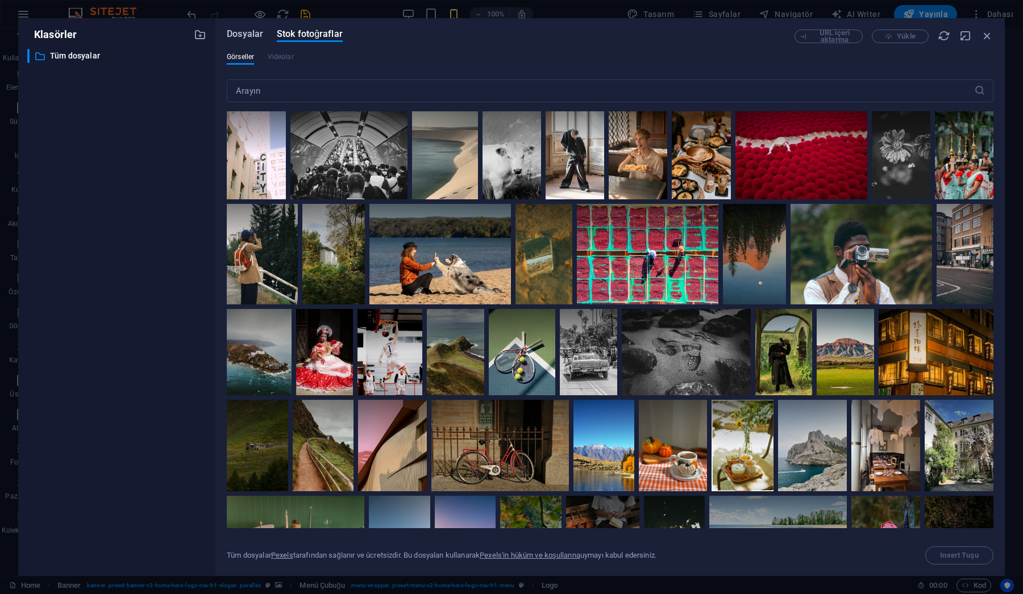
click at [249, 34] on span "Dosyalar" at bounding box center [245, 34] width 36 height 14
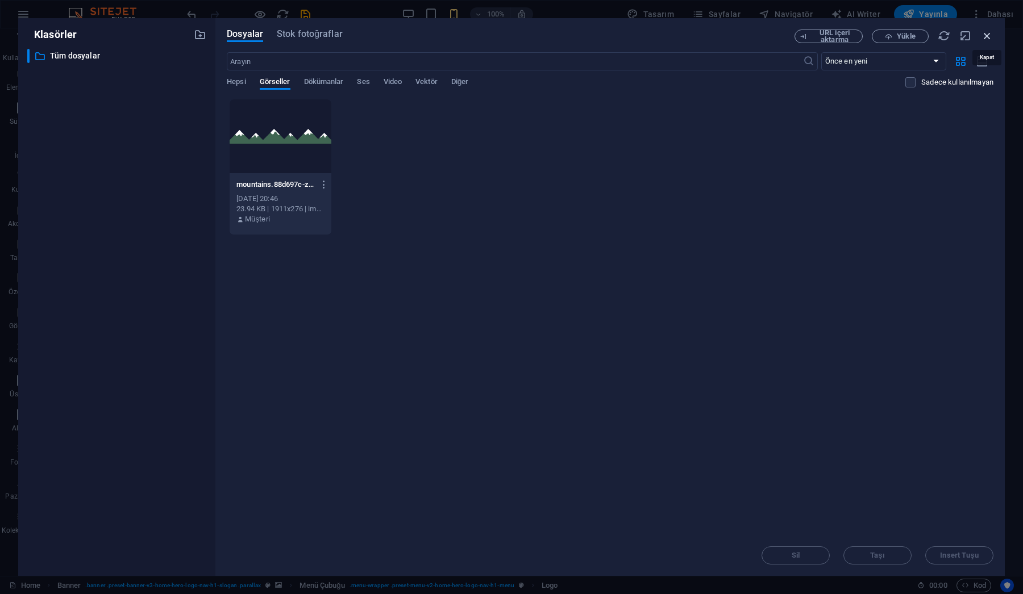
click at [987, 37] on icon "button" at bounding box center [986, 36] width 12 height 12
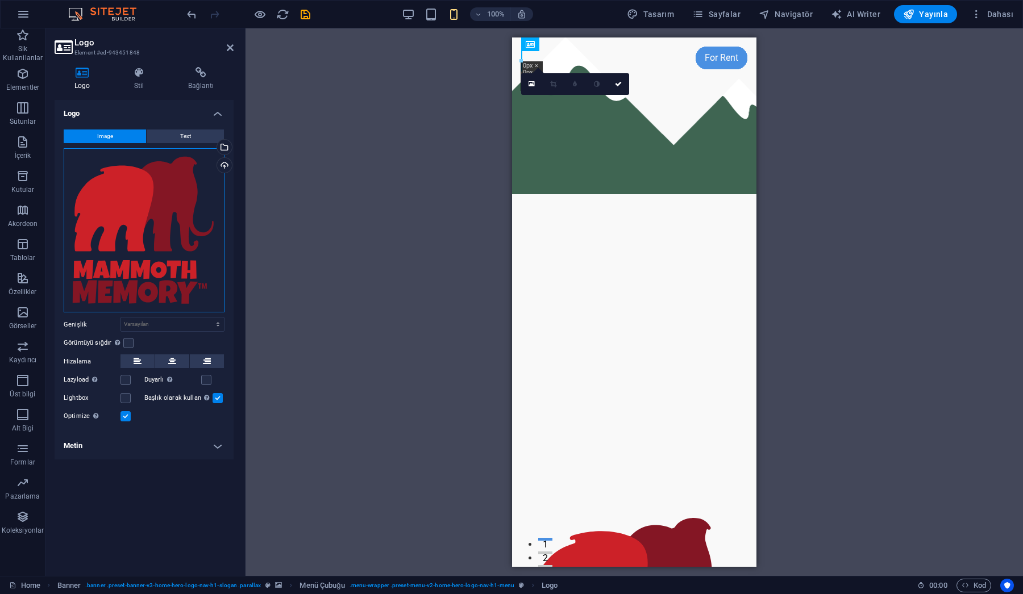
click at [149, 233] on div "Dosyaları buraya sürükleyin, dosyaları seçmek için tıklayın veya Dosyalardan ya…" at bounding box center [144, 230] width 161 height 165
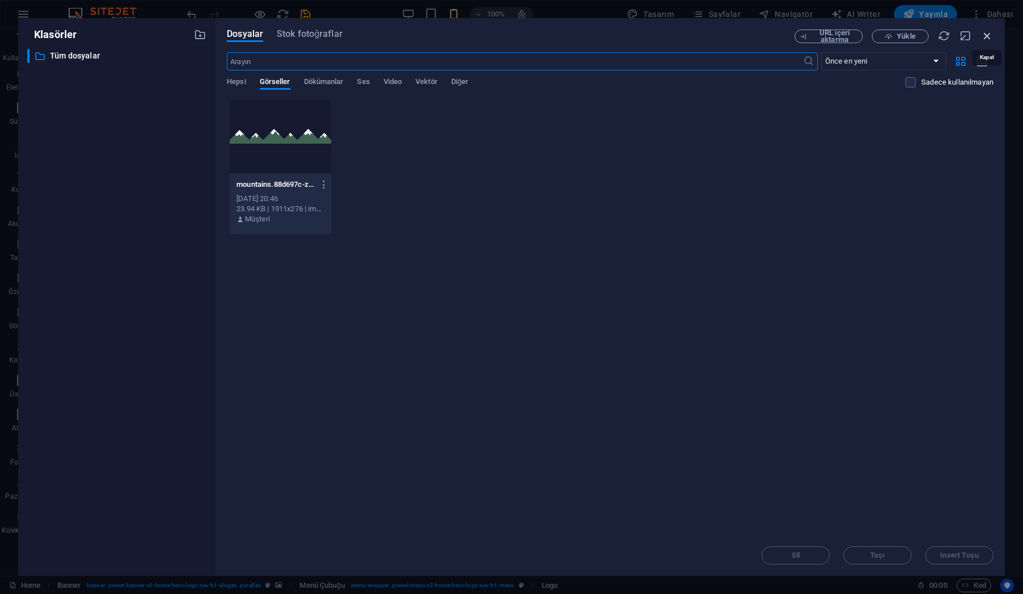
click at [988, 35] on icon "button" at bounding box center [986, 36] width 12 height 12
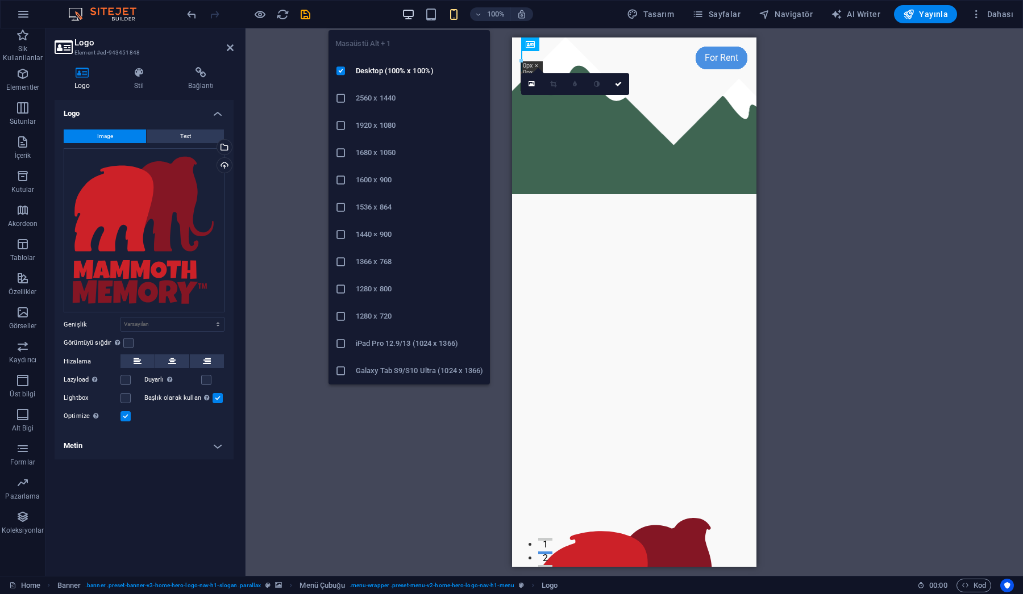
click at [410, 14] on icon "button" at bounding box center [408, 14] width 13 height 13
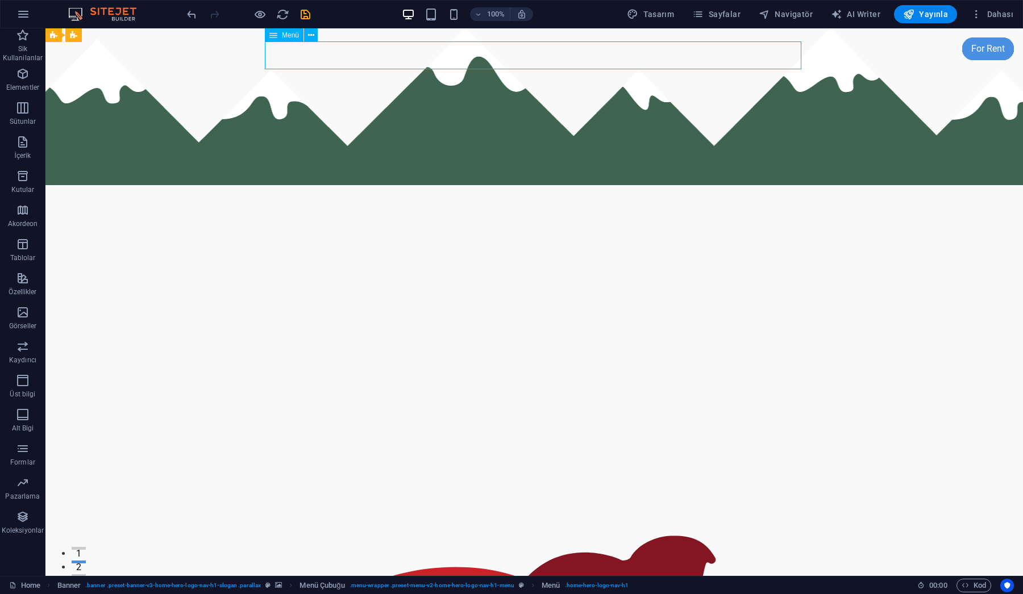
click at [310, 32] on icon at bounding box center [311, 36] width 6 height 12
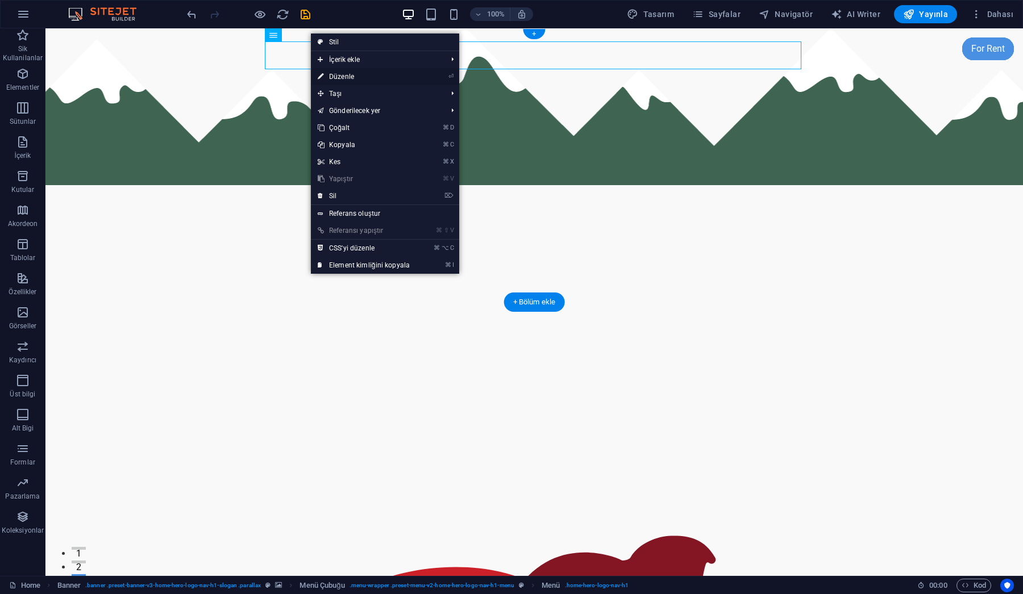
click at [348, 80] on link "⏎ Düzenle" at bounding box center [364, 76] width 106 height 17
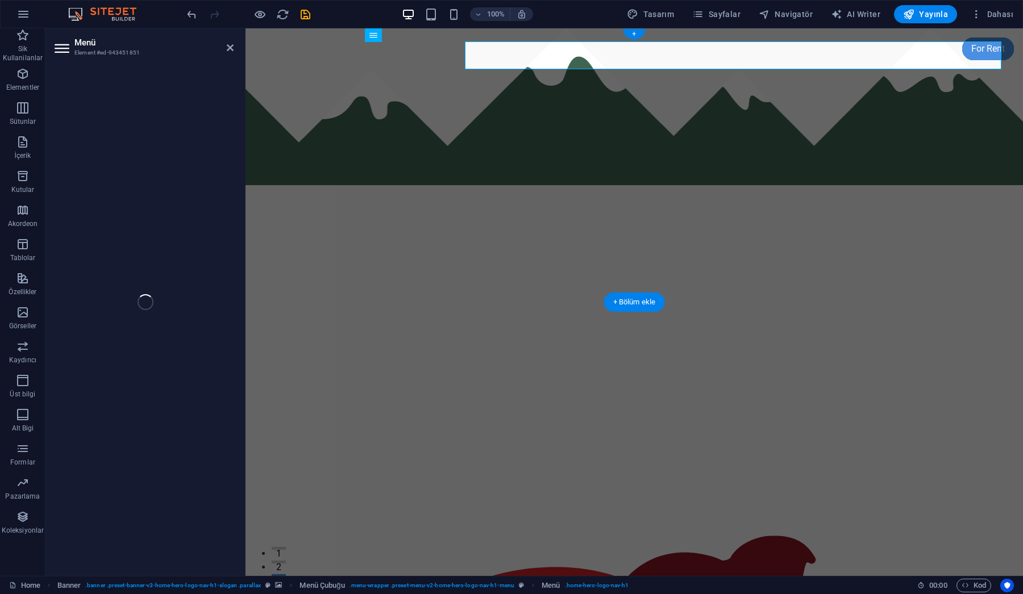
select select
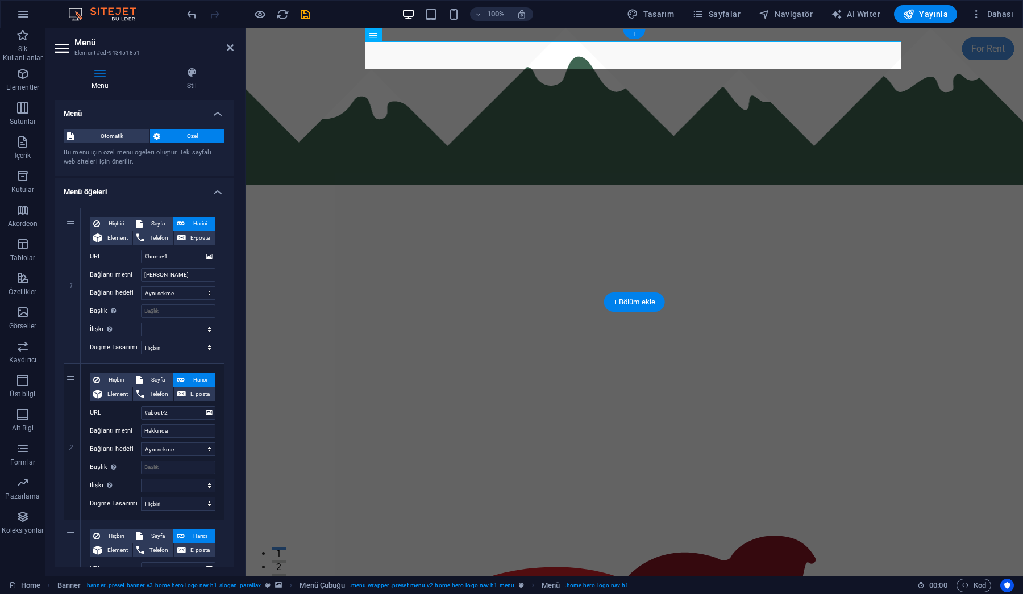
click at [410, 34] on icon at bounding box center [411, 36] width 6 height 12
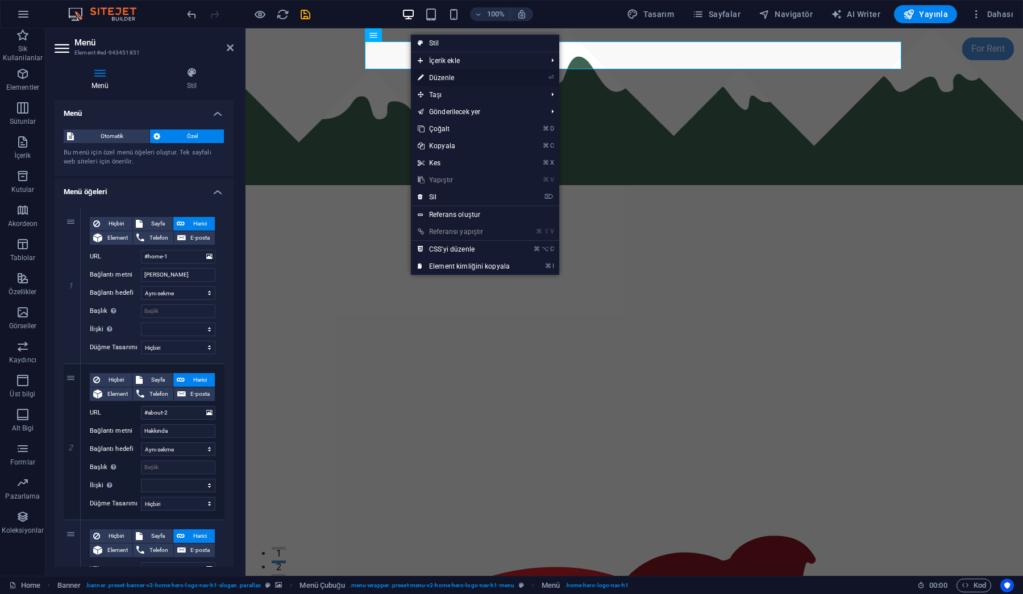
click at [446, 81] on link "⏎ Düzenle" at bounding box center [464, 77] width 106 height 17
